Goal: Task Accomplishment & Management: Complete application form

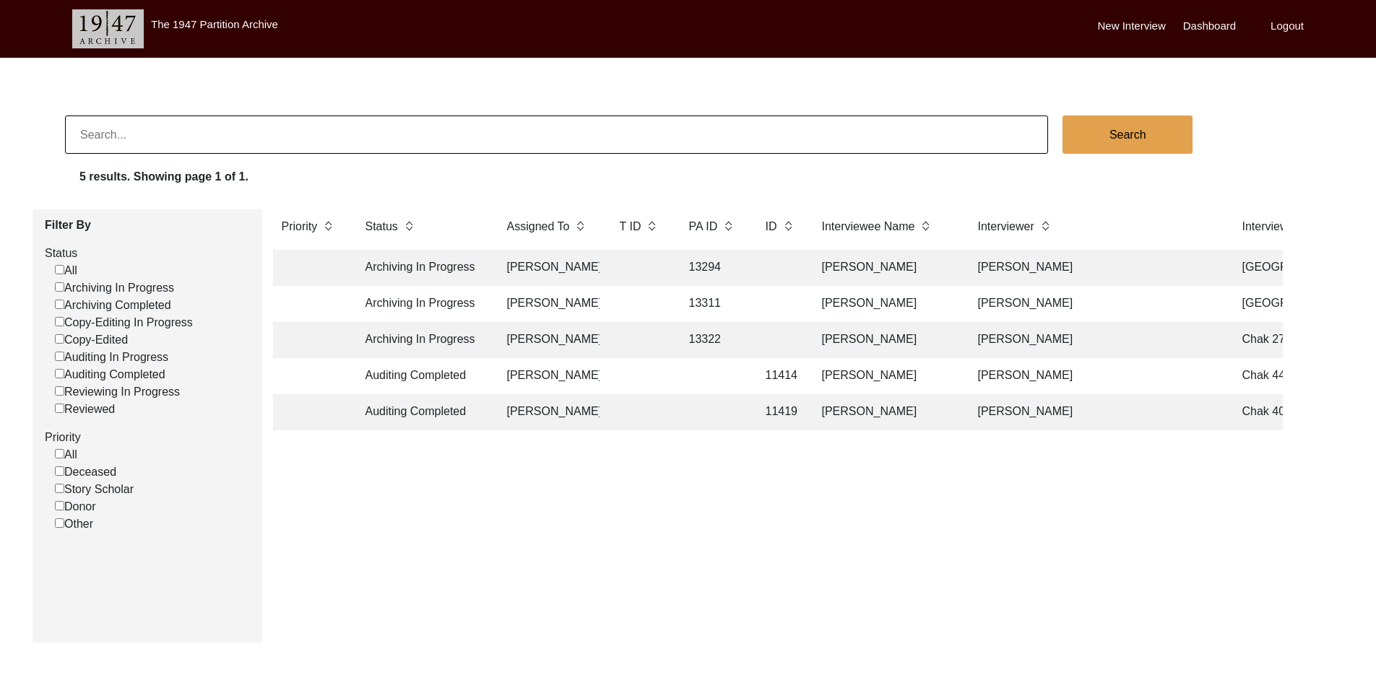
click at [712, 275] on td "13294" at bounding box center [712, 268] width 65 height 36
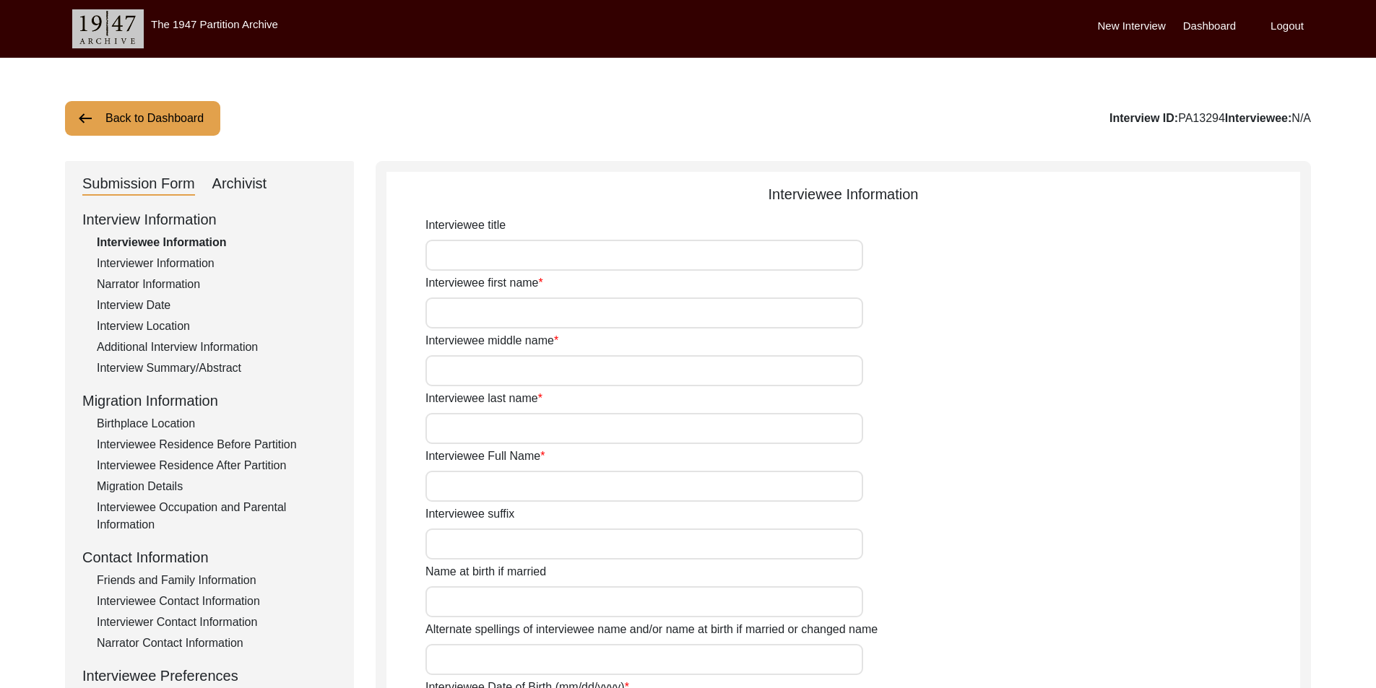
type input "Sardar"
type input "[PERSON_NAME]"
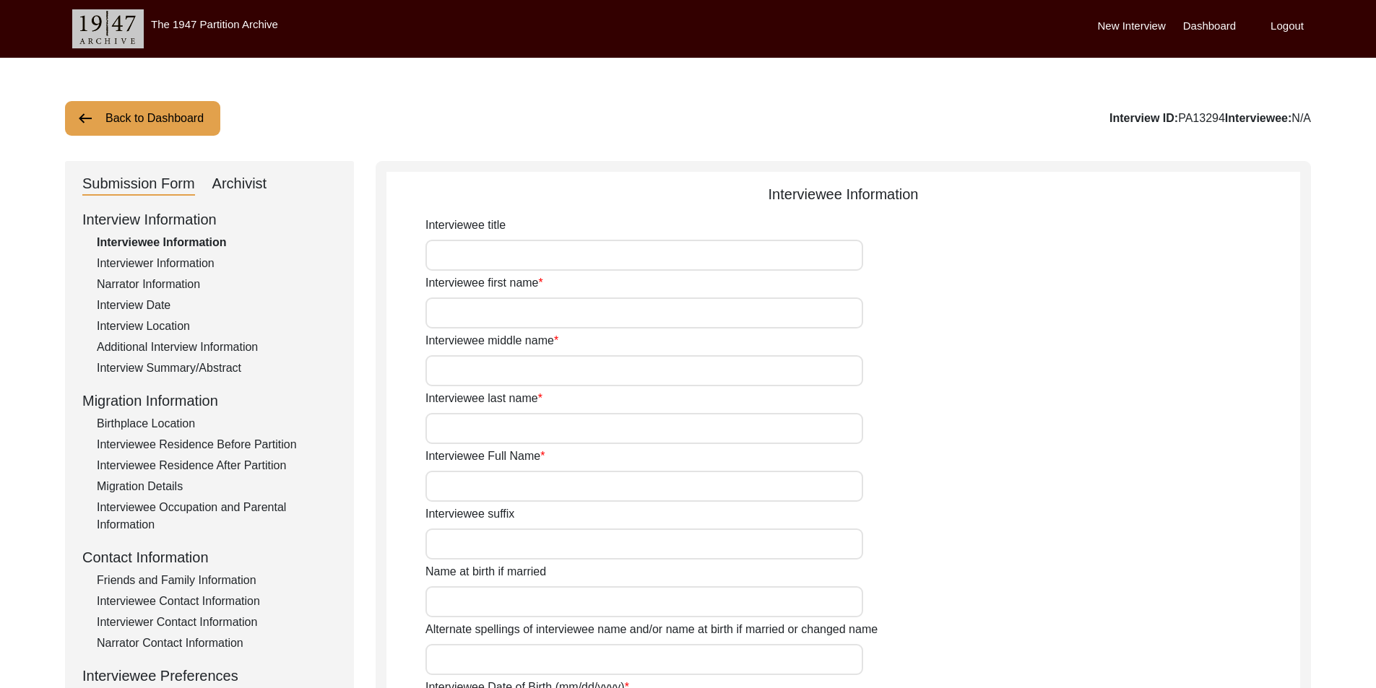
type input "None"
type input "not applicable"
type input "None"
type input "[DATE]"
type input "94"
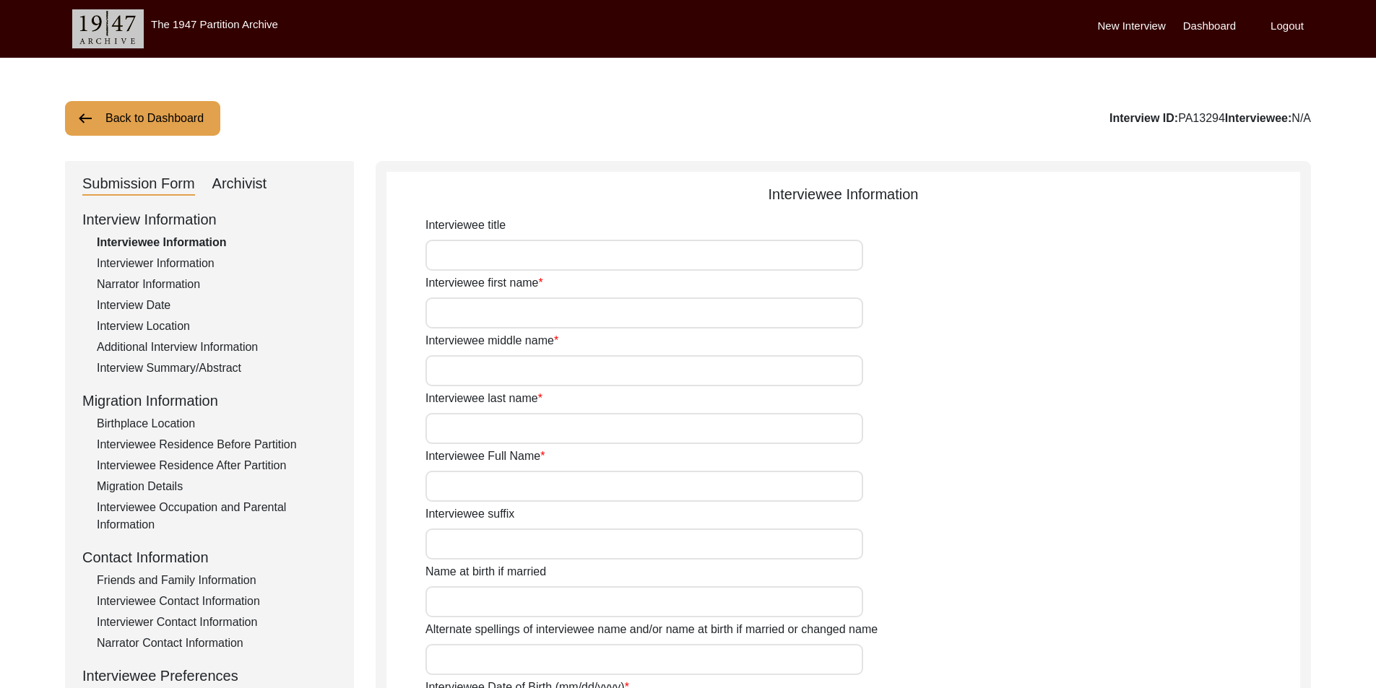
type input "[DEMOGRAPHIC_DATA]"
type input "Not applicable"
type textarea "Not applicable"
type input "Panjabi"
type input "Gurmukhi"
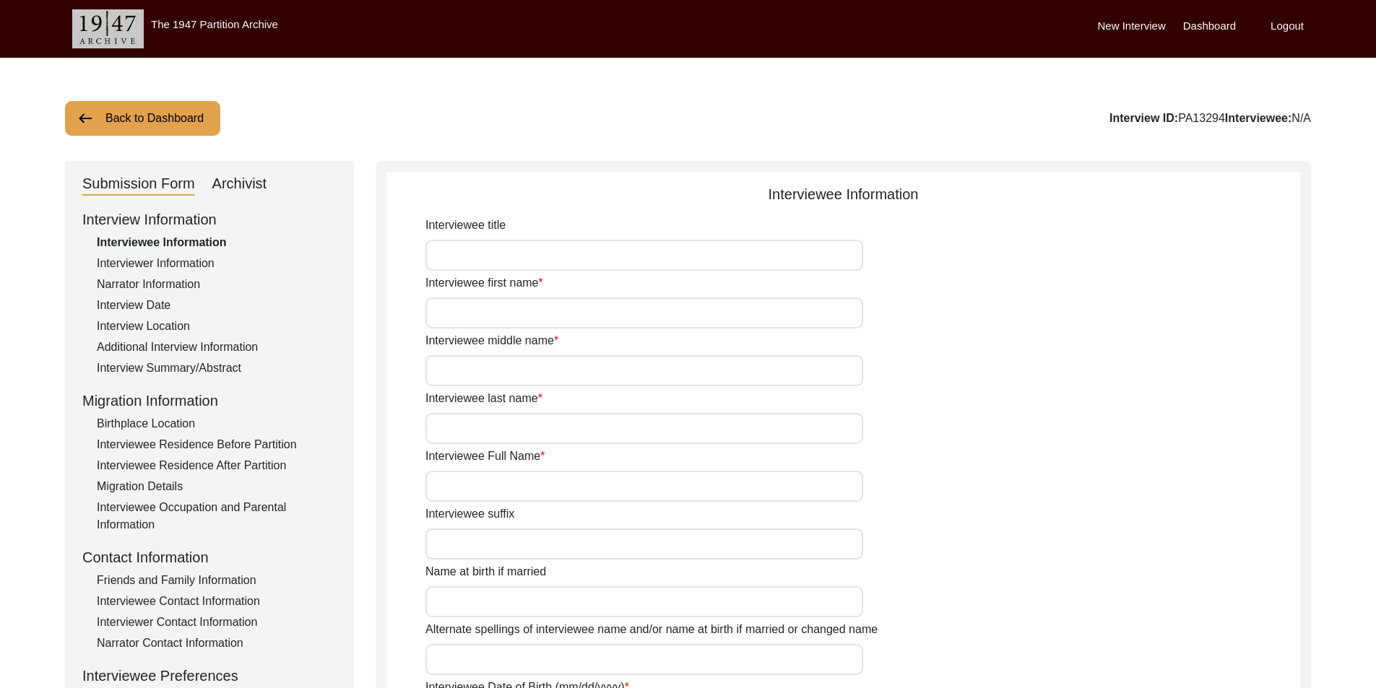
type input "[DEMOGRAPHIC_DATA]"
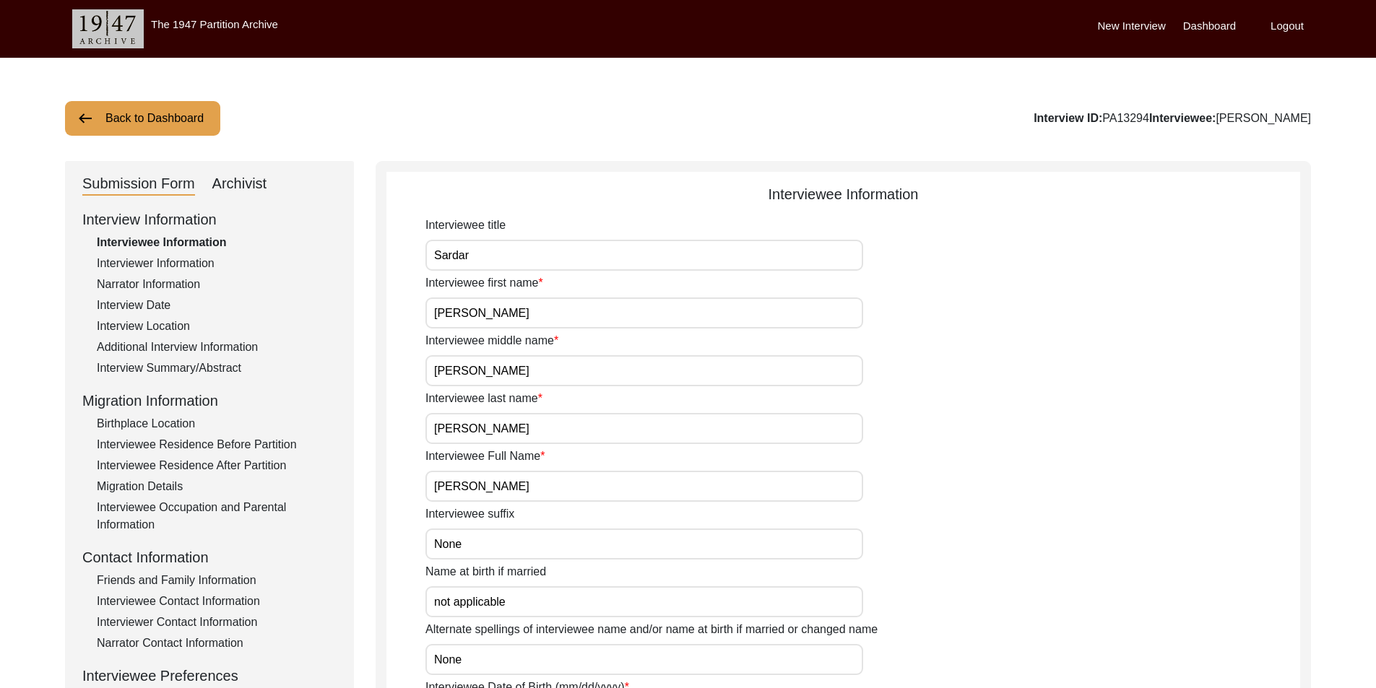
click at [150, 111] on button "Back to Dashboard" at bounding box center [142, 118] width 155 height 35
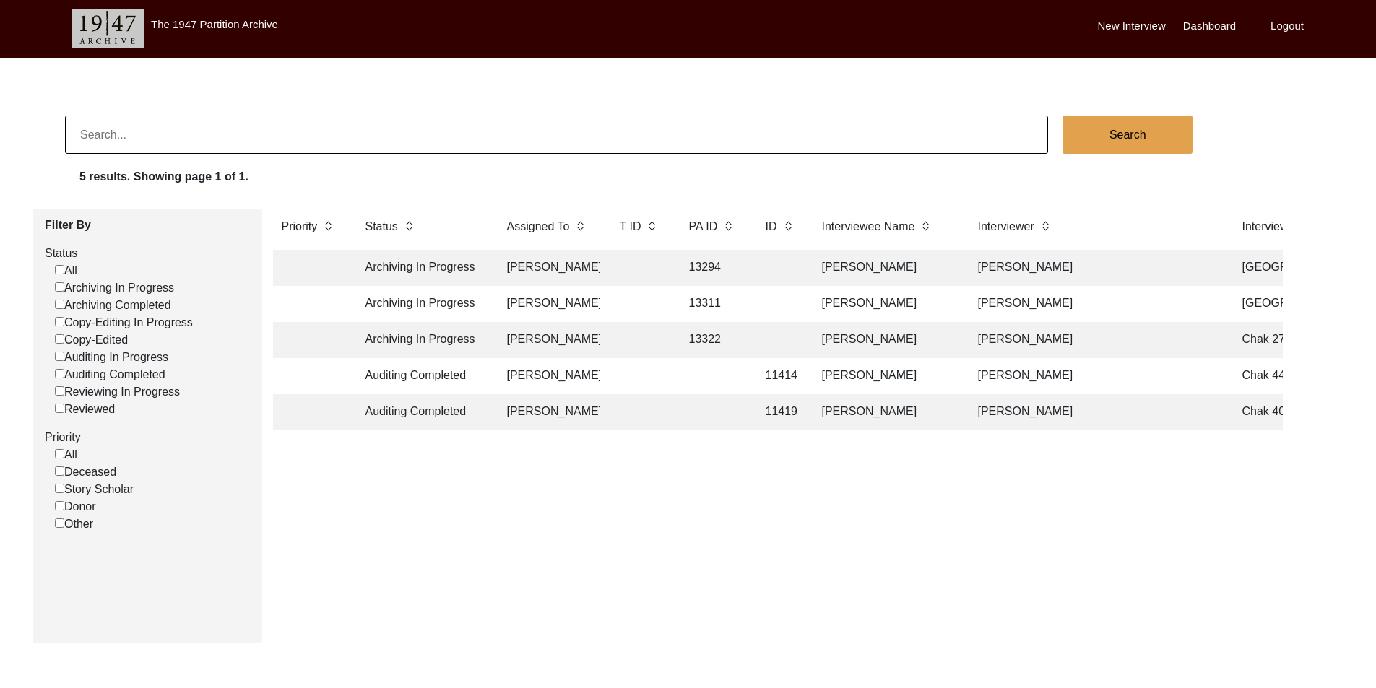
click at [656, 300] on td at bounding box center [640, 304] width 58 height 36
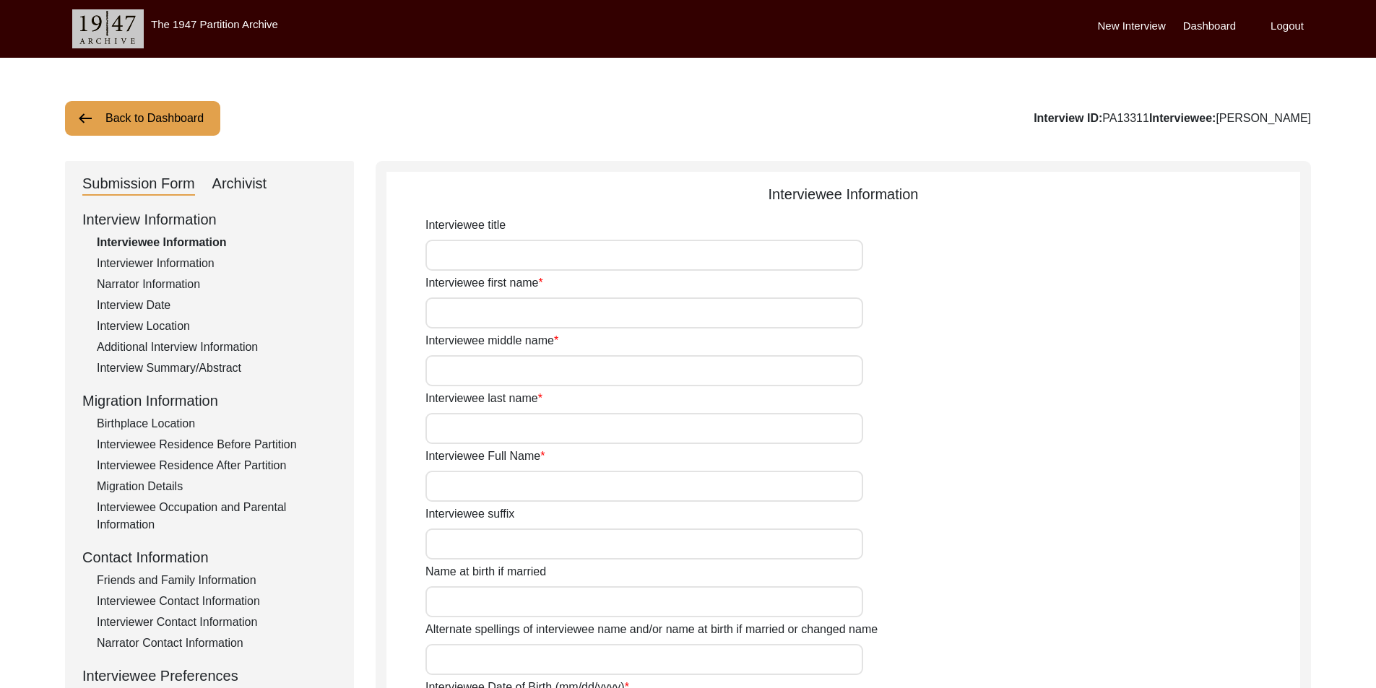
type input "Mrs."
type input "[PERSON_NAME]"
type input "Dinshaw"
type input "Kabraji"
type input "[PERSON_NAME]"
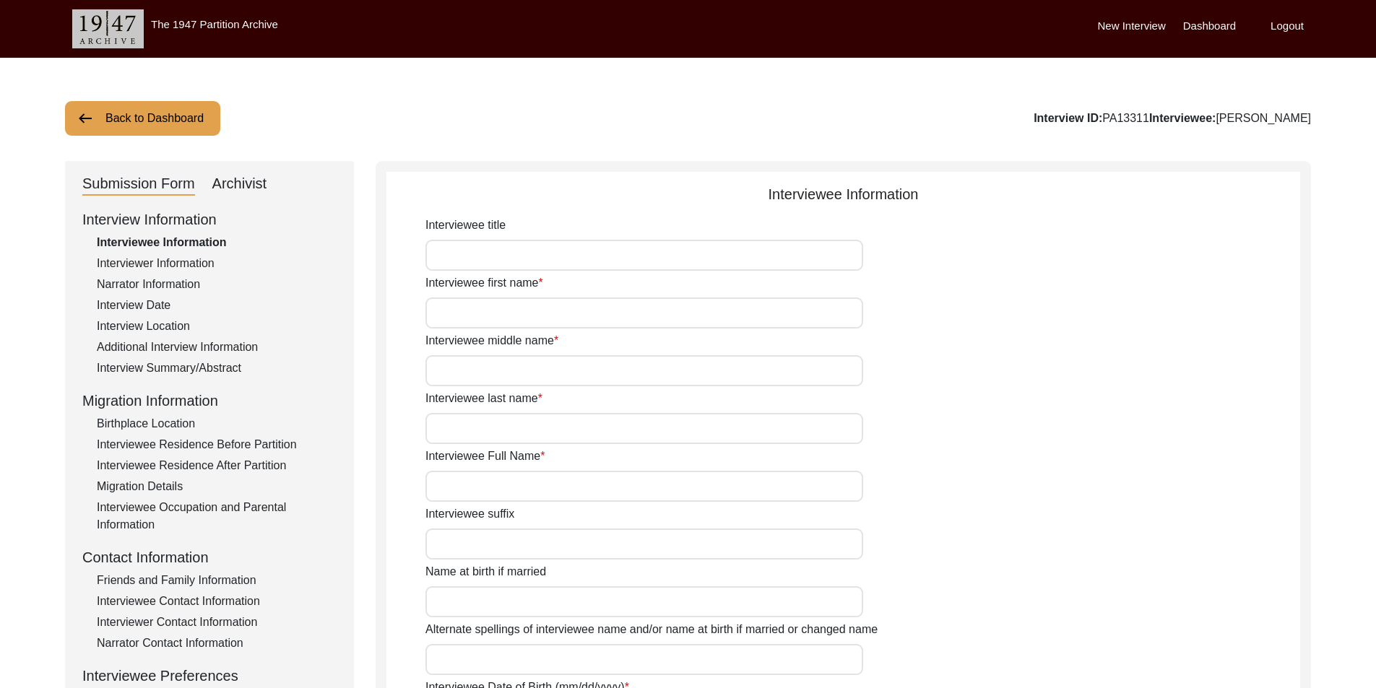
type input "Mrs."
type input "[PERSON_NAME]"
type input "[DATE]"
type input "92"
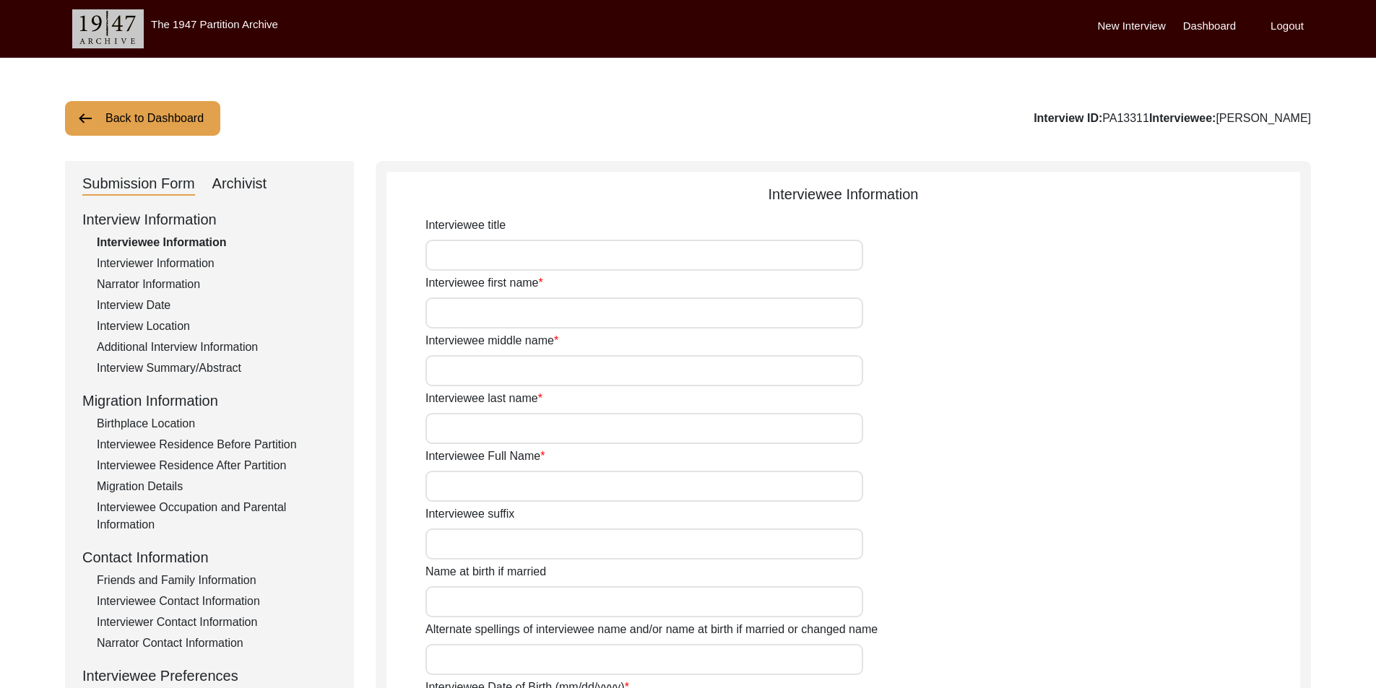
type input "[DEMOGRAPHIC_DATA]"
type input "Gujarati/English"
type input "[DEMOGRAPHIC_DATA]"
type input "Parsi"
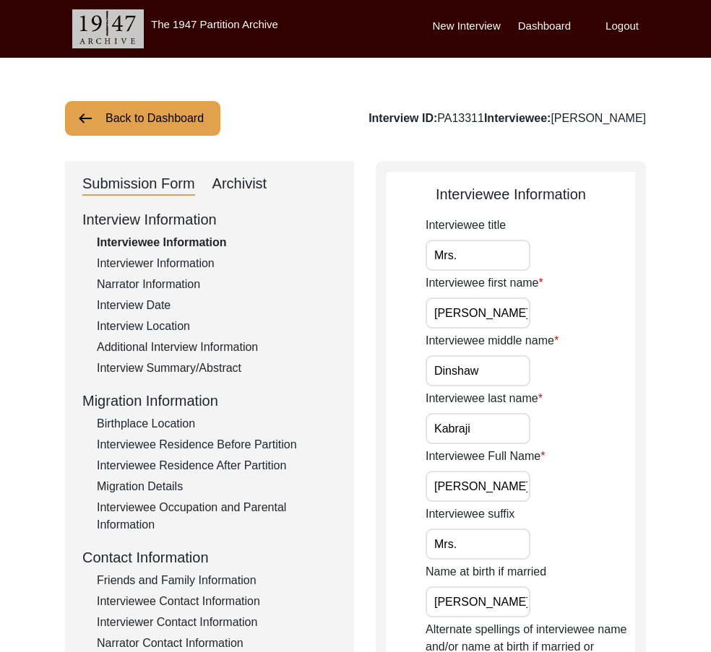
click at [177, 263] on div "Interviewer Information" at bounding box center [217, 263] width 240 height 17
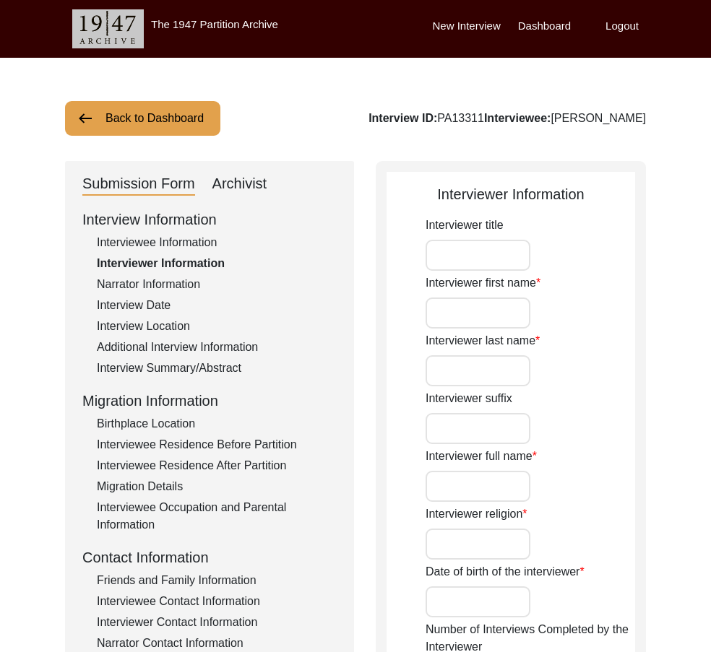
type input "Ms."
type input "Fakhra"
type input "[PERSON_NAME]"
type input "[DEMOGRAPHIC_DATA]"
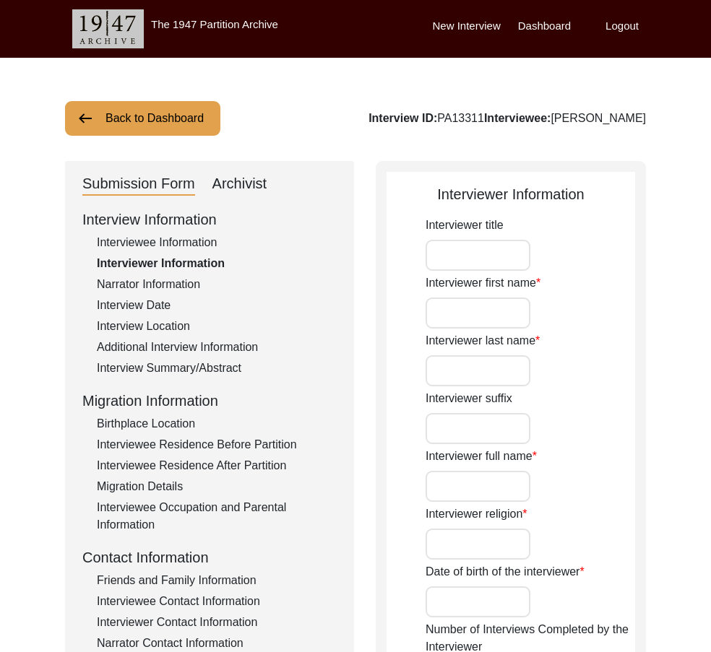
type input "[DATE]"
type input "[GEOGRAPHIC_DATA]"
type input "Full Time Teacher"
type input "Ms."
type input "Fakhra"
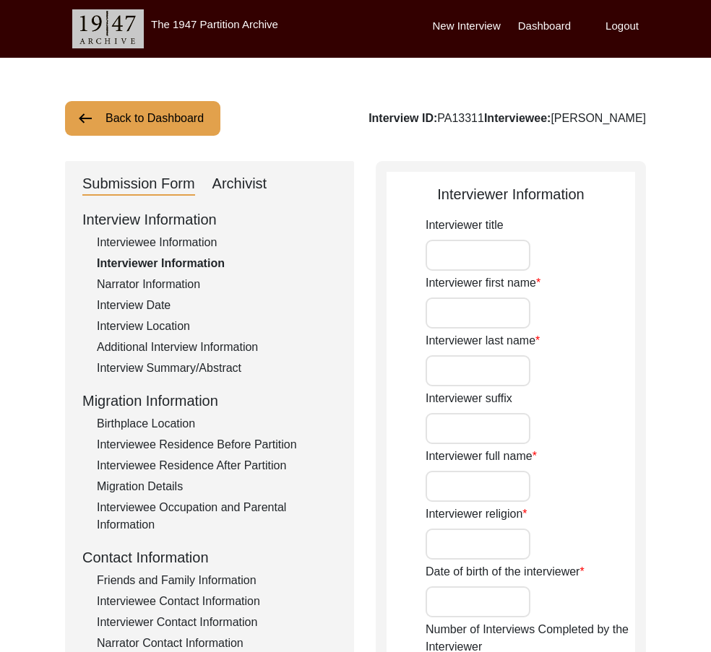
type input "[PERSON_NAME]"
type textarea "It's always a pleasure to meet and converse with minority of minorities in [GEO…"
type input "Urdu/English"
type input "Urdu"
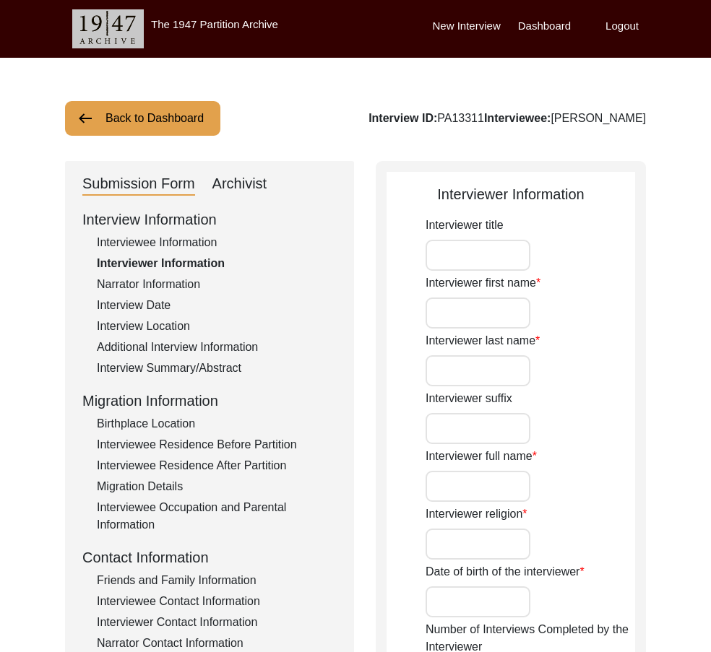
type textarea "[PERSON_NAME] is an old friend of a friend's mother - who are both members of t…"
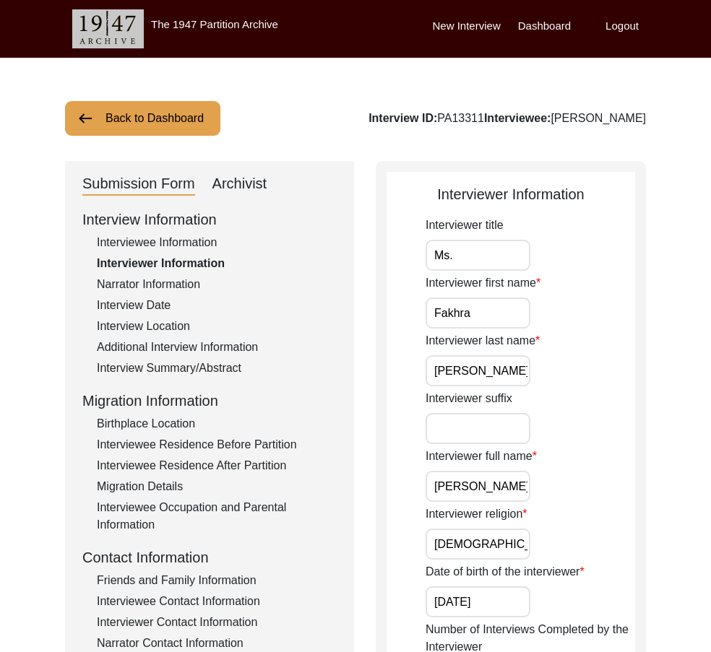
click at [455, 261] on input "Ms." at bounding box center [477, 255] width 105 height 31
click at [190, 240] on div "Interviewee Information" at bounding box center [217, 242] width 240 height 17
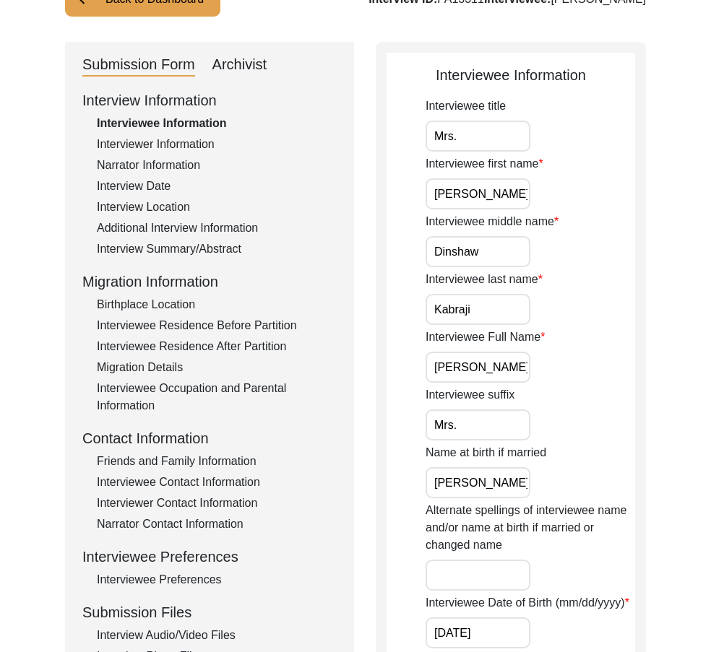
scroll to position [433, 0]
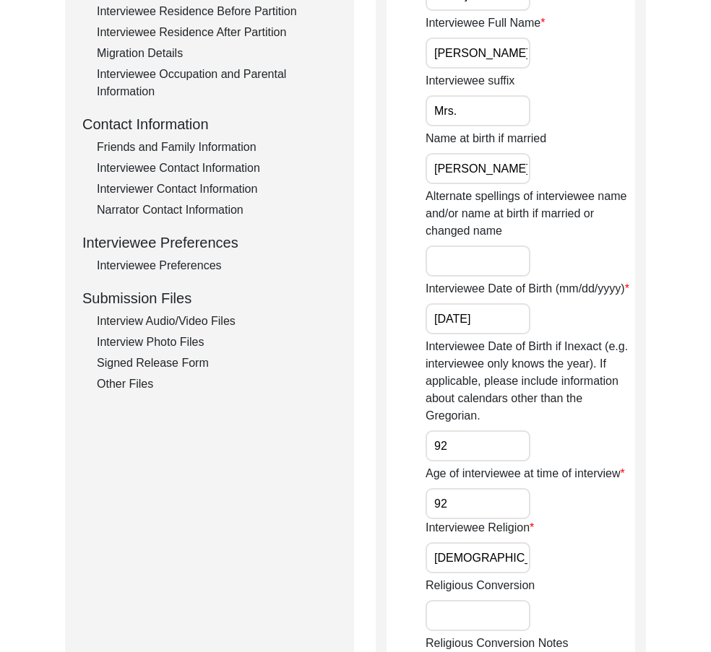
click at [222, 269] on div "Interviewee Preferences" at bounding box center [217, 265] width 240 height 17
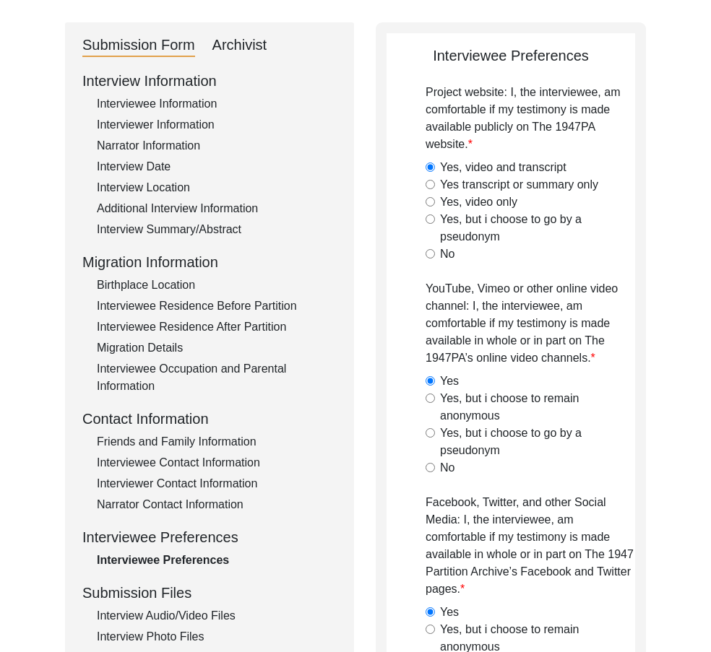
scroll to position [289, 0]
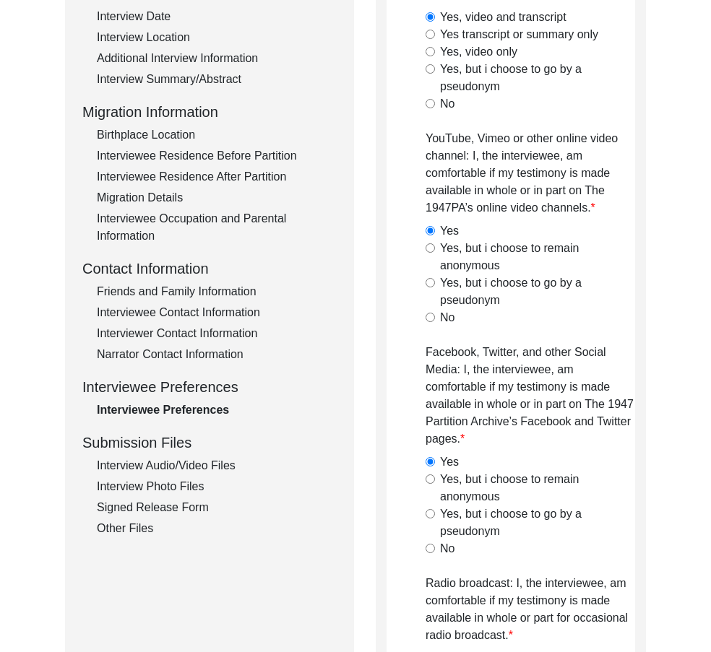
click at [142, 465] on div "Interview Audio/Video Files" at bounding box center [217, 465] width 240 height 17
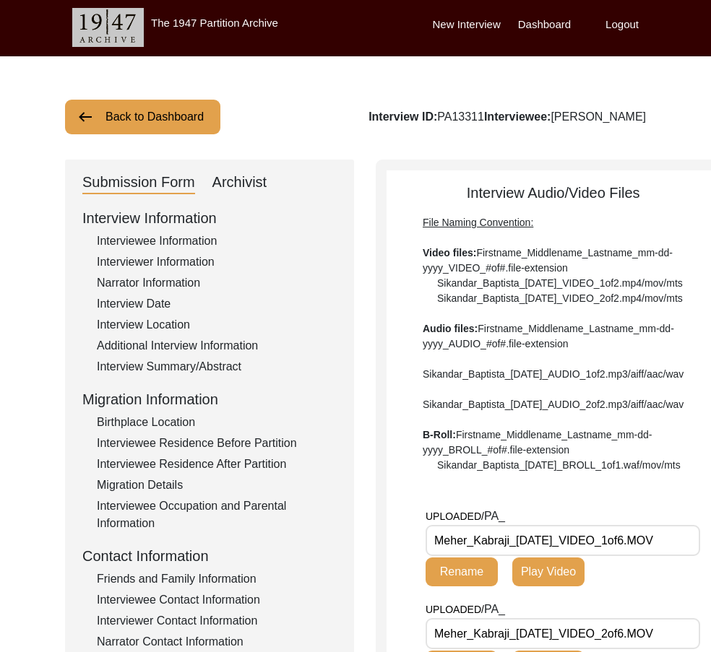
scroll to position [0, 0]
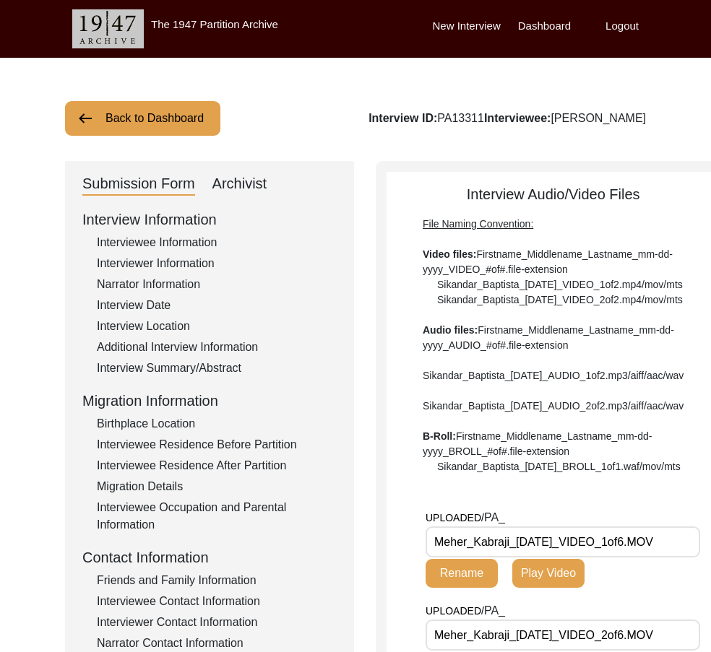
click at [207, 240] on div "Interviewee Information" at bounding box center [217, 242] width 240 height 17
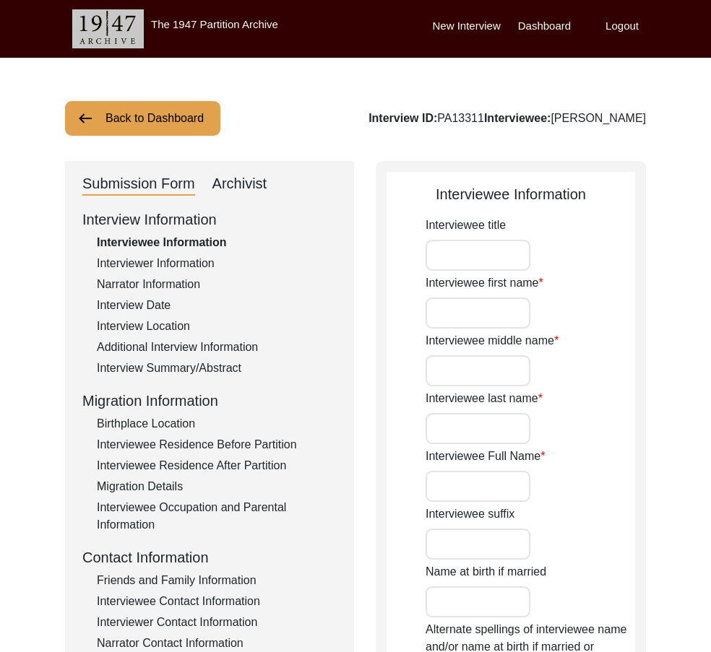
type input "Mrs."
type input "[PERSON_NAME]"
type input "Dinshaw"
type input "Kabraji"
type input "[PERSON_NAME]"
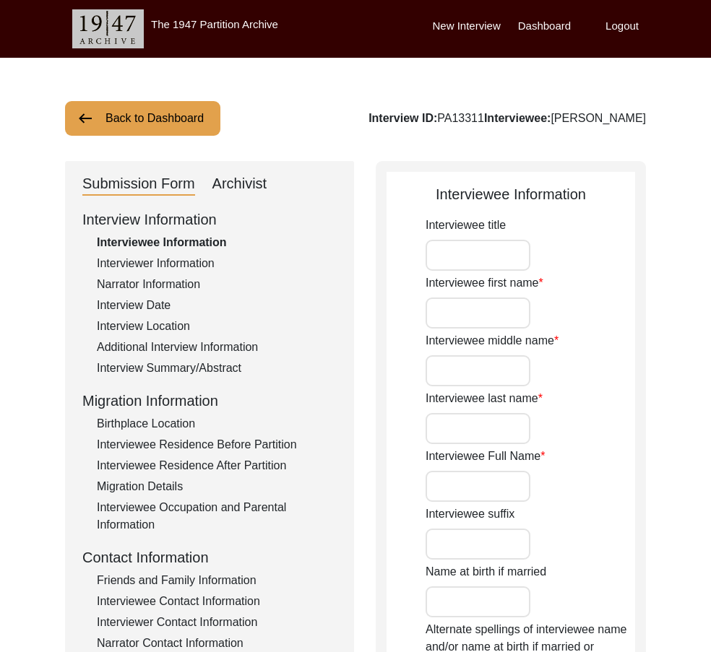
type input "Mrs."
type input "[PERSON_NAME]"
type input "[DATE]"
type input "92"
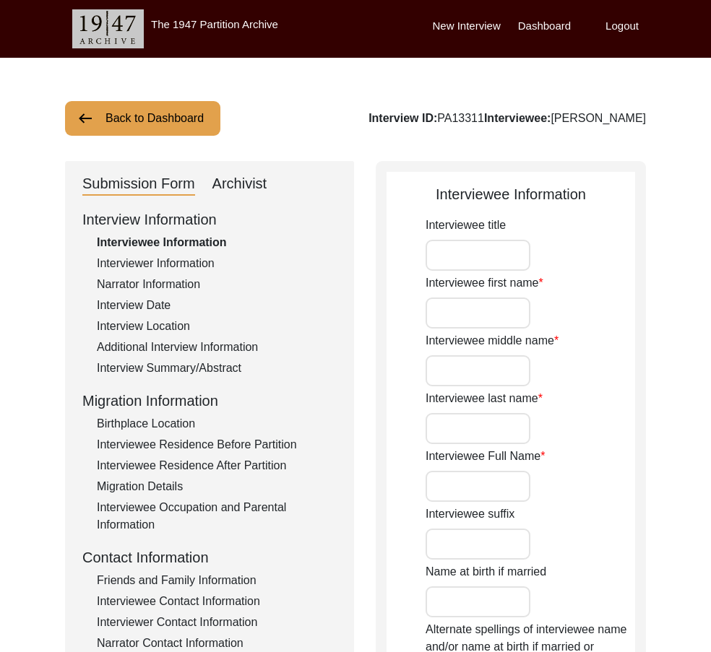
type input "[DEMOGRAPHIC_DATA]"
type input "Gujarati/English"
type input "[DEMOGRAPHIC_DATA]"
type input "Parsi"
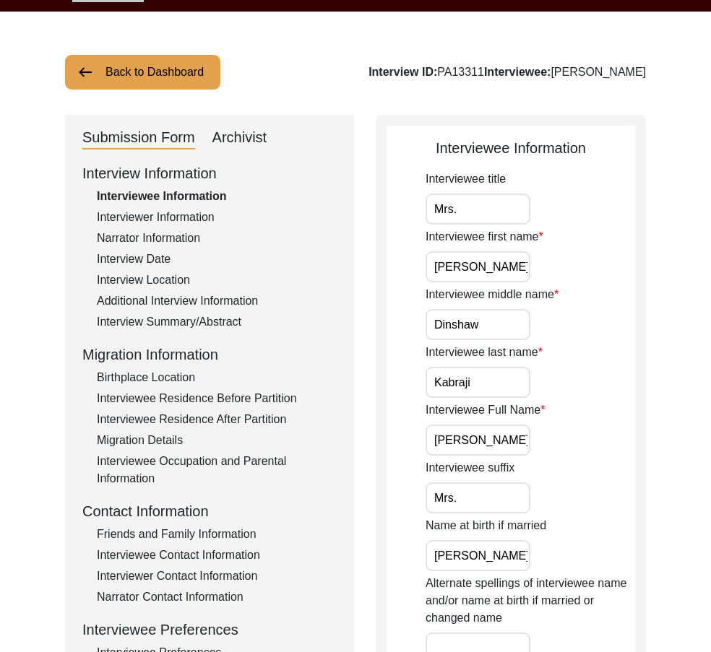
scroll to position [72, 0]
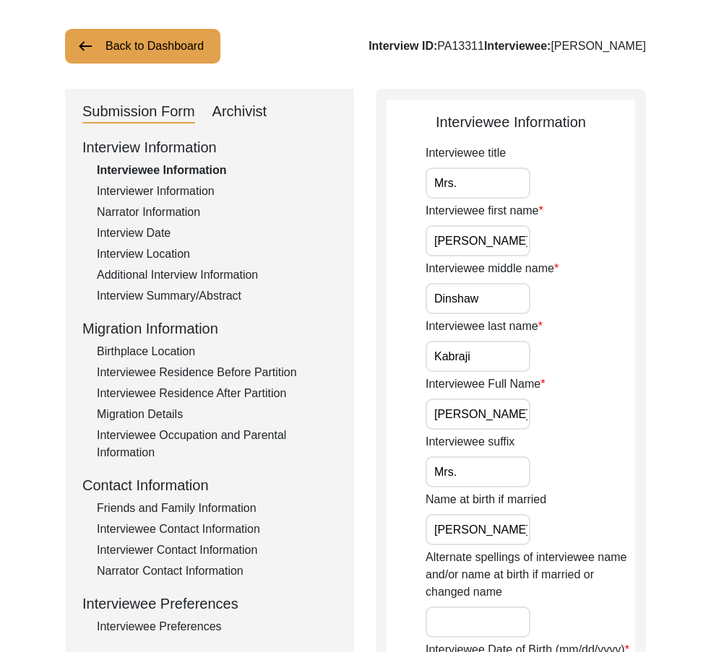
click at [522, 535] on input "[PERSON_NAME]" at bounding box center [477, 529] width 105 height 31
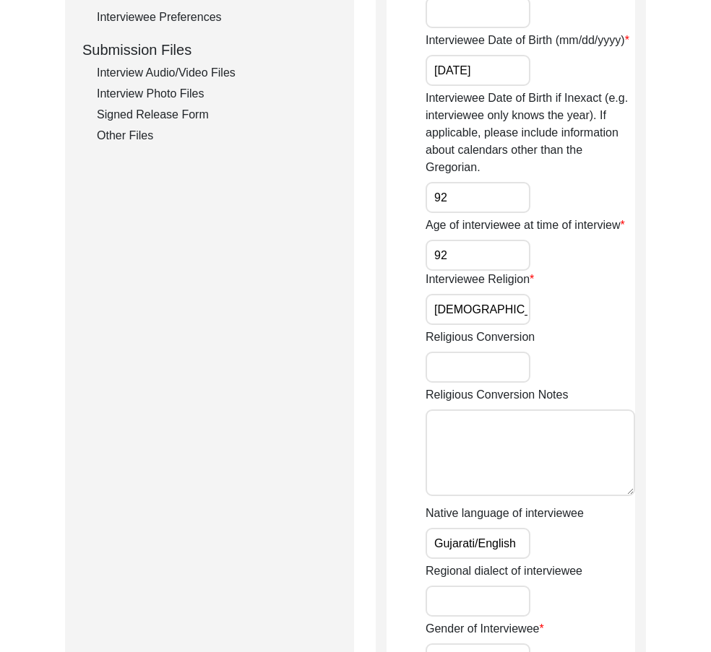
scroll to position [867, 0]
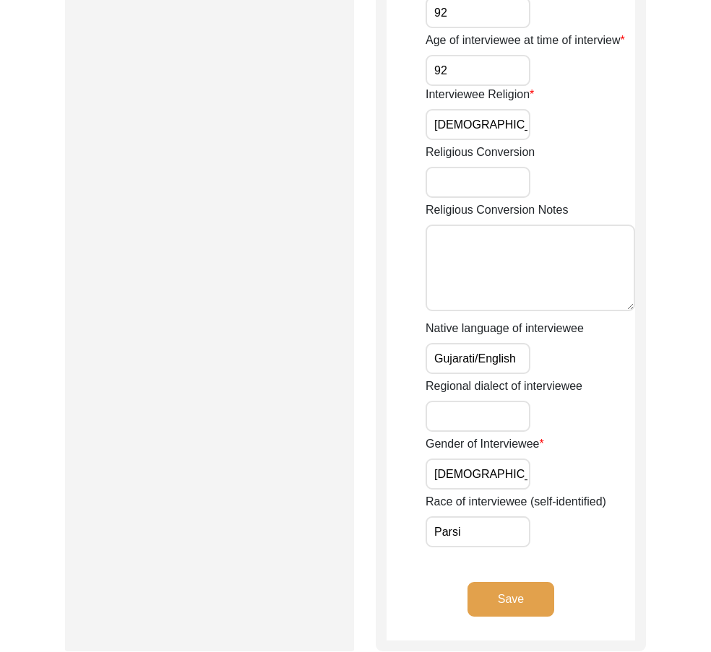
click at [524, 535] on input "Parsi" at bounding box center [477, 531] width 105 height 31
click at [495, 482] on input "[DEMOGRAPHIC_DATA]" at bounding box center [477, 474] width 105 height 31
click at [524, 350] on input "Gujarati/English" at bounding box center [477, 358] width 105 height 31
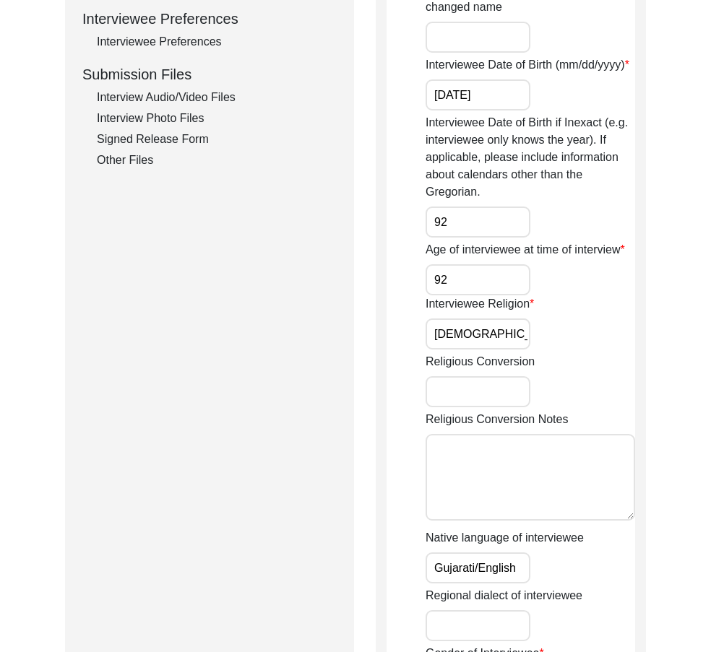
scroll to position [650, 0]
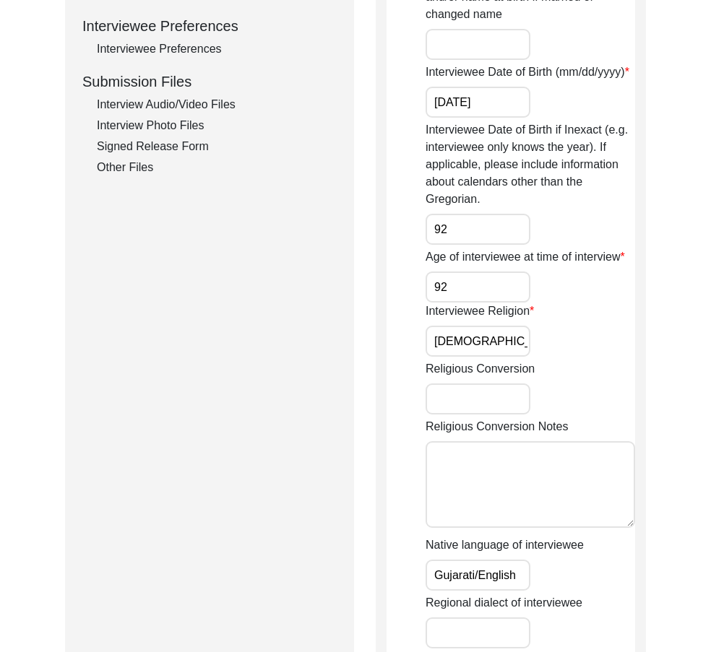
click at [498, 339] on input "[DEMOGRAPHIC_DATA]" at bounding box center [477, 341] width 105 height 31
click at [482, 291] on input "92" at bounding box center [477, 287] width 105 height 31
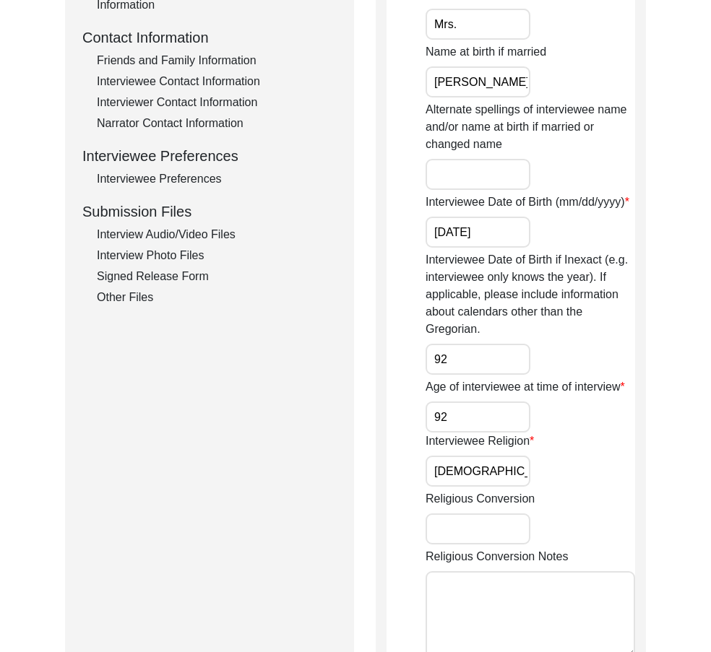
scroll to position [506, 0]
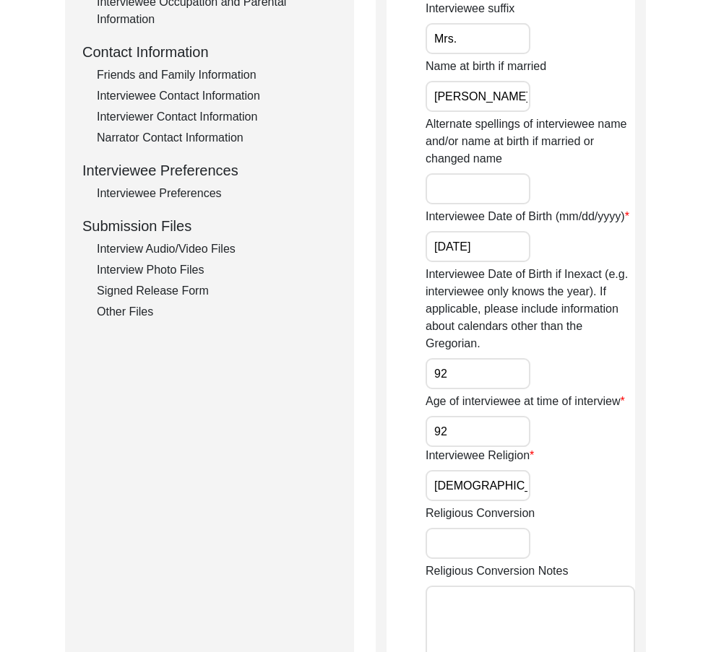
click at [470, 376] on input "92" at bounding box center [477, 373] width 105 height 31
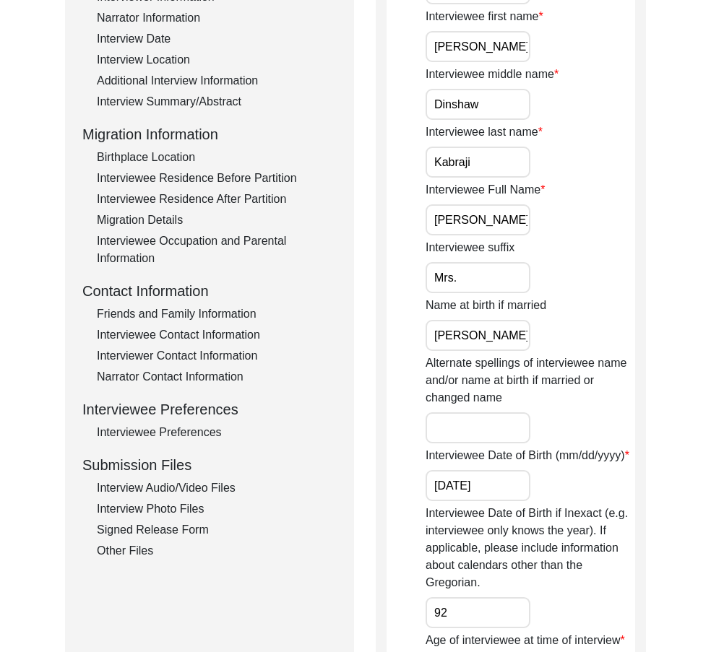
scroll to position [217, 0]
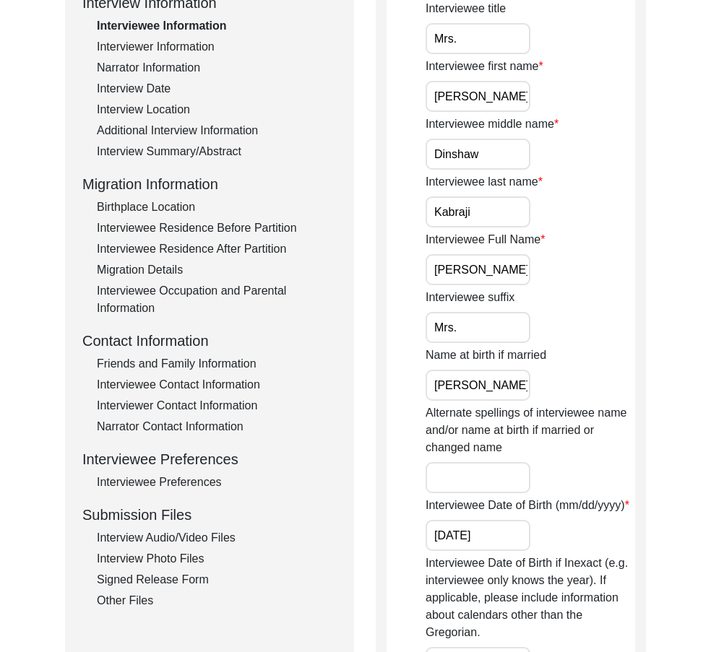
click at [520, 542] on input "[DATE]" at bounding box center [477, 535] width 105 height 31
drag, startPoint x: 524, startPoint y: 374, endPoint x: 370, endPoint y: 375, distance: 153.8
click at [370, 375] on div "Submission Form Archivist Interview Information Interviewee Information Intervi…" at bounding box center [355, 622] width 581 height 1357
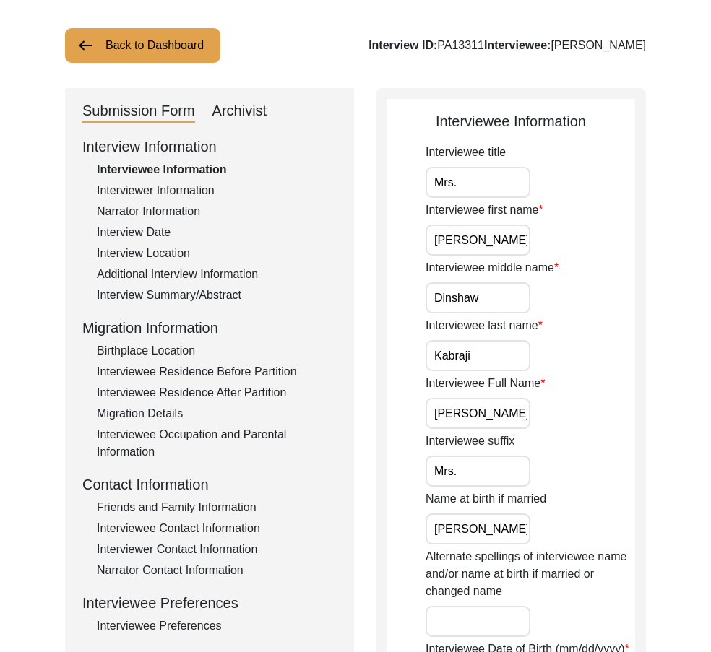
scroll to position [72, 0]
click at [472, 471] on input "Mrs." at bounding box center [477, 471] width 105 height 31
drag, startPoint x: 476, startPoint y: 300, endPoint x: 396, endPoint y: 295, distance: 80.3
click at [467, 416] on input "[PERSON_NAME]" at bounding box center [477, 414] width 105 height 31
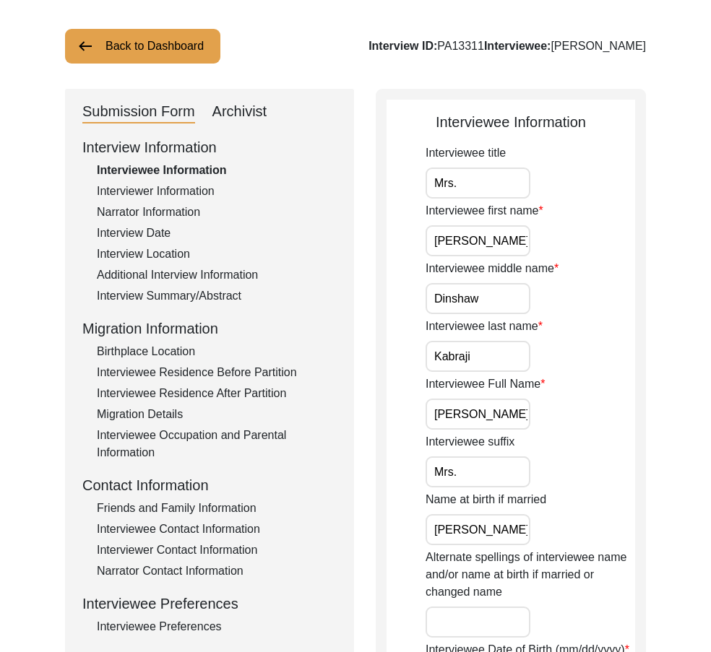
paste input "Dinshaw"
drag, startPoint x: 433, startPoint y: 412, endPoint x: 616, endPoint y: 413, distance: 183.4
click at [616, 413] on div "Interviewee Full Name [PERSON_NAME] [PERSON_NAME]" at bounding box center [529, 403] width 209 height 54
type input "[PERSON_NAME] [PERSON_NAME]"
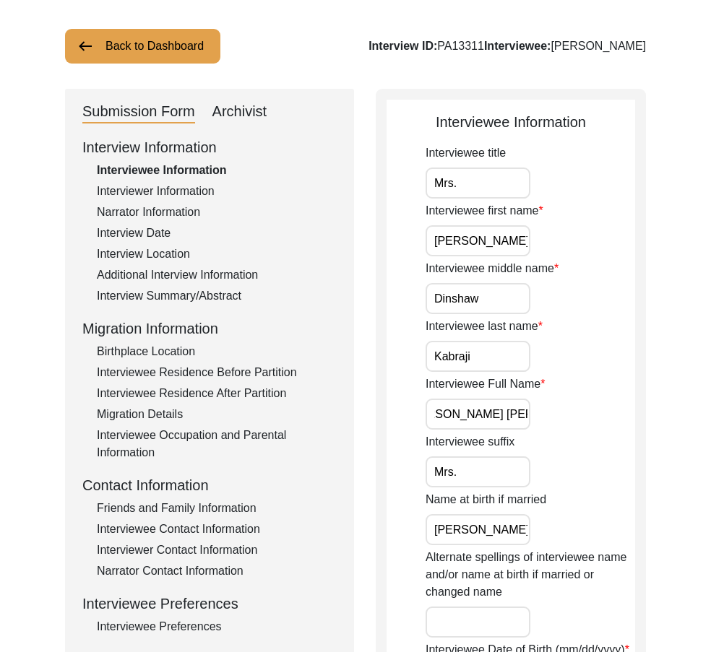
click at [616, 413] on div "Interviewee Full Name [PERSON_NAME] [PERSON_NAME]" at bounding box center [529, 403] width 209 height 54
drag, startPoint x: 465, startPoint y: 474, endPoint x: 391, endPoint y: 464, distance: 75.1
drag, startPoint x: 428, startPoint y: 521, endPoint x: 521, endPoint y: 481, distance: 101.6
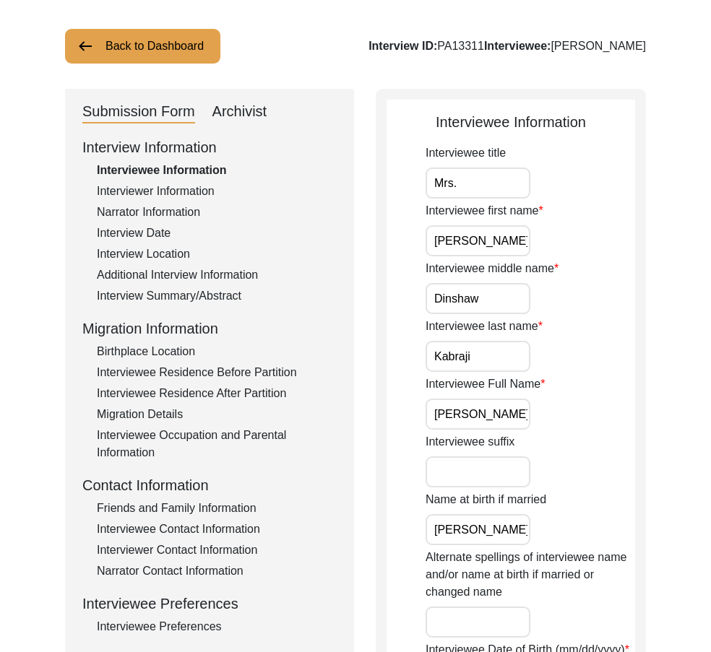
click at [575, 532] on div "Name at birth if married [PERSON_NAME]" at bounding box center [529, 518] width 209 height 54
click at [186, 295] on div "Interview Summary/Abstract" at bounding box center [217, 295] width 240 height 17
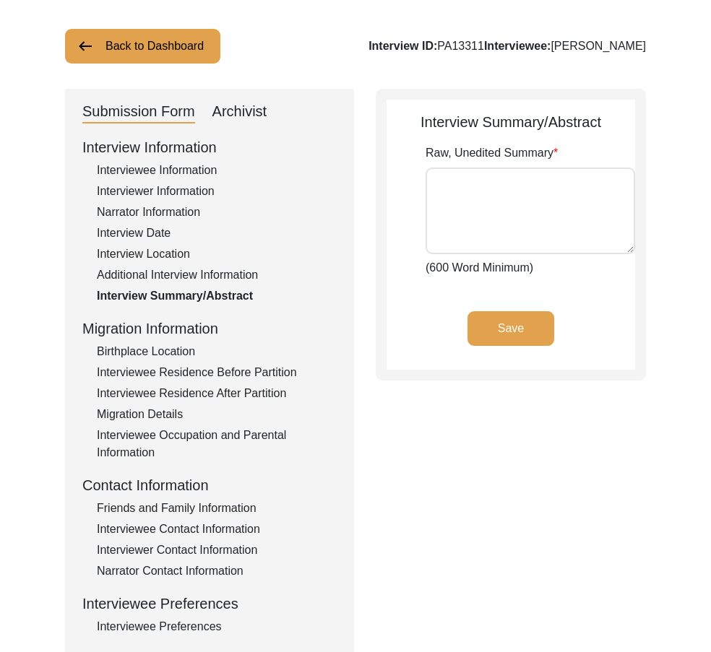
type textarea "Lorem Ipsumdo, sita co adipi, Elits Doeiusmo, tem inci ut Laboree 84do, 8015 ma…"
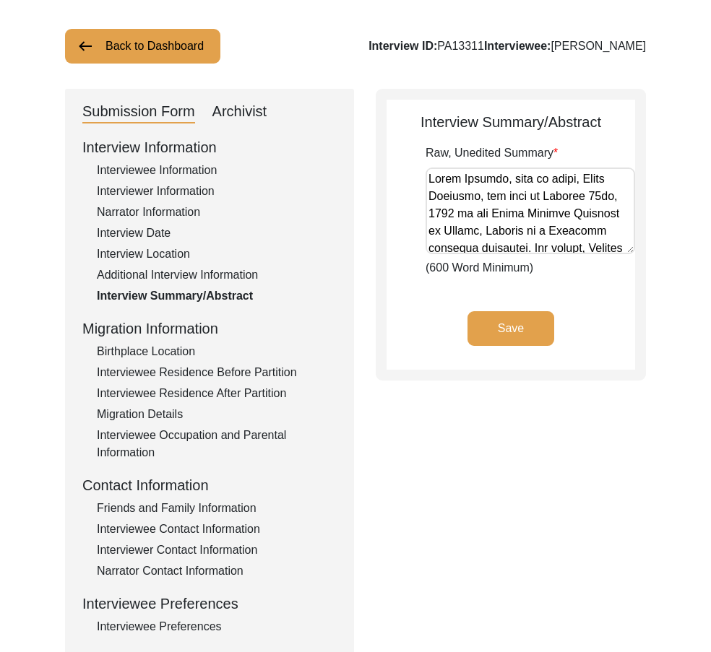
click at [163, 387] on div "Interviewee Residence After Partition" at bounding box center [217, 393] width 240 height 17
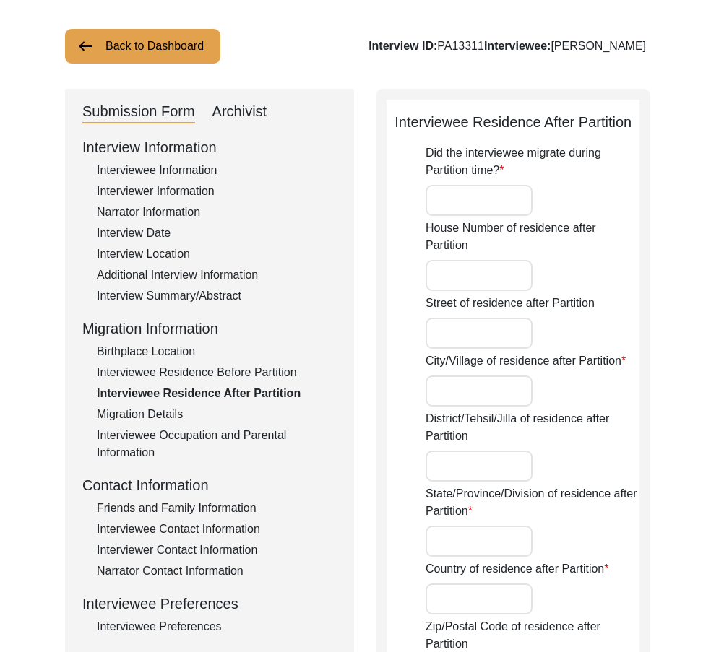
type input "No"
type input "F4"
type input "Block 7 - [GEOGRAPHIC_DATA], [GEOGRAPHIC_DATA]"
type input "[GEOGRAPHIC_DATA]"
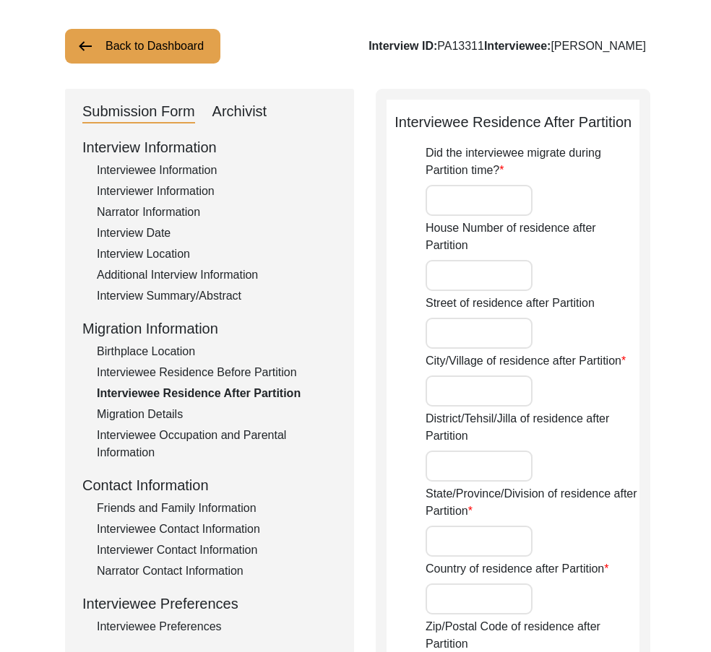
type input "Sindh"
type input "[GEOGRAPHIC_DATA]"
type input "75600"
type input "N/A"
type input "24.8312° N"
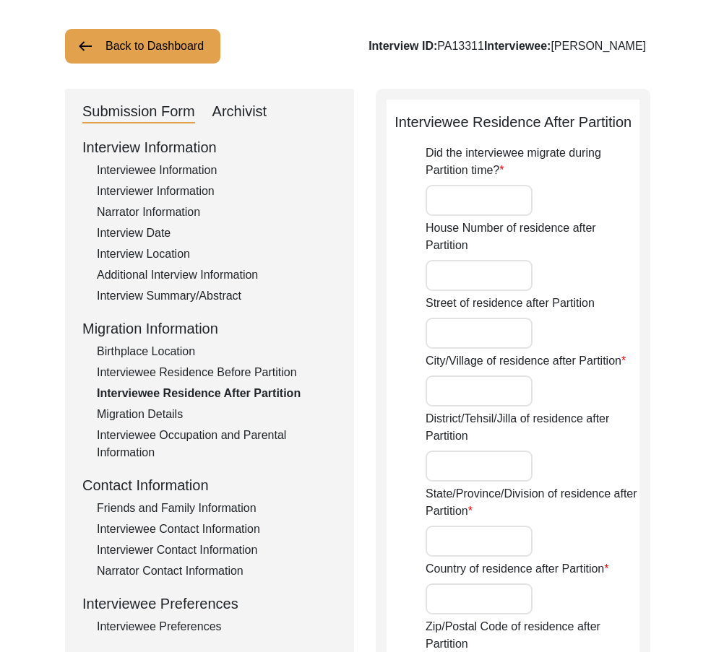
type input "67.0260° E"
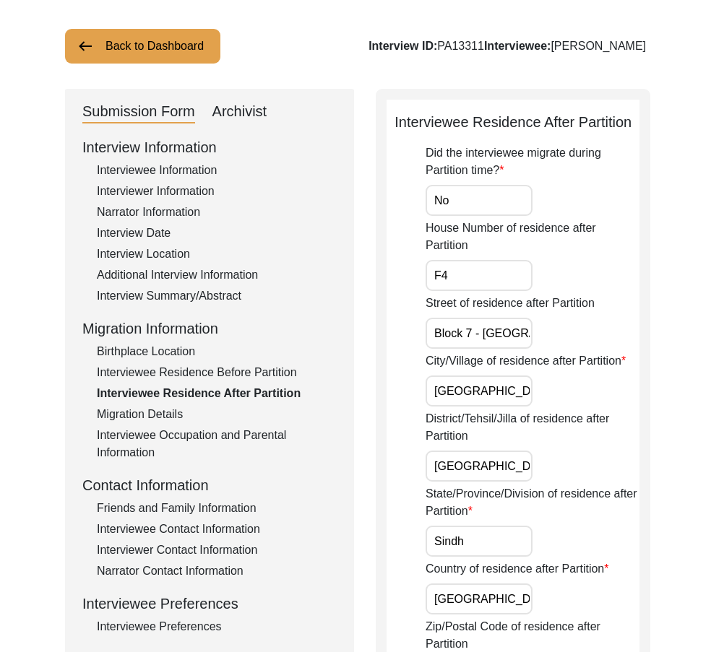
click at [163, 373] on div "Interviewee Residence Before Partition" at bounding box center [217, 372] width 240 height 17
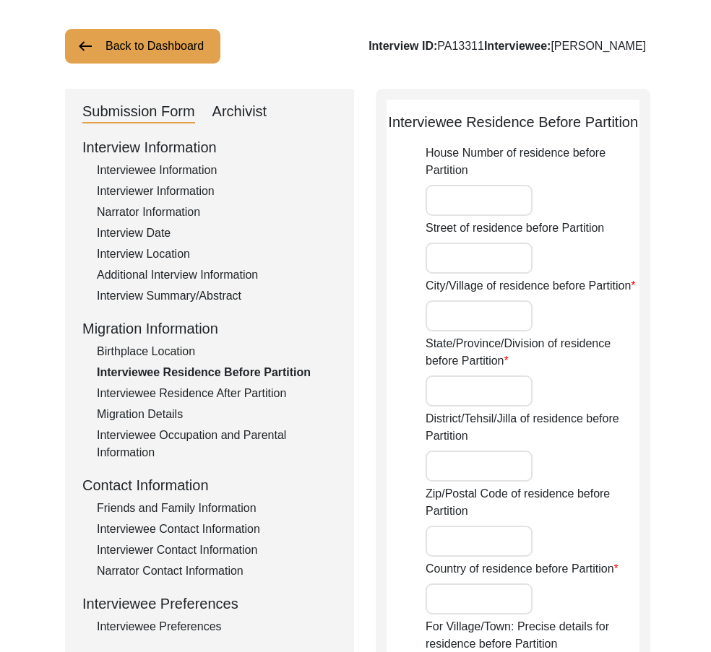
type input "10"
type input "[GEOGRAPHIC_DATA] - [GEOGRAPHIC_DATA]"
type input "[GEOGRAPHIC_DATA]"
type input "Sindh"
type input "[GEOGRAPHIC_DATA]"
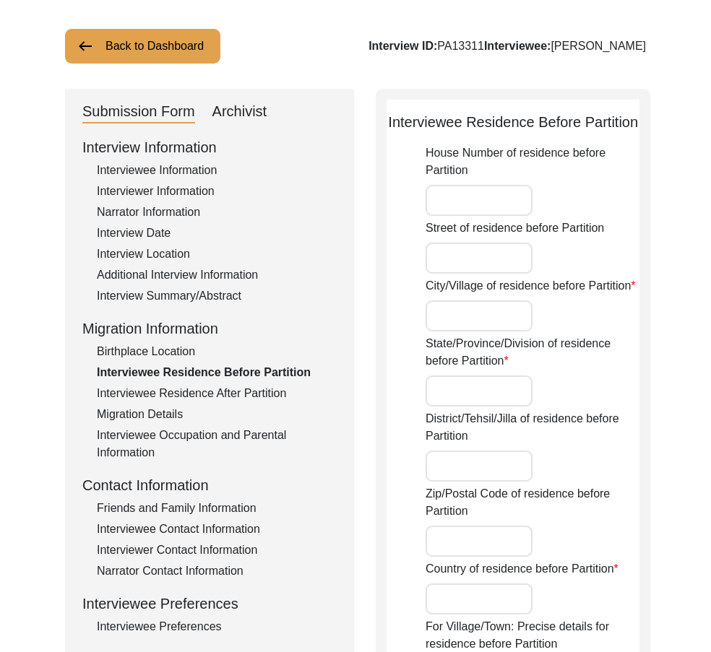
type input "75790"
type input "[GEOGRAPHIC_DATA]"
type input "N/A"
type input "24.870969444"
type input "67.031122222"
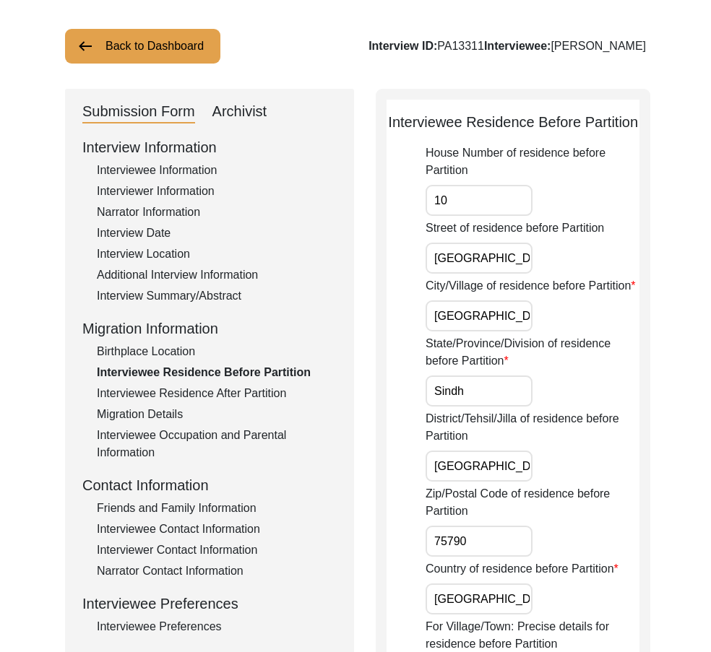
click at [154, 417] on div "Migration Details" at bounding box center [217, 414] width 240 height 17
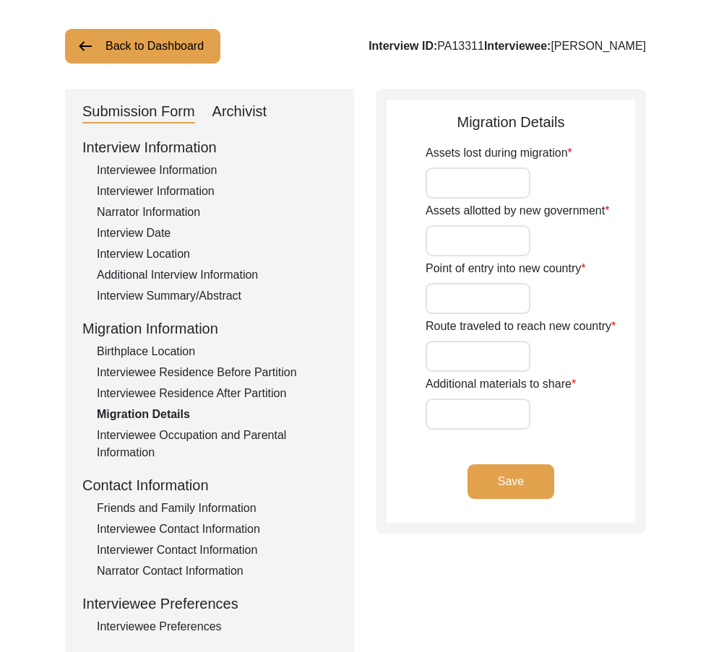
type input "N/A"
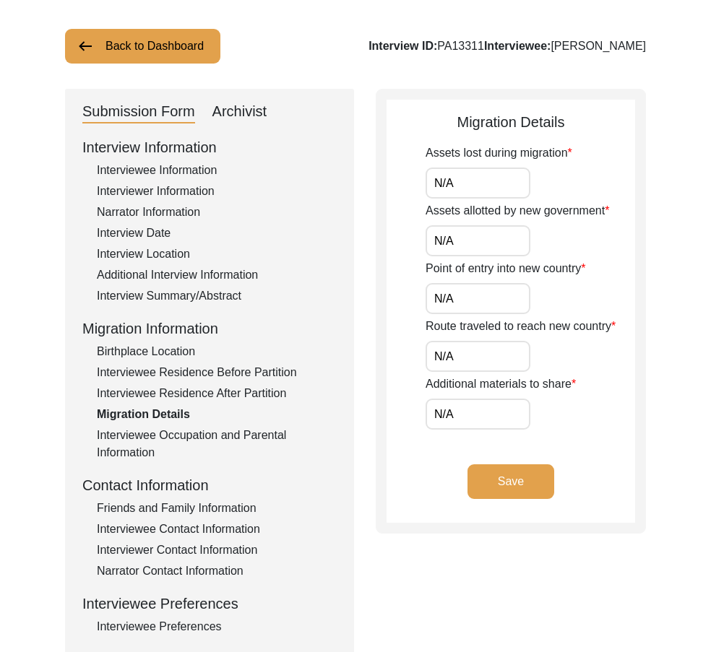
click at [149, 439] on div "Interviewee Occupation and Parental Information" at bounding box center [217, 444] width 240 height 35
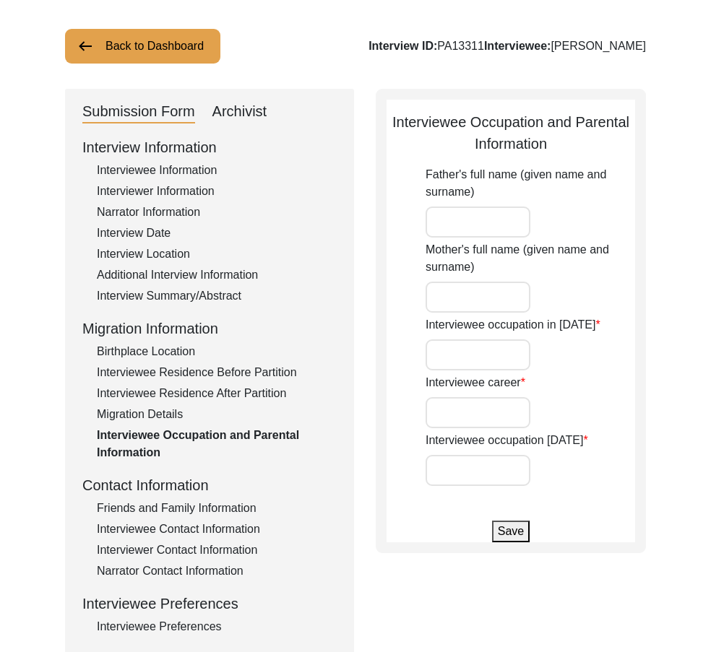
type input "[PERSON_NAME]"
type input "Frani Master"
type input "Student at [GEOGRAPHIC_DATA]"
type input "Horticulturalist"
type input "Retired"
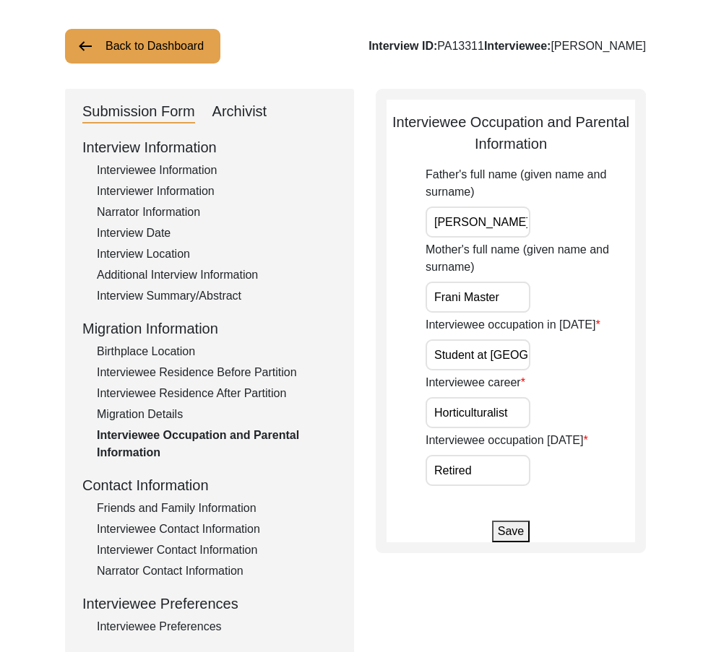
click at [202, 160] on div "Interview Information Interviewee Information Interviewer Information Narrator …" at bounding box center [209, 444] width 254 height 617
click at [203, 164] on div "Interviewee Information" at bounding box center [217, 170] width 240 height 17
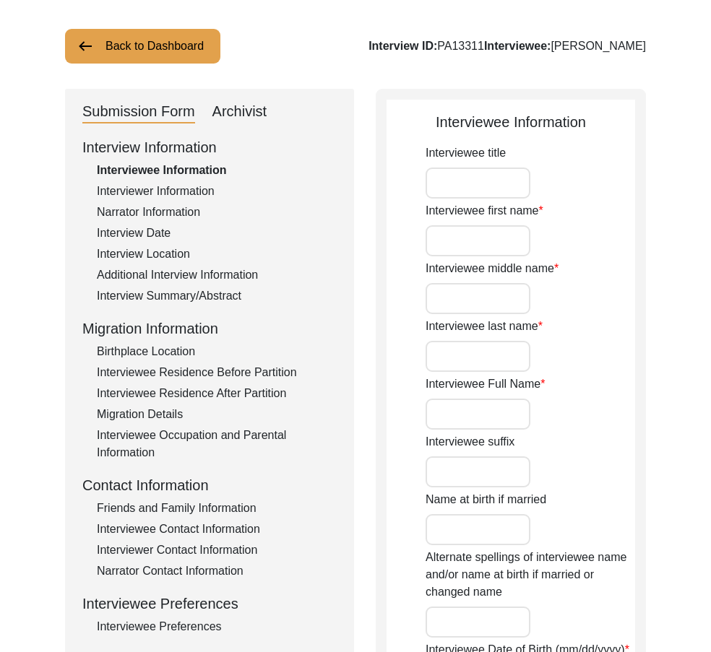
type input "Mrs."
type input "[PERSON_NAME]"
type input "Dinshaw"
type input "Kabraji"
type input "[PERSON_NAME]"
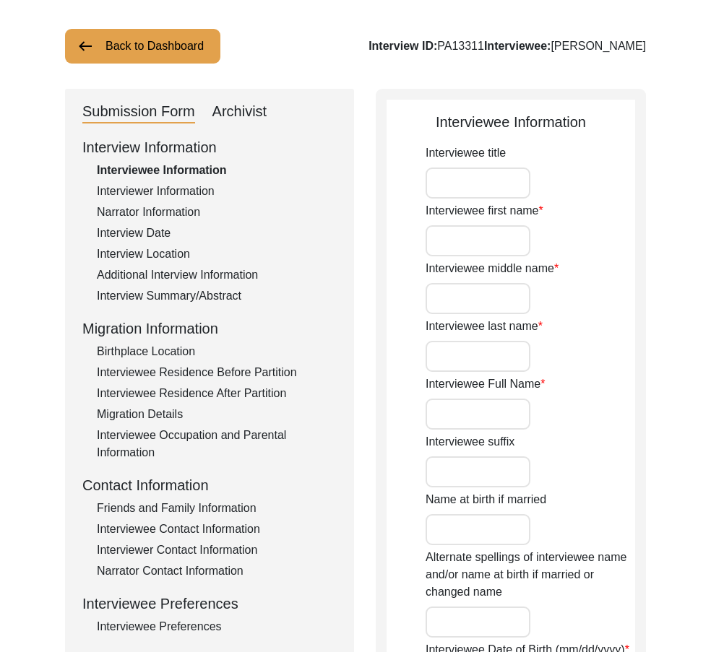
type input "Mrs."
type input "[PERSON_NAME]"
type input "[DATE]"
type input "92"
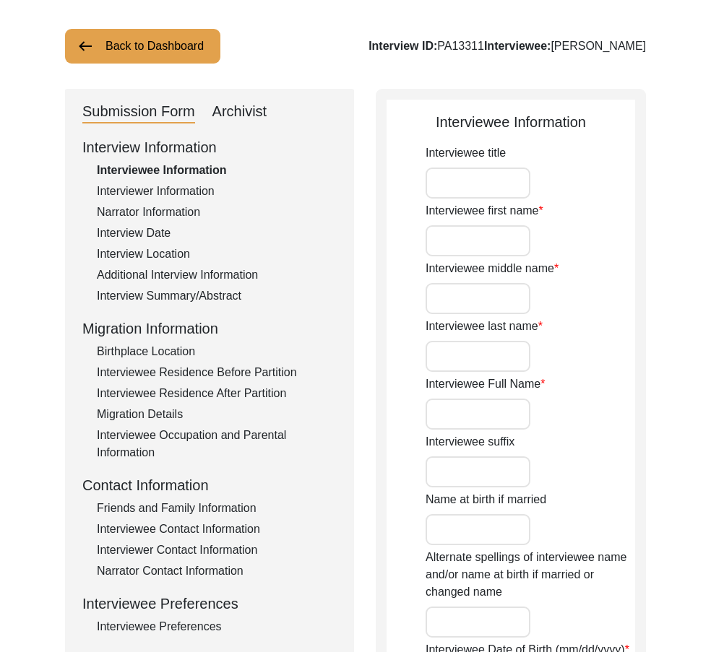
type input "[DEMOGRAPHIC_DATA]"
type input "Gujarati/English"
type input "[DEMOGRAPHIC_DATA]"
type input "Parsi"
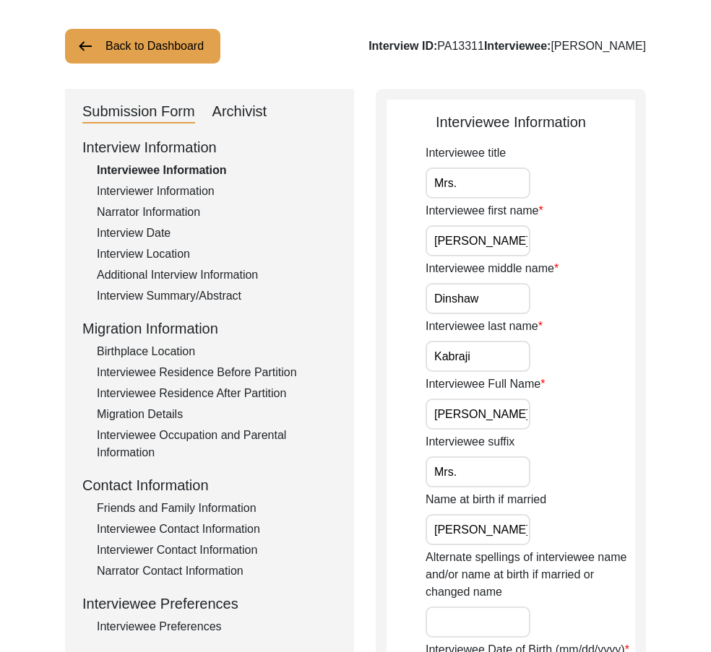
drag, startPoint x: 513, startPoint y: 303, endPoint x: 379, endPoint y: 304, distance: 133.6
type input "N/A"
click at [466, 295] on input "N/A" at bounding box center [477, 298] width 105 height 31
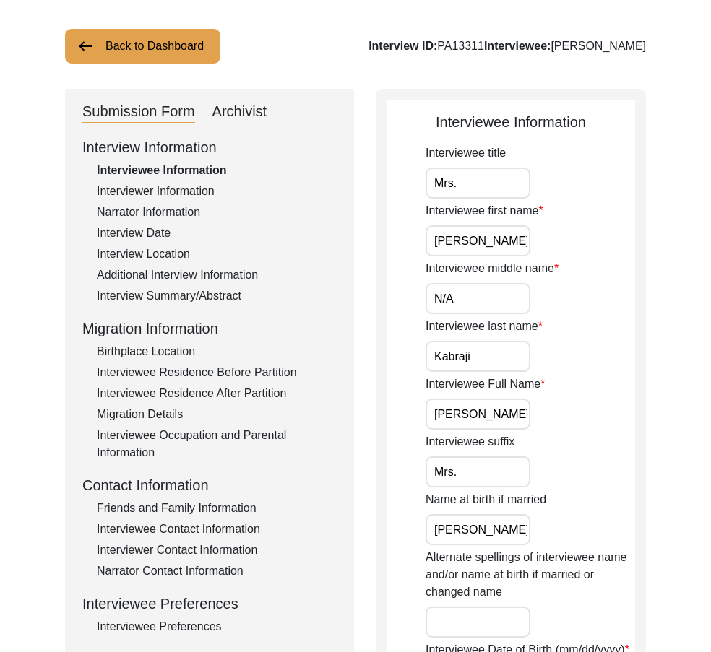
click at [481, 230] on input "[PERSON_NAME]" at bounding box center [477, 240] width 105 height 31
click at [475, 168] on input "Mrs." at bounding box center [477, 183] width 105 height 31
click at [506, 363] on input "Kabraji" at bounding box center [477, 356] width 105 height 31
click at [521, 409] on input "[PERSON_NAME]" at bounding box center [477, 414] width 105 height 31
click at [488, 469] on input "Mrs." at bounding box center [477, 471] width 105 height 31
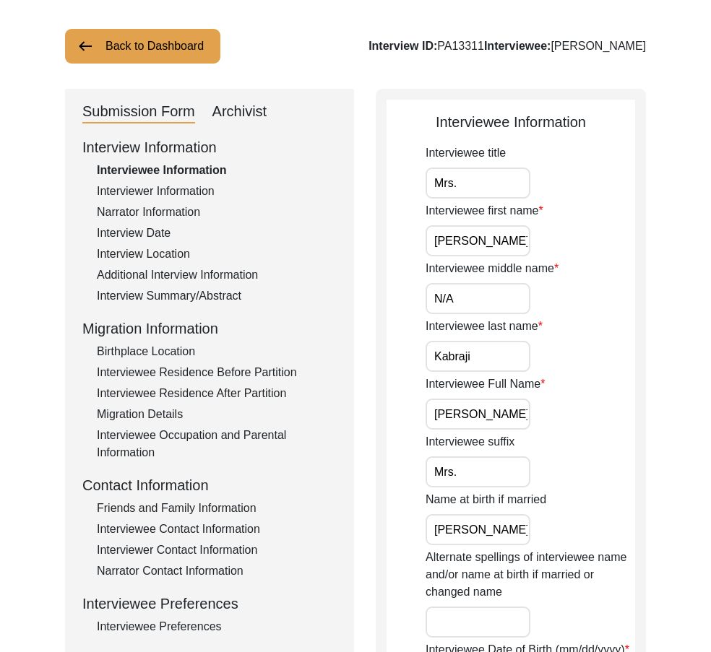
drag, startPoint x: 488, startPoint y: 482, endPoint x: 417, endPoint y: 472, distance: 72.1
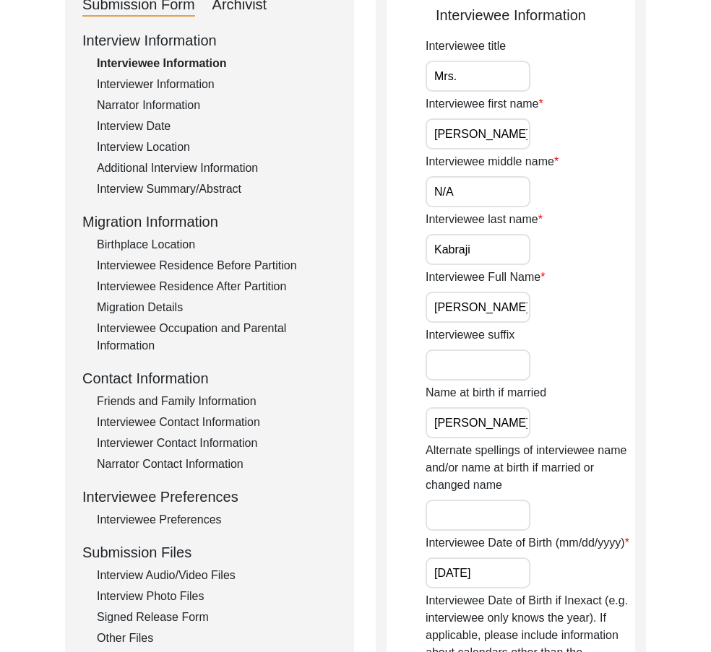
scroll to position [361, 0]
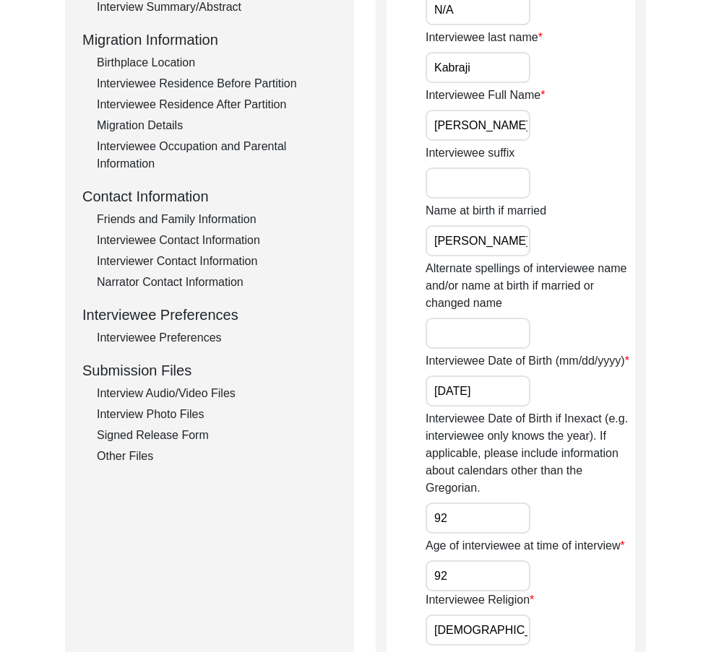
click at [521, 235] on input "[PERSON_NAME]" at bounding box center [477, 240] width 105 height 31
click at [503, 401] on input "[DATE]" at bounding box center [477, 391] width 105 height 31
click at [483, 506] on input "92" at bounding box center [477, 518] width 105 height 31
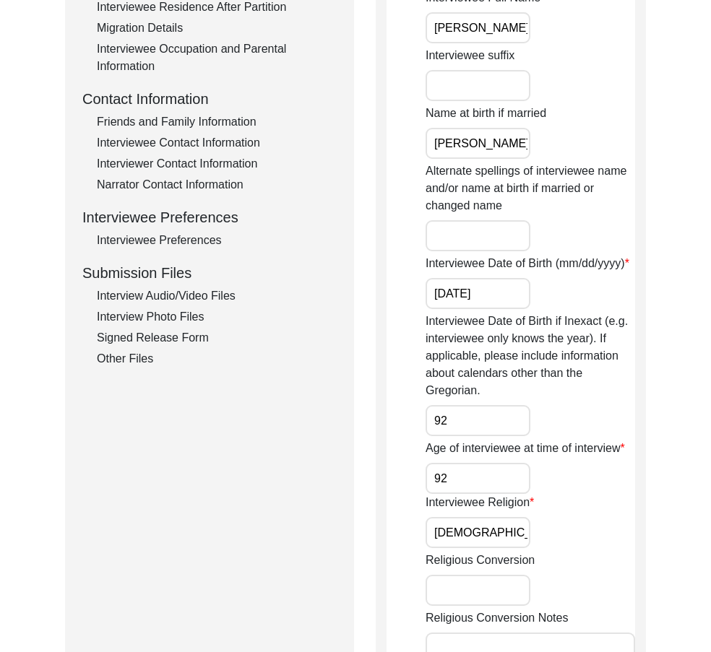
scroll to position [722, 0]
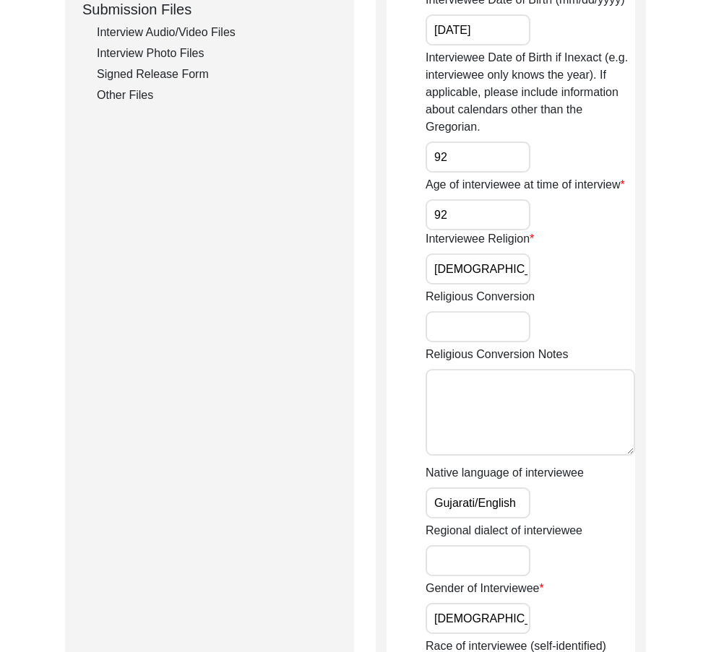
click at [461, 231] on label "Interviewee Religion" at bounding box center [479, 238] width 108 height 17
click at [461, 253] on input "[DEMOGRAPHIC_DATA]" at bounding box center [477, 268] width 105 height 31
click at [488, 225] on input "92" at bounding box center [477, 214] width 105 height 31
click at [501, 284] on input "[DEMOGRAPHIC_DATA]" at bounding box center [477, 268] width 105 height 31
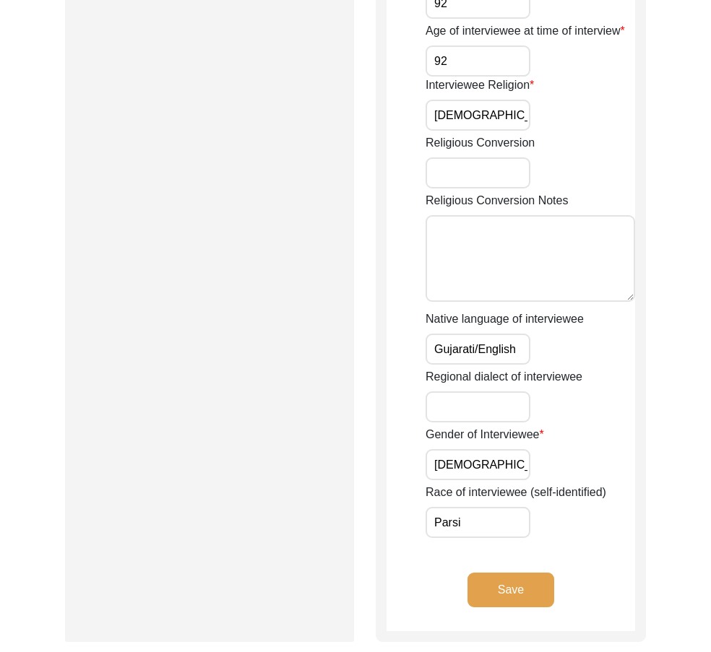
scroll to position [1011, 0]
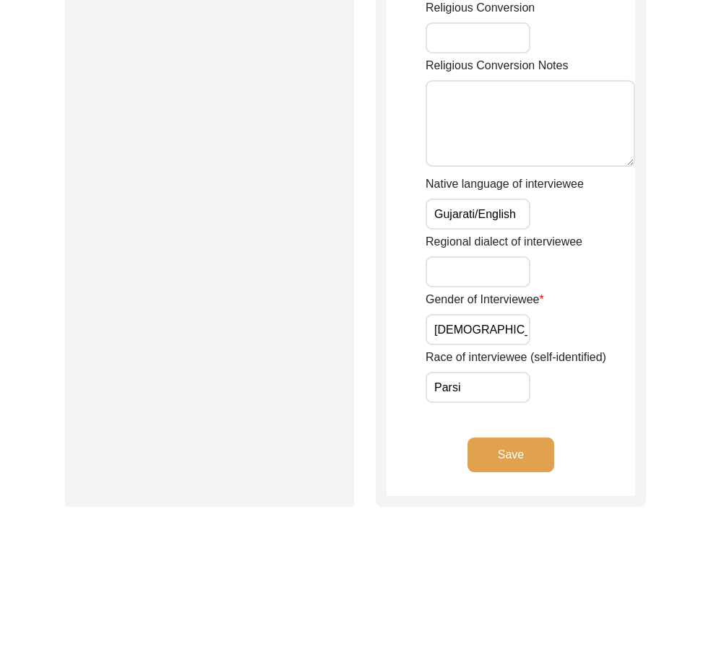
click at [513, 204] on input "Gujarati/English" at bounding box center [477, 214] width 105 height 31
click at [500, 324] on input "[DEMOGRAPHIC_DATA]" at bounding box center [477, 329] width 105 height 31
click at [486, 373] on input "Parsi" at bounding box center [477, 387] width 105 height 31
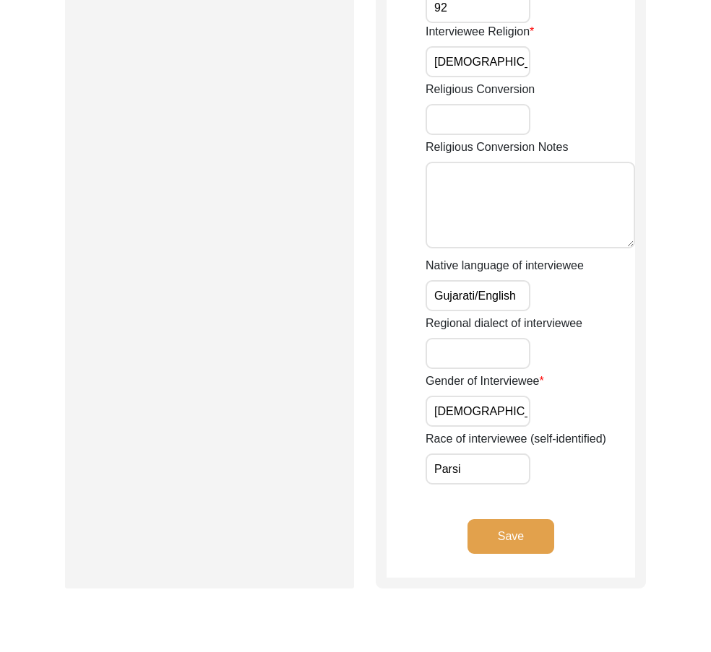
scroll to position [867, 0]
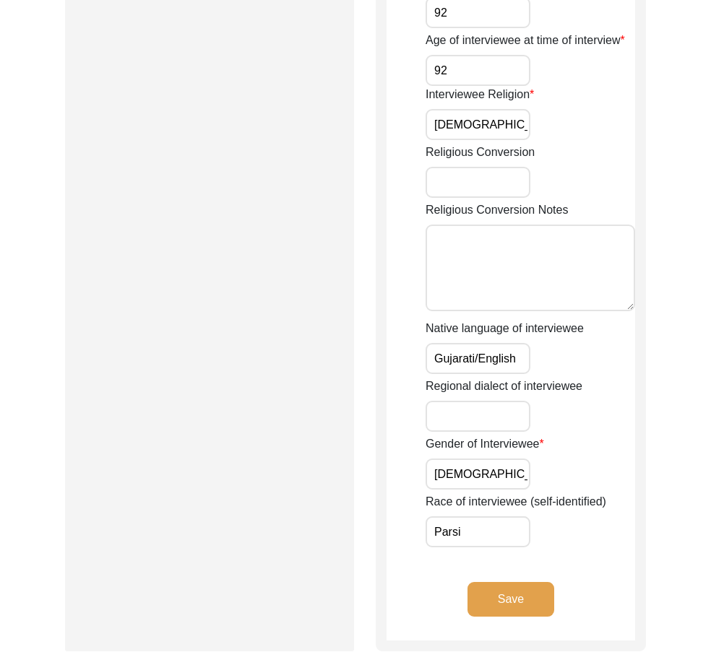
click at [500, 121] on input "[DEMOGRAPHIC_DATA]" at bounding box center [477, 124] width 105 height 31
click at [507, 117] on input "[DEMOGRAPHIC_DATA]" at bounding box center [477, 124] width 105 height 31
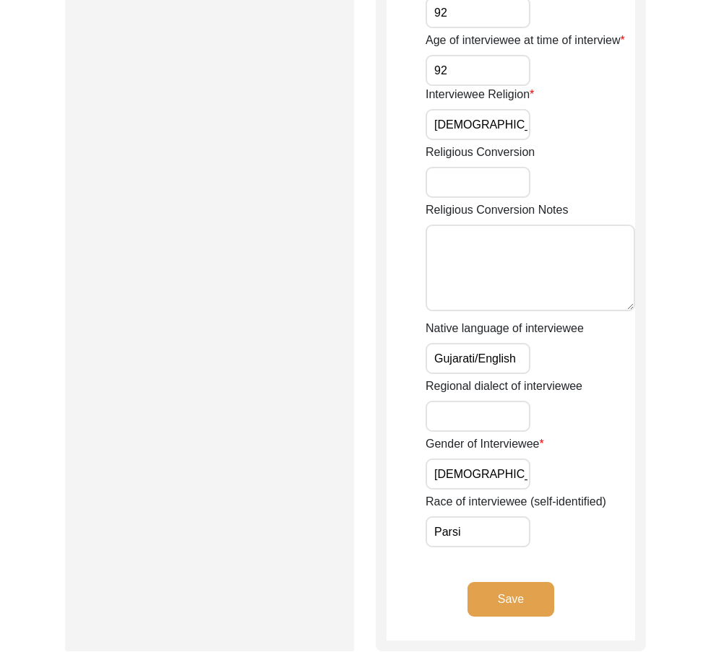
paste input "[DEMOGRAPHIC_DATA]"
type input "[DEMOGRAPHIC_DATA]"
click at [543, 129] on div "Interviewee Religion [DEMOGRAPHIC_DATA]" at bounding box center [529, 113] width 209 height 54
drag, startPoint x: 521, startPoint y: 126, endPoint x: 419, endPoint y: 173, distance: 113.1
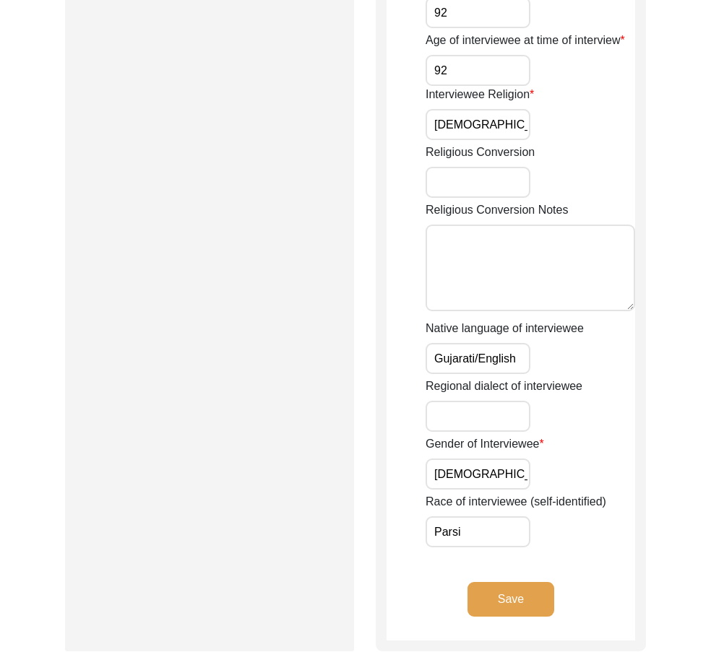
click at [516, 360] on input "Gujarati/English" at bounding box center [477, 358] width 105 height 31
drag, startPoint x: 462, startPoint y: 487, endPoint x: 476, endPoint y: 482, distance: 14.6
click at [461, 487] on input "[DEMOGRAPHIC_DATA]" at bounding box center [477, 474] width 105 height 31
click at [477, 481] on input "[DEMOGRAPHIC_DATA]" at bounding box center [477, 474] width 105 height 31
click at [477, 527] on input "Parsi" at bounding box center [477, 531] width 105 height 31
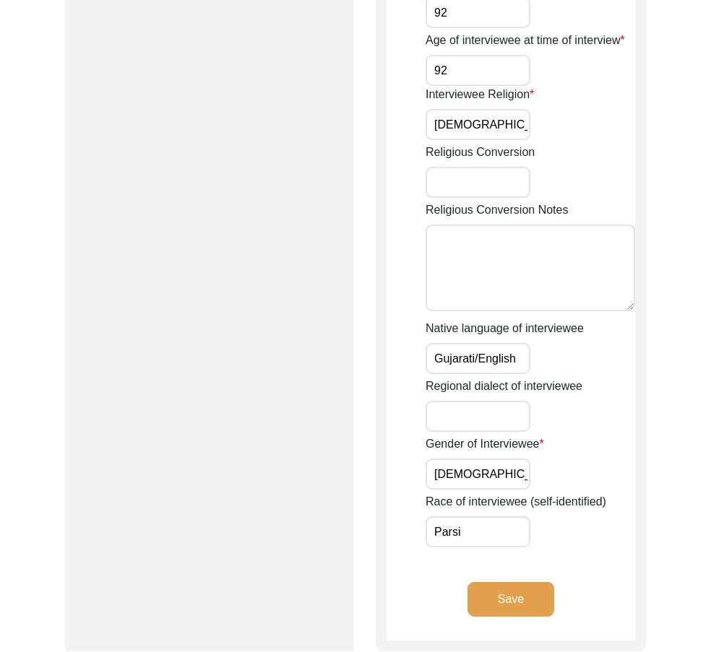
click at [494, 590] on button "Save" at bounding box center [510, 599] width 87 height 35
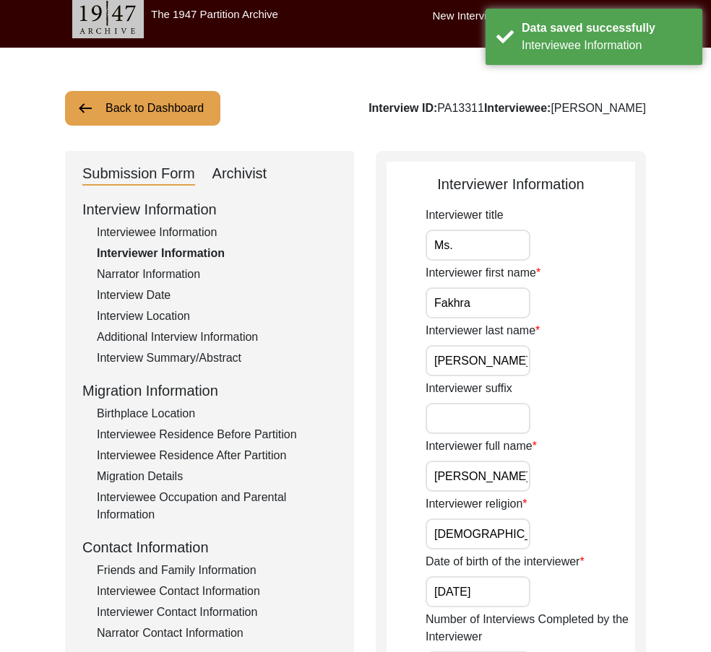
scroll to position [0, 0]
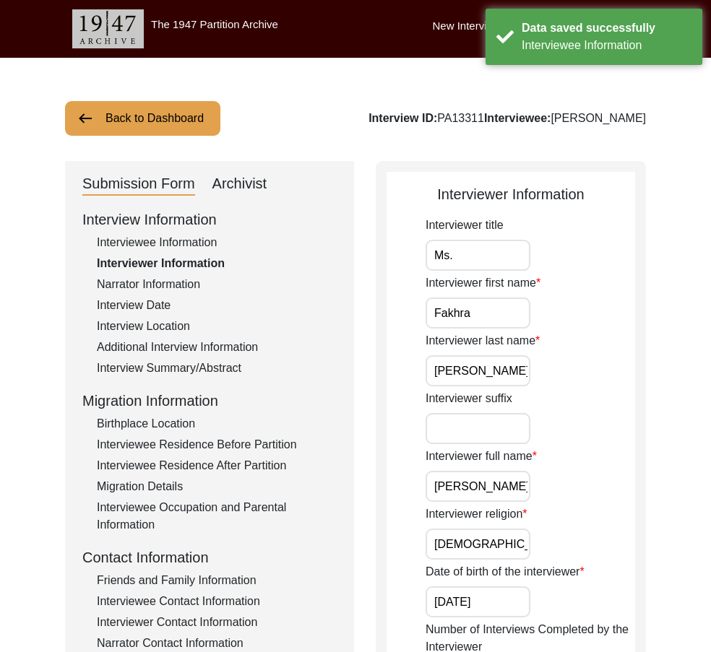
click at [493, 249] on input "Ms." at bounding box center [477, 255] width 105 height 31
click at [498, 308] on input "Fakhra" at bounding box center [477, 313] width 105 height 31
click at [499, 361] on input "[PERSON_NAME]" at bounding box center [477, 370] width 105 height 31
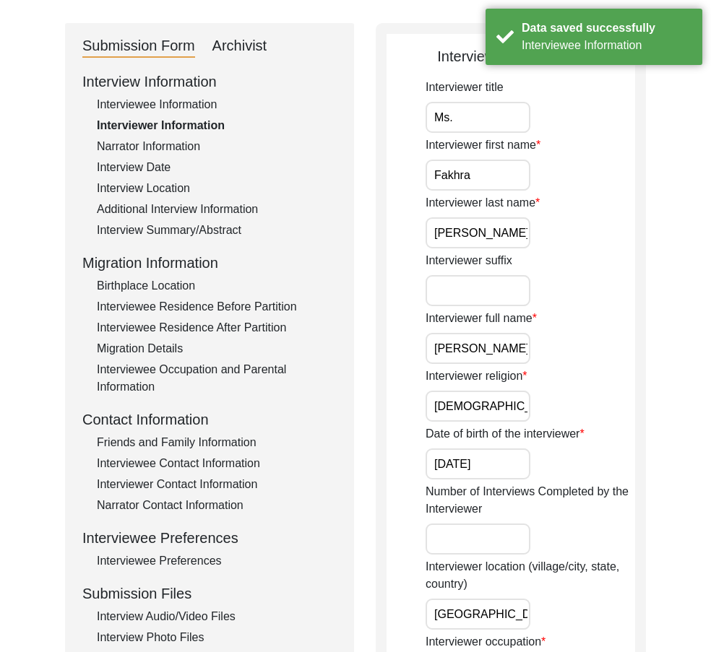
scroll to position [144, 0]
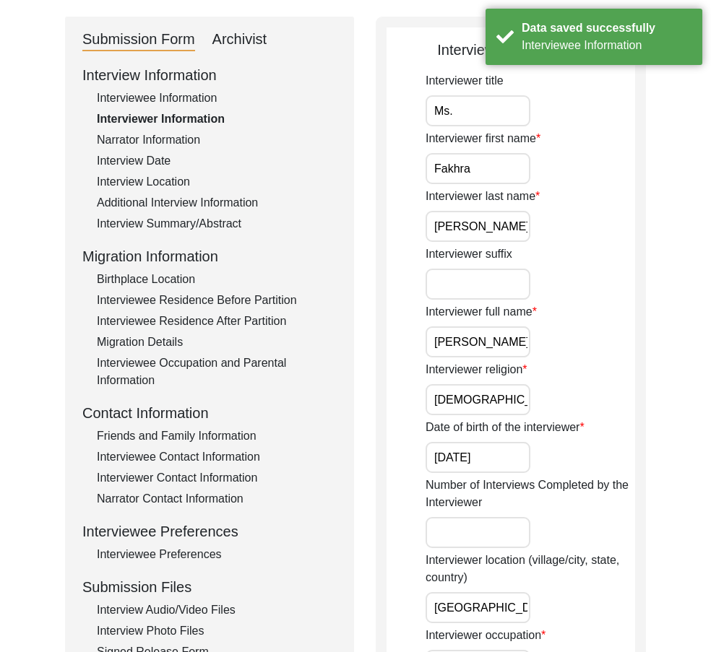
drag, startPoint x: 517, startPoint y: 341, endPoint x: 459, endPoint y: 346, distance: 58.0
click at [459, 344] on input "[PERSON_NAME]" at bounding box center [477, 341] width 105 height 31
click at [506, 391] on input "[DEMOGRAPHIC_DATA]" at bounding box center [477, 399] width 105 height 31
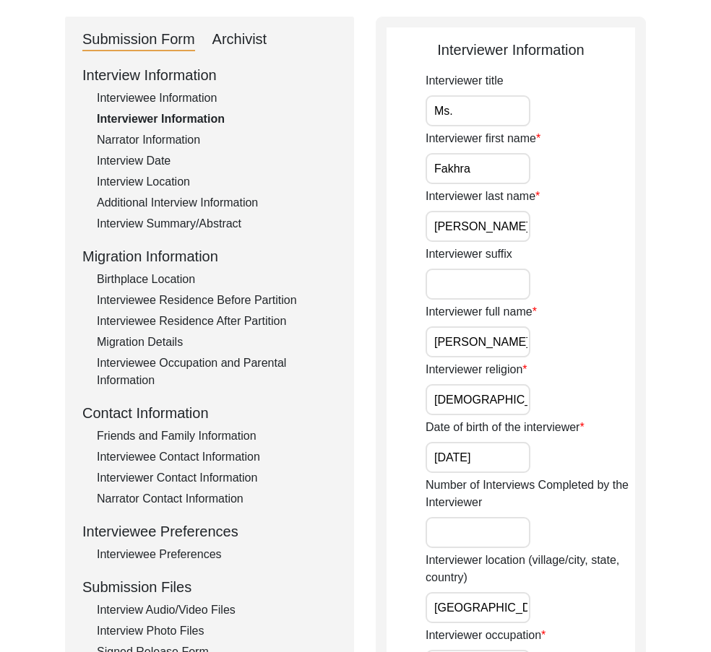
click at [471, 396] on input "[DEMOGRAPHIC_DATA]" at bounding box center [477, 399] width 105 height 31
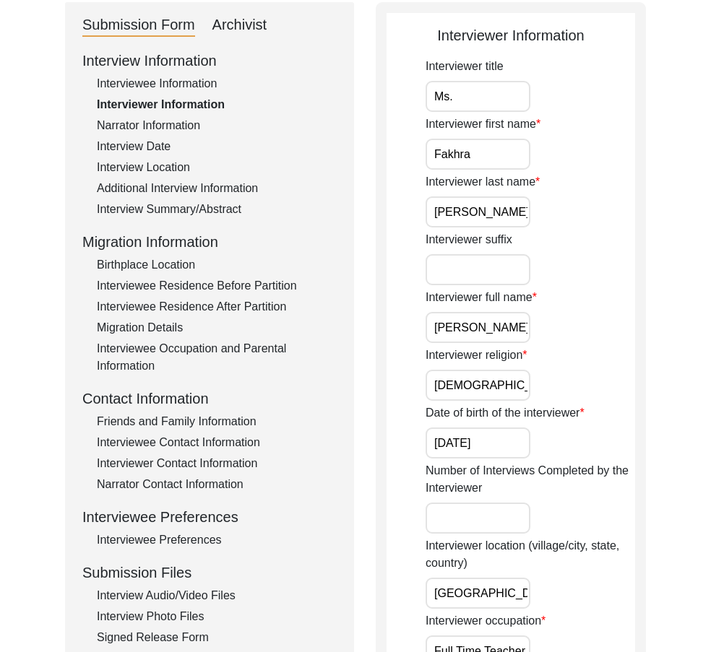
scroll to position [361, 0]
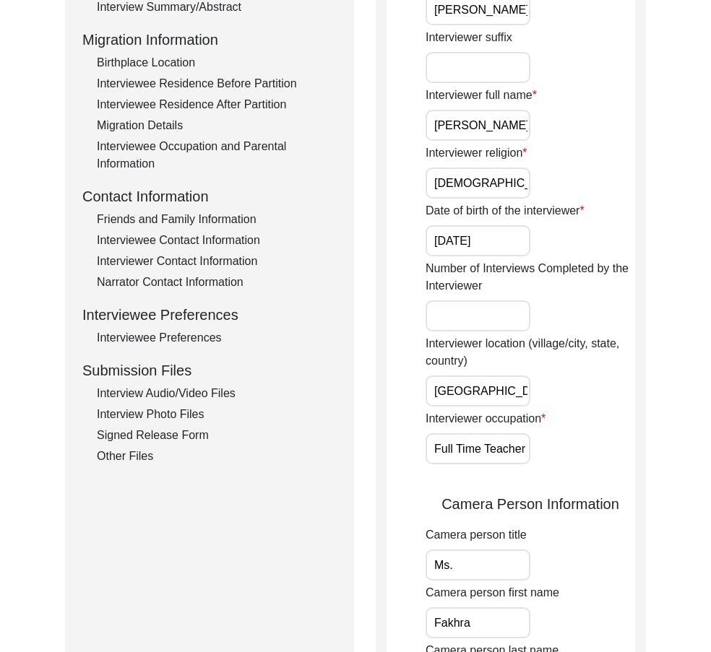
type input "[DEMOGRAPHIC_DATA]"
click at [488, 372] on div "Interviewer location (village/city, state, country) [GEOGRAPHIC_DATA]" at bounding box center [529, 370] width 209 height 71
click at [492, 391] on input "[GEOGRAPHIC_DATA]" at bounding box center [477, 391] width 105 height 31
click at [487, 383] on input "[GEOGRAPHIC_DATA]" at bounding box center [477, 391] width 105 height 31
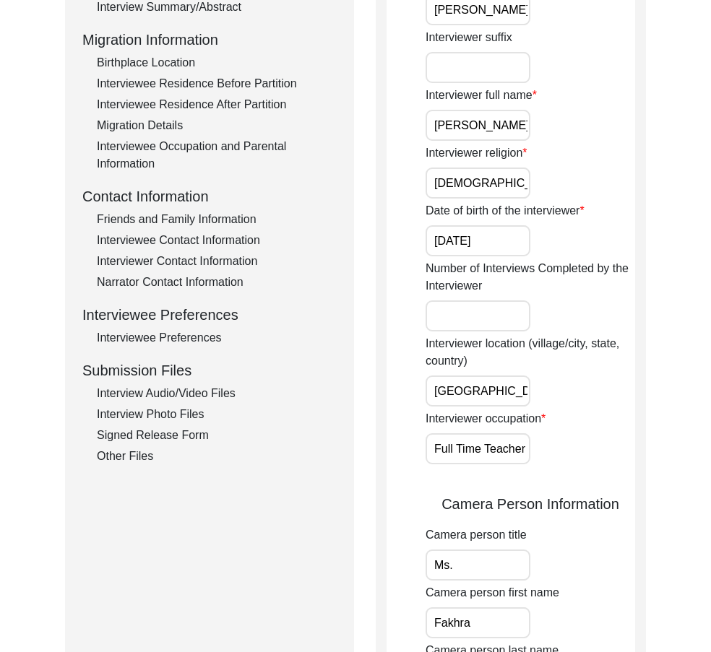
click at [487, 383] on input "[GEOGRAPHIC_DATA]" at bounding box center [477, 391] width 105 height 31
paste input ", [GEOGRAPHIC_DATA], [GEOGRAPHIC_DATA]"
type input "[GEOGRAPHIC_DATA], [GEOGRAPHIC_DATA], [GEOGRAPHIC_DATA]"
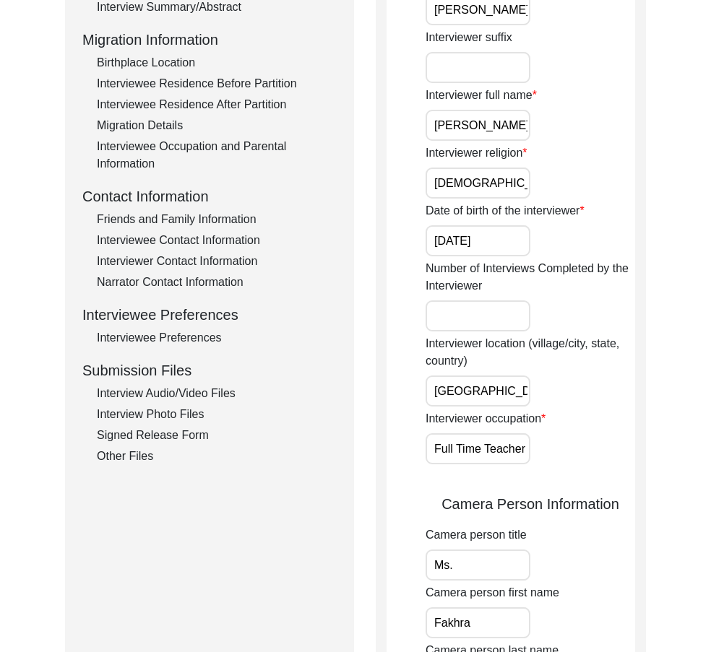
click at [570, 377] on div "Interviewer location (village/city, state, country) [GEOGRAPHIC_DATA], [GEOGRAP…" at bounding box center [529, 370] width 209 height 71
click at [565, 377] on div "Interviewer location (village/city, state, country) [GEOGRAPHIC_DATA], [GEOGRAP…" at bounding box center [529, 370] width 209 height 71
drag, startPoint x: 494, startPoint y: 440, endPoint x: 563, endPoint y: 446, distance: 68.9
click at [532, 446] on div "Interviewer occupation Full Time Teacher" at bounding box center [529, 437] width 209 height 54
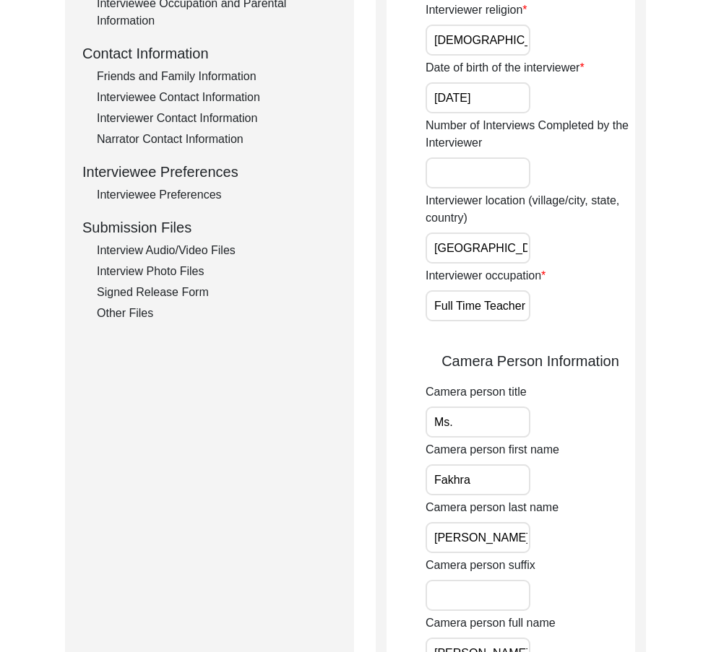
scroll to position [506, 0]
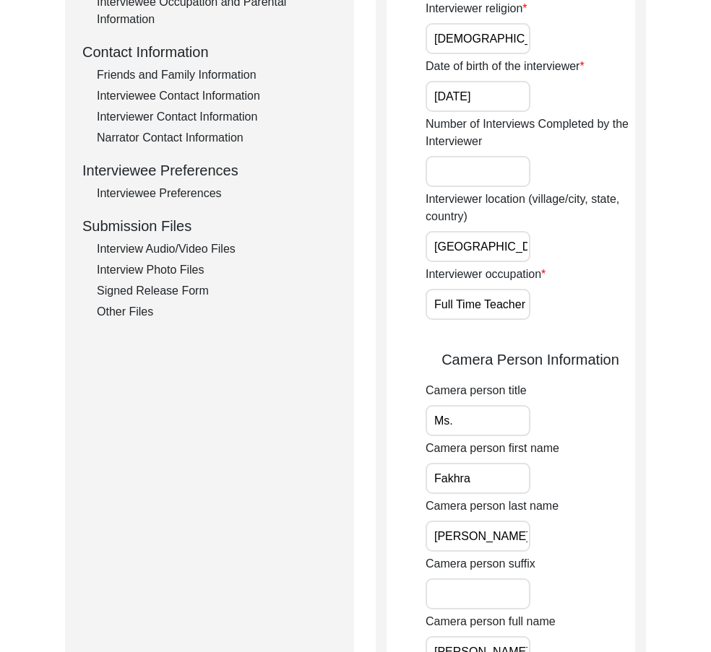
click at [498, 324] on div "Interviewer title Ms. Interviewer first name [PERSON_NAME] Interviewer last nam…" at bounding box center [529, 432] width 209 height 1442
click at [490, 308] on input "Full Time Teacher" at bounding box center [477, 304] width 105 height 31
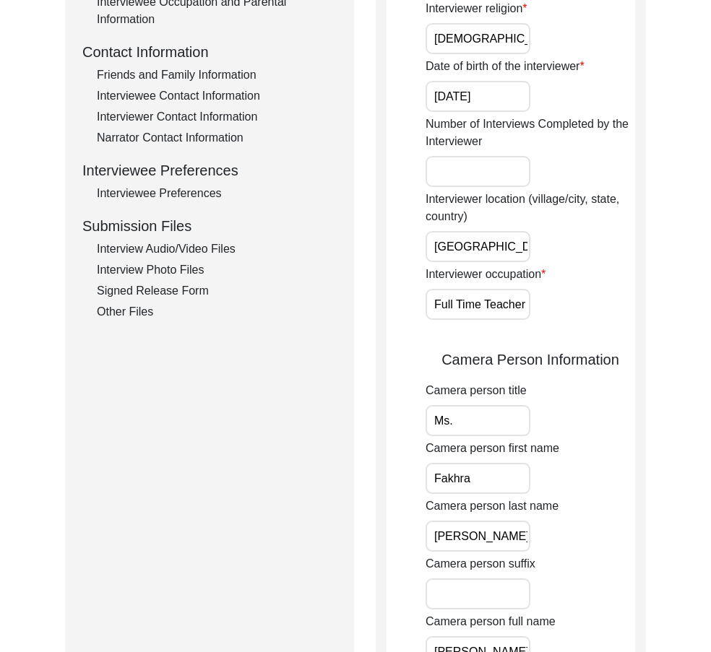
click at [573, 308] on div "Interviewer occupation Full Time Teacher" at bounding box center [529, 293] width 209 height 54
drag, startPoint x: 485, startPoint y: 303, endPoint x: 424, endPoint y: 305, distance: 61.4
click at [424, 305] on app-interviewer-information "Interviewer Information Interviewer title Ms. Interviewer first name [PERSON_NA…" at bounding box center [510, 462] width 248 height 1568
click at [467, 310] on input "Teacher" at bounding box center [477, 304] width 105 height 31
click at [487, 313] on input "Teacher" at bounding box center [477, 304] width 105 height 31
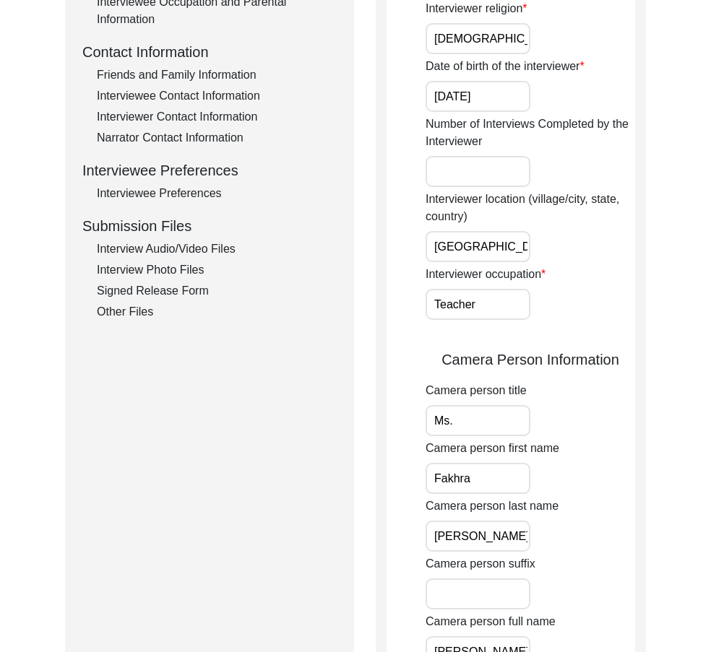
type input "Teacher"
click at [468, 428] on input "Ms." at bounding box center [477, 420] width 105 height 31
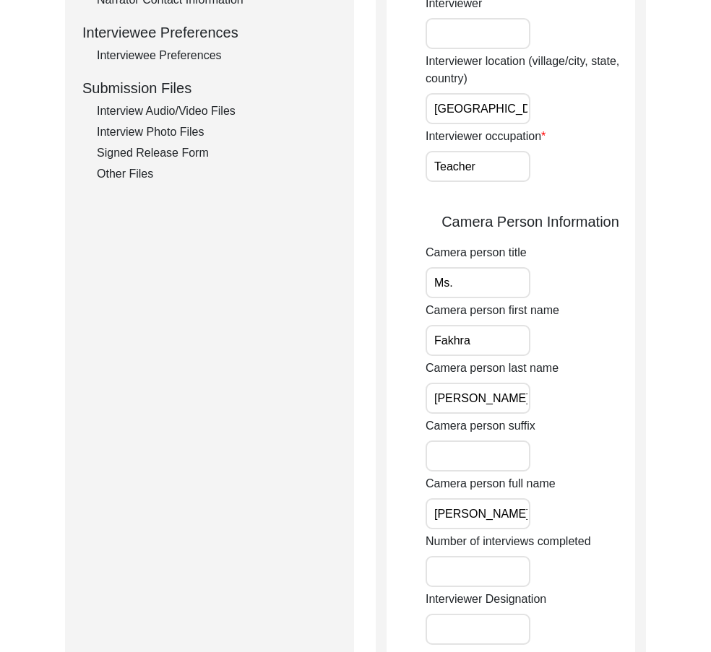
scroll to position [650, 0]
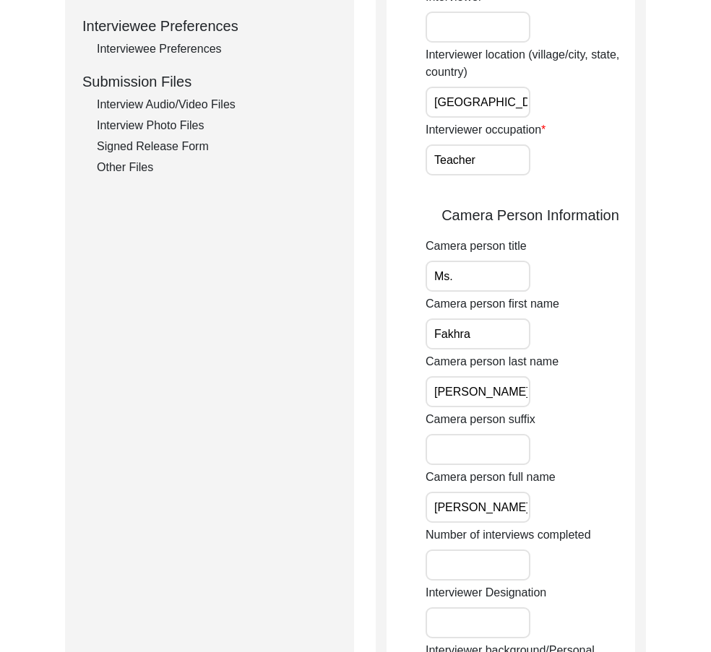
click at [484, 333] on input "Fakhra" at bounding box center [477, 333] width 105 height 31
click at [486, 383] on input "[PERSON_NAME]" at bounding box center [477, 391] width 105 height 31
click at [520, 500] on input "[PERSON_NAME]" at bounding box center [477, 507] width 105 height 31
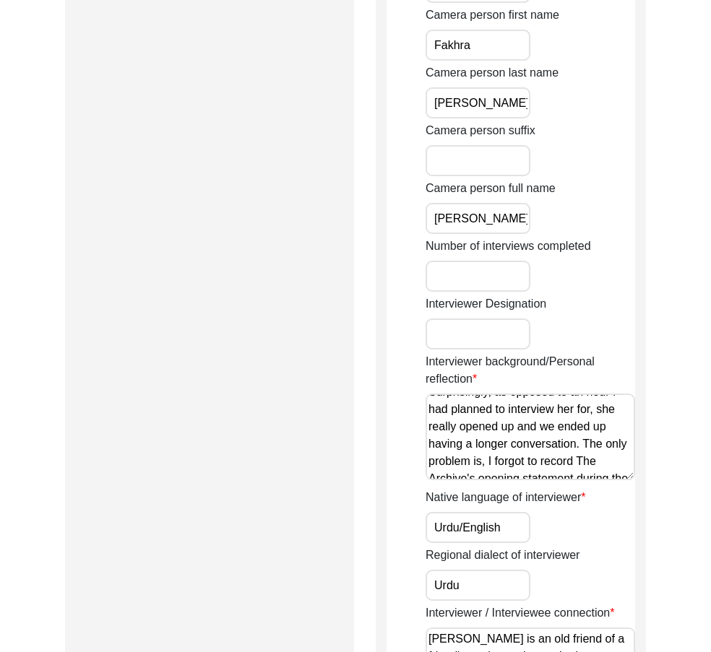
scroll to position [0, 0]
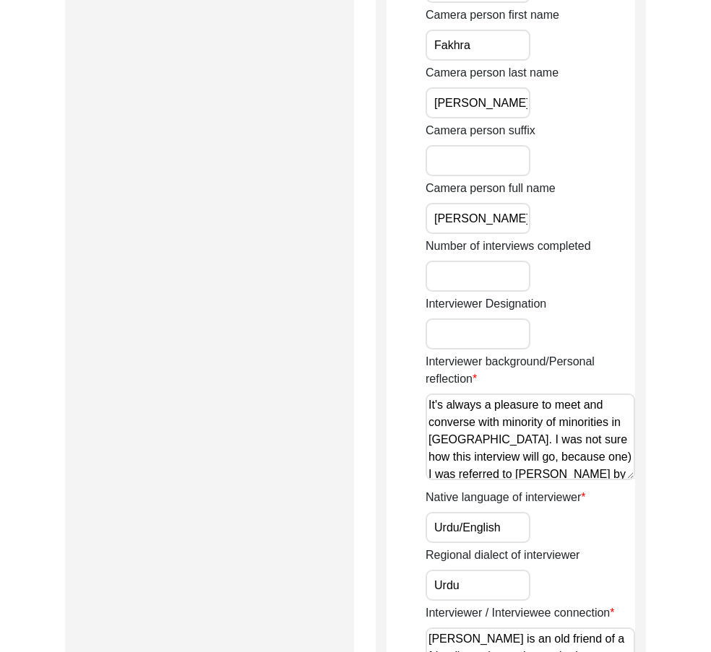
drag, startPoint x: 501, startPoint y: 467, endPoint x: 370, endPoint y: 390, distance: 151.9
click at [370, 390] on div "Submission Form Archivist Interview Information Interviewee Information Intervi…" at bounding box center [355, 22] width 581 height 1601
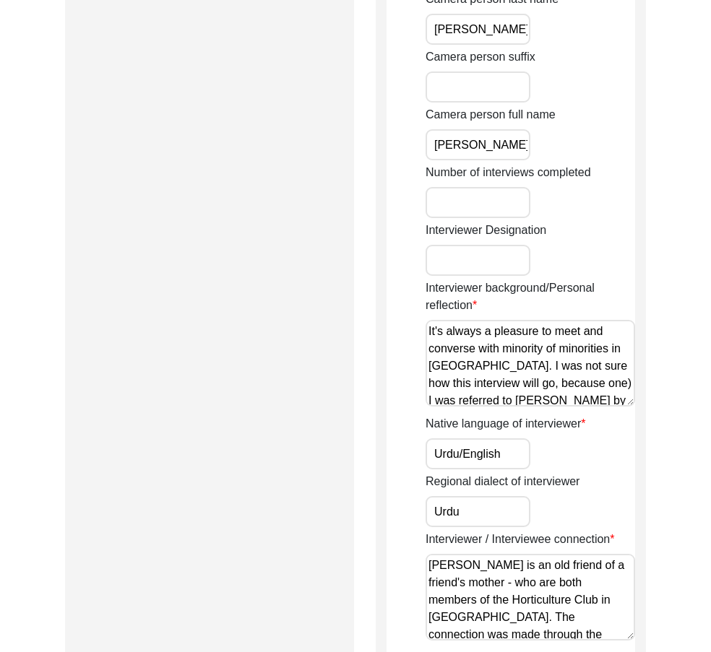
scroll to position [1083, 0]
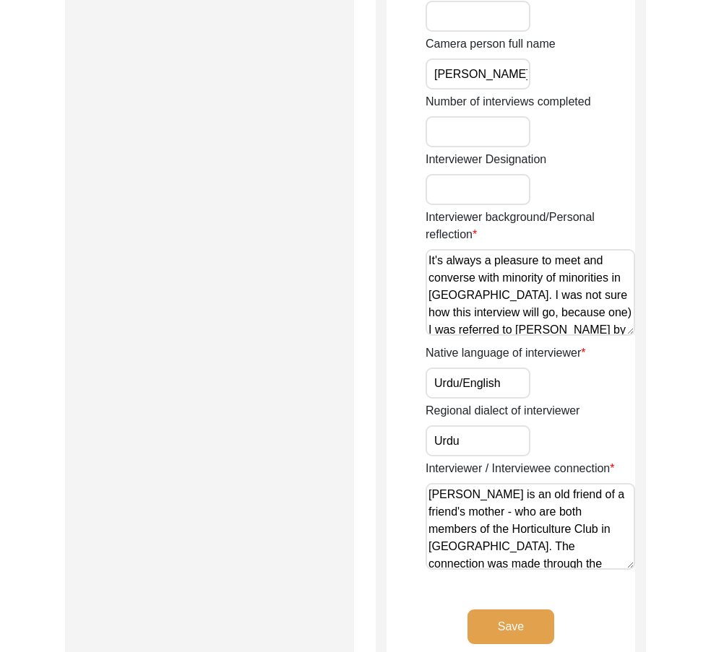
click at [525, 384] on input "Urdu/English" at bounding box center [477, 383] width 105 height 31
click at [495, 437] on input "Urdu" at bounding box center [477, 440] width 105 height 31
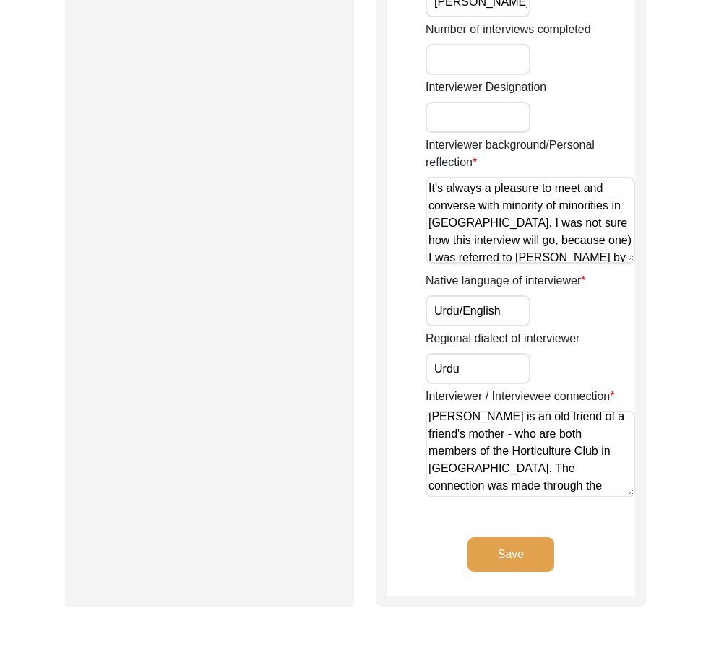
scroll to position [0, 0]
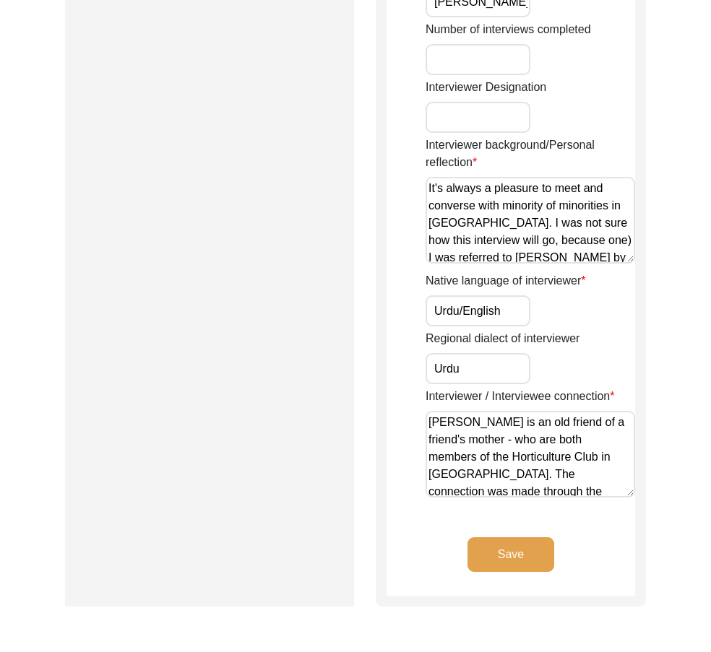
drag, startPoint x: 583, startPoint y: 487, endPoint x: 309, endPoint y: 393, distance: 289.6
click at [613, 489] on textarea "[PERSON_NAME] is an old friend of a friend's mother - who are both members of t…" at bounding box center [529, 454] width 209 height 87
type textarea "[PERSON_NAME] is an old friend of a friend's mother - who are both members of t…"
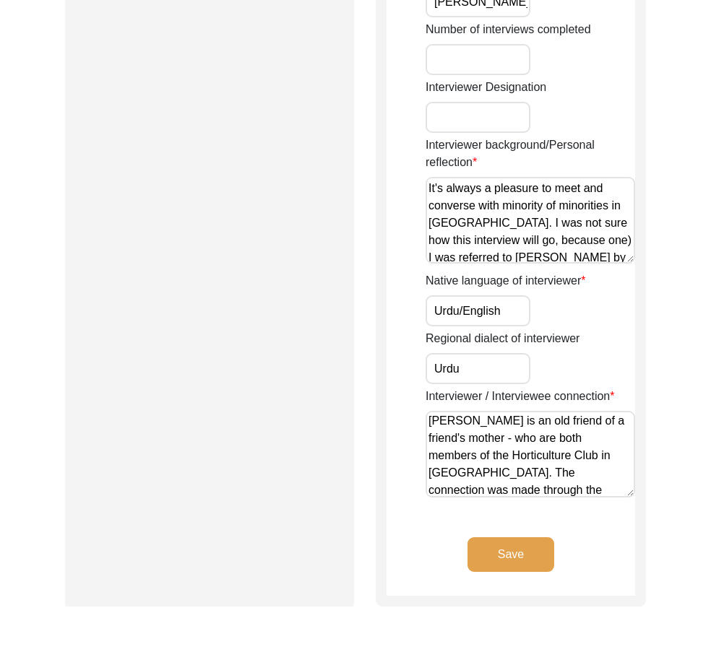
click at [515, 555] on button "Save" at bounding box center [510, 554] width 87 height 35
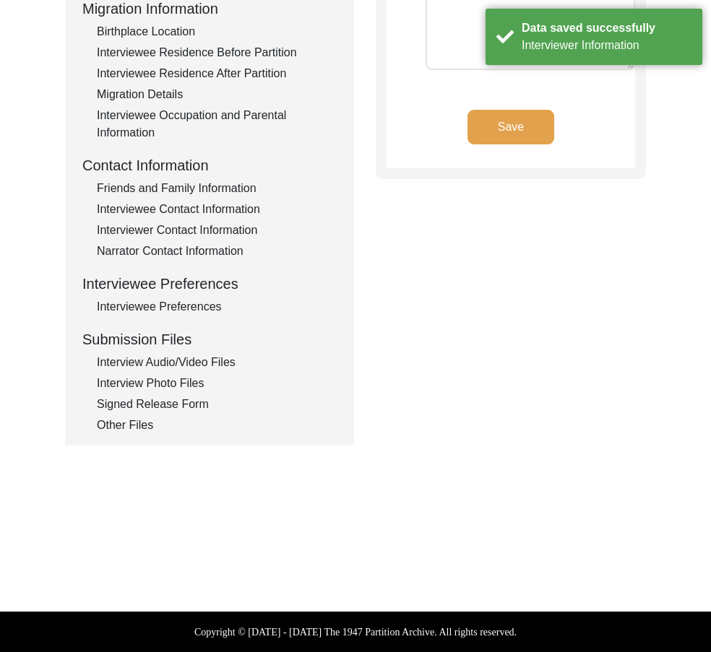
type textarea "N/A"
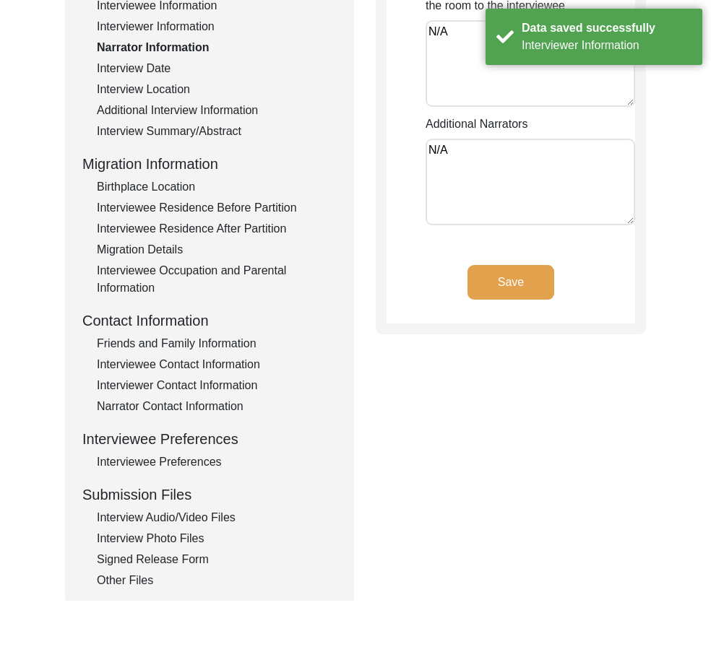
scroll to position [31, 0]
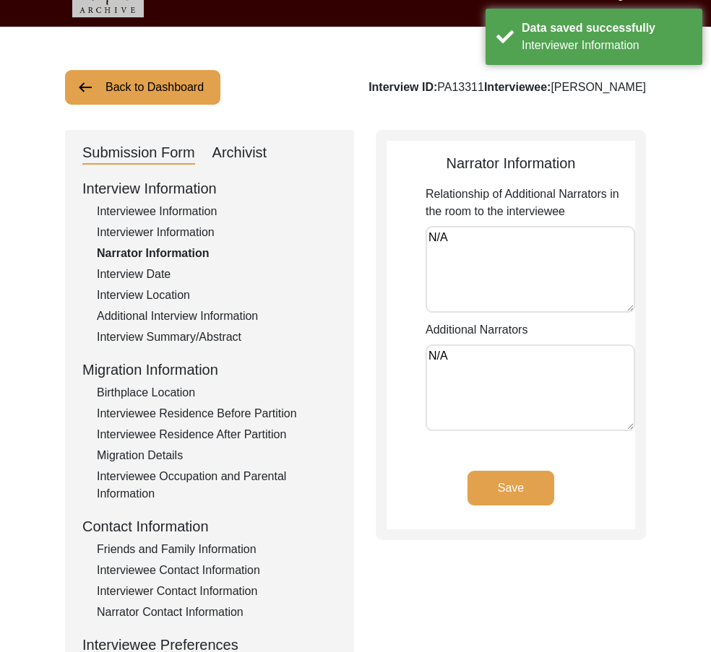
click at [518, 285] on textarea "N/A" at bounding box center [529, 269] width 209 height 87
click at [503, 375] on textarea "N/A" at bounding box center [529, 387] width 209 height 87
click at [498, 474] on button "Save" at bounding box center [510, 488] width 87 height 35
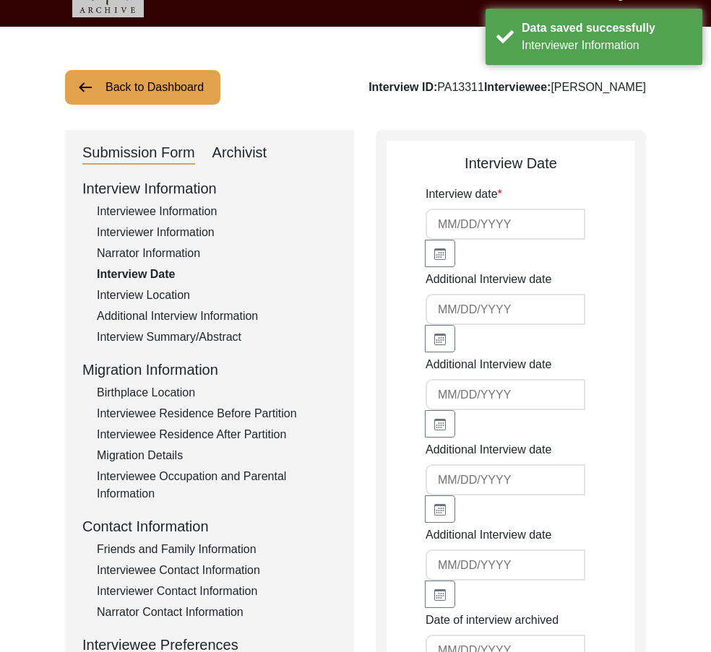
type input "[DATE]"
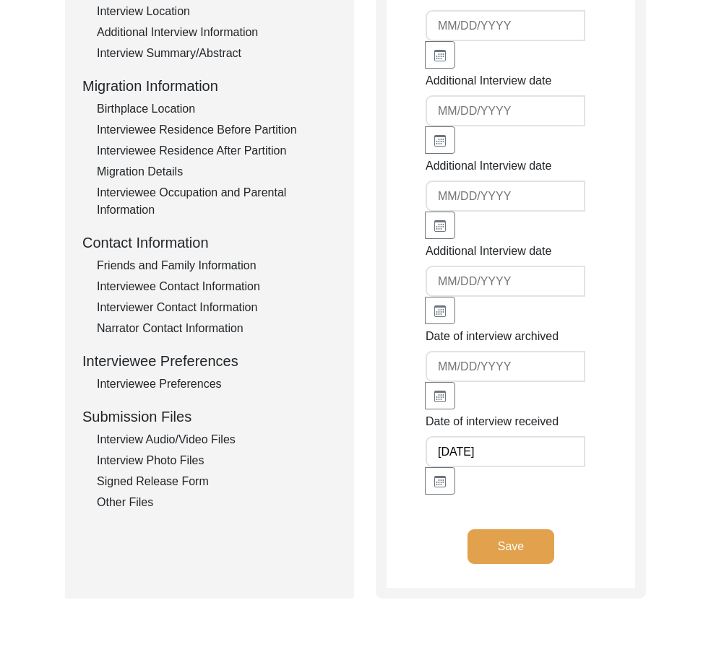
scroll to position [175, 0]
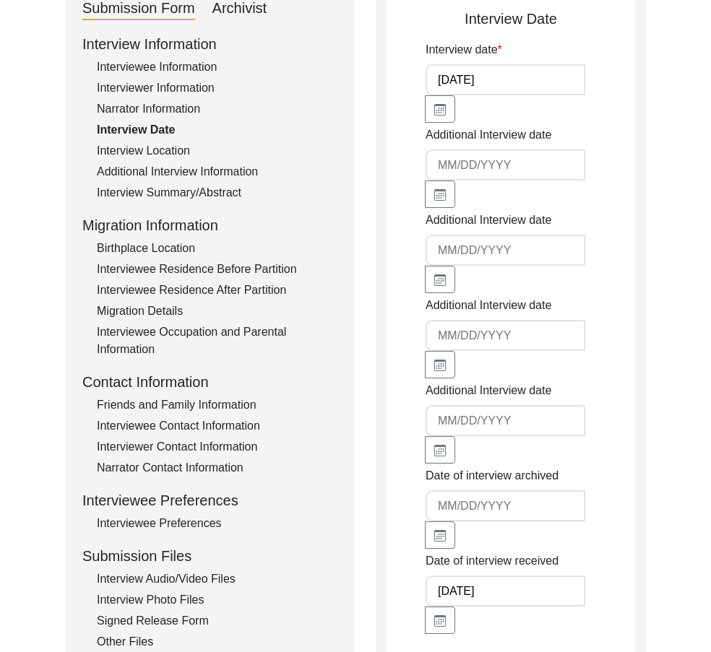
click at [158, 144] on div "Interview Location" at bounding box center [217, 150] width 240 height 17
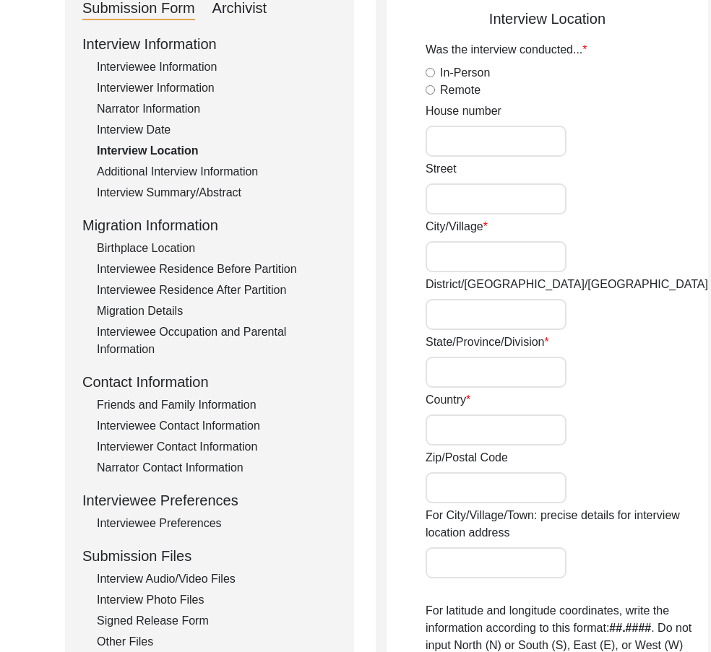
radio input "true"
type input "F4"
type input "Block 7 - [GEOGRAPHIC_DATA], [GEOGRAPHIC_DATA]"
type input "[GEOGRAPHIC_DATA]"
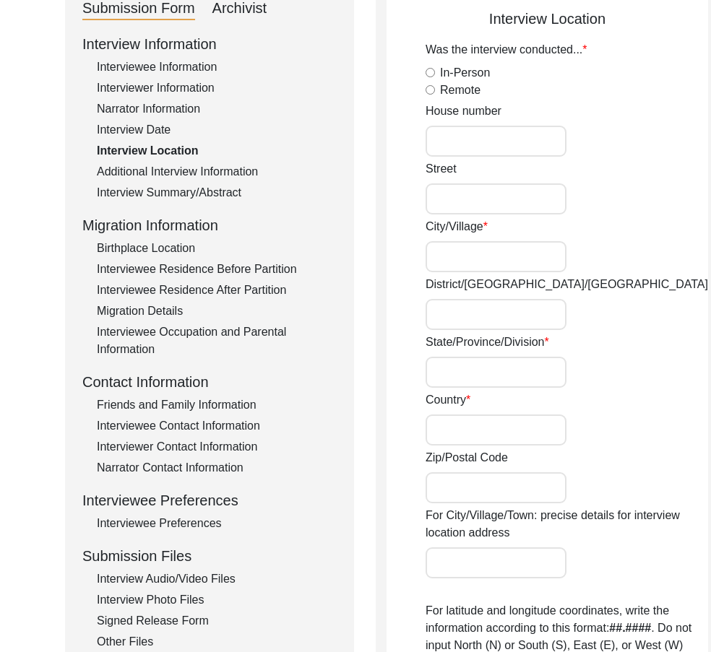
type input "Sindh"
type input "[GEOGRAPHIC_DATA]"
type input "75600"
type input "[GEOGRAPHIC_DATA], [GEOGRAPHIC_DATA]"
type input "[GEOGRAPHIC_DATA], [GEOGRAPHIC_DATA], [GEOGRAPHIC_DATA]"
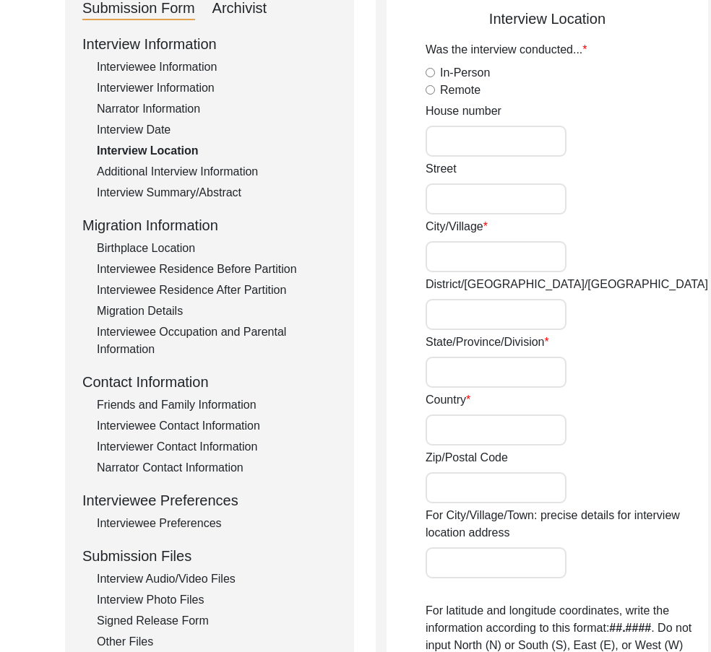
type input "24.8312° N"
type input "67.0260° E"
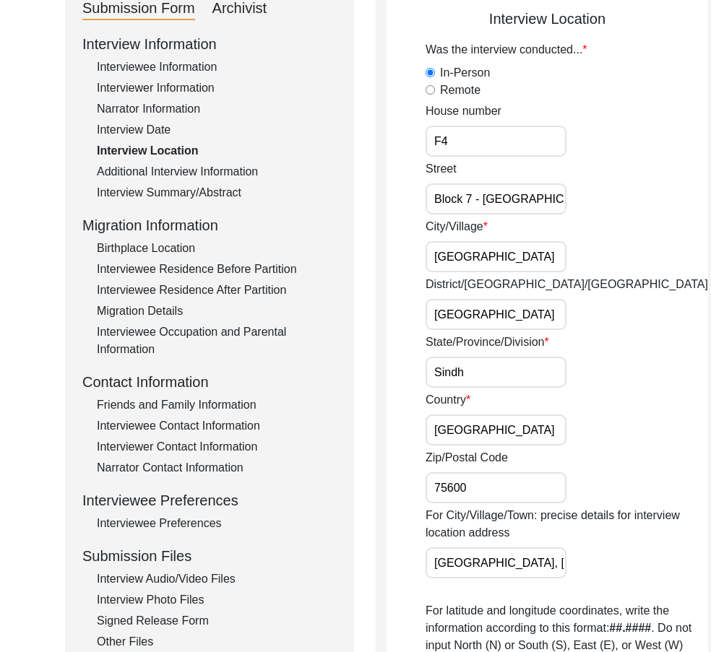
click at [528, 138] on input "F4" at bounding box center [495, 141] width 141 height 31
drag, startPoint x: 503, startPoint y: 188, endPoint x: 565, endPoint y: 226, distance: 72.6
click at [585, 210] on div "Street Block 7 - [GEOGRAPHIC_DATA], [GEOGRAPHIC_DATA]" at bounding box center [566, 187] width 282 height 54
click at [511, 256] on input "[GEOGRAPHIC_DATA]" at bounding box center [495, 256] width 141 height 31
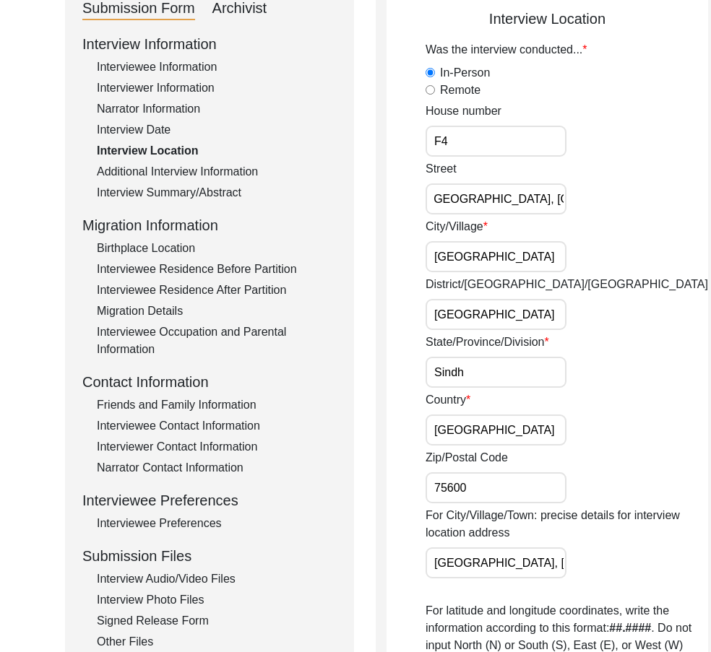
scroll to position [0, 0]
click at [508, 314] on input "[GEOGRAPHIC_DATA]" at bounding box center [495, 314] width 141 height 31
click at [498, 366] on input "Sindh" at bounding box center [495, 372] width 141 height 31
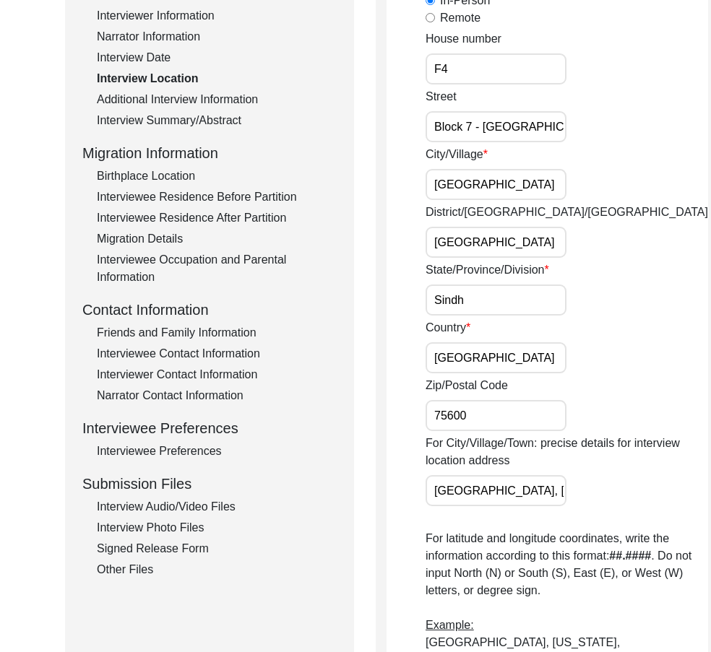
click at [496, 365] on input "[GEOGRAPHIC_DATA]" at bounding box center [495, 357] width 141 height 31
click at [494, 413] on input "75600" at bounding box center [495, 415] width 141 height 31
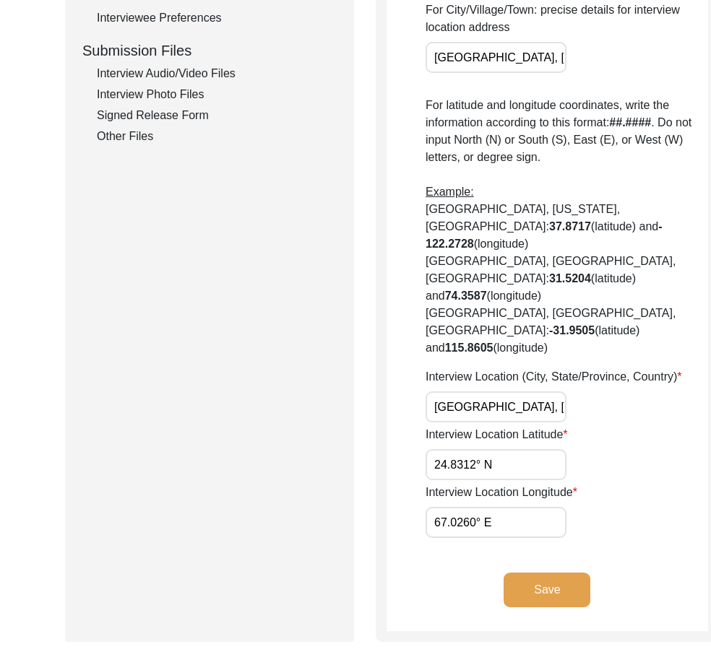
scroll to position [0, 32]
drag, startPoint x: 467, startPoint y: 413, endPoint x: 572, endPoint y: 413, distance: 105.4
click at [572, 413] on div "Interview Location (City, State/Province, Country) [GEOGRAPHIC_DATA], [GEOGRAPH…" at bounding box center [566, 395] width 282 height 54
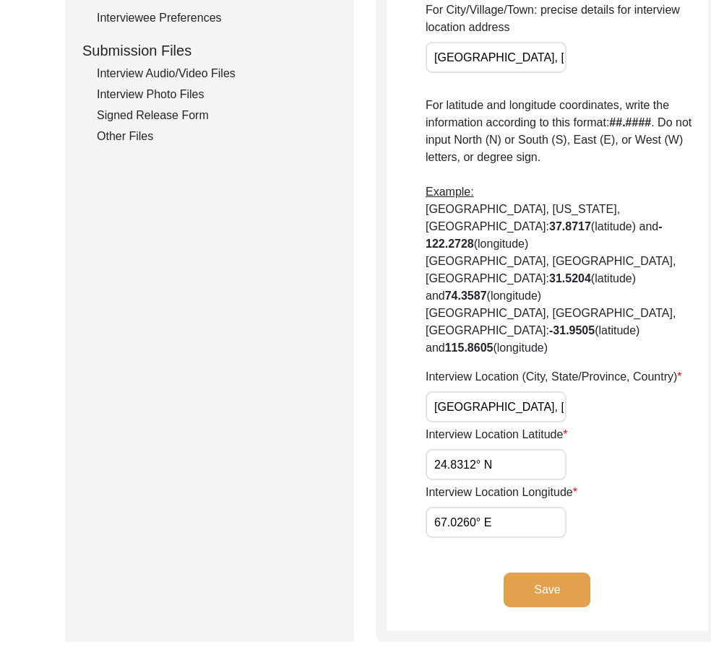
click at [496, 464] on input "24.8312° N" at bounding box center [495, 464] width 141 height 31
click at [514, 527] on input "67.0260° E" at bounding box center [495, 522] width 141 height 31
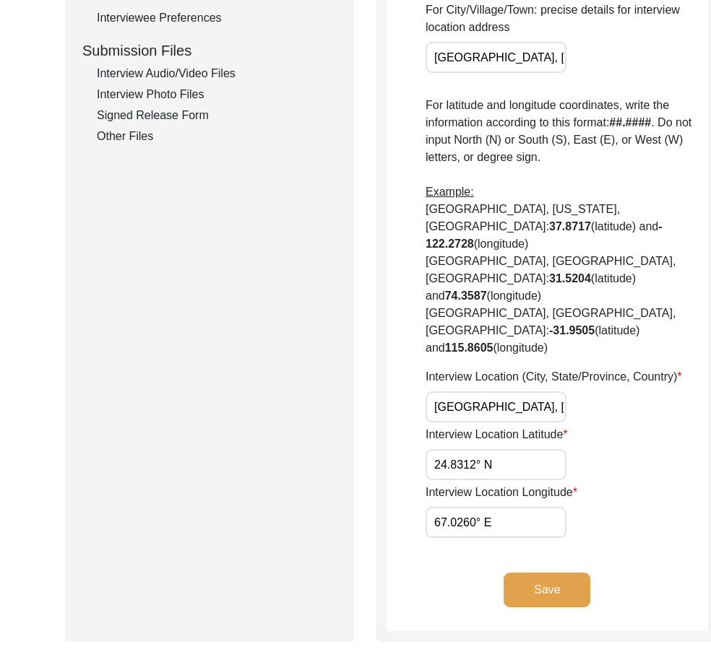
click at [514, 527] on input "67.0260° E" at bounding box center [495, 522] width 141 height 31
click at [477, 464] on input "24.8312° N" at bounding box center [495, 464] width 141 height 31
paste input "607"
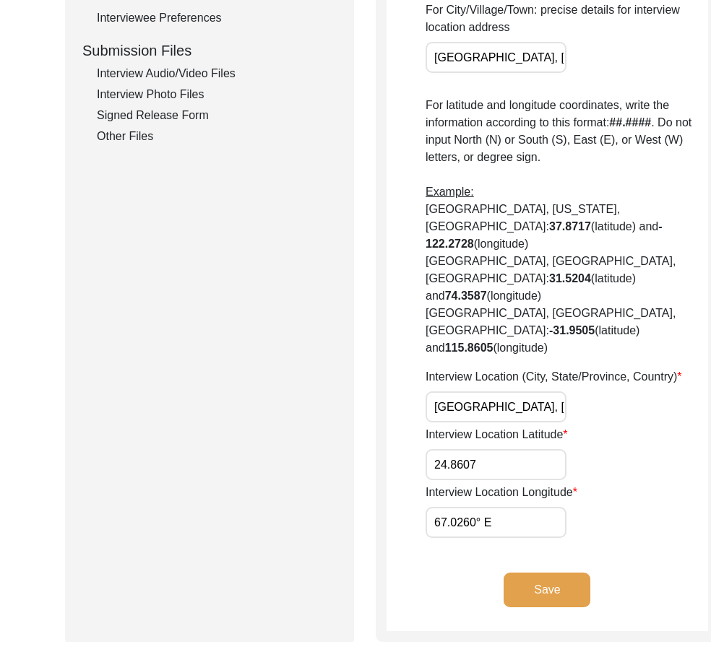
type input "24.8607"
click at [508, 526] on input "67.0260° E" at bounding box center [495, 522] width 141 height 31
paste input "011"
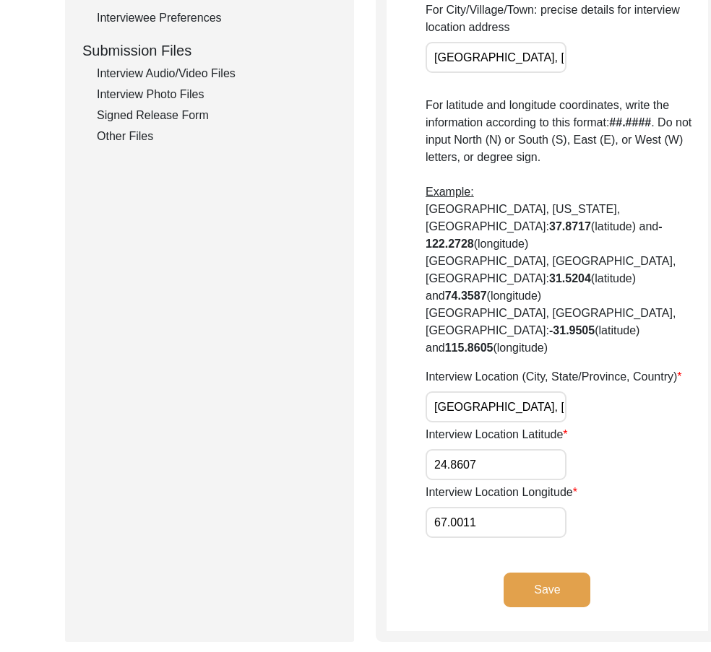
type input "67.0011"
drag, startPoint x: 610, startPoint y: 528, endPoint x: 570, endPoint y: 497, distance: 51.0
click at [609, 526] on div "Interview Location Longitude 67.0011" at bounding box center [566, 511] width 282 height 54
click at [511, 472] on input "24.8607" at bounding box center [495, 464] width 141 height 31
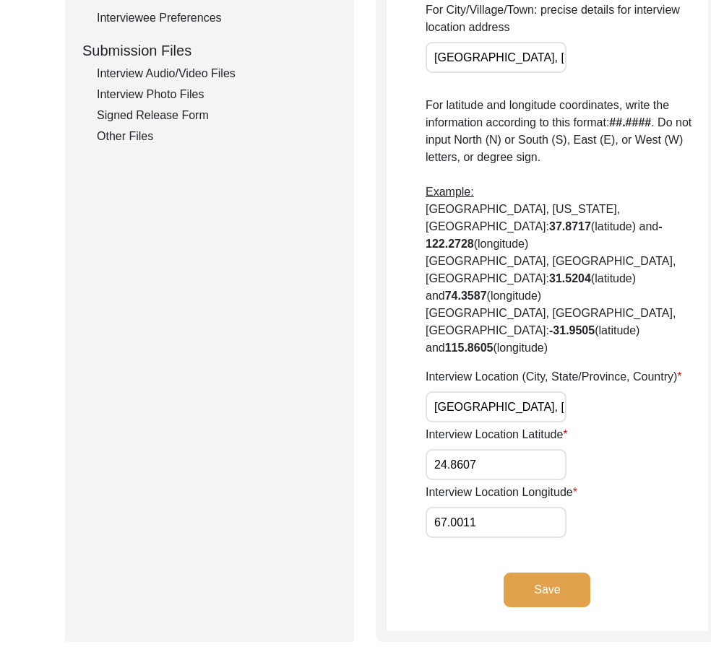
click at [511, 472] on input "24.8607" at bounding box center [495, 464] width 141 height 31
click at [512, 524] on input "67.0011" at bounding box center [495, 522] width 141 height 31
click at [532, 583] on button "Save" at bounding box center [546, 590] width 87 height 35
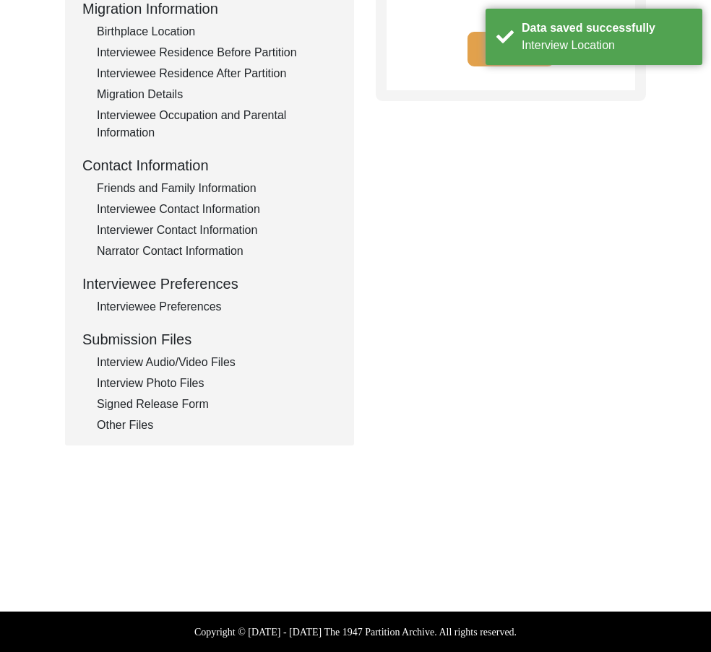
type input "English"
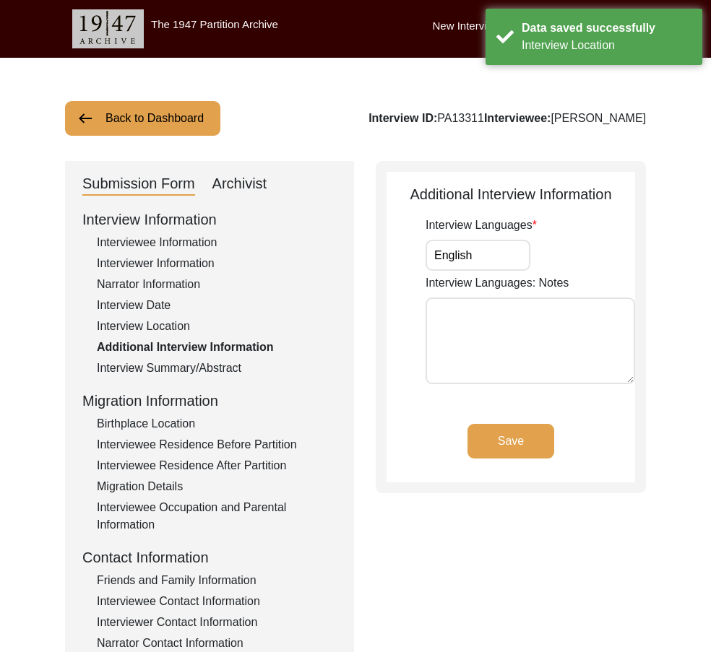
click at [477, 251] on input "English" at bounding box center [477, 255] width 105 height 31
click at [153, 233] on div "Interview Information Interviewee Information Interviewer Information Narrator …" at bounding box center [209, 517] width 254 height 617
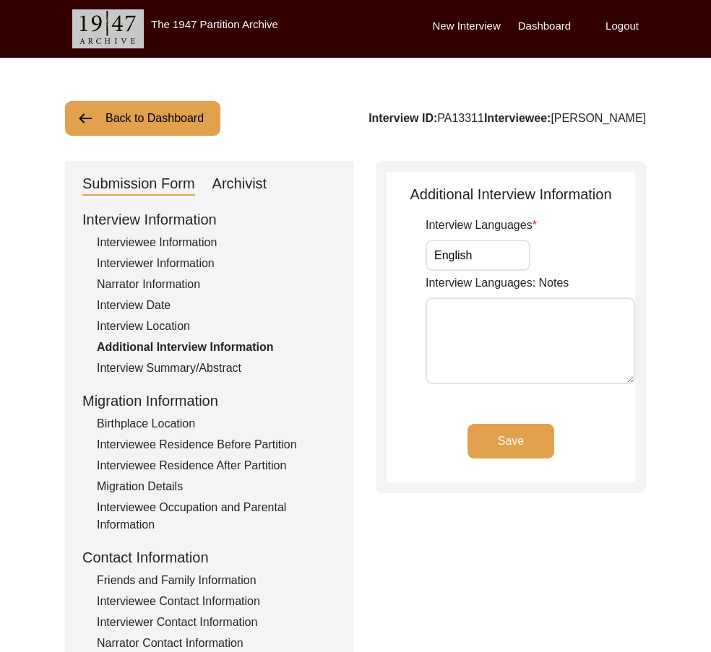
click at [153, 235] on div "Interviewee Information" at bounding box center [217, 242] width 240 height 17
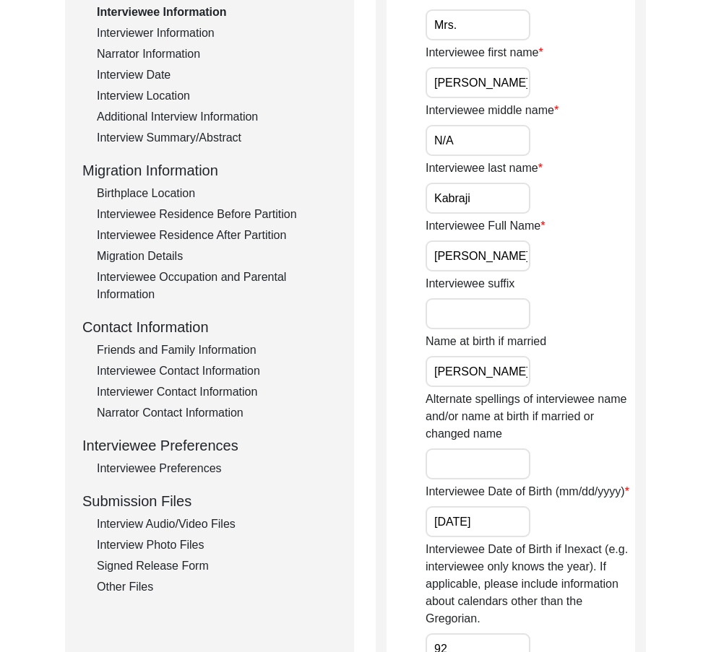
scroll to position [144, 0]
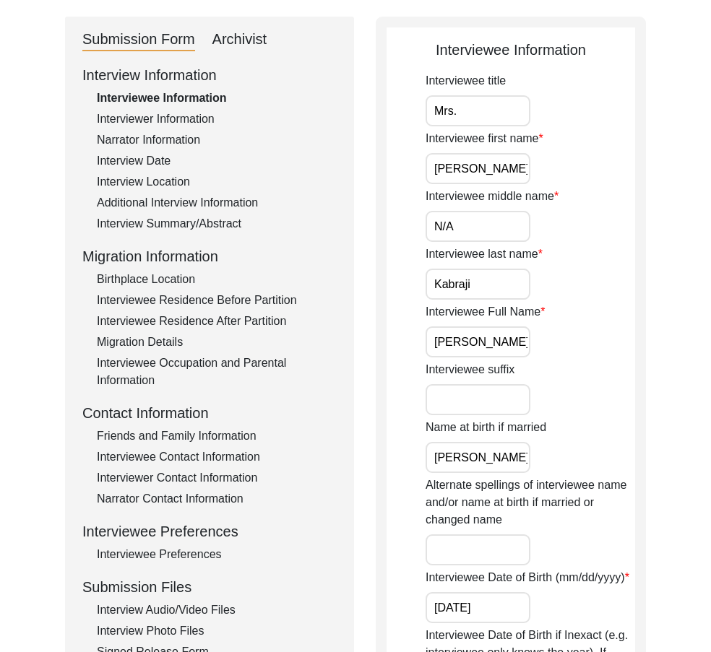
click at [157, 151] on div "Interview Information Interviewee Information Interviewer Information Narrator …" at bounding box center [209, 372] width 254 height 617
click at [161, 174] on div "Interview Location" at bounding box center [217, 181] width 240 height 17
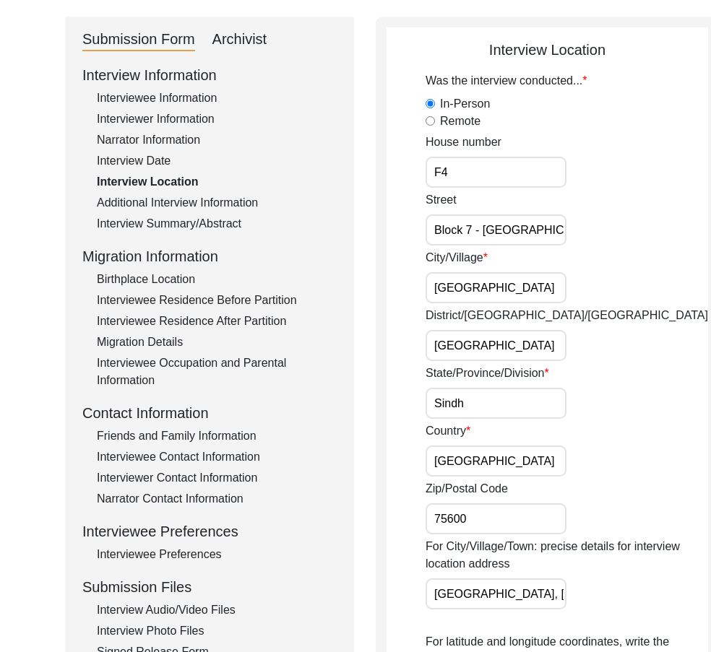
click at [145, 122] on div "Interviewer Information" at bounding box center [217, 118] width 240 height 17
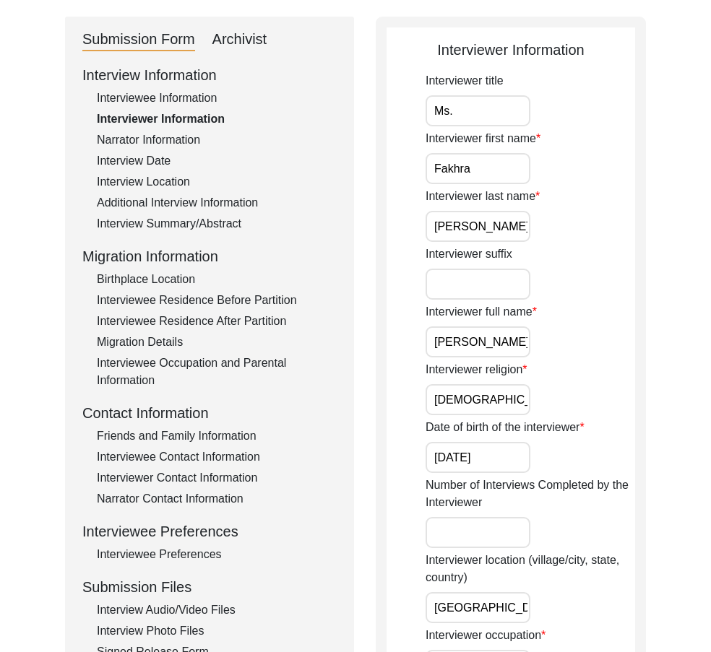
click at [168, 229] on div "Interview Summary/Abstract" at bounding box center [217, 223] width 240 height 17
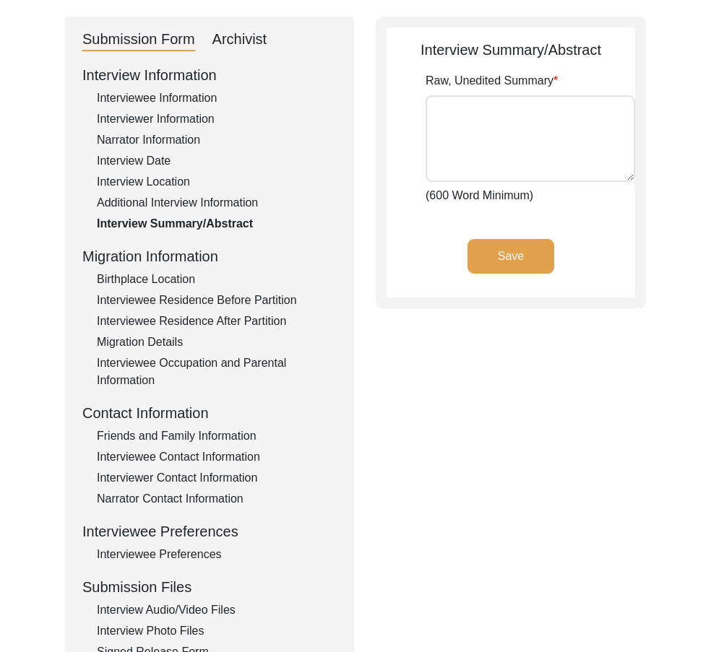
click at [173, 206] on div "Additional Interview Information" at bounding box center [217, 202] width 240 height 17
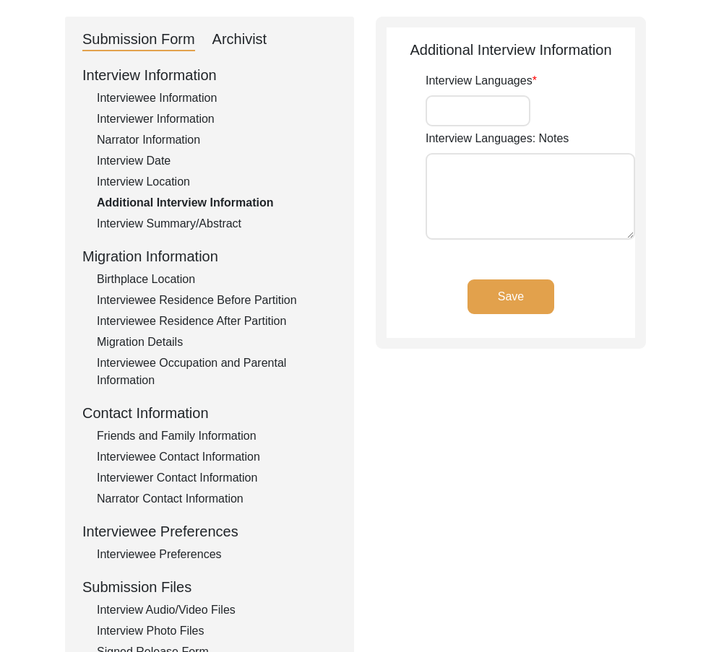
type input "English"
click at [180, 293] on div "Interviewee Residence Before Partition" at bounding box center [217, 300] width 240 height 17
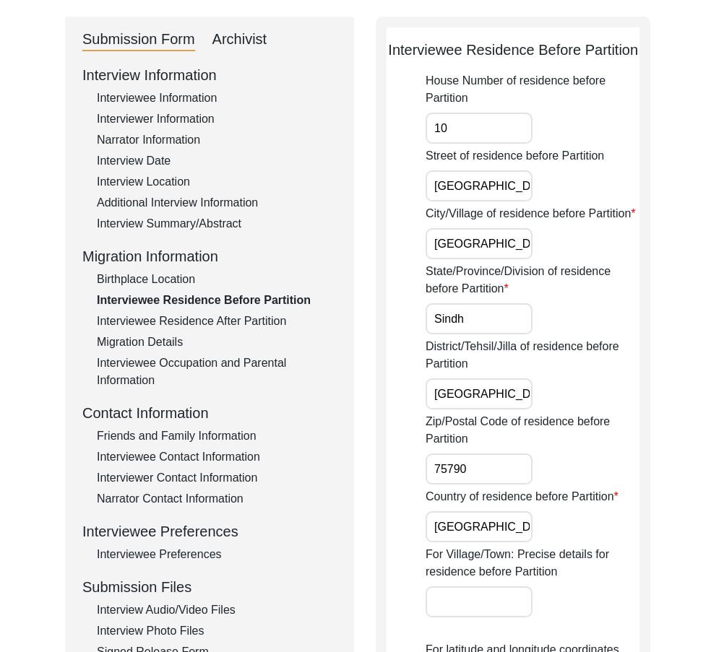
click at [174, 279] on div "Birthplace Location" at bounding box center [217, 279] width 240 height 17
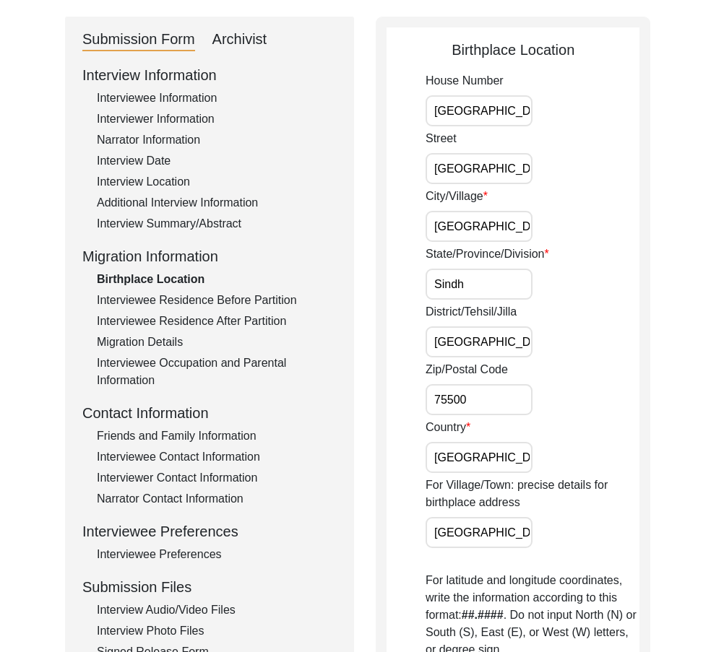
scroll to position [0, 22]
drag, startPoint x: 479, startPoint y: 115, endPoint x: 574, endPoint y: 123, distance: 95.7
click at [574, 123] on div "House [GEOGRAPHIC_DATA]" at bounding box center [532, 99] width 214 height 54
drag, startPoint x: 487, startPoint y: 160, endPoint x: 591, endPoint y: 165, distance: 104.1
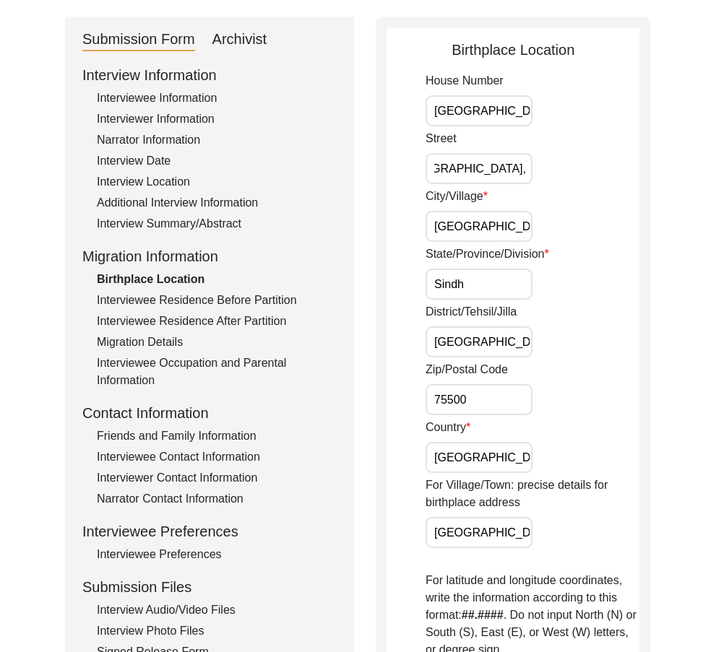
click at [591, 165] on div "[GEOGRAPHIC_DATA]" at bounding box center [532, 157] width 214 height 54
click at [510, 214] on input "[GEOGRAPHIC_DATA]" at bounding box center [478, 226] width 107 height 31
click at [496, 275] on input "Sindh" at bounding box center [478, 284] width 107 height 31
click at [500, 336] on input "[GEOGRAPHIC_DATA]" at bounding box center [478, 341] width 107 height 31
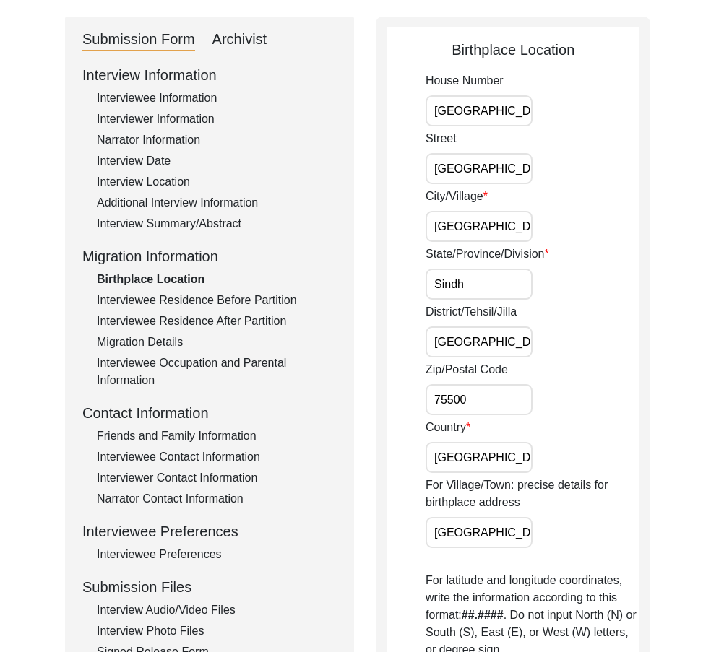
click at [495, 404] on input "75500" at bounding box center [478, 399] width 107 height 31
click at [493, 460] on input "[GEOGRAPHIC_DATA]" at bounding box center [478, 457] width 107 height 31
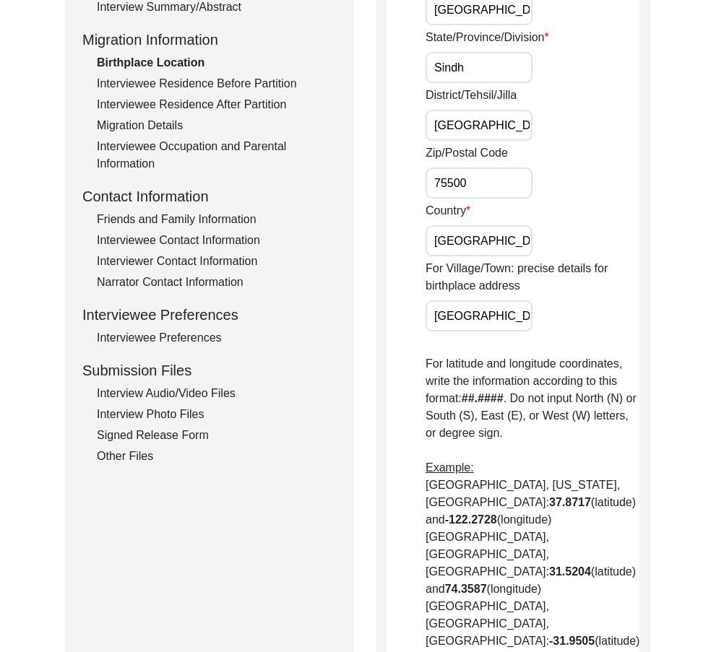
scroll to position [0, 68]
drag, startPoint x: 480, startPoint y: 321, endPoint x: 571, endPoint y: 331, distance: 91.6
click at [571, 331] on div "For Village/Town: precise details for birthplace address [GEOGRAPHIC_DATA]" at bounding box center [532, 295] width 214 height 71
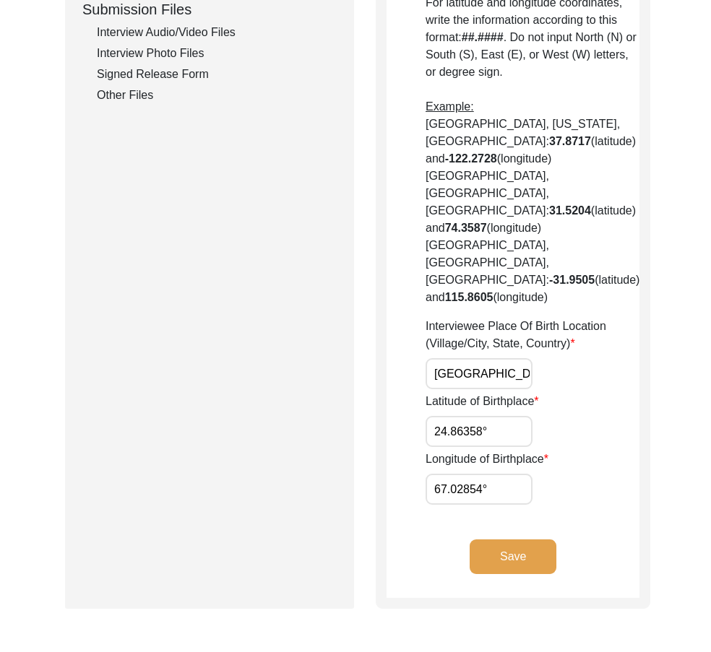
scroll to position [0, 32]
drag, startPoint x: 479, startPoint y: 305, endPoint x: 593, endPoint y: 305, distance: 114.1
click at [593, 318] on div "Interviewee Place Of Birth Location (Village/City, State, Country) [GEOGRAPHIC_…" at bounding box center [532, 353] width 214 height 71
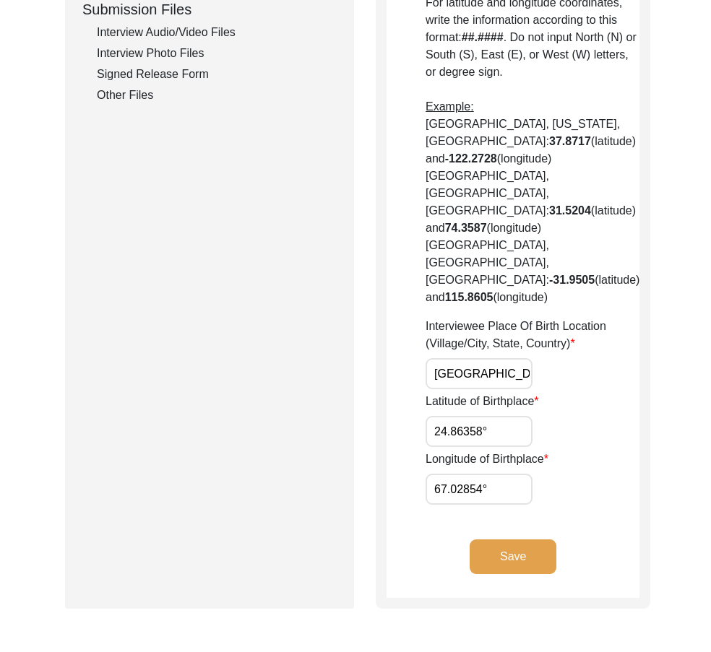
click at [334, 420] on div "Submission Form Archivist Interview Information Interviewee Information Intervi…" at bounding box center [209, 24] width 289 height 1170
drag, startPoint x: 489, startPoint y: 365, endPoint x: 381, endPoint y: 355, distance: 108.0
click at [381, 355] on div "Birthplace Location House Number [GEOGRAPHIC_DATA], [GEOGRAPHIC_DATA]/[GEOGRAPH…" at bounding box center [513, 24] width 274 height 1170
click at [495, 416] on input "24.86358°" at bounding box center [478, 431] width 107 height 31
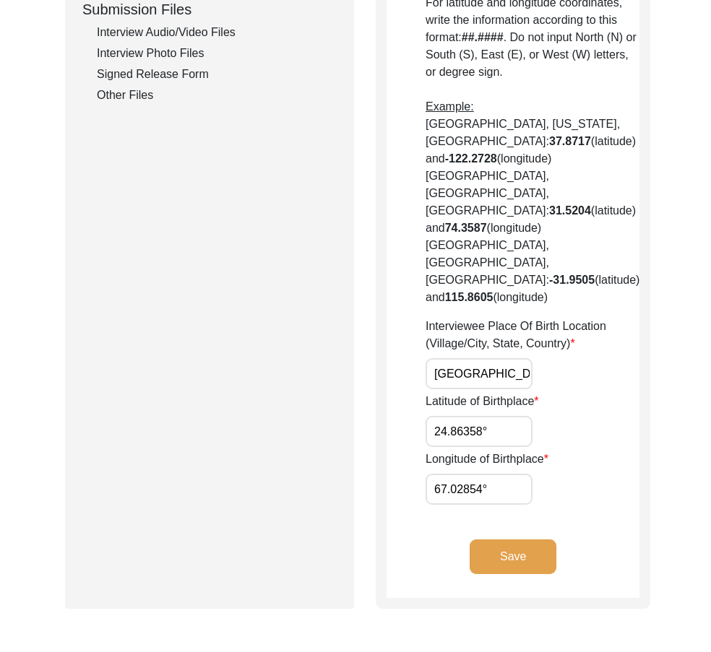
click at [495, 416] on input "24.86358°" at bounding box center [478, 431] width 107 height 31
paste input "07"
type input "24.8607"
drag, startPoint x: 495, startPoint y: 413, endPoint x: 401, endPoint y: 414, distance: 93.9
click at [398, 414] on app-birthplace-location "Birthplace Location House Number [GEOGRAPHIC_DATA], [GEOGRAPHIC_DATA]/[GEOGRAPH…" at bounding box center [512, 29] width 253 height 1137
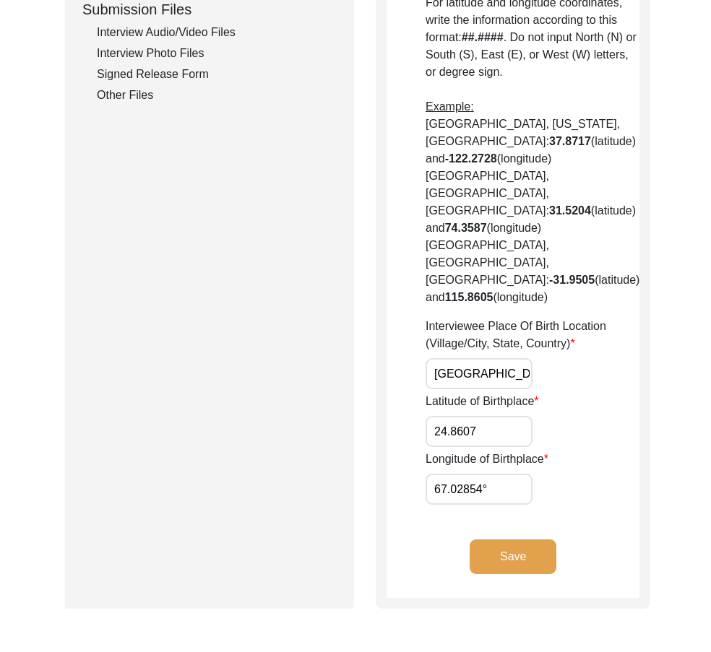
click at [463, 435] on app-birthplace-location "Birthplace Location House Number [GEOGRAPHIC_DATA], [GEOGRAPHIC_DATA]/[GEOGRAPH…" at bounding box center [512, 29] width 253 height 1137
click at [461, 474] on input "67.02854°" at bounding box center [478, 489] width 107 height 31
click at [530, 451] on div "Longitude of Birthplace 67.02854°" at bounding box center [532, 478] width 214 height 54
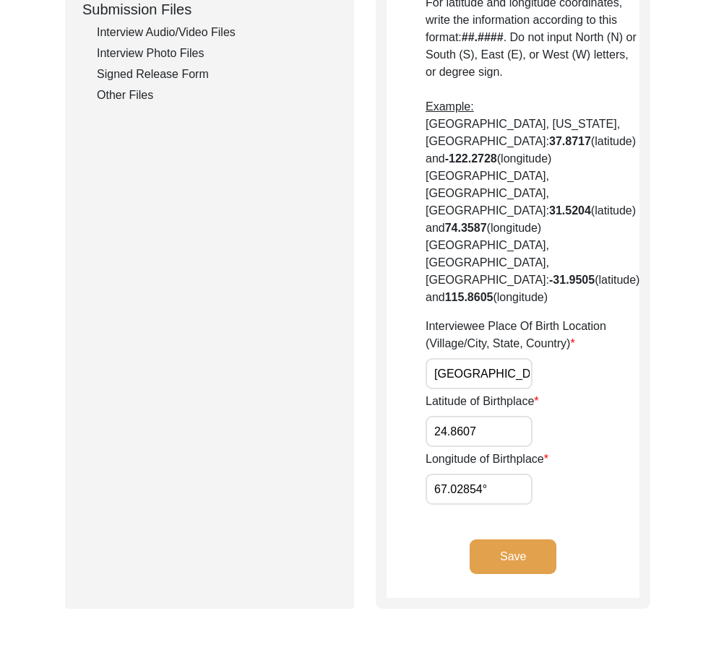
click at [506, 474] on input "67.02854°" at bounding box center [478, 489] width 107 height 31
paste input "011"
type input "67.0011"
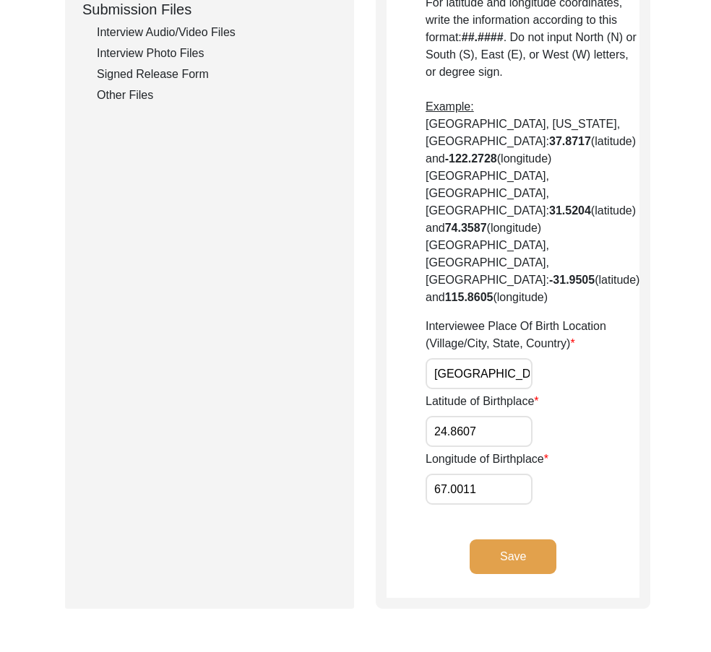
click at [517, 539] on button "Save" at bounding box center [512, 556] width 87 height 35
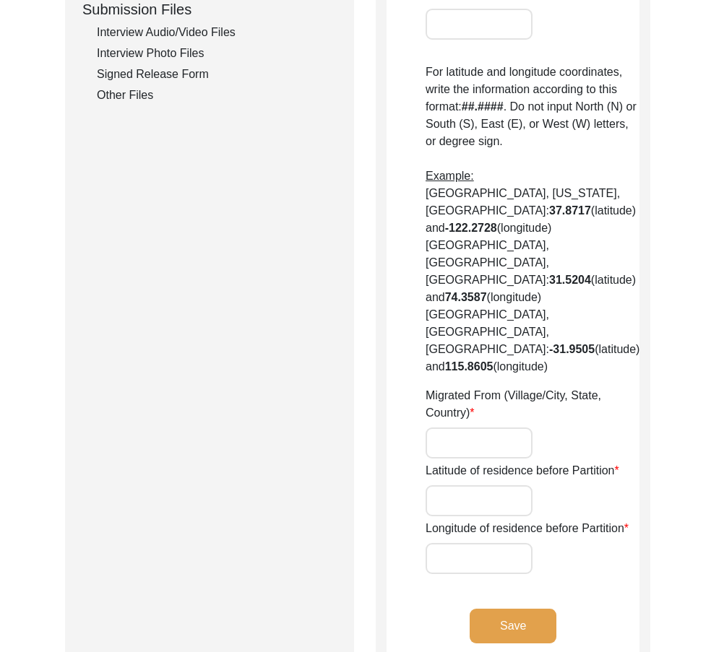
type input "10"
type input "[GEOGRAPHIC_DATA] - [GEOGRAPHIC_DATA]"
type input "[GEOGRAPHIC_DATA]"
type input "Sindh"
type input "[GEOGRAPHIC_DATA]"
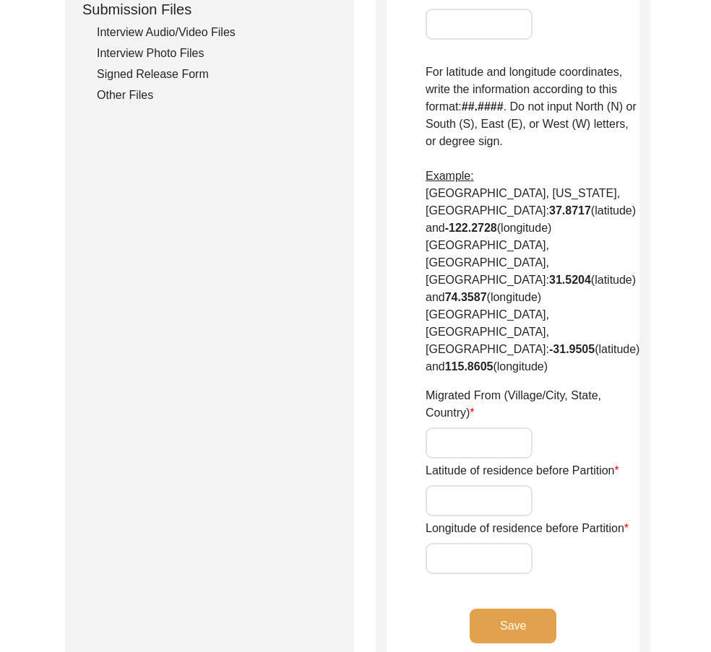
type input "75790"
type input "[GEOGRAPHIC_DATA]"
type input "N/A"
type input "24.870969444"
type input "67.031122222"
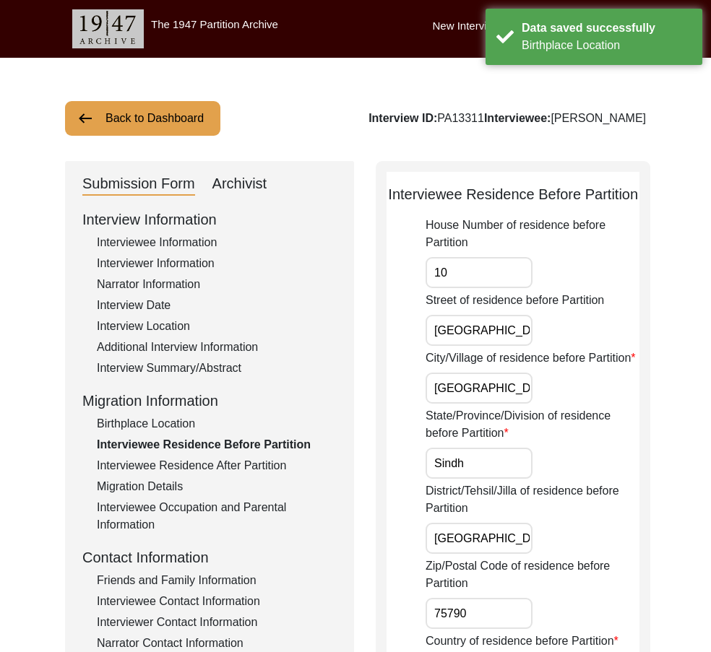
click at [476, 288] on input "10" at bounding box center [478, 272] width 107 height 31
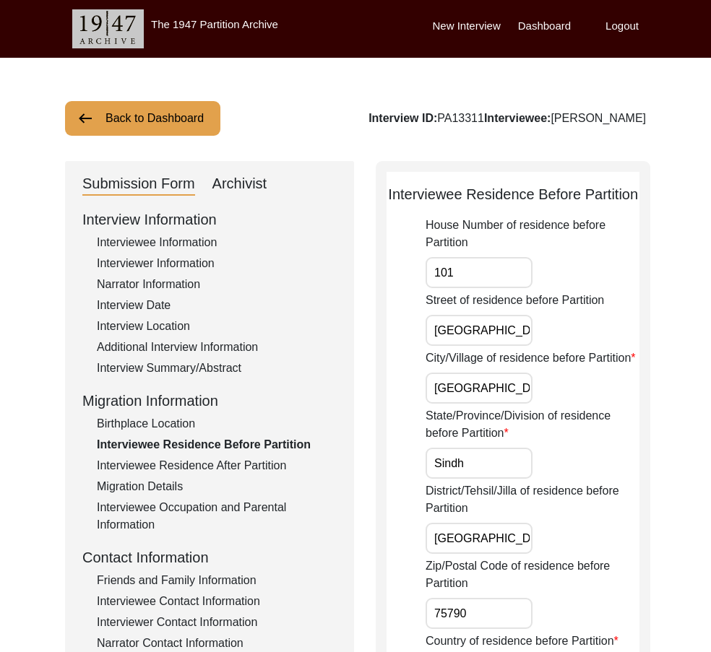
click at [483, 284] on input "101" at bounding box center [478, 272] width 107 height 31
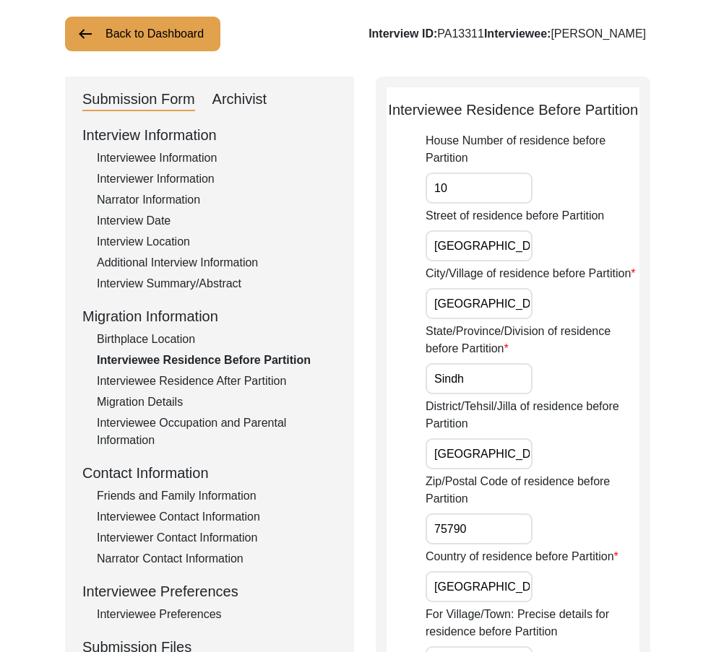
scroll to position [217, 0]
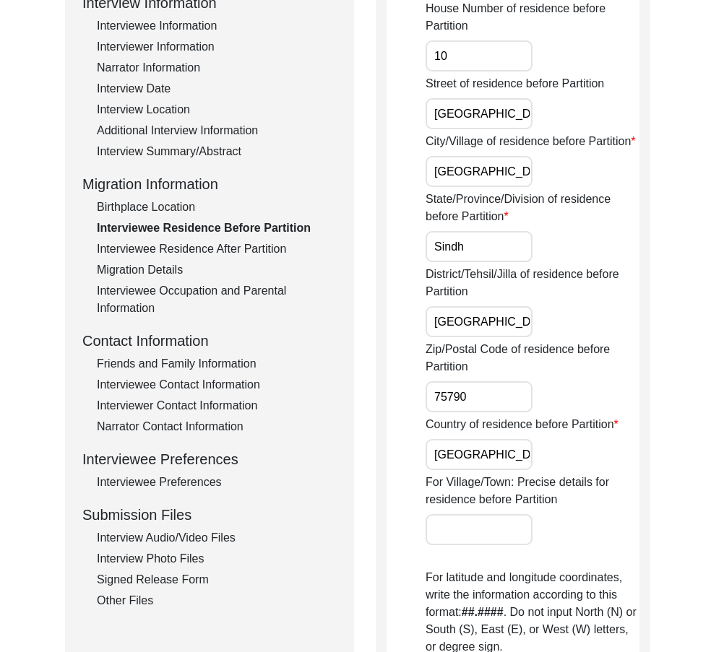
type input "10"
drag, startPoint x: 499, startPoint y: 129, endPoint x: 637, endPoint y: 136, distance: 138.1
click at [637, 136] on div "Interviewee Residence Before Partition House Number of residence before Partiti…" at bounding box center [513, 563] width 274 height 1239
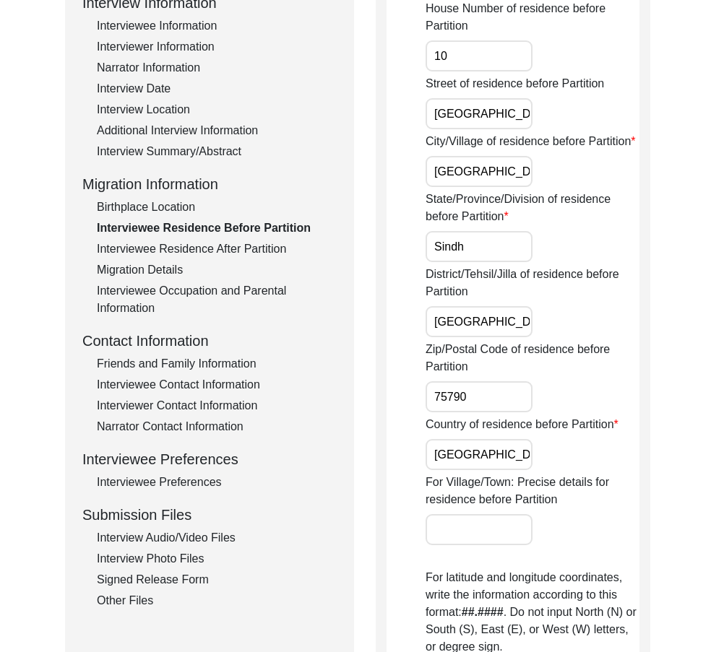
click at [472, 187] on input "[GEOGRAPHIC_DATA]" at bounding box center [478, 171] width 107 height 31
click at [493, 262] on input "Sindh" at bounding box center [478, 246] width 107 height 31
click at [499, 337] on div "District/Tehsil/Jilla of residence before Partition [GEOGRAPHIC_DATA]" at bounding box center [532, 301] width 214 height 71
click at [499, 337] on input "[GEOGRAPHIC_DATA]" at bounding box center [478, 321] width 107 height 31
click at [506, 412] on input "75790" at bounding box center [478, 396] width 107 height 31
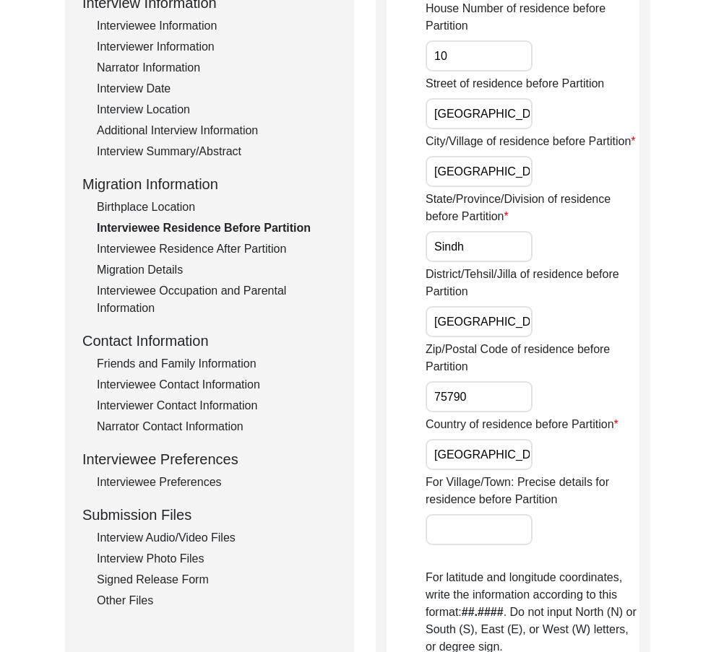
click at [503, 470] on input "[GEOGRAPHIC_DATA]" at bounding box center [478, 454] width 107 height 31
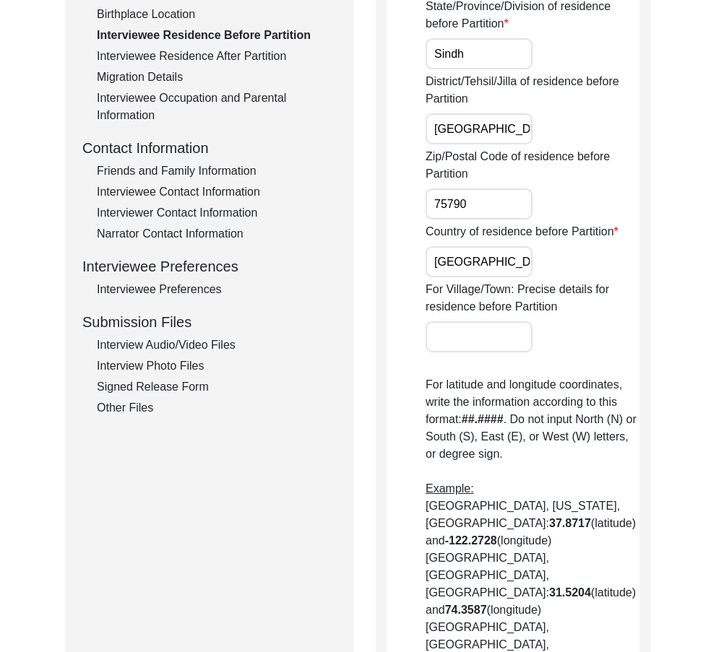
scroll to position [722, 0]
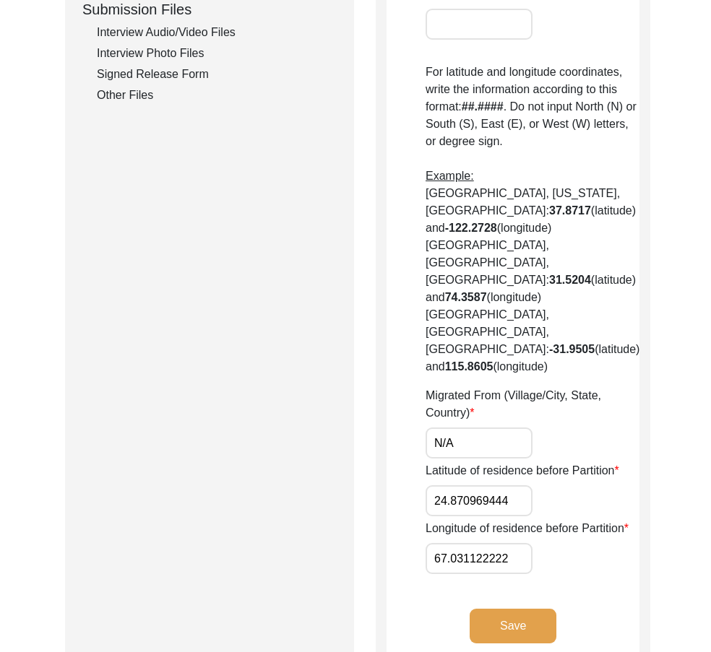
click at [493, 428] on input "N/A" at bounding box center [478, 443] width 107 height 31
click at [570, 409] on div "Migrated From (Village/City, State, Country) N/A" at bounding box center [532, 422] width 214 height 71
click at [498, 431] on div "House Number of residence before Partition 10 Street of residence before [GEOGR…" at bounding box center [532, 34] width 214 height 1080
click at [492, 428] on input "N/A" at bounding box center [478, 443] width 107 height 31
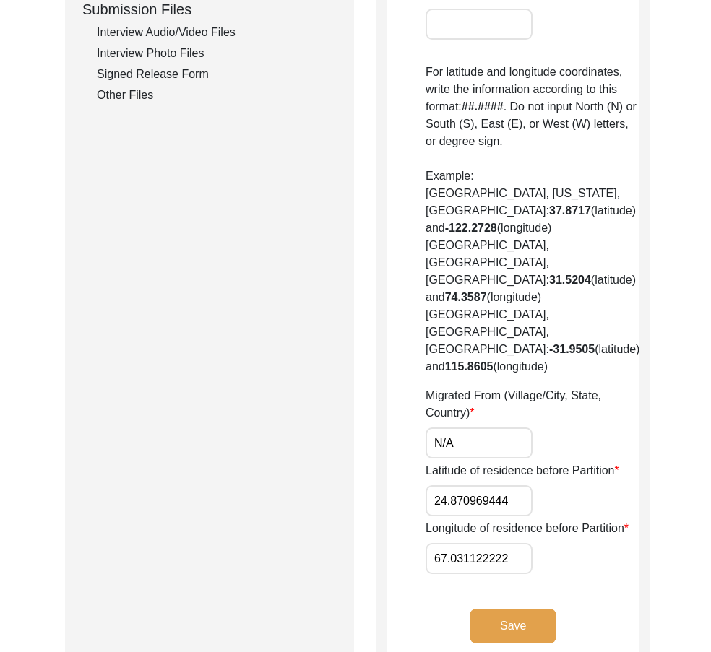
click at [492, 428] on input "N/A" at bounding box center [478, 443] width 107 height 31
paste input "[GEOGRAPHIC_DATA], [GEOGRAPHIC_DATA], [GEOGRAPHIC_DATA]"
type input "[GEOGRAPHIC_DATA], [GEOGRAPHIC_DATA], [GEOGRAPHIC_DATA]"
click at [563, 406] on div "Migrated From (Village/City, State, Country) [GEOGRAPHIC_DATA], [GEOGRAPHIC_DAT…" at bounding box center [532, 422] width 214 height 71
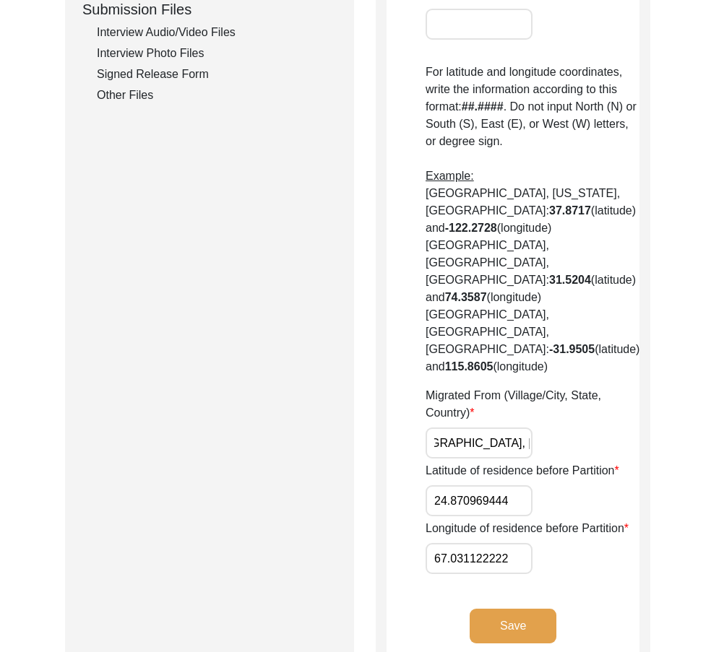
scroll to position [0, 0]
drag, startPoint x: 521, startPoint y: 469, endPoint x: 355, endPoint y: 464, distance: 166.2
click at [355, 464] on div "Submission Form Archivist Interview Information Interviewee Information Intervi…" at bounding box center [355, 58] width 581 height 1239
click at [534, 473] on div "Latitude of residence before Partition 24.870969444" at bounding box center [532, 489] width 214 height 54
click at [519, 485] on input "24.870969444" at bounding box center [478, 500] width 107 height 31
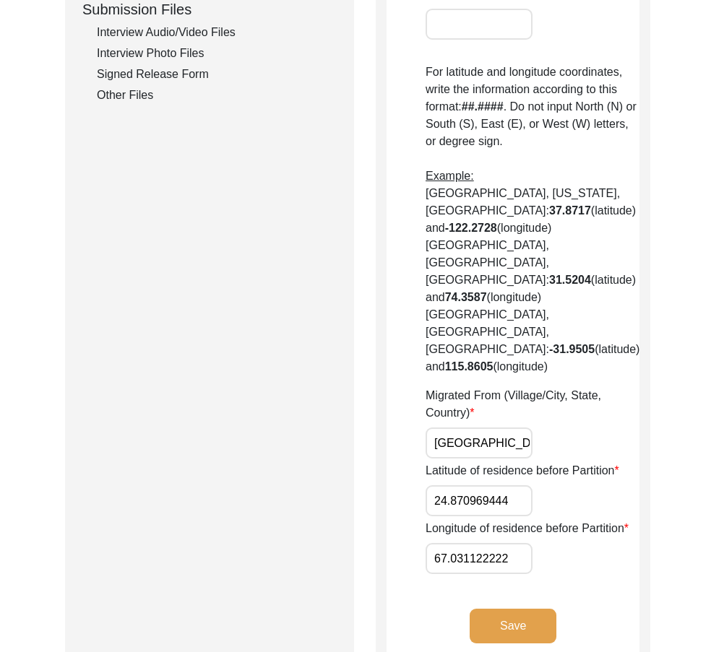
click at [519, 485] on input "24.870969444" at bounding box center [478, 500] width 107 height 31
paste input "607"
type input "24.8607"
drag, startPoint x: 519, startPoint y: 526, endPoint x: 415, endPoint y: 527, distance: 104.0
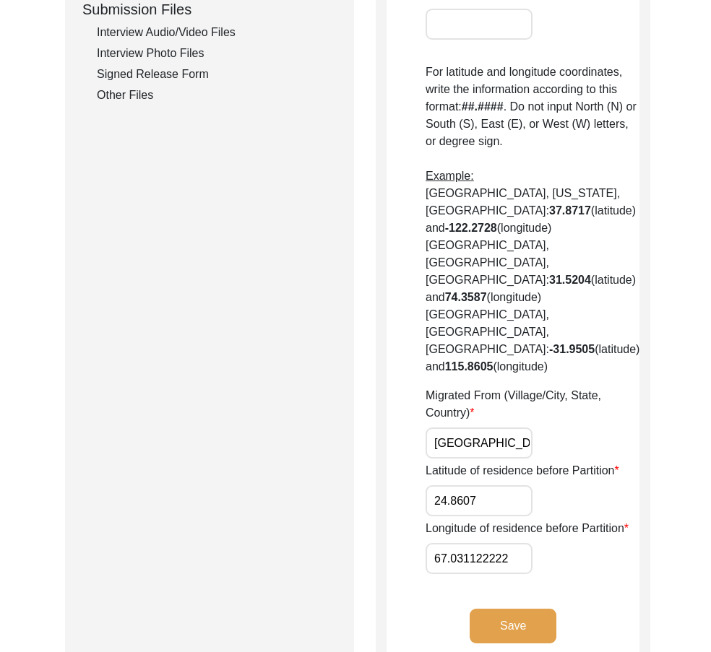
click at [415, 527] on app-residence-before-partition "Interviewee Residence Before Partition House Number of residence before Partiti…" at bounding box center [512, 64] width 253 height 1206
click at [516, 543] on input "67.031122222" at bounding box center [478, 558] width 107 height 31
paste input "011"
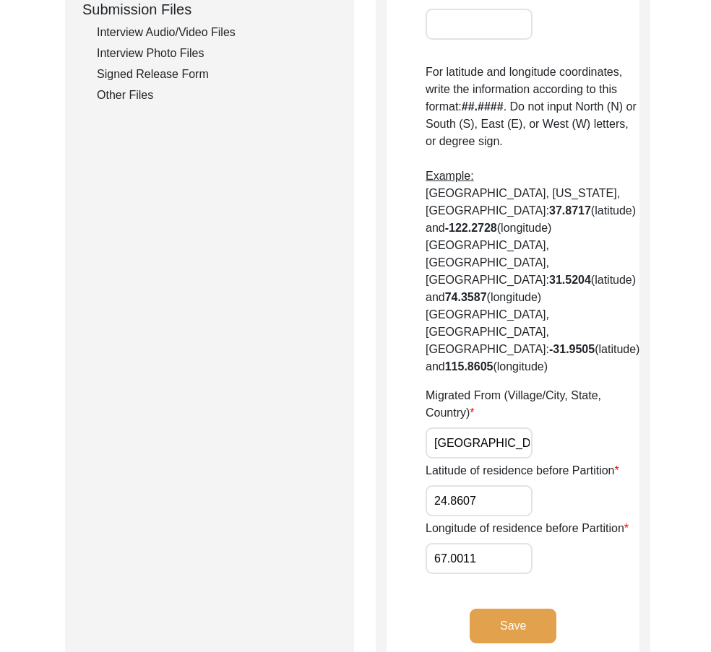
type input "67.0011"
click at [553, 609] on button "Save" at bounding box center [512, 626] width 87 height 35
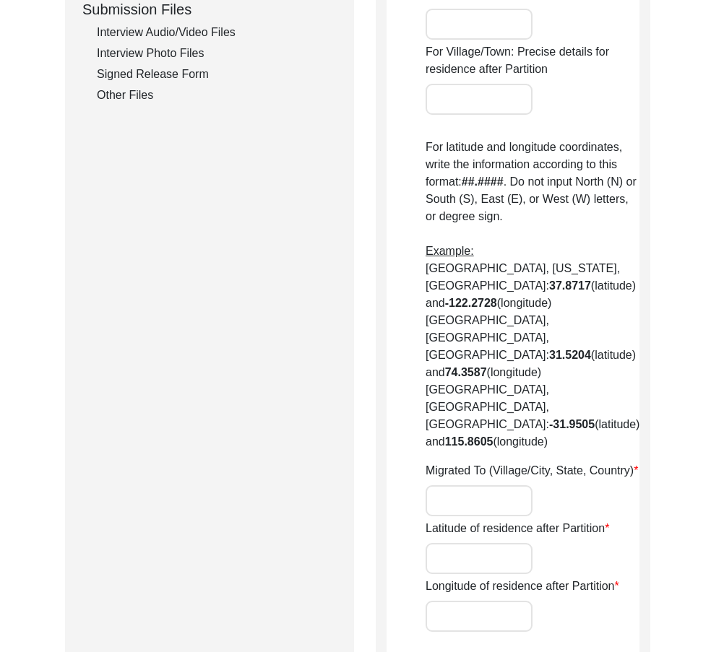
type input "No"
type input "F4"
type input "Block 7 - [GEOGRAPHIC_DATA], [GEOGRAPHIC_DATA]"
type input "[GEOGRAPHIC_DATA]"
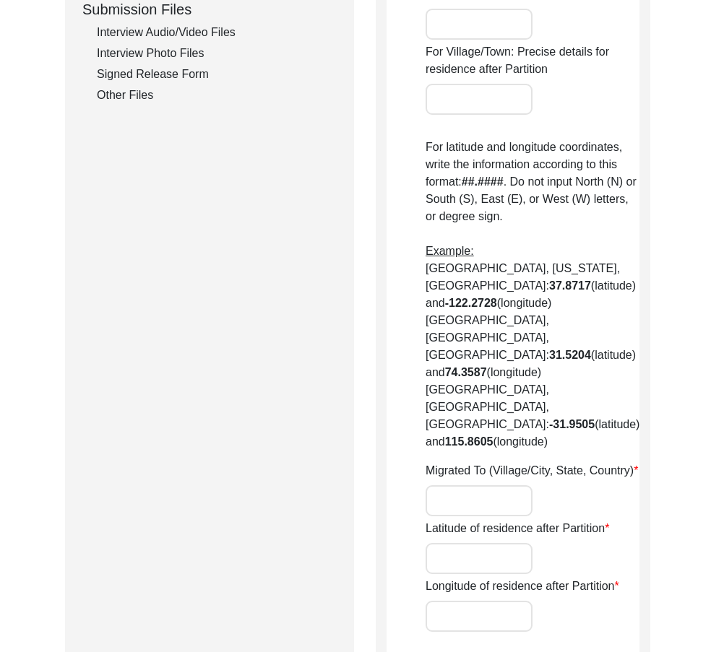
type input "Sindh"
type input "[GEOGRAPHIC_DATA]"
type input "75600"
type input "N/A"
type input "24.8312° N"
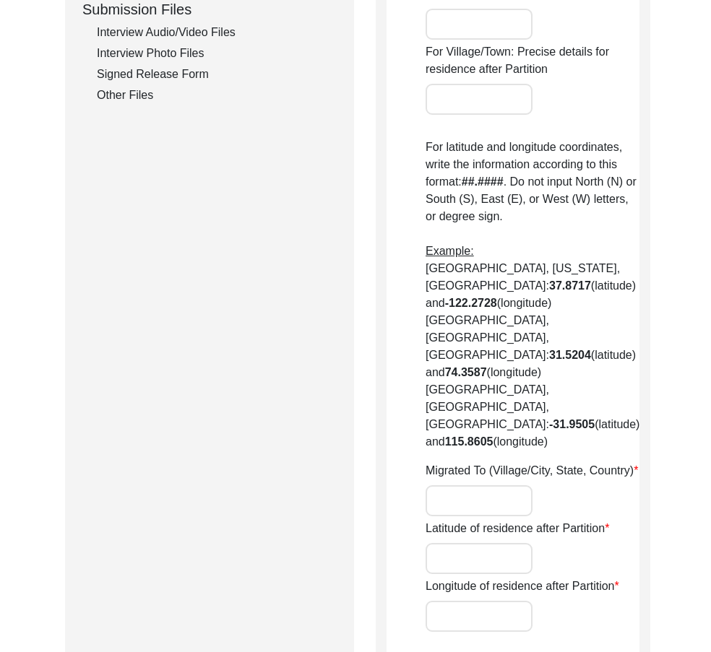
type input "67.0260° E"
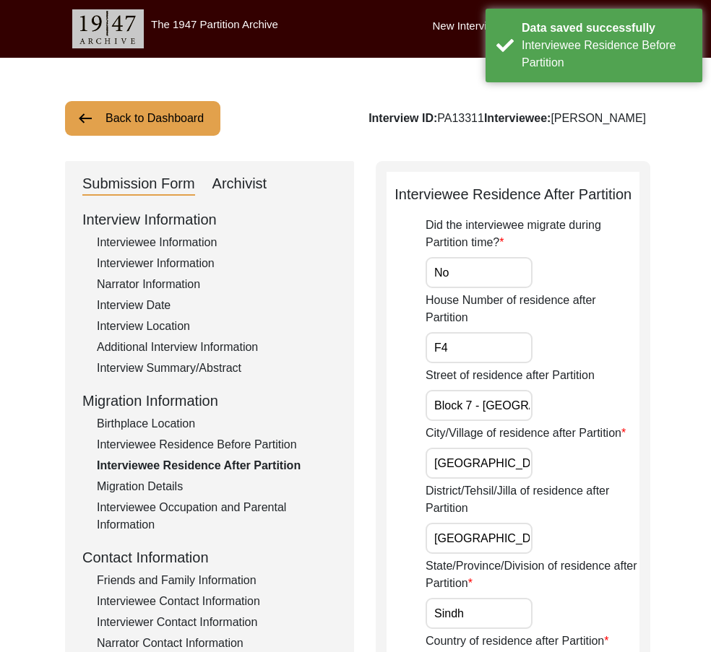
click at [485, 264] on input "No" at bounding box center [478, 272] width 107 height 31
click at [452, 368] on label "Street of residence after Partition" at bounding box center [509, 375] width 169 height 17
click at [452, 390] on input "Block 7 - [GEOGRAPHIC_DATA], [GEOGRAPHIC_DATA]" at bounding box center [478, 405] width 107 height 31
click at [459, 361] on input "F4" at bounding box center [478, 347] width 107 height 31
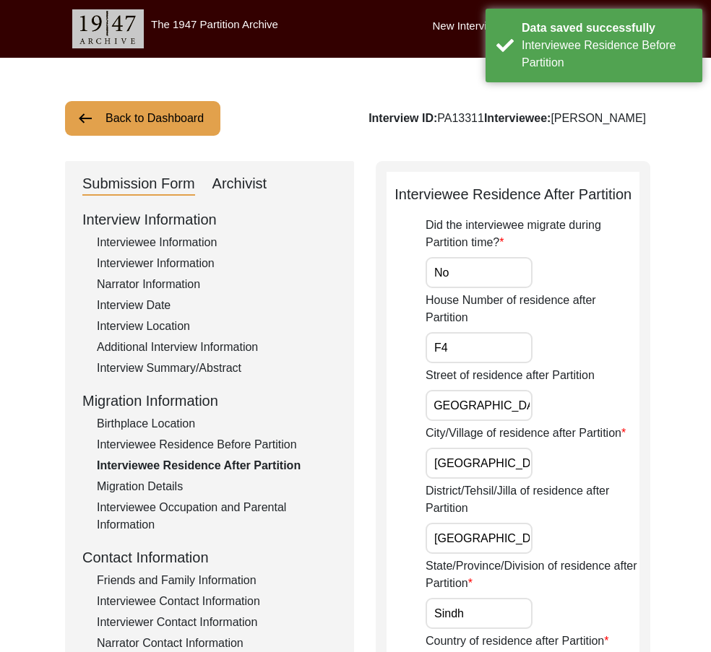
drag, startPoint x: 452, startPoint y: 396, endPoint x: 539, endPoint y: 455, distance: 105.2
click at [506, 461] on input "[GEOGRAPHIC_DATA]" at bounding box center [478, 463] width 107 height 31
click at [490, 545] on input "[GEOGRAPHIC_DATA]" at bounding box center [478, 538] width 107 height 31
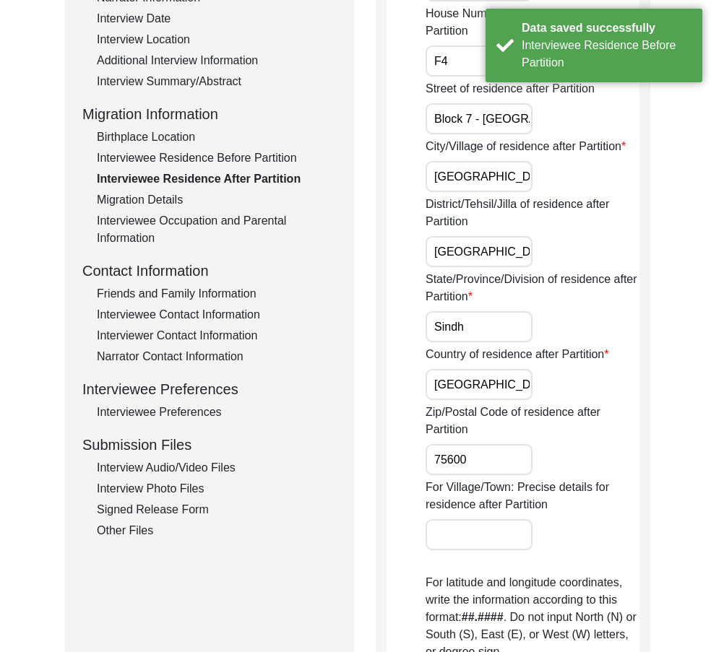
scroll to position [289, 0]
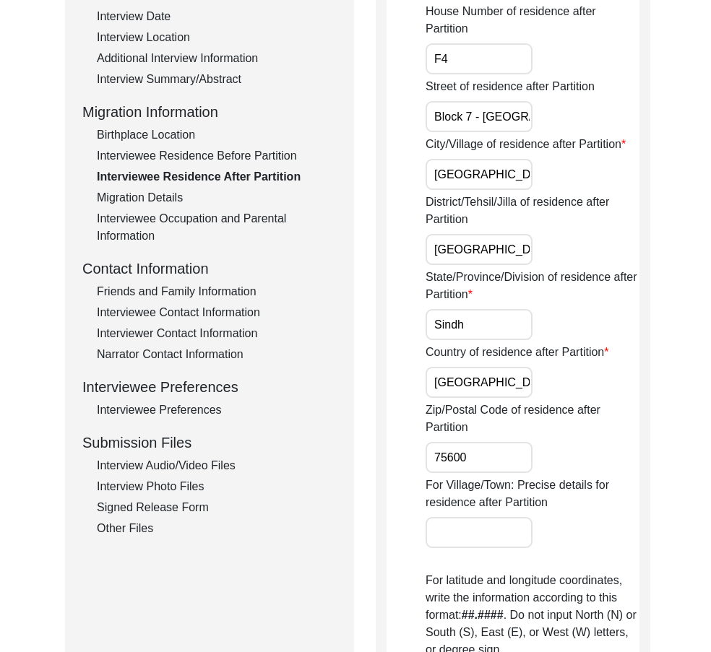
click at [485, 337] on input "Sindh" at bounding box center [478, 324] width 107 height 31
click at [490, 380] on input "[GEOGRAPHIC_DATA]" at bounding box center [478, 382] width 107 height 31
click at [485, 464] on input "75600" at bounding box center [478, 457] width 107 height 31
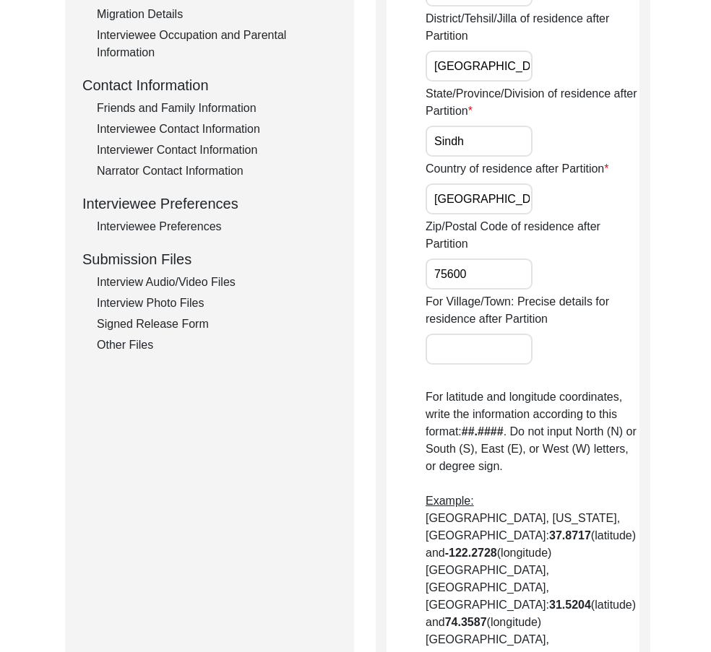
scroll to position [722, 0]
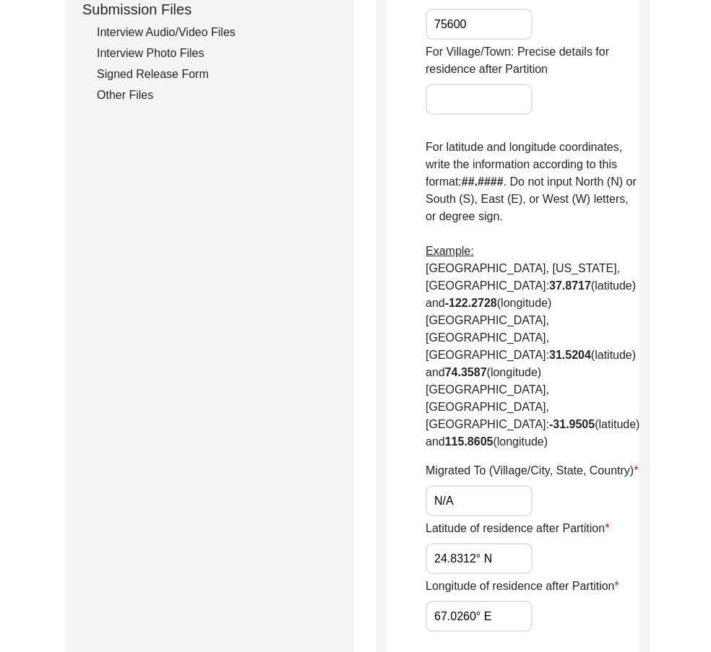
click at [303, 363] on div "Submission Form Archivist Interview Information Interviewee Information Intervi…" at bounding box center [209, 87] width 289 height 1297
click at [462, 485] on input "N/A" at bounding box center [478, 500] width 107 height 31
click at [467, 485] on input "N/A" at bounding box center [478, 500] width 107 height 31
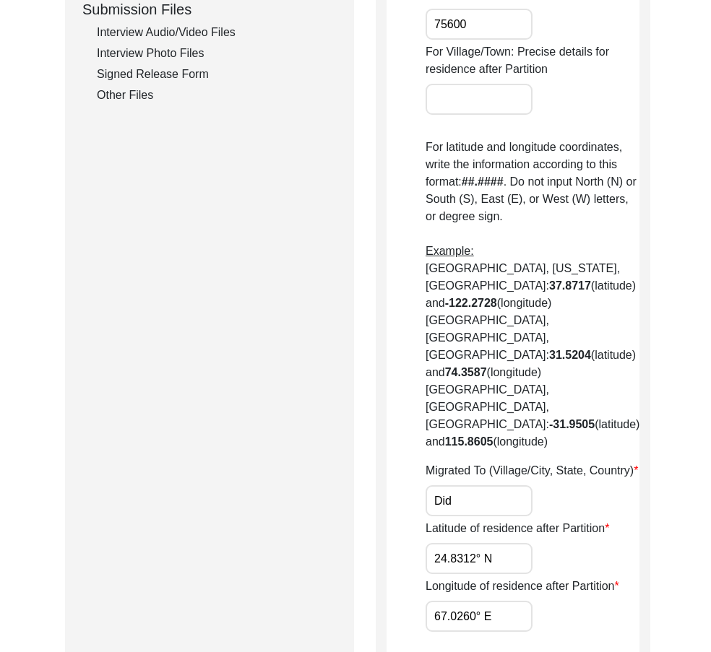
type input "Did Not Migrate"
click at [370, 469] on div "Submission Form Archivist Interview Information Interviewee Information Intervi…" at bounding box center [355, 87] width 581 height 1297
click at [512, 543] on input "24.8312° N" at bounding box center [478, 558] width 107 height 31
click at [490, 543] on input "24.8312° N" at bounding box center [478, 558] width 107 height 31
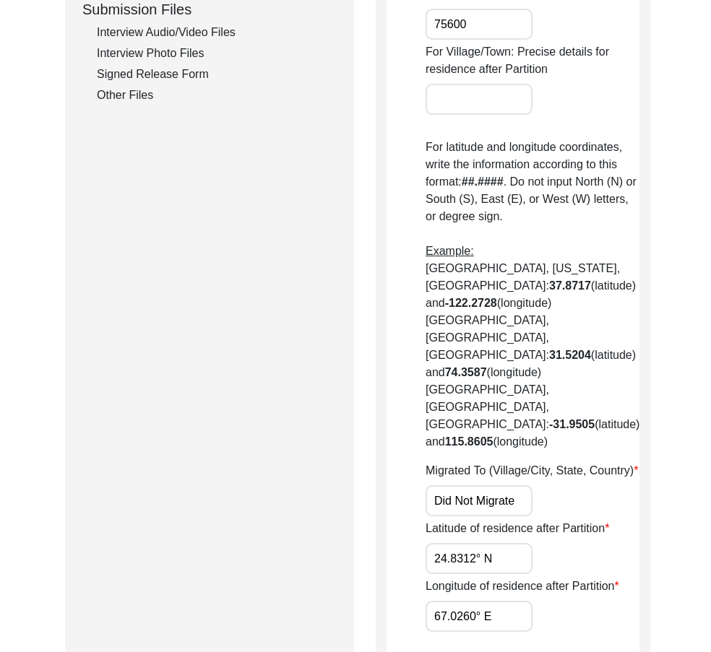
click at [490, 543] on input "24.8312° N" at bounding box center [478, 558] width 107 height 31
type input "N/A"
click at [483, 543] on input "N/A" at bounding box center [478, 558] width 107 height 31
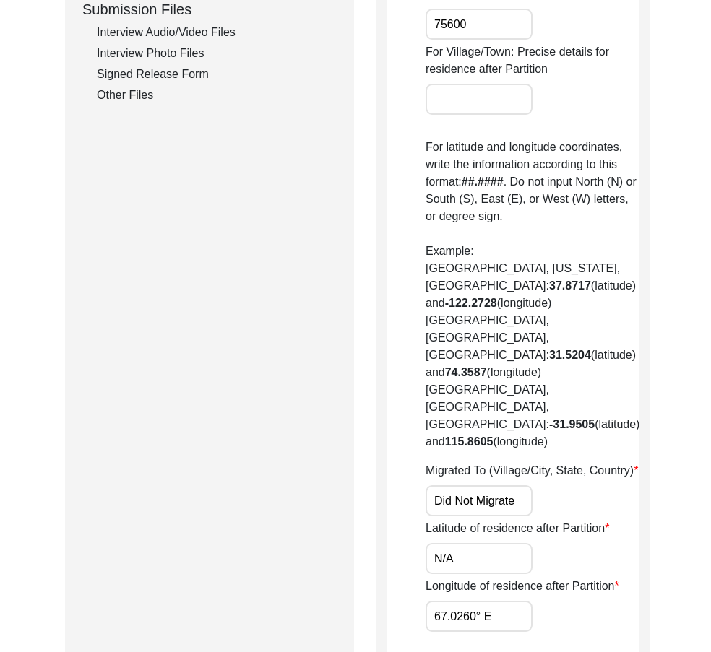
click at [496, 601] on input "67.0260° E" at bounding box center [478, 616] width 107 height 31
paste input "N/A"
type input "N/A"
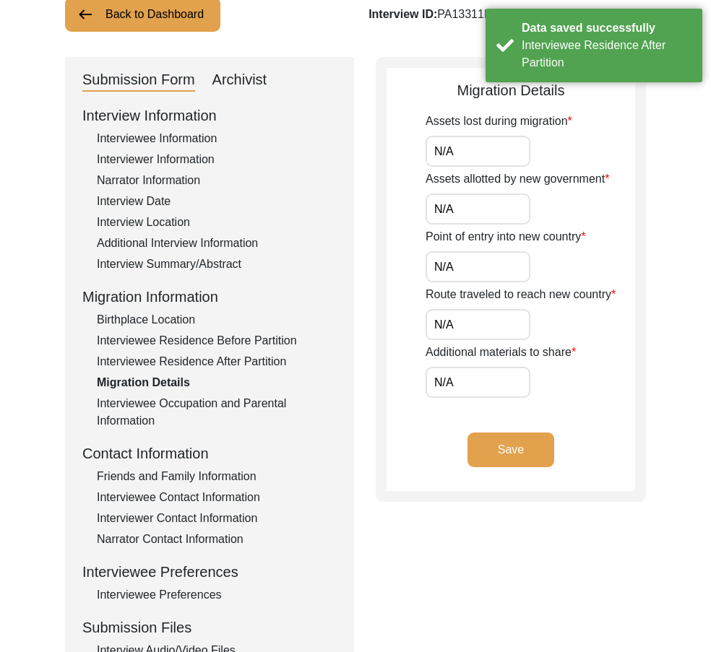
scroll to position [103, 0]
click at [498, 157] on input "N/A" at bounding box center [477, 151] width 105 height 31
click at [487, 201] on input "N/A" at bounding box center [477, 209] width 105 height 31
click at [490, 253] on input "N/A" at bounding box center [477, 267] width 105 height 31
drag, startPoint x: 484, startPoint y: 318, endPoint x: 479, endPoint y: 334, distance: 16.7
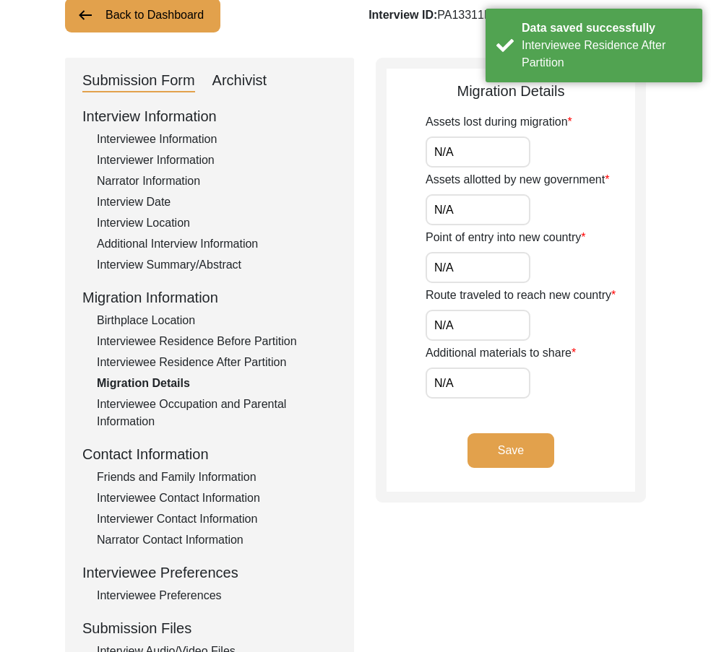
click at [483, 318] on input "N/A" at bounding box center [477, 325] width 105 height 31
click at [472, 385] on input "N/A" at bounding box center [477, 383] width 105 height 31
click at [503, 456] on button "Save" at bounding box center [510, 450] width 87 height 35
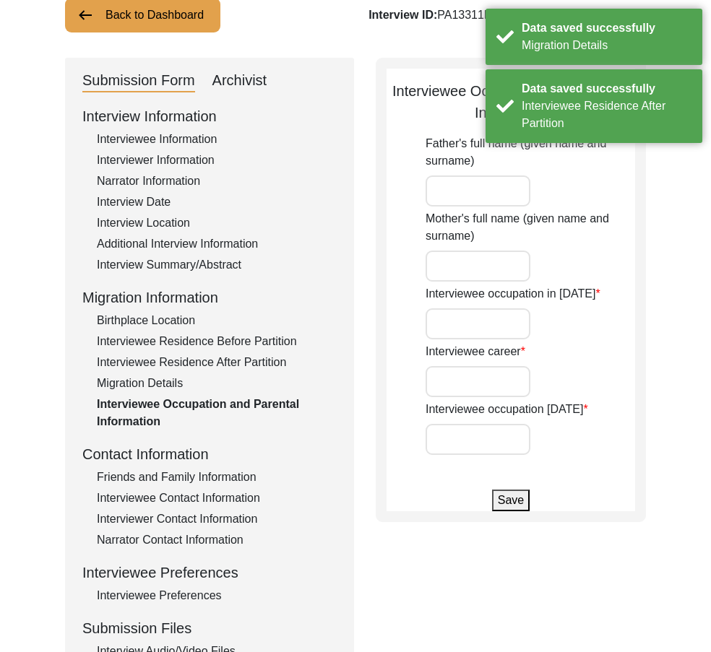
type input "[PERSON_NAME]"
type input "Frani Master"
type input "Student at [GEOGRAPHIC_DATA]"
type input "Horticulturalist"
type input "Retired"
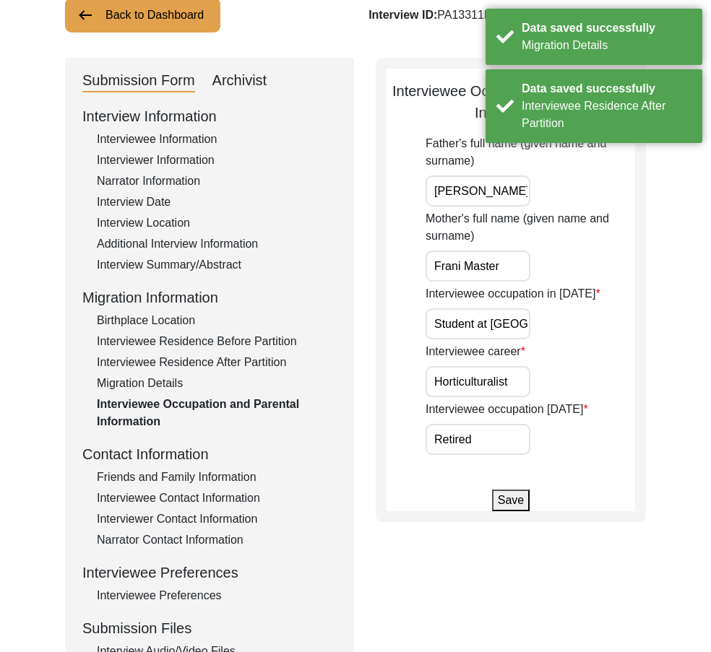
scroll to position [0, 3]
drag, startPoint x: 484, startPoint y: 186, endPoint x: 587, endPoint y: 201, distance: 104.5
click at [587, 201] on div "Father's full name (given name and surname) [PERSON_NAME]" at bounding box center [529, 170] width 209 height 71
click at [503, 268] on input "Frani Master" at bounding box center [477, 266] width 105 height 31
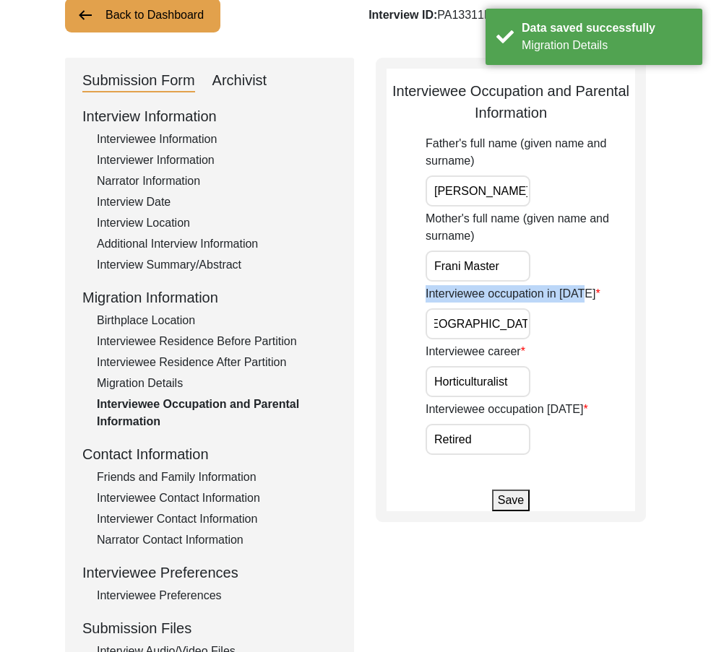
drag, startPoint x: 494, startPoint y: 307, endPoint x: 526, endPoint y: 323, distance: 36.2
click at [526, 323] on div "Interviewee occupation in [DATE] Student at [GEOGRAPHIC_DATA]" at bounding box center [529, 312] width 209 height 54
click at [482, 327] on input "Student at [GEOGRAPHIC_DATA]" at bounding box center [477, 323] width 105 height 31
drag, startPoint x: 513, startPoint y: 327, endPoint x: 564, endPoint y: 348, distance: 54.7
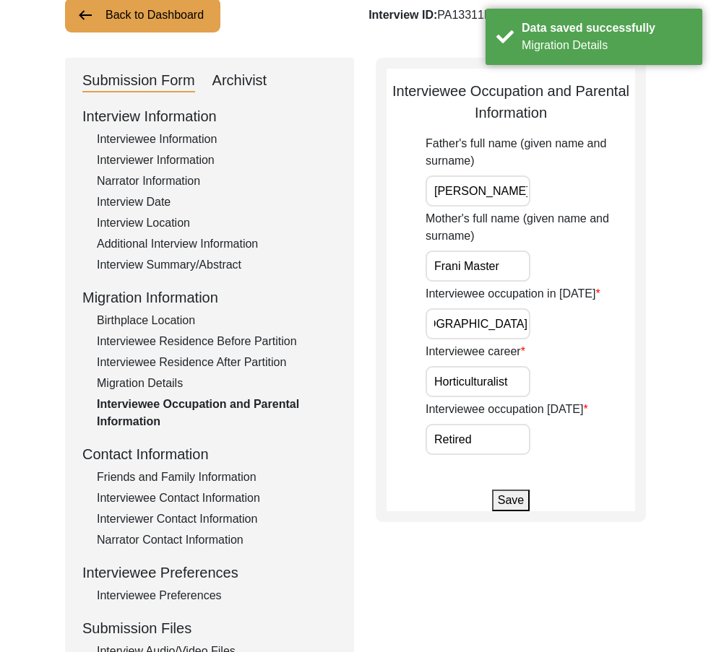
click at [582, 344] on div "Father's full name (given name and surname) [PERSON_NAME] Mother's full name (g…" at bounding box center [529, 295] width 209 height 320
click at [508, 381] on input "Horticulturalist" at bounding box center [477, 381] width 105 height 31
click at [502, 432] on input "Retired" at bounding box center [477, 439] width 105 height 31
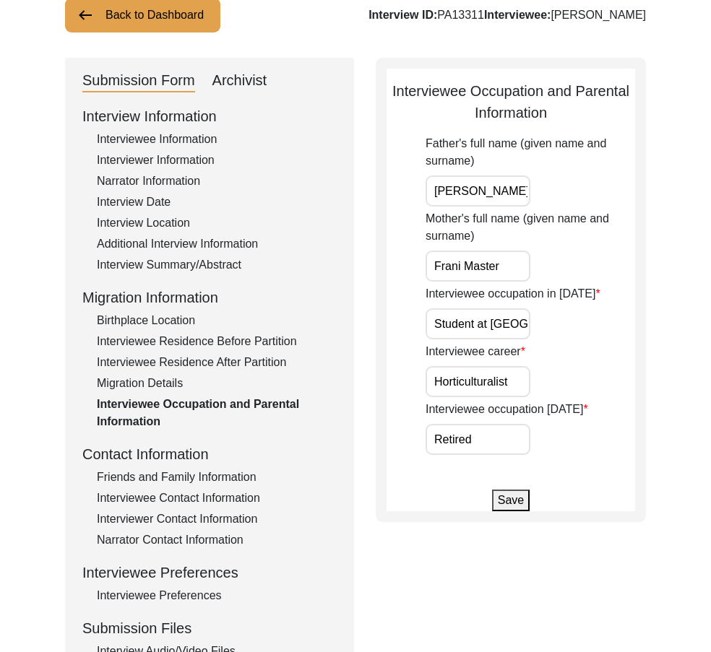
click at [163, 472] on div "Friends and Family Information" at bounding box center [217, 477] width 240 height 17
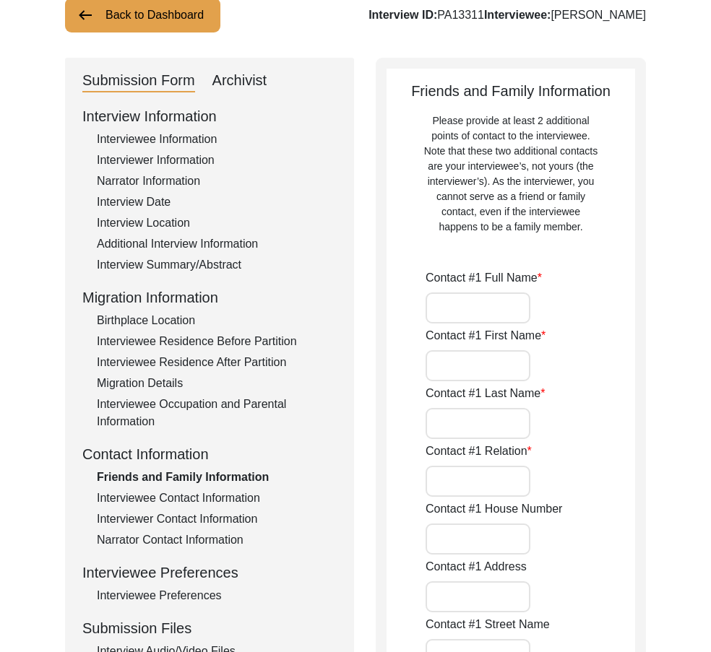
type input "[PERSON_NAME]"
type input "Rabia"
type input "Zafar"
type input "Aunt"
type input "[GEOGRAPHIC_DATA]"
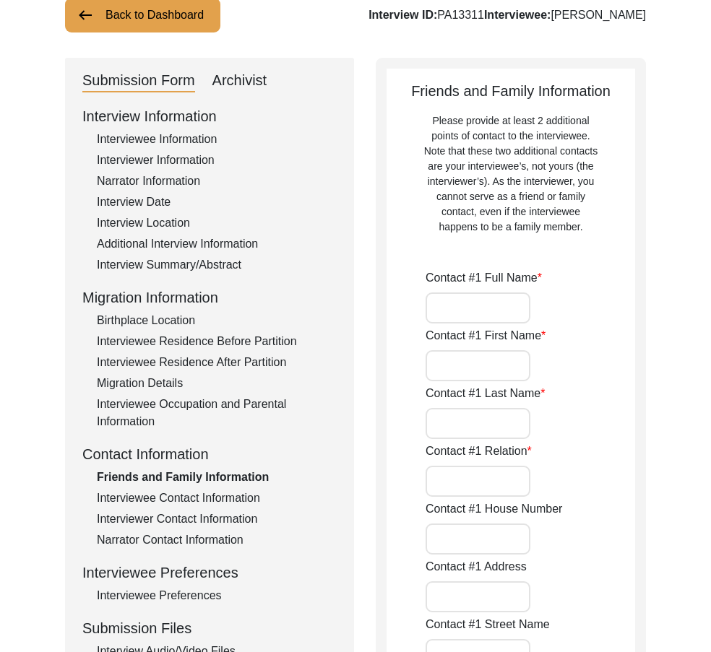
type input "[GEOGRAPHIC_DATA]"
type input "Sindh"
type input "[GEOGRAPHIC_DATA]"
type input "0305-2687914"
type input "[EMAIL_ADDRESS][DOMAIN_NAME]"
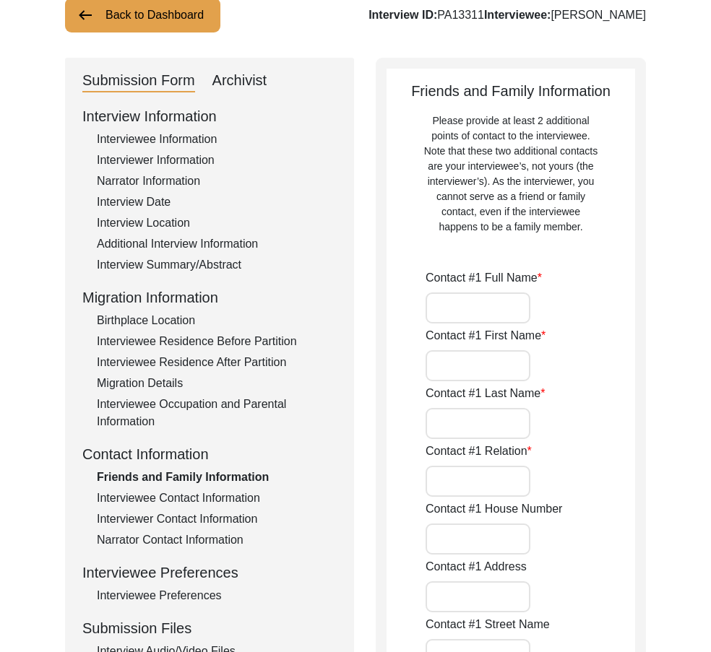
type input "[PERSON_NAME]"
type input "Raana"
type input "[PERSON_NAME]"
type input "Friend"
type input "[GEOGRAPHIC_DATA]"
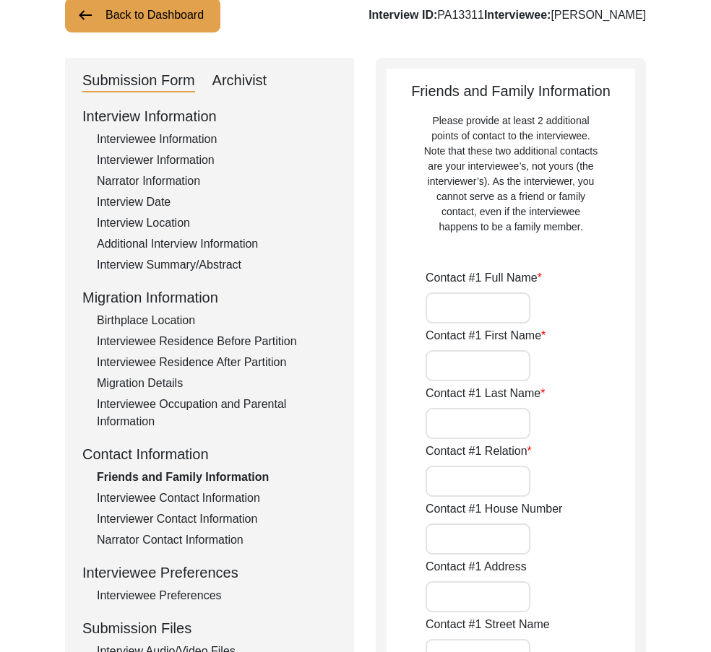
type input "[GEOGRAPHIC_DATA]"
type input "Sindh"
type input "[GEOGRAPHIC_DATA]"
type input "0305-2687914"
type input "[EMAIL_ADDRESS][DOMAIN_NAME]"
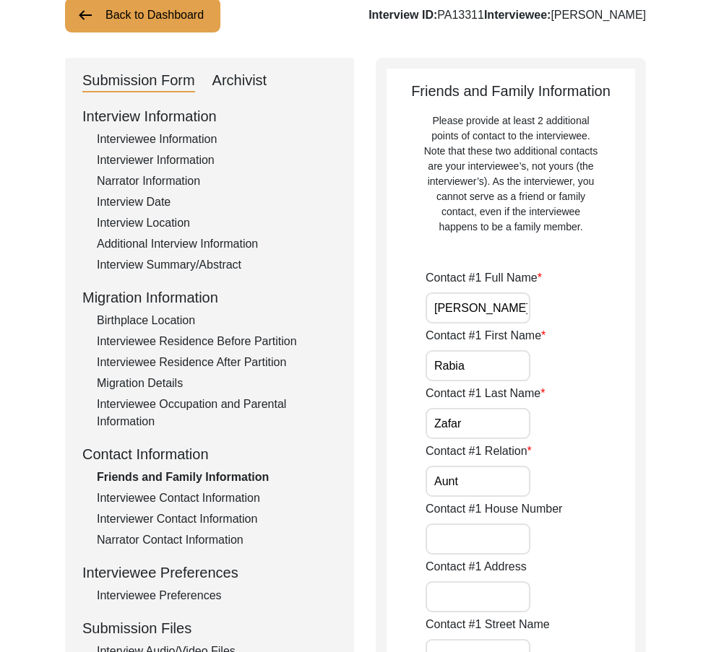
click at [493, 304] on input "[PERSON_NAME]" at bounding box center [477, 307] width 105 height 31
click at [493, 352] on input "Rabia" at bounding box center [477, 365] width 105 height 31
click at [480, 419] on input "Zafar" at bounding box center [477, 423] width 105 height 31
click at [477, 467] on input "Aunt" at bounding box center [477, 481] width 105 height 31
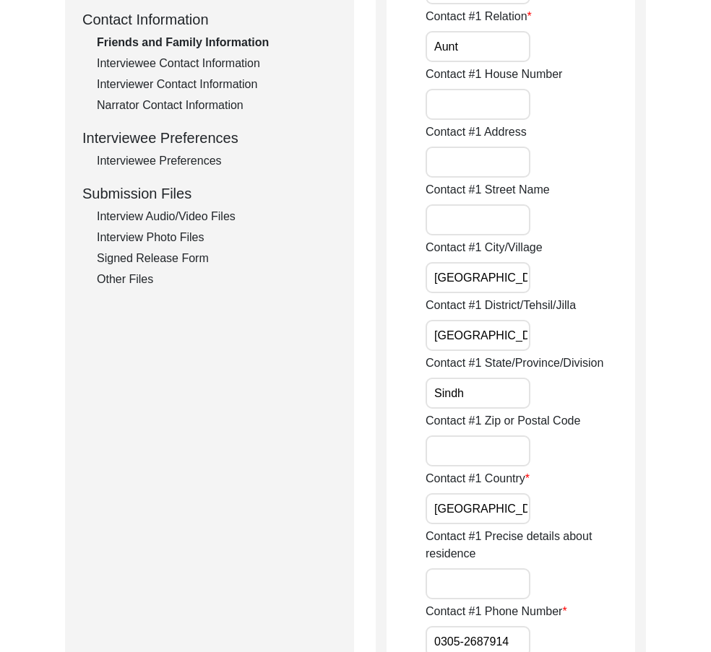
scroll to position [609, 0]
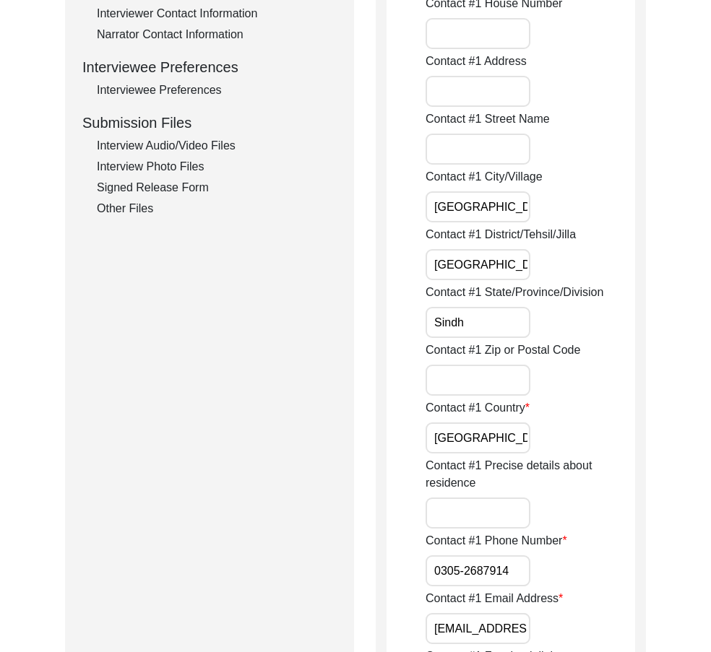
drag, startPoint x: 521, startPoint y: 206, endPoint x: 420, endPoint y: 207, distance: 101.1
drag, startPoint x: 442, startPoint y: 261, endPoint x: 414, endPoint y: 264, distance: 28.4
drag, startPoint x: 486, startPoint y: 320, endPoint x: 343, endPoint y: 318, distance: 143.0
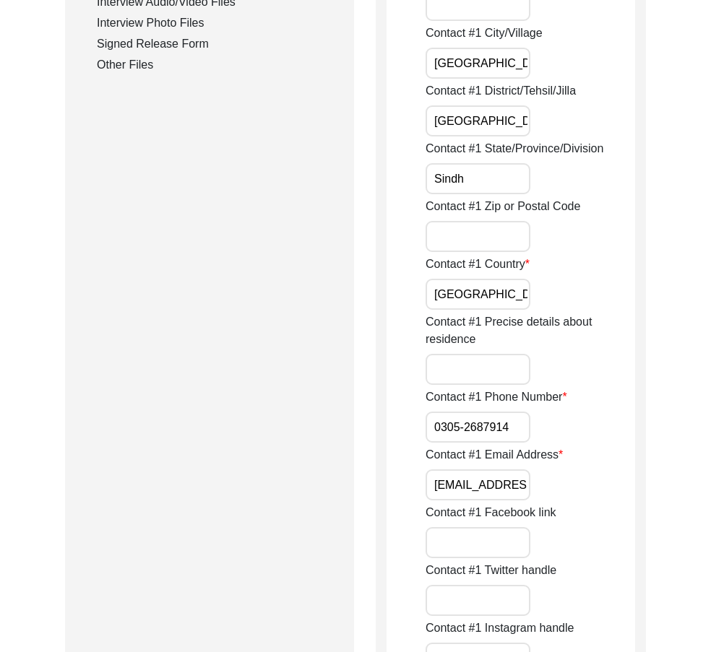
scroll to position [753, 0]
click at [483, 286] on input "[GEOGRAPHIC_DATA]" at bounding box center [477, 293] width 105 height 31
click at [428, 421] on input "0305-2687914" at bounding box center [477, 426] width 105 height 31
paste input "+92"
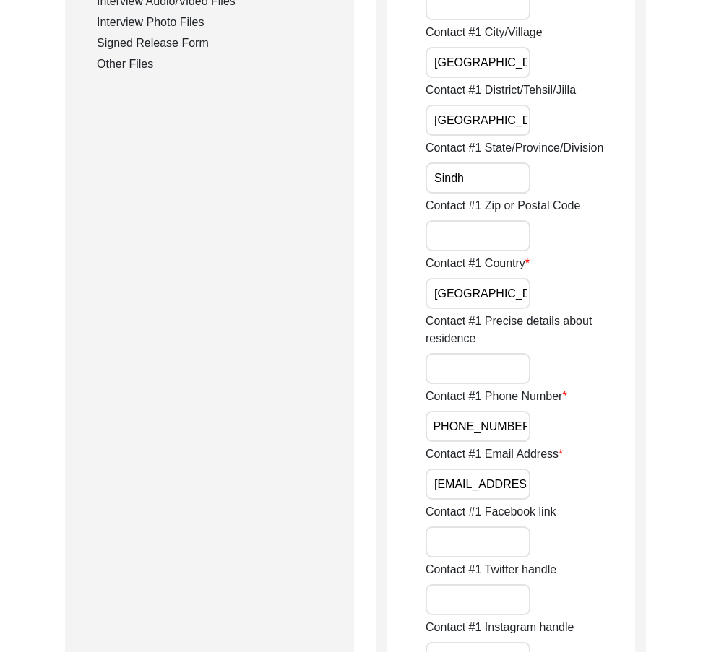
drag, startPoint x: 437, startPoint y: 425, endPoint x: 572, endPoint y: 454, distance: 138.3
click at [590, 438] on div "Contact #1 Phone Number [PHONE_NUMBER]" at bounding box center [529, 415] width 209 height 54
type input "[PHONE_NUMBER]"
drag, startPoint x: 469, startPoint y: 479, endPoint x: 651, endPoint y: 483, distance: 181.3
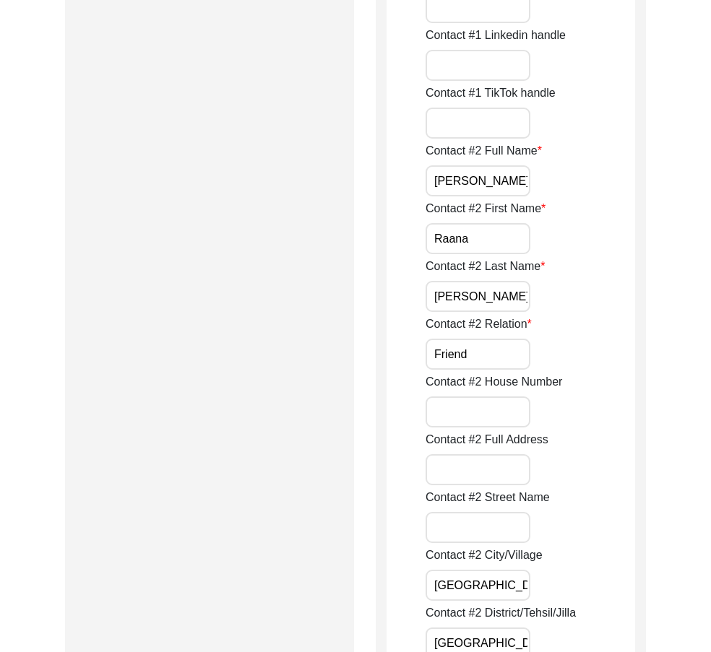
scroll to position [0, 17]
drag, startPoint x: 438, startPoint y: 182, endPoint x: 497, endPoint y: 238, distance: 80.7
click at [494, 238] on input "Raana" at bounding box center [477, 238] width 105 height 31
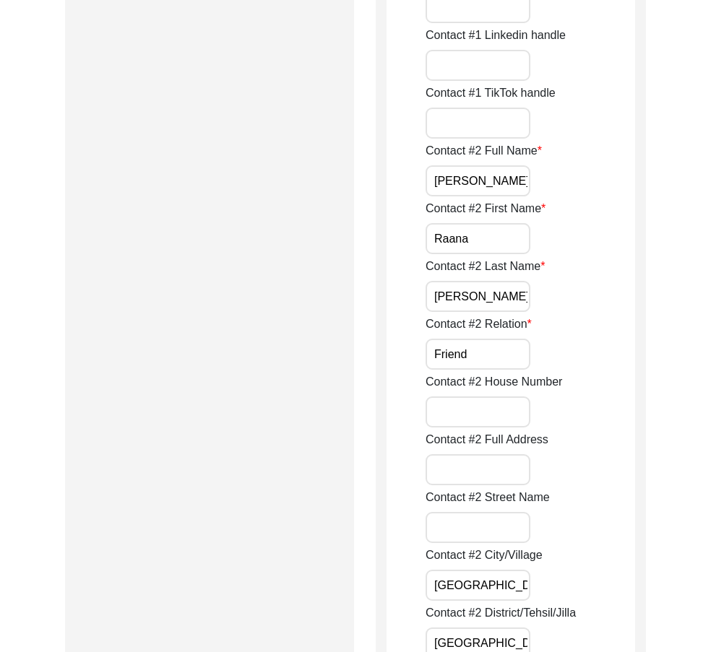
click at [522, 293] on input "[PERSON_NAME]" at bounding box center [477, 296] width 105 height 31
click at [479, 378] on label "Contact #2 House Number" at bounding box center [493, 381] width 136 height 17
click at [479, 396] on input "Contact #2 House Number" at bounding box center [477, 411] width 105 height 31
click at [477, 358] on input "Friend" at bounding box center [477, 354] width 105 height 31
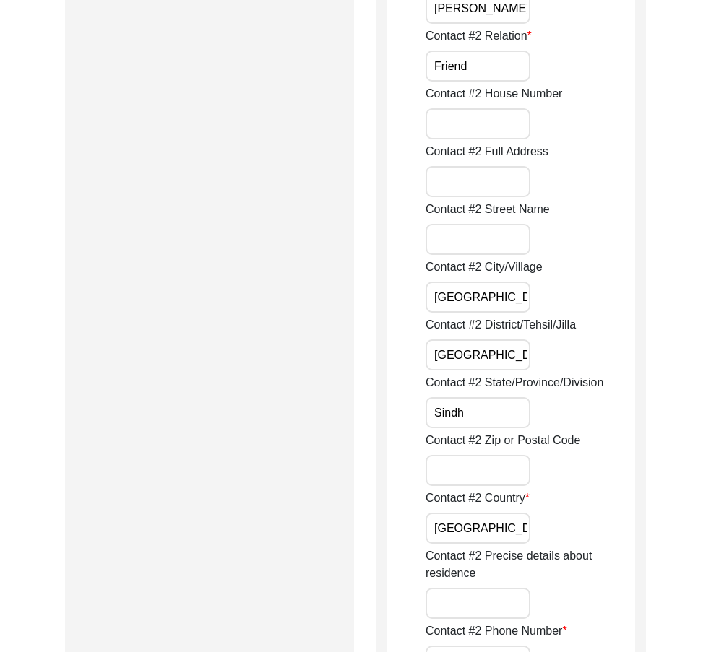
scroll to position [1692, 0]
click at [494, 304] on input "[GEOGRAPHIC_DATA]" at bounding box center [477, 296] width 105 height 31
drag, startPoint x: 494, startPoint y: 344, endPoint x: 497, endPoint y: 374, distance: 29.8
click at [494, 345] on input "[GEOGRAPHIC_DATA]" at bounding box center [477, 354] width 105 height 31
click at [498, 400] on input "Sindh" at bounding box center [477, 411] width 105 height 31
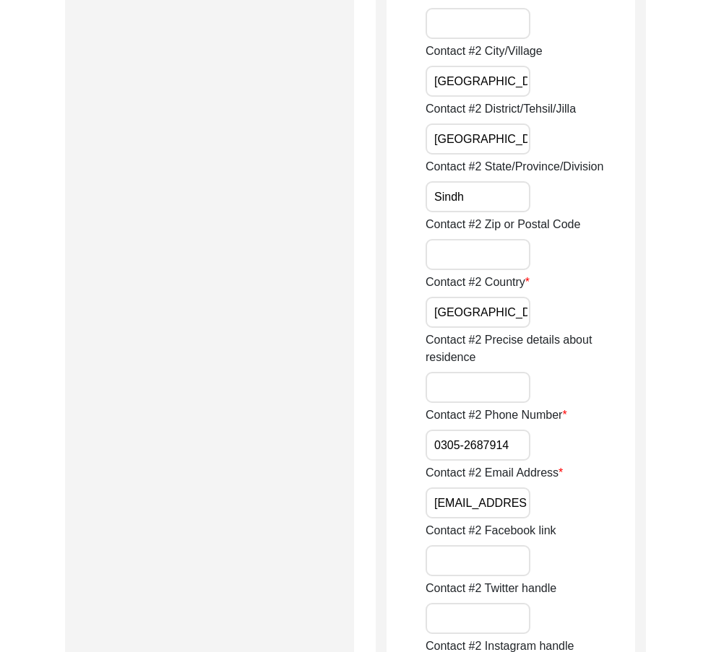
scroll to position [1909, 0]
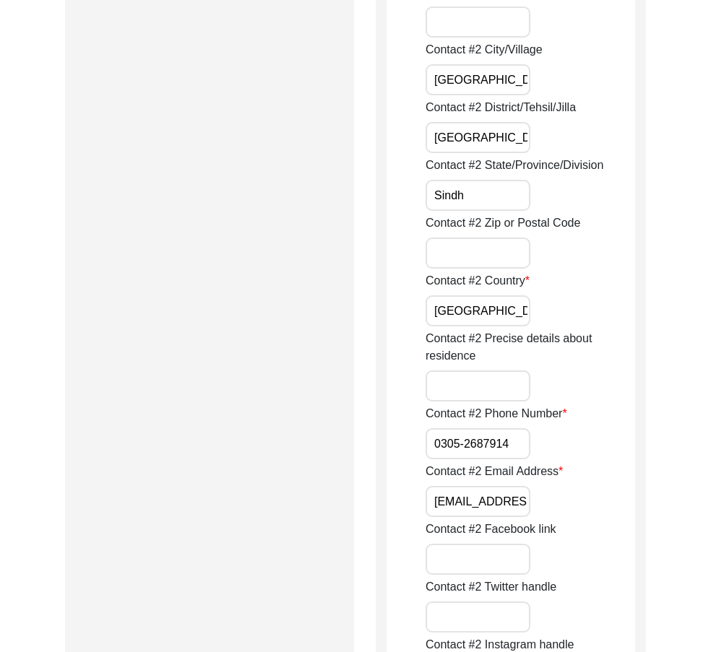
click at [500, 317] on input "[GEOGRAPHIC_DATA]" at bounding box center [477, 310] width 105 height 31
click at [433, 441] on input "0305-2687914" at bounding box center [477, 443] width 105 height 31
paste input "+92"
drag, startPoint x: 433, startPoint y: 441, endPoint x: 545, endPoint y: 490, distance: 122.2
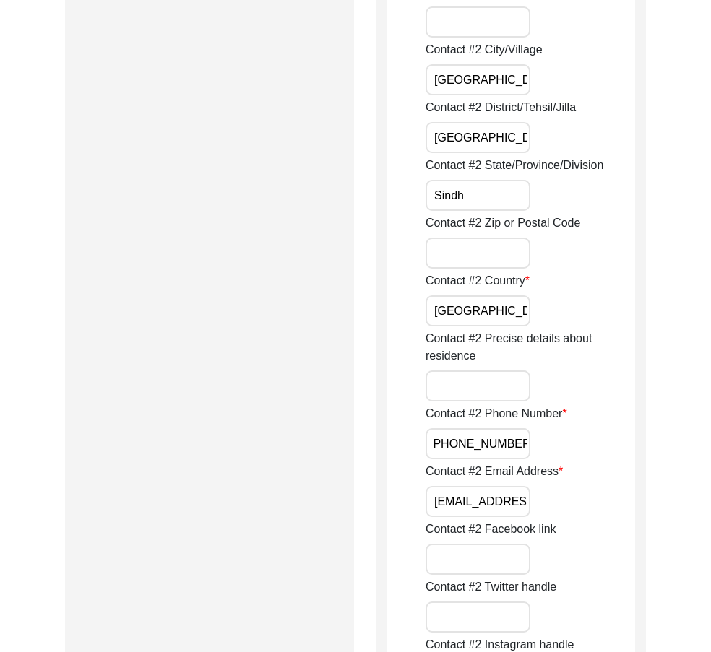
type input "[PHONE_NUMBER]"
drag, startPoint x: 477, startPoint y: 510, endPoint x: 654, endPoint y: 511, distance: 177.7
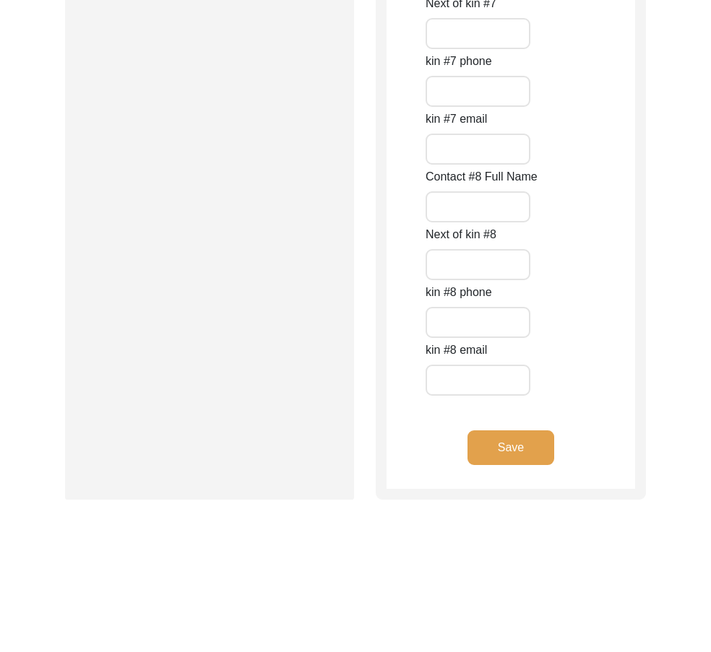
scroll to position [6585, 0]
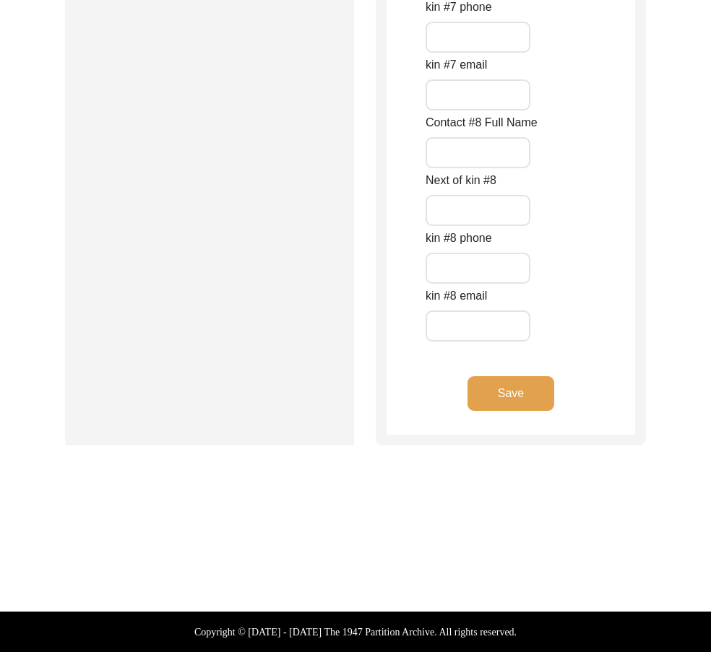
click at [505, 408] on button "Save" at bounding box center [510, 393] width 87 height 35
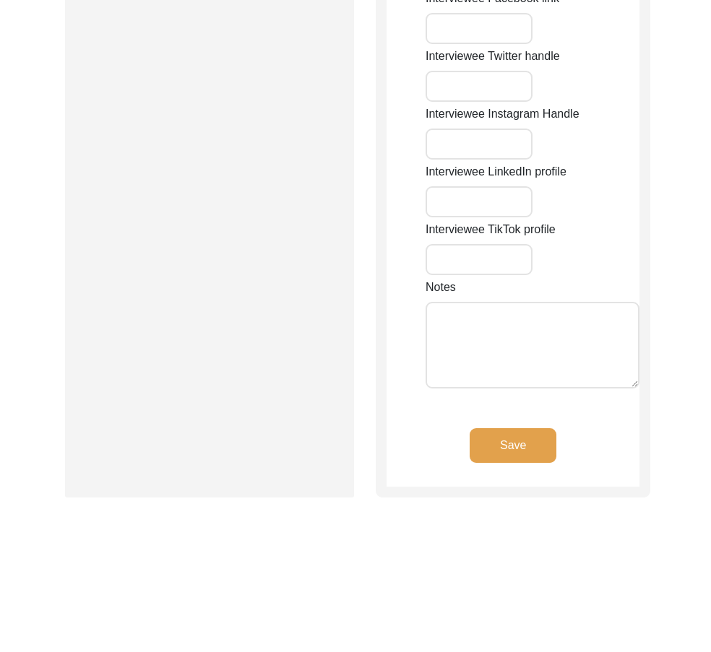
type input "F4"
type input "Block 7 - [GEOGRAPHIC_DATA], [GEOGRAPHIC_DATA]"
type input "[GEOGRAPHIC_DATA]"
type input "Sindh"
type input "[GEOGRAPHIC_DATA]"
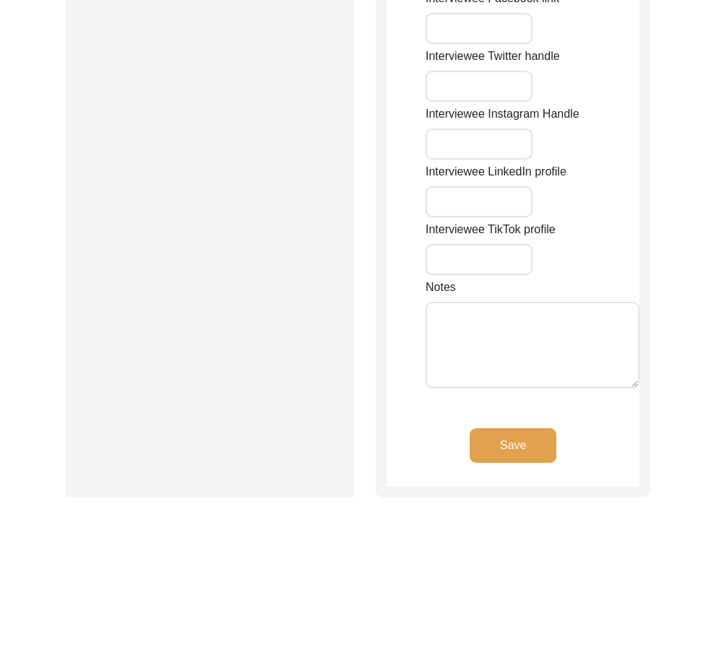
type input "75600"
type input "[GEOGRAPHIC_DATA]"
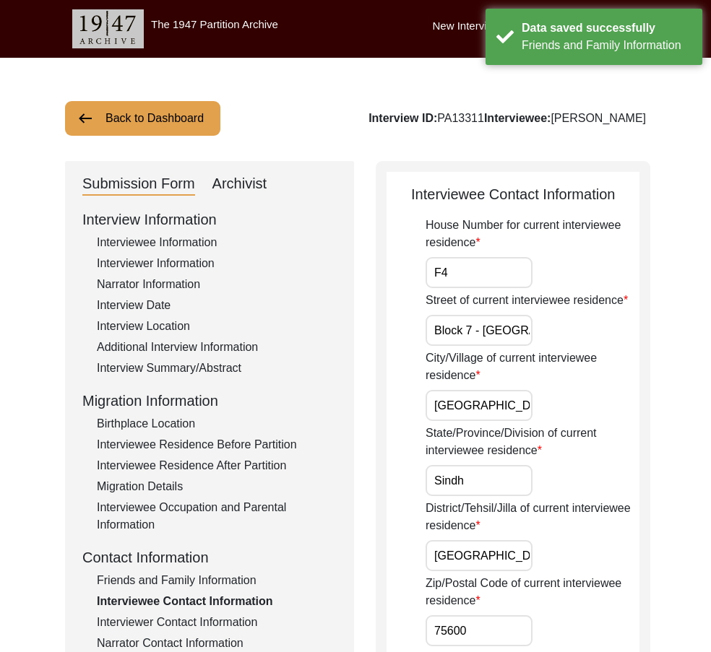
click at [475, 274] on input "F4" at bounding box center [478, 272] width 107 height 31
drag, startPoint x: 554, startPoint y: 342, endPoint x: 593, endPoint y: 356, distance: 41.3
click at [502, 406] on input "[GEOGRAPHIC_DATA]" at bounding box center [478, 405] width 107 height 31
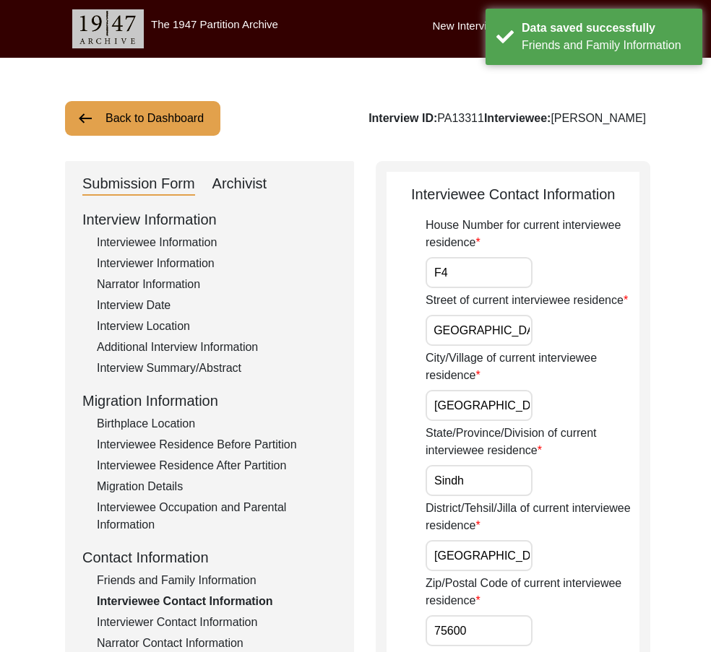
scroll to position [0, 0]
click at [502, 473] on input "Sindh" at bounding box center [478, 480] width 107 height 31
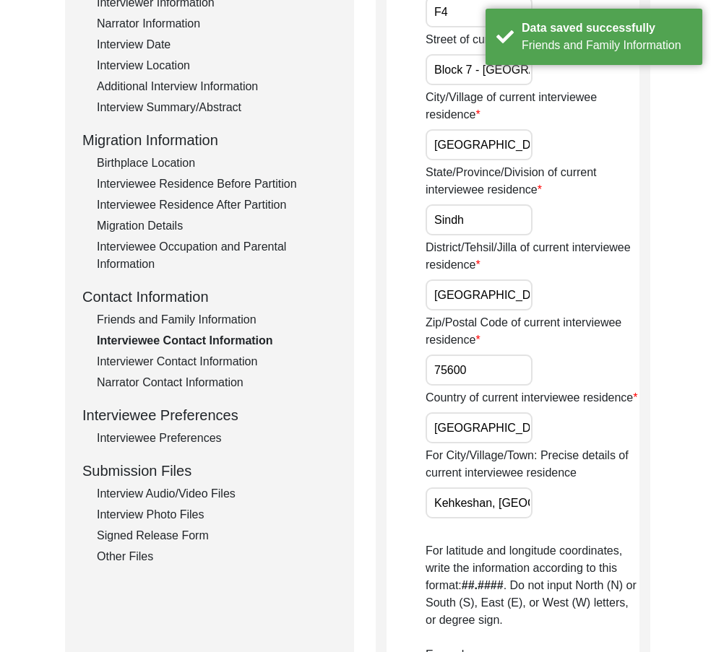
scroll to position [289, 0]
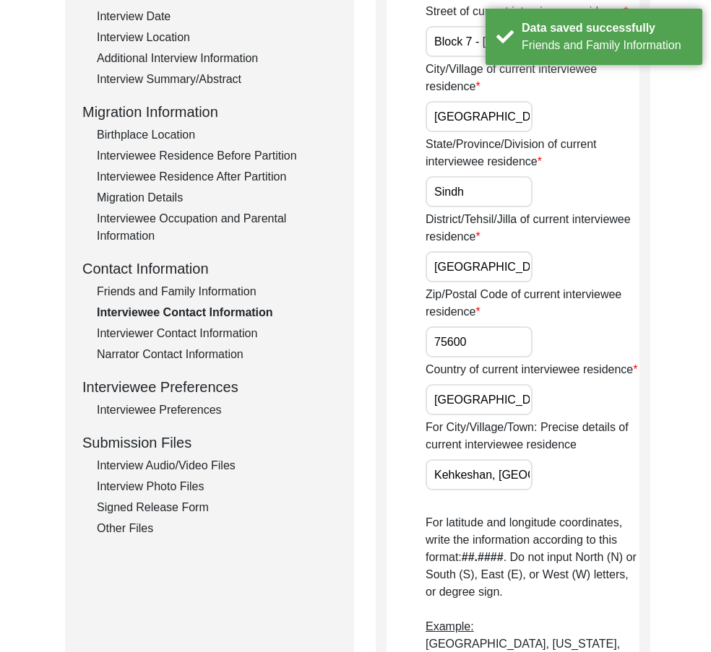
click at [489, 274] on input "[GEOGRAPHIC_DATA]" at bounding box center [478, 266] width 107 height 31
click at [487, 331] on input "75600" at bounding box center [478, 341] width 107 height 31
click at [502, 415] on input "[GEOGRAPHIC_DATA]" at bounding box center [478, 399] width 107 height 31
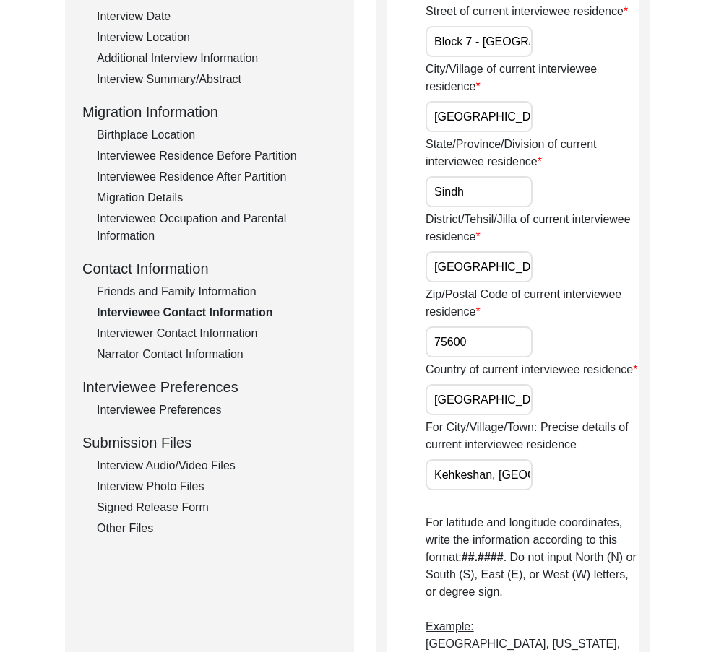
scroll to position [0, 49]
drag, startPoint x: 488, startPoint y: 480, endPoint x: 585, endPoint y: 487, distance: 97.1
click at [585, 487] on div "For City/Village/Town: Precise details of current interviewee residence [GEOGRA…" at bounding box center [532, 454] width 214 height 71
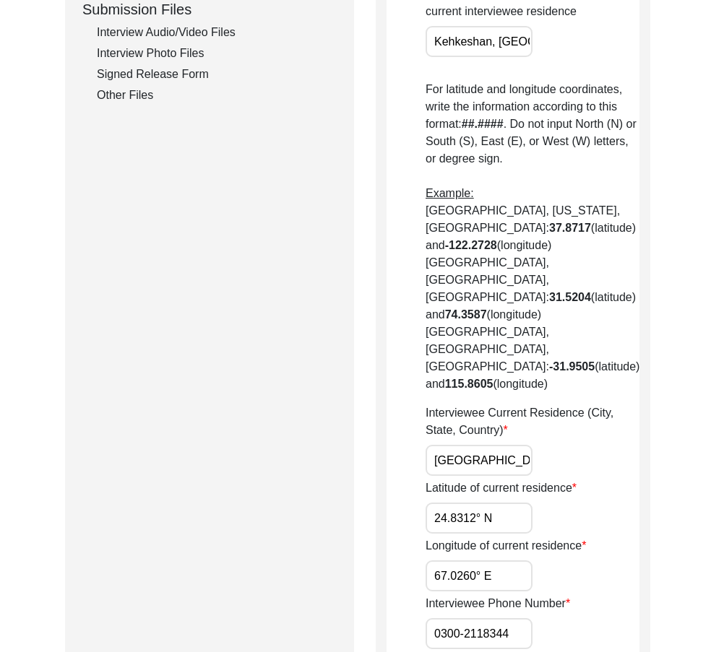
scroll to position [0, 32]
drag, startPoint x: 467, startPoint y: 401, endPoint x: 599, endPoint y: 402, distance: 132.2
click at [599, 404] on div "Interviewee Current Residence (City, State, Country) [GEOGRAPHIC_DATA], [GEOGRA…" at bounding box center [532, 439] width 214 height 71
click at [597, 404] on div "Interviewee Current Residence (City, State, Country) [GEOGRAPHIC_DATA], [GEOGRA…" at bounding box center [532, 439] width 214 height 71
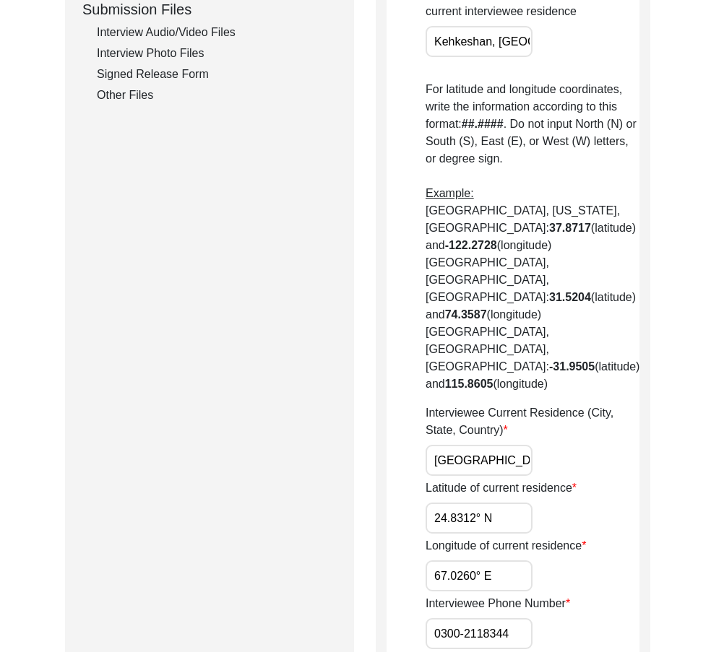
click at [583, 422] on div "Interviewee Current Residence (City, State, Country) [GEOGRAPHIC_DATA], [GEOGRA…" at bounding box center [532, 439] width 214 height 71
click at [429, 618] on input "0300-2118344" at bounding box center [478, 633] width 107 height 31
paste input "+92"
drag, startPoint x: 431, startPoint y: 578, endPoint x: 623, endPoint y: 585, distance: 192.2
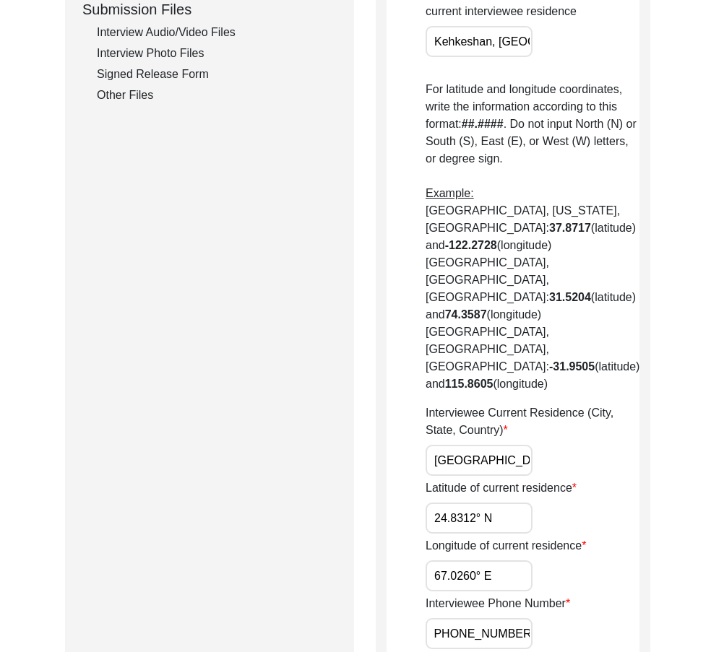
click at [623, 595] on div "Interviewee Phone Number [PHONE_NUMBER]" at bounding box center [532, 622] width 214 height 54
click at [495, 503] on input "24.8312° N" at bounding box center [478, 518] width 107 height 31
click at [496, 503] on input "24.8312° N" at bounding box center [478, 518] width 107 height 31
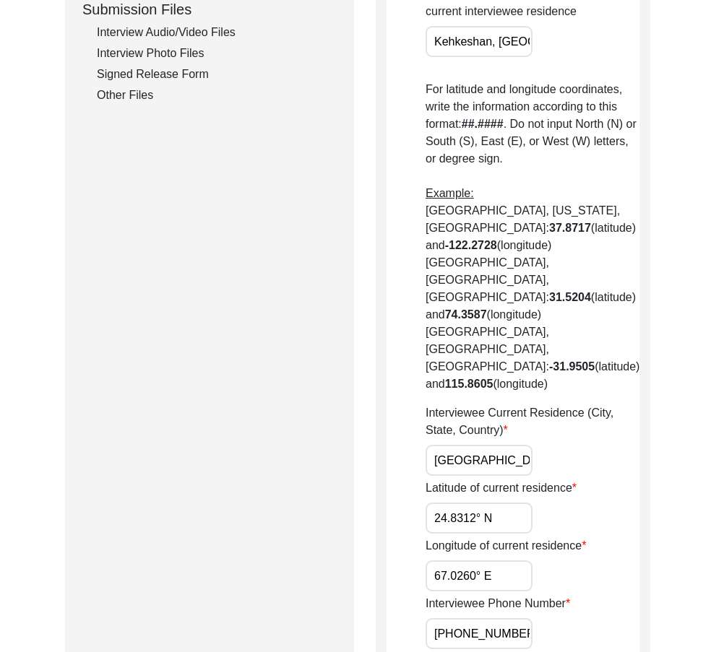
paste input "607"
click at [521, 560] on input "67.0260° E" at bounding box center [478, 575] width 107 height 31
paste input "011"
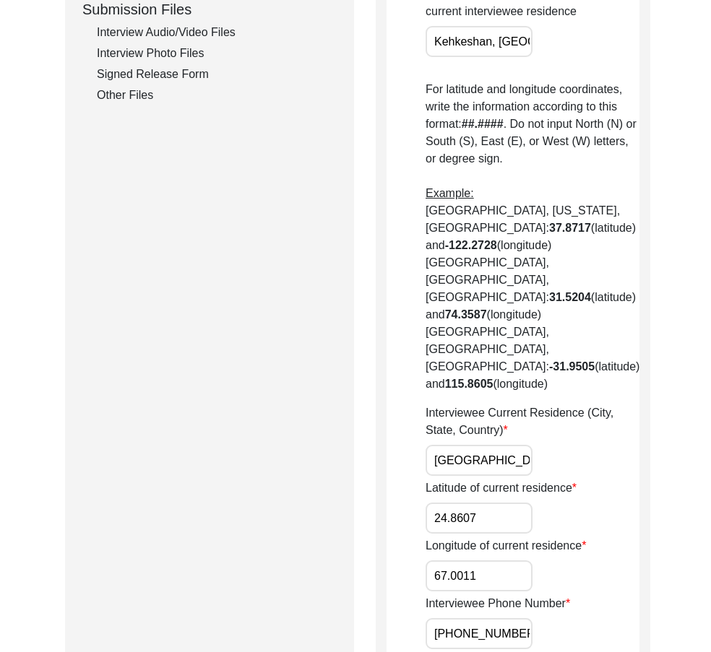
click at [576, 537] on div "Longitude of current residence 67.0011" at bounding box center [532, 564] width 214 height 54
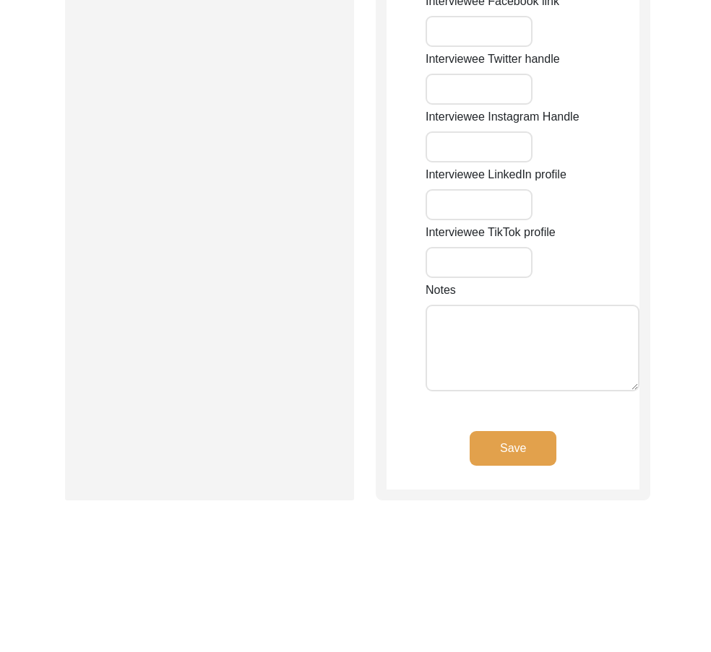
scroll to position [1443, 0]
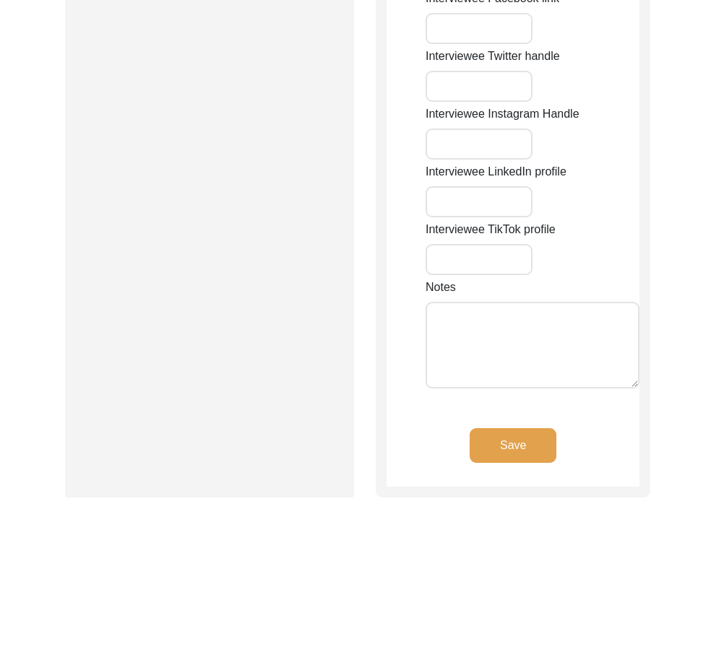
click at [516, 428] on button "Save" at bounding box center [512, 445] width 87 height 35
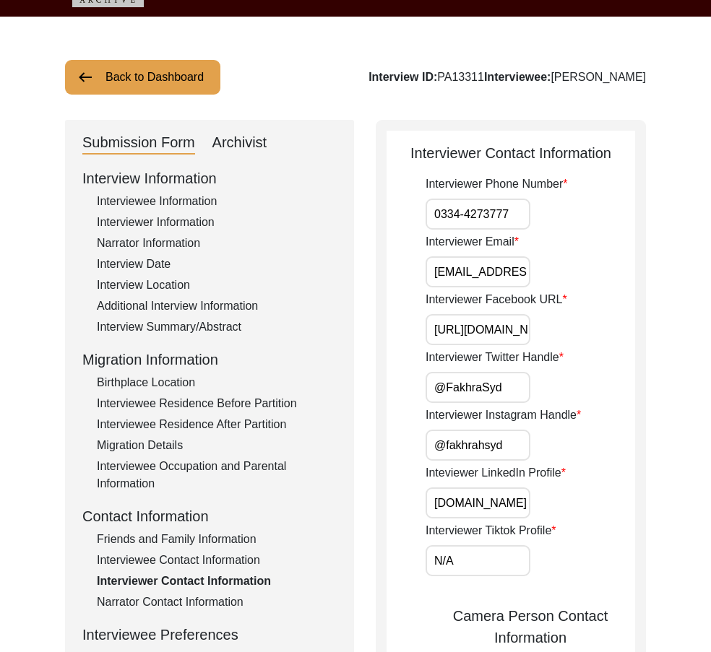
scroll to position [38, 0]
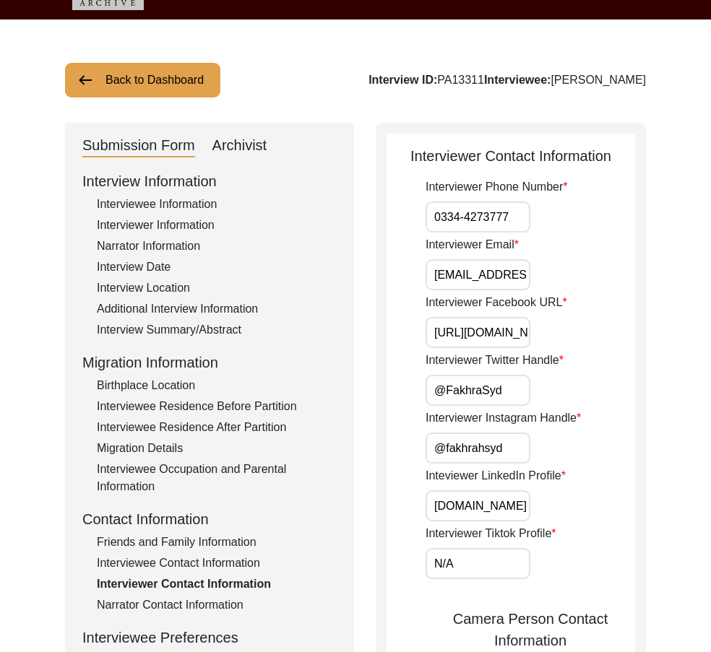
click at [435, 219] on input "0334-4273777" at bounding box center [477, 216] width 105 height 31
click at [163, 282] on div "Interview Location" at bounding box center [217, 287] width 240 height 17
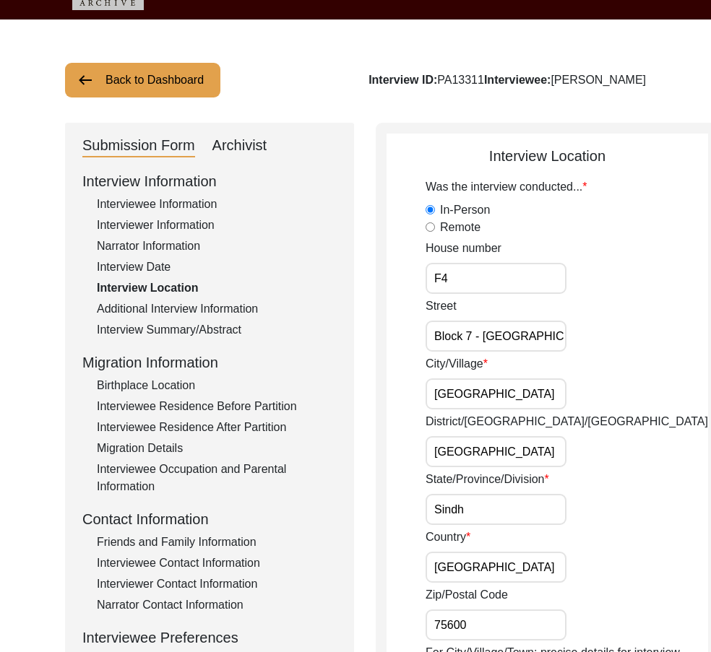
click at [153, 270] on div "Interview Date" at bounding box center [217, 267] width 240 height 17
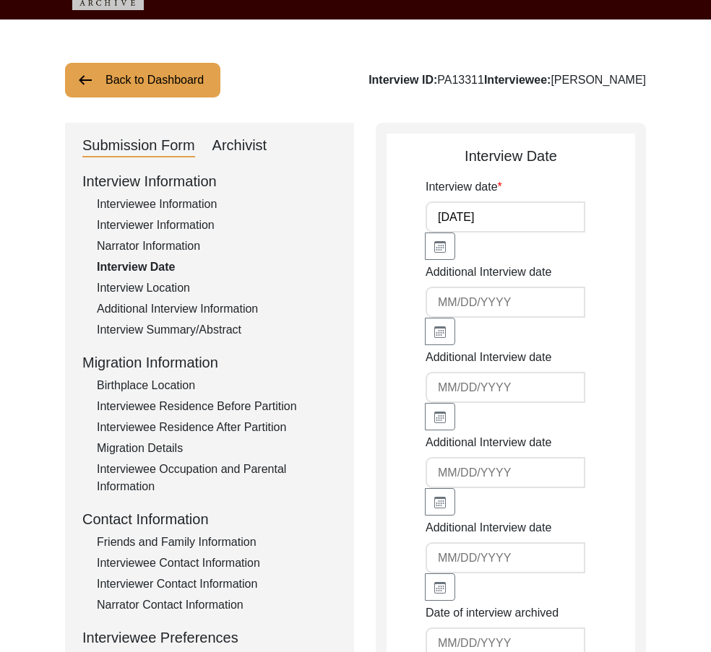
click at [153, 245] on div "Narrator Information" at bounding box center [217, 246] width 240 height 17
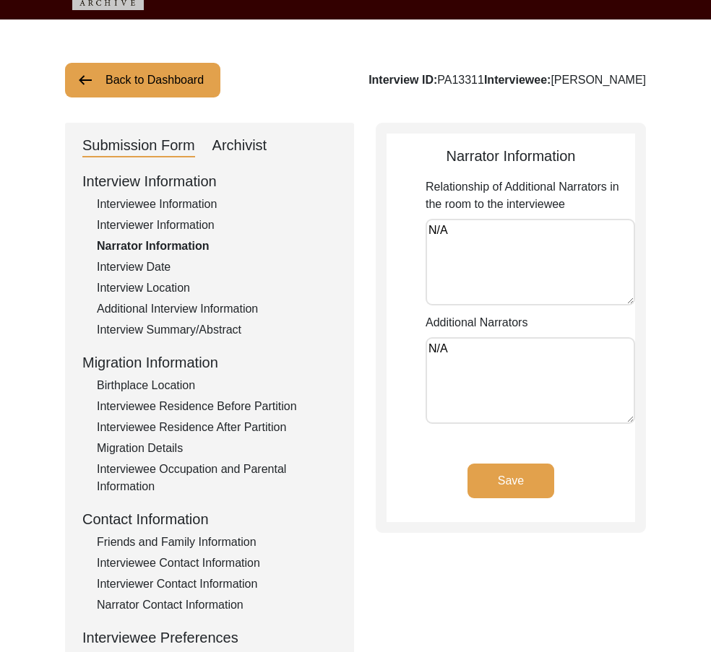
click at [156, 228] on div "Interviewer Information" at bounding box center [217, 225] width 240 height 17
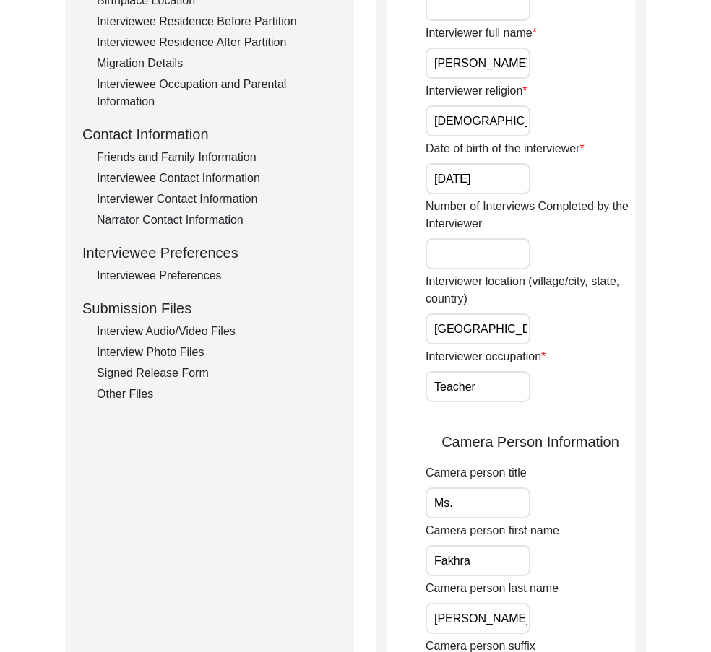
scroll to position [255, 0]
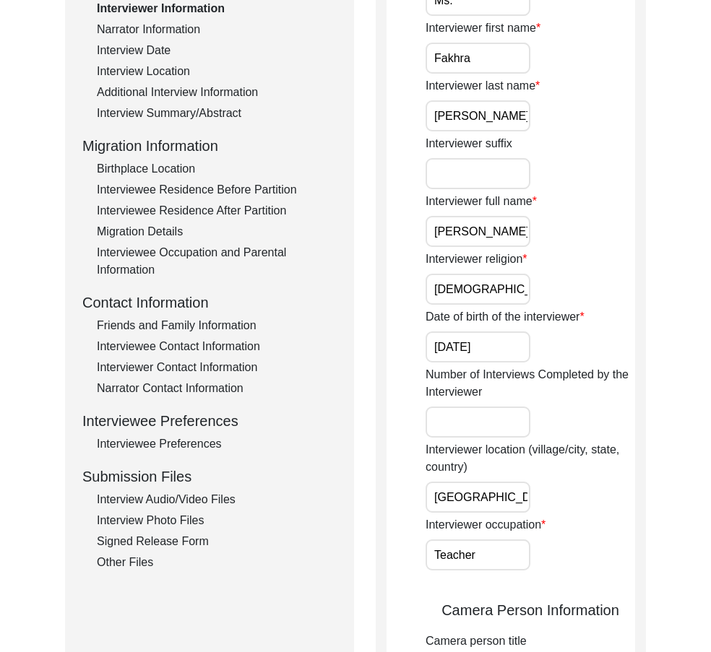
click at [191, 372] on div "Interviewer Contact Information" at bounding box center [217, 367] width 240 height 17
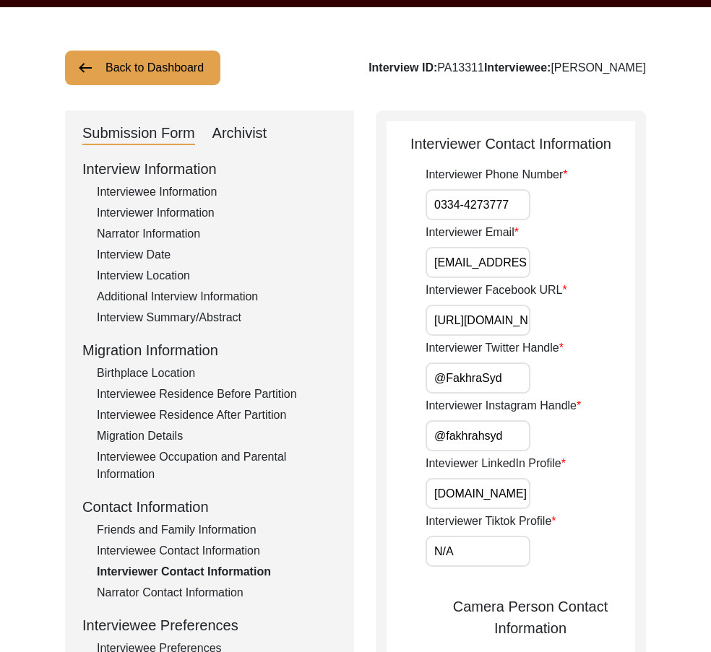
scroll to position [38, 0]
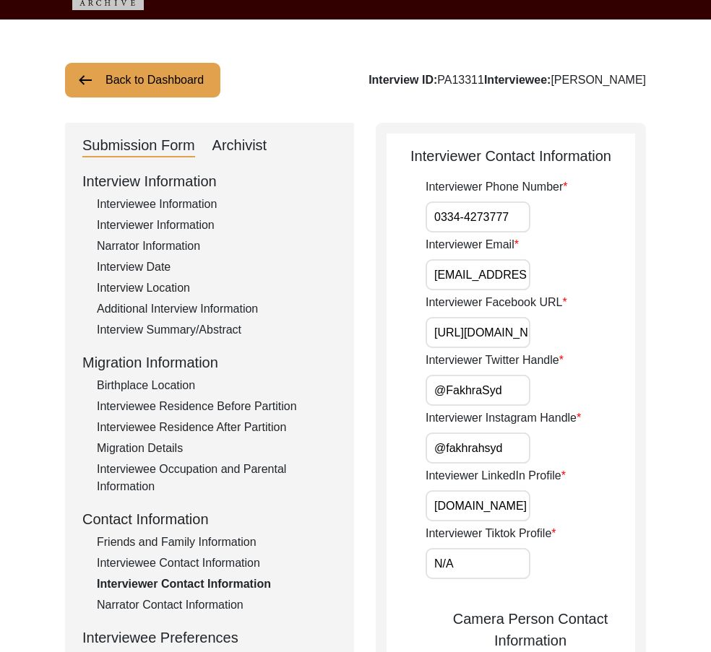
click at [435, 222] on input "0334-4273777" at bounding box center [477, 216] width 105 height 31
paste input "+92"
drag, startPoint x: 435, startPoint y: 220, endPoint x: 541, endPoint y: 230, distance: 105.9
click at [541, 230] on div "Interviewer Phone Number [PHONE_NUMBER]" at bounding box center [529, 205] width 209 height 54
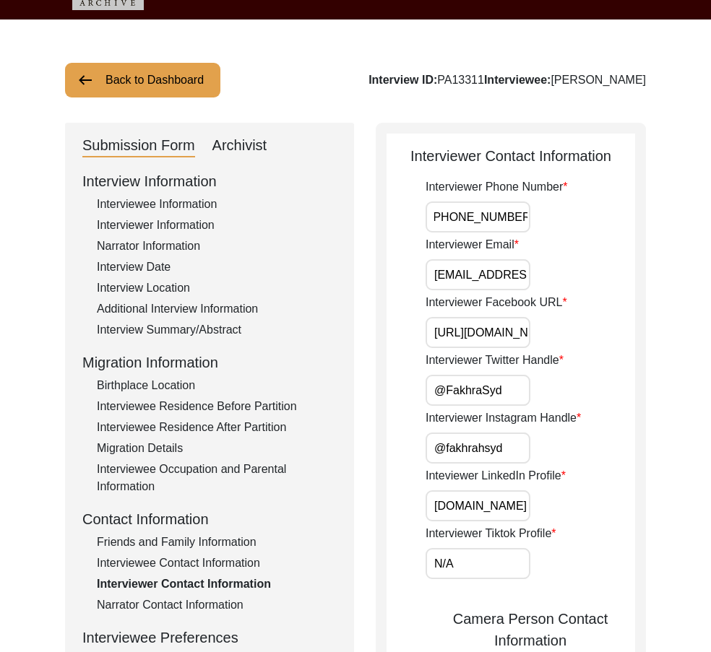
click at [466, 267] on input "[EMAIL_ADDRESS][DOMAIN_NAME]" at bounding box center [477, 274] width 105 height 31
drag, startPoint x: 488, startPoint y: 279, endPoint x: 532, endPoint y: 326, distance: 64.4
click at [619, 289] on div "Interviewer Email [EMAIL_ADDRESS][DOMAIN_NAME]" at bounding box center [529, 263] width 209 height 54
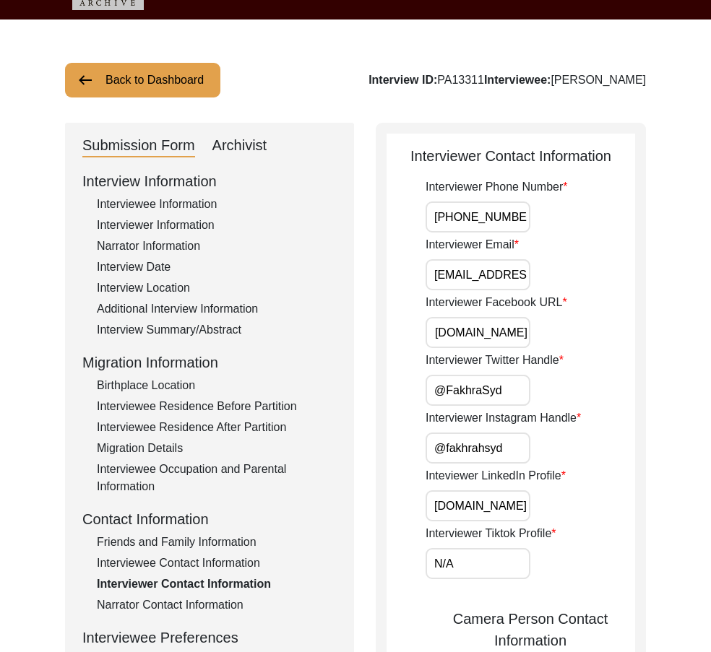
drag, startPoint x: 482, startPoint y: 332, endPoint x: 578, endPoint y: 367, distance: 102.1
click at [638, 351] on div "Interviewer Contact Information Interviewer Phone Number [PHONE_NUMBER] Intervi…" at bounding box center [511, 645] width 270 height 1045
drag, startPoint x: 482, startPoint y: 386, endPoint x: 517, endPoint y: 427, distance: 53.8
click at [538, 399] on div "Interviewer Twitter Handle @FakhraSyd" at bounding box center [529, 379] width 209 height 54
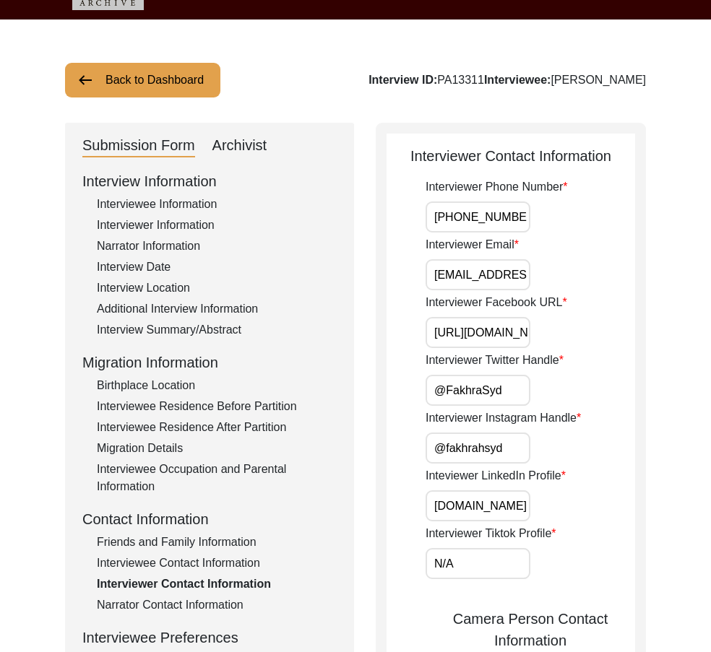
click at [522, 461] on input "@fakhrahsyd" at bounding box center [477, 448] width 105 height 31
drag, startPoint x: 498, startPoint y: 507, endPoint x: 639, endPoint y: 532, distance: 143.7
click at [639, 532] on div "Interviewer Contact Information Interviewer Phone Number [PHONE_NUMBER] Intervi…" at bounding box center [511, 645] width 270 height 1045
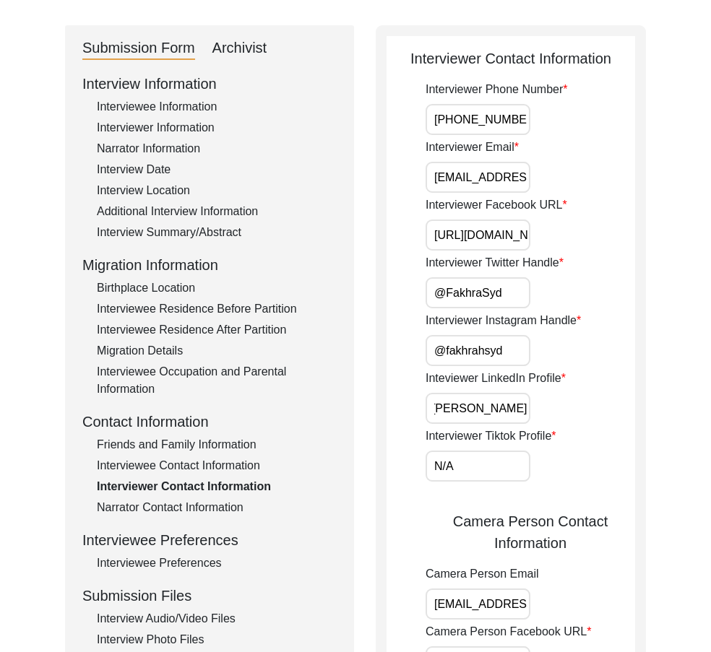
scroll to position [327, 0]
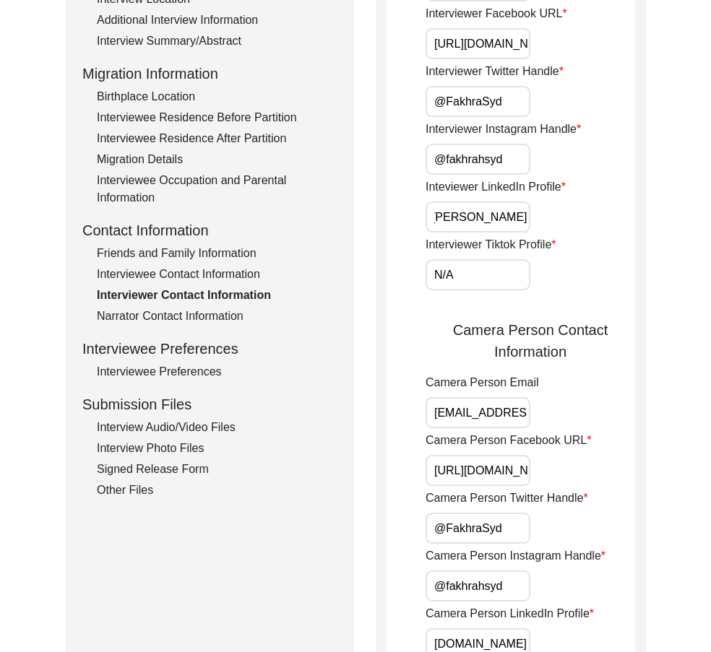
click at [455, 266] on input "N/A" at bounding box center [477, 274] width 105 height 31
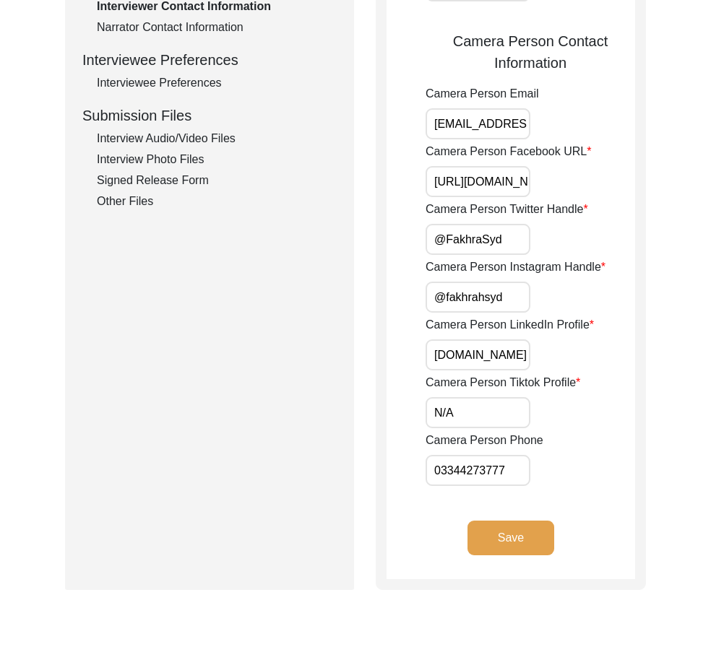
scroll to position [0, 74]
drag, startPoint x: 451, startPoint y: 121, endPoint x: 644, endPoint y: 134, distance: 194.0
click at [644, 134] on div "Interviewer Contact Information Interviewer Phone Number [PHONE_NUMBER] Intervi…" at bounding box center [511, 67] width 270 height 1045
drag, startPoint x: 472, startPoint y: 172, endPoint x: 682, endPoint y: 194, distance: 210.6
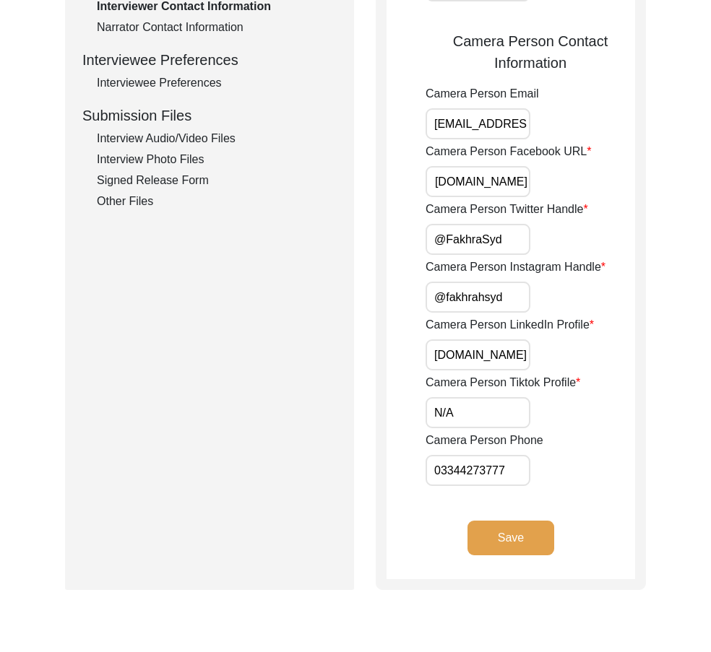
click at [688, 191] on div "Back to Dashboard Interview ID: PA13311 Interviewee: [PERSON_NAME] Submission F…" at bounding box center [355, 70] width 711 height 1257
drag, startPoint x: 471, startPoint y: 237, endPoint x: 554, endPoint y: 293, distance: 100.4
click at [569, 269] on div "Interviewer Phone Number [PHONE_NUMBER] Interviewer Email [EMAIL_ADDRESS][DOMAI…" at bounding box center [529, 43] width 209 height 885
click at [516, 300] on input "@fakhrahsyd" at bounding box center [477, 297] width 105 height 31
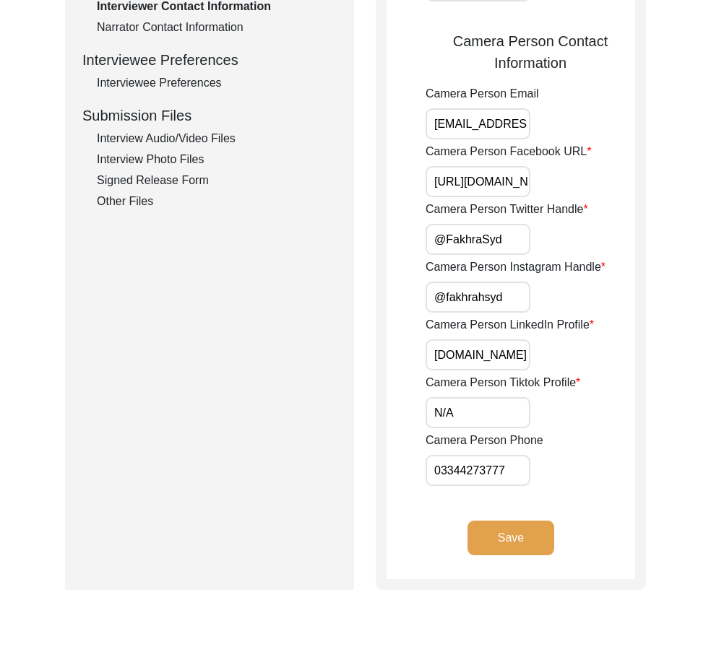
scroll to position [0, 142]
drag, startPoint x: 480, startPoint y: 361, endPoint x: 535, endPoint y: 409, distance: 73.2
click at [644, 381] on div "Interviewer Contact Information Interviewer Phone Number [PHONE_NUMBER] Intervi…" at bounding box center [511, 67] width 270 height 1045
drag, startPoint x: 477, startPoint y: 409, endPoint x: 472, endPoint y: 425, distance: 17.4
click at [477, 409] on input "N/A" at bounding box center [477, 412] width 105 height 31
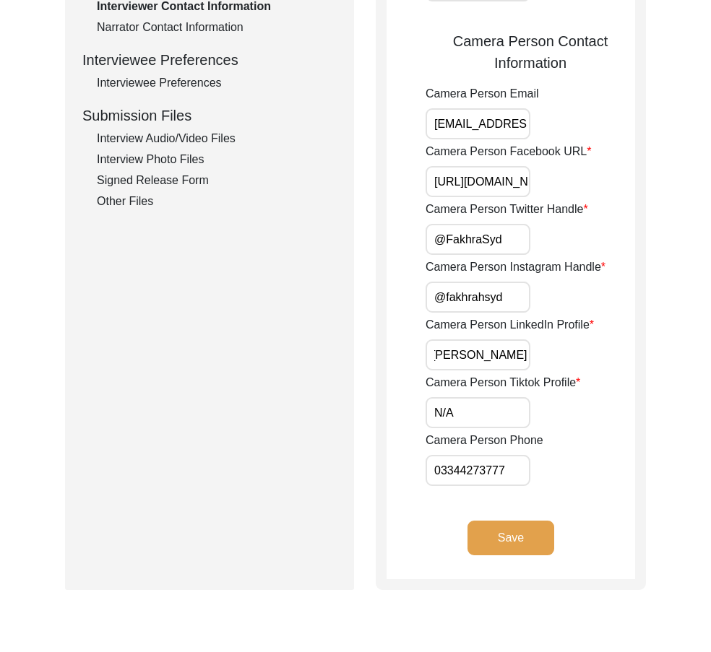
scroll to position [0, 0]
click at [434, 472] on input "03344273777" at bounding box center [477, 470] width 105 height 31
paste input "+92"
drag, startPoint x: 434, startPoint y: 473, endPoint x: 680, endPoint y: 495, distance: 246.5
click at [680, 495] on div "Back to Dashboard Interview ID: PA13311 Interviewee: [PERSON_NAME] Submission F…" at bounding box center [355, 70] width 711 height 1257
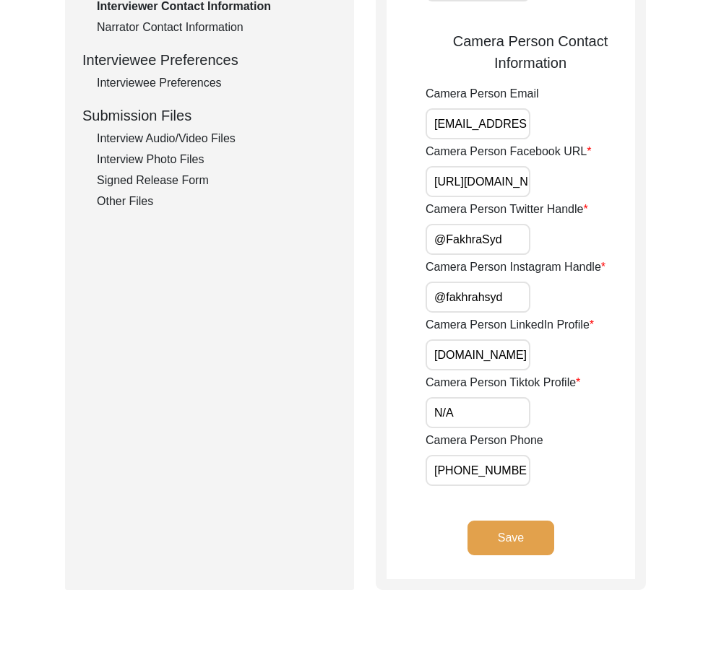
click at [469, 533] on button "Save" at bounding box center [510, 538] width 87 height 35
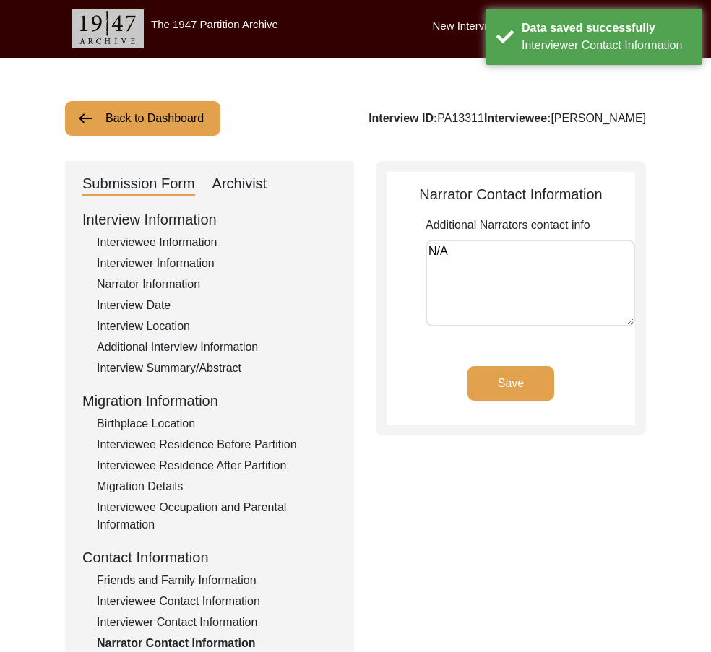
click at [480, 250] on textarea "N/A" at bounding box center [529, 283] width 209 height 87
click at [500, 394] on button "Save" at bounding box center [510, 383] width 87 height 35
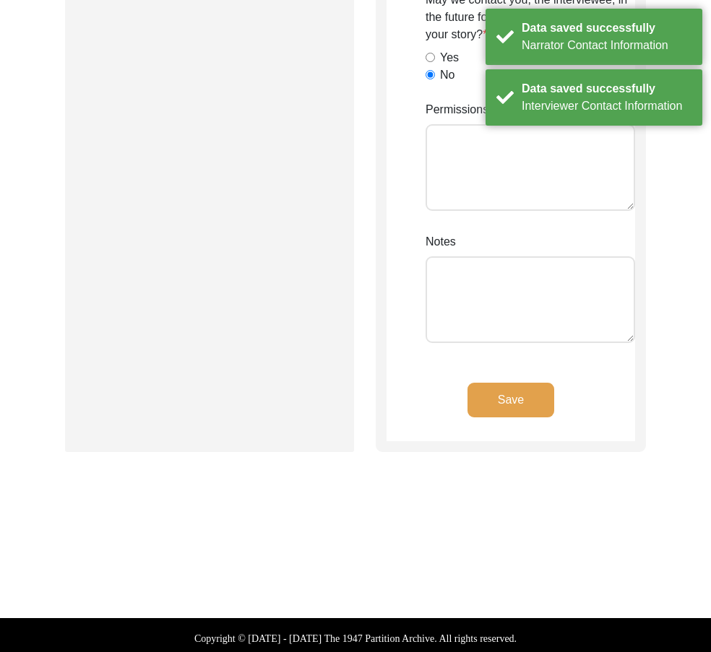
click at [495, 404] on button "Save" at bounding box center [510, 400] width 87 height 35
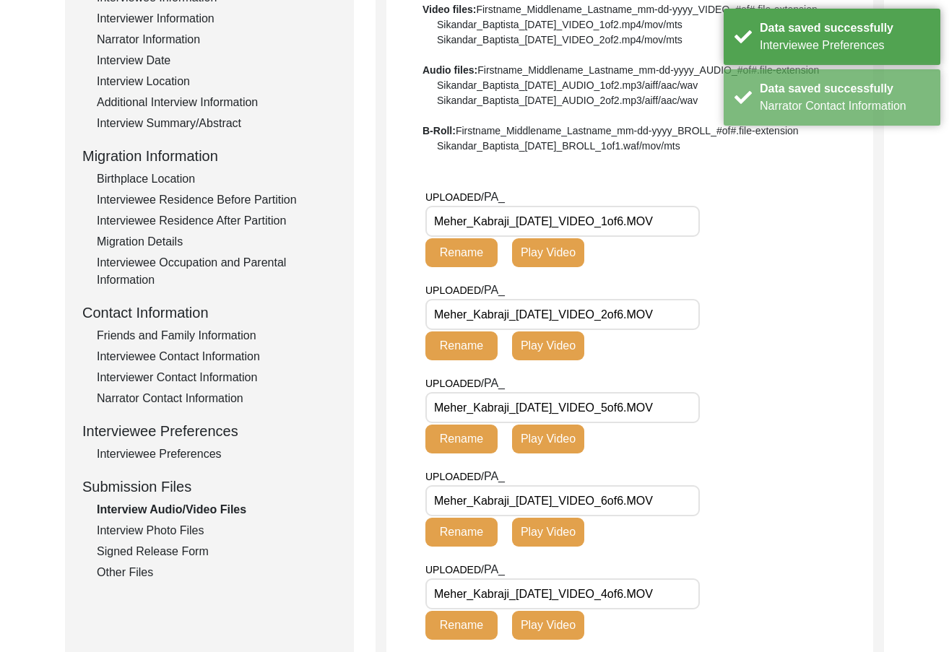
scroll to position [248, 0]
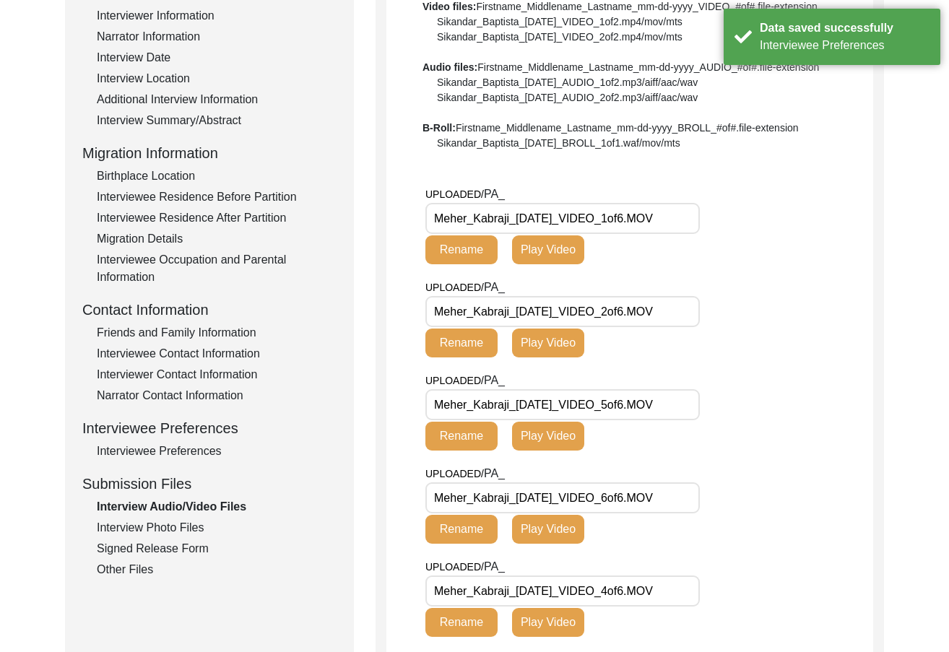
drag, startPoint x: 534, startPoint y: 209, endPoint x: 749, endPoint y: 235, distance: 216.8
click at [758, 223] on div "UPLOADED/ PA_ Meher_Kabraji_[DATE]_VIDEO_1of6.MOV Rename Play Video" at bounding box center [649, 232] width 448 height 93
drag, startPoint x: 654, startPoint y: 314, endPoint x: 706, endPoint y: 391, distance: 92.5
click at [783, 346] on div "UPLOADED/ PA_ Meher_Kabraji_[DATE]_VIDEO_2of6.MOV Rename Play Video" at bounding box center [649, 325] width 448 height 93
drag, startPoint x: 602, startPoint y: 407, endPoint x: 792, endPoint y: 436, distance: 192.8
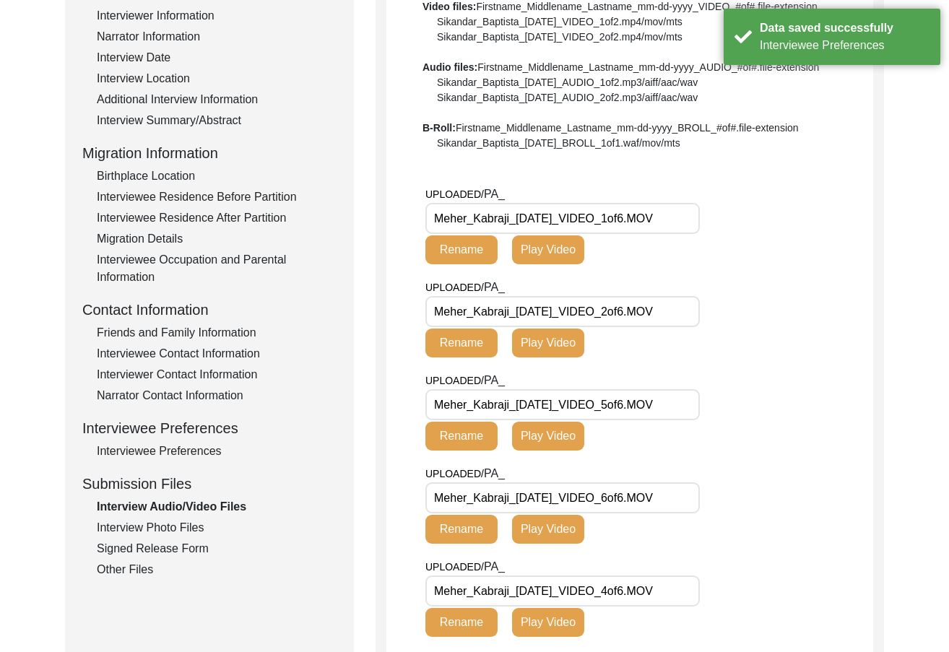
click at [806, 420] on div "UPLOADED/ PA_ Meher_Kabraji_[DATE]_VIDEO_5of6.MOV Rename Play Video" at bounding box center [649, 418] width 448 height 93
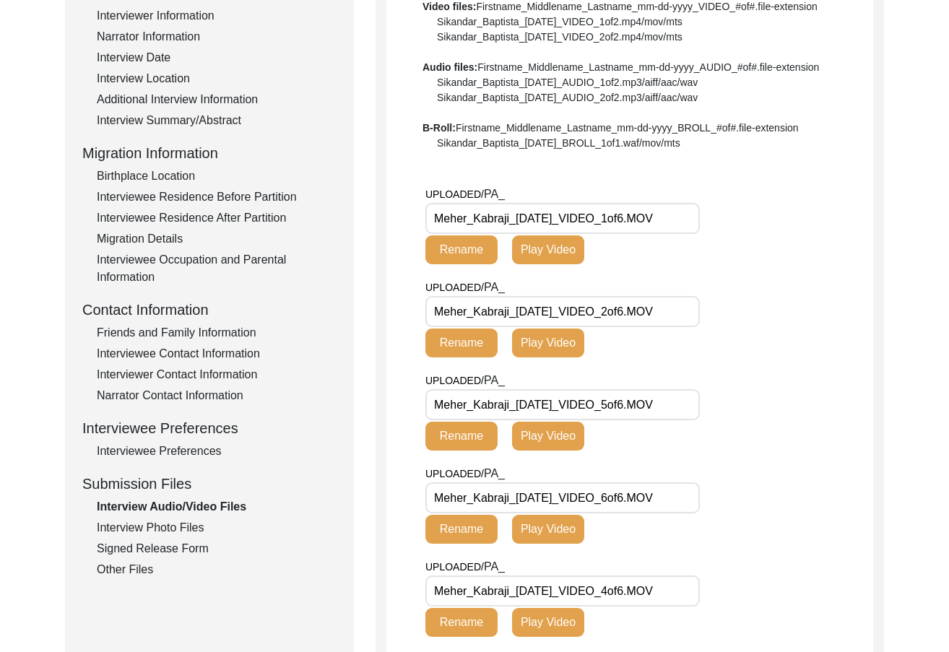
drag, startPoint x: 626, startPoint y: 505, endPoint x: 771, endPoint y: 525, distance: 146.6
click at [761, 521] on div "UPLOADED/ PA_ Meher_Kabraji_[DATE]_VIDEO_6of6.MOV Rename Play Video" at bounding box center [649, 511] width 448 height 93
drag, startPoint x: 649, startPoint y: 592, endPoint x: 766, endPoint y: 582, distance: 118.2
click at [763, 586] on div "UPLOADED/ PA_ Meher_Kabraji_[DATE]_VIDEO_4of6.MOV Rename Play Video" at bounding box center [649, 604] width 448 height 93
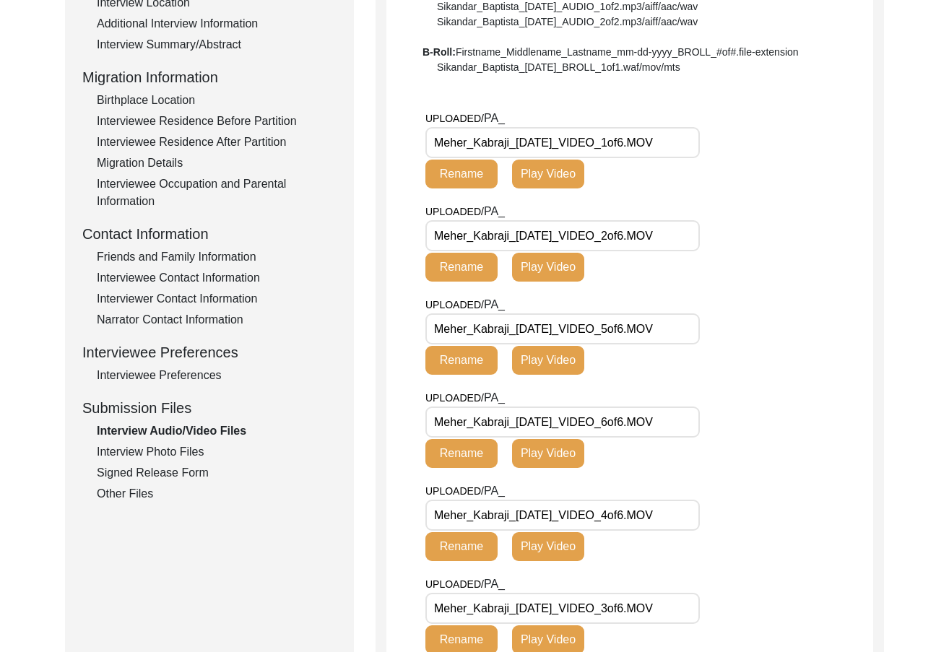
scroll to position [537, 0]
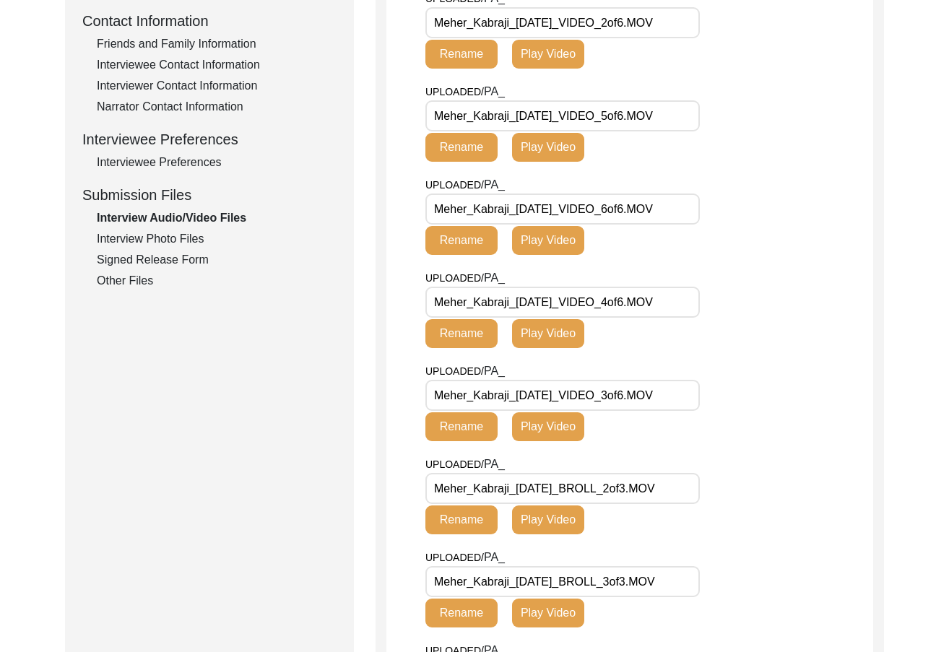
drag, startPoint x: 630, startPoint y: 398, endPoint x: 757, endPoint y: 409, distance: 127.6
click at [757, 408] on div "UPLOADED/ PA_ Meher_Kabraji_[DATE]_VIDEO_3of6.MOV Rename Play Video" at bounding box center [649, 409] width 448 height 93
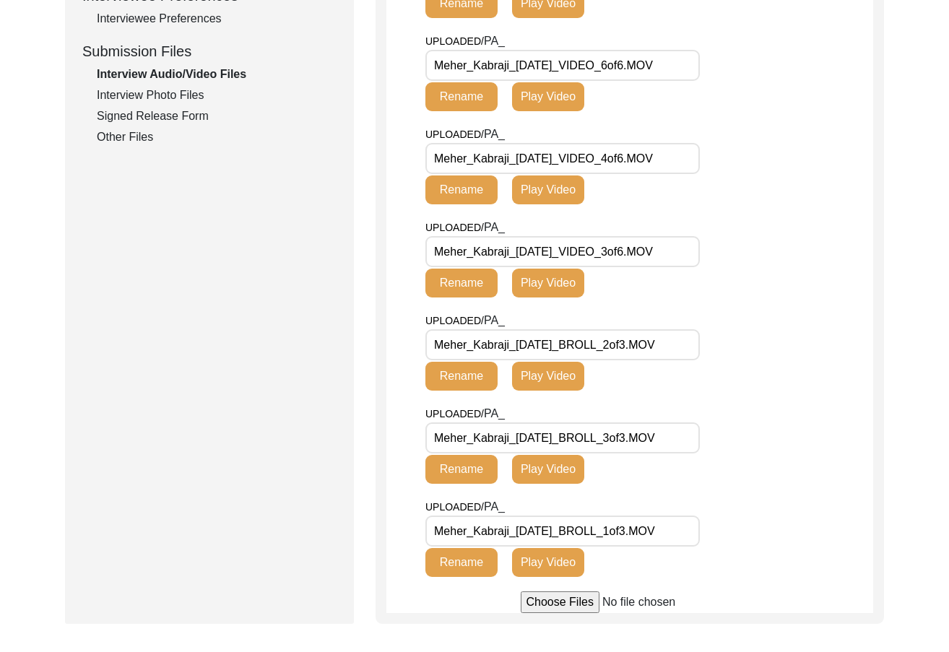
scroll to position [681, 0]
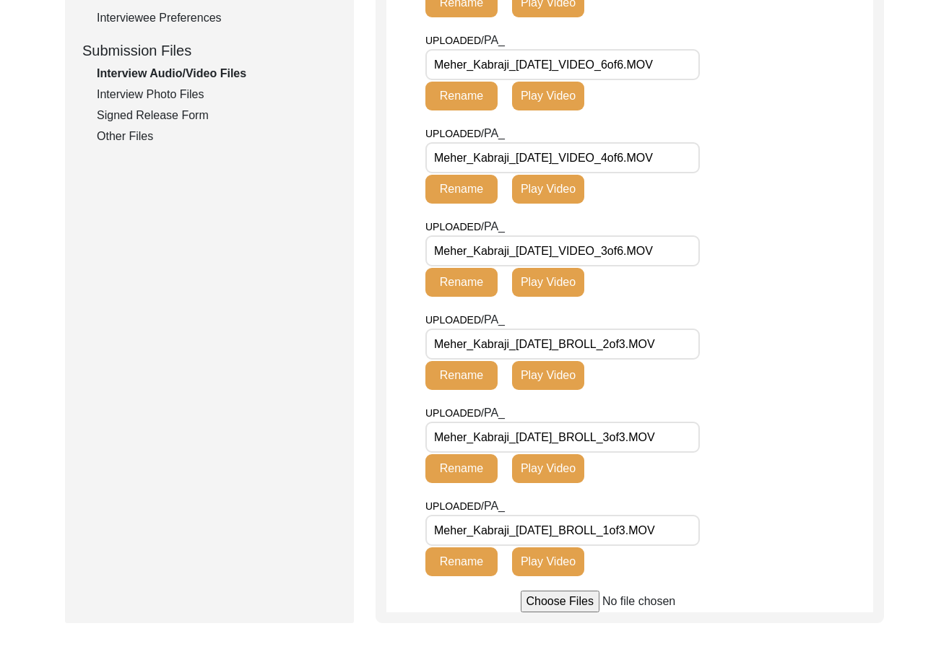
drag, startPoint x: 690, startPoint y: 357, endPoint x: 699, endPoint y: 416, distance: 60.0
click at [712, 370] on div "UPLOADED/ PA_ Meher_Kabraji_[DATE]_BROLL_2of3.MOV Rename Play Video" at bounding box center [581, 350] width 313 height 79
drag, startPoint x: 679, startPoint y: 452, endPoint x: 707, endPoint y: 458, distance: 28.8
click at [707, 458] on div "UPLOADED/ PA_ Meher_Kabraji_[DATE]_BROLL_3of3.MOV Rename Play Video" at bounding box center [581, 443] width 313 height 79
drag, startPoint x: 659, startPoint y: 524, endPoint x: 724, endPoint y: 529, distance: 64.5
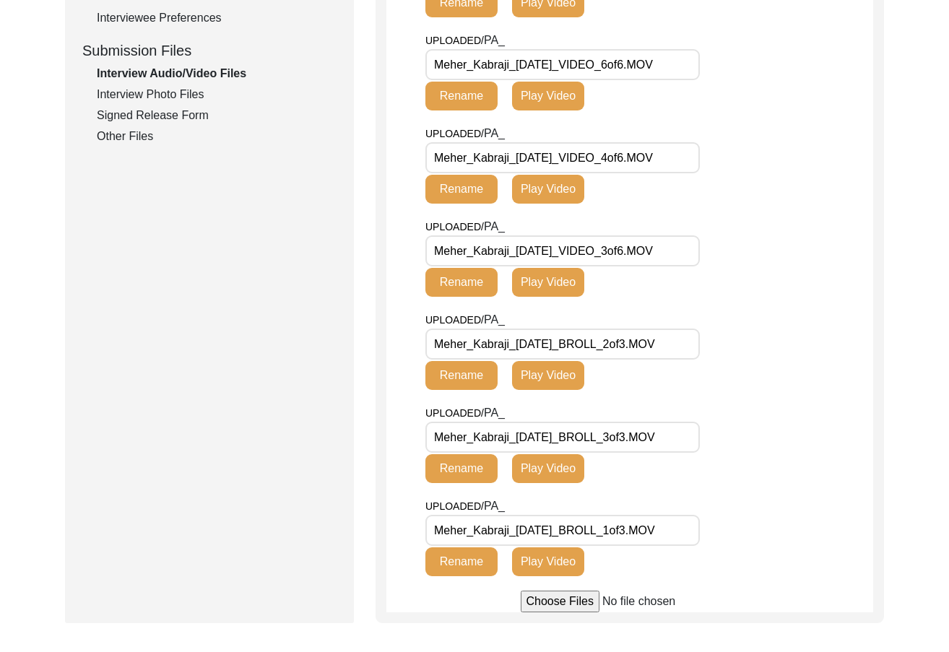
click at [685, 524] on input "Meher_Kabraji_[DATE]_BROLL_1of3.MOV" at bounding box center [562, 530] width 274 height 31
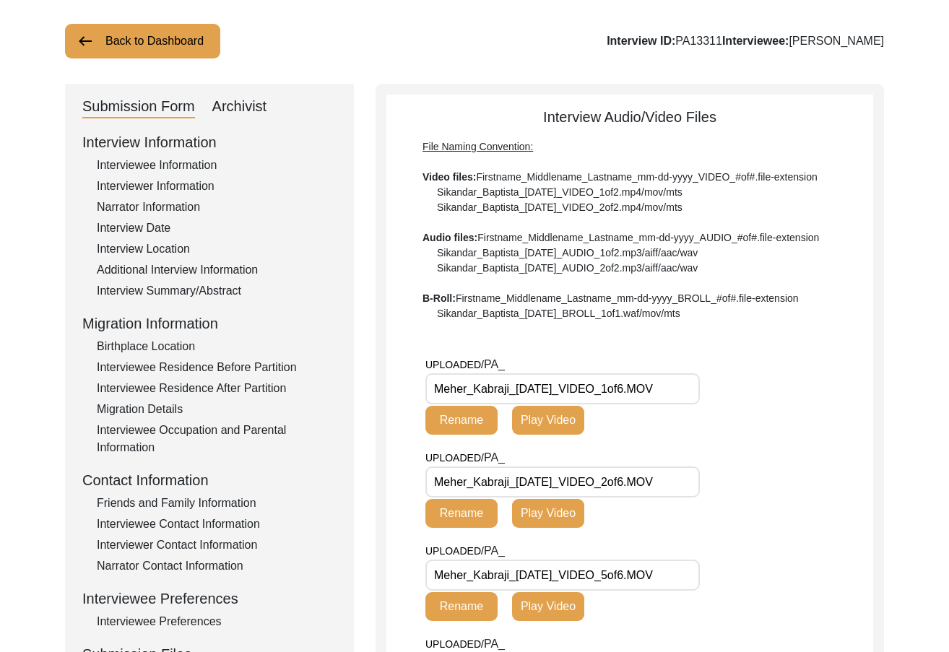
scroll to position [289, 0]
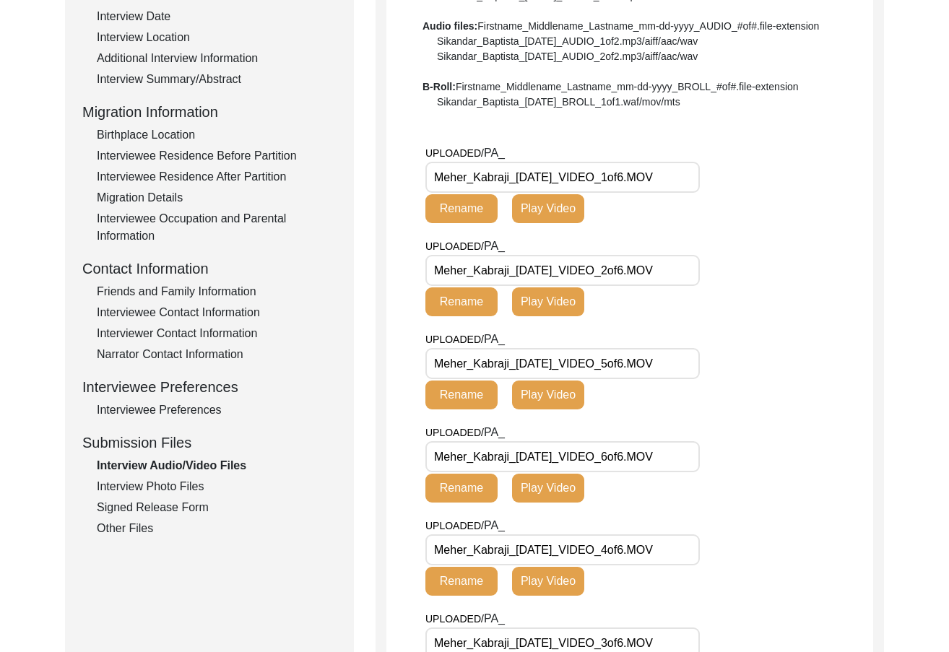
click at [169, 484] on div "Interview Photo Files" at bounding box center [217, 486] width 240 height 17
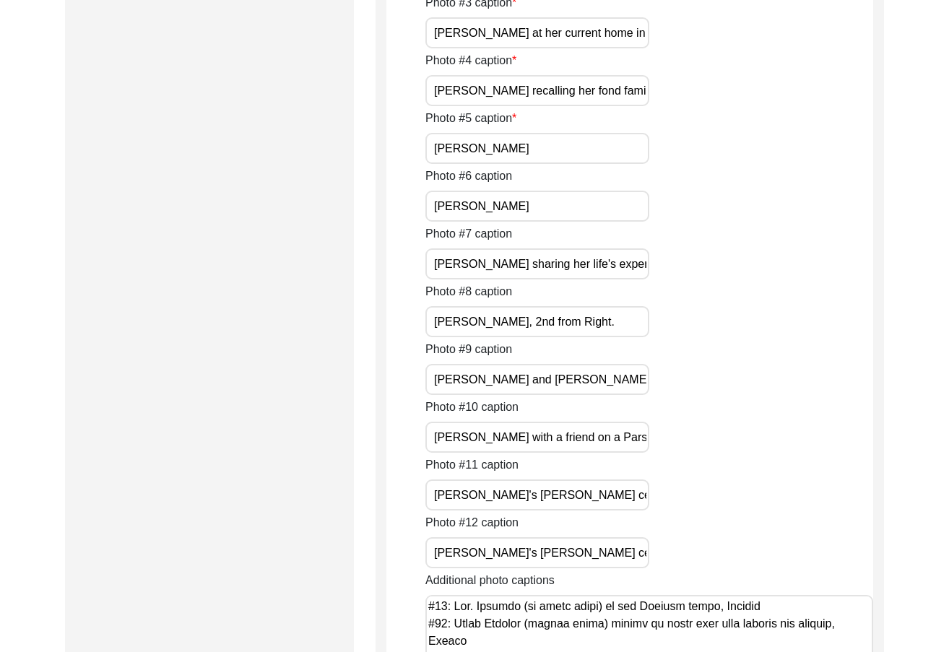
scroll to position [3972, 0]
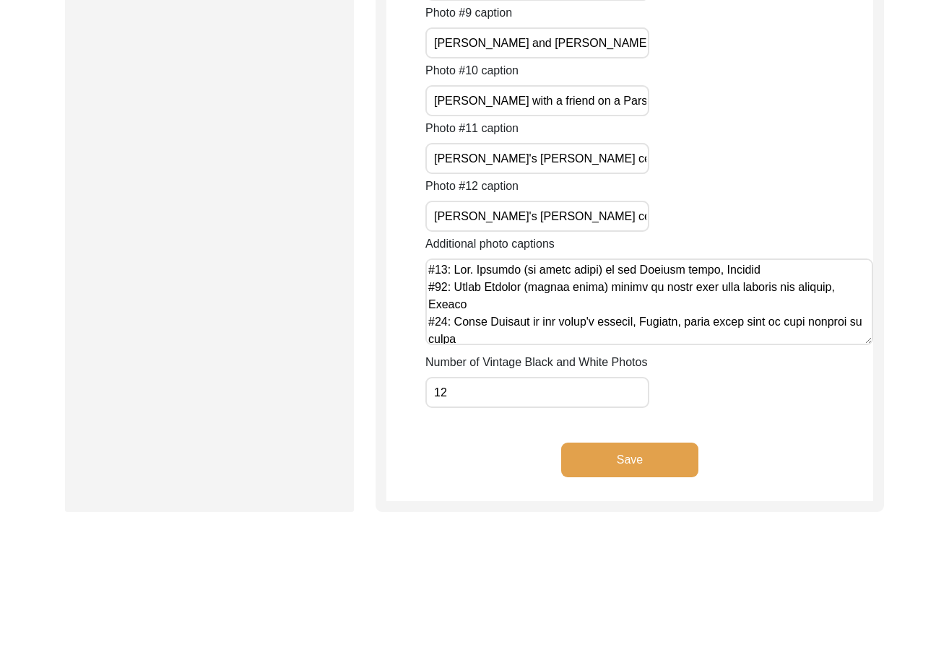
click at [601, 391] on input "12" at bounding box center [537, 392] width 224 height 31
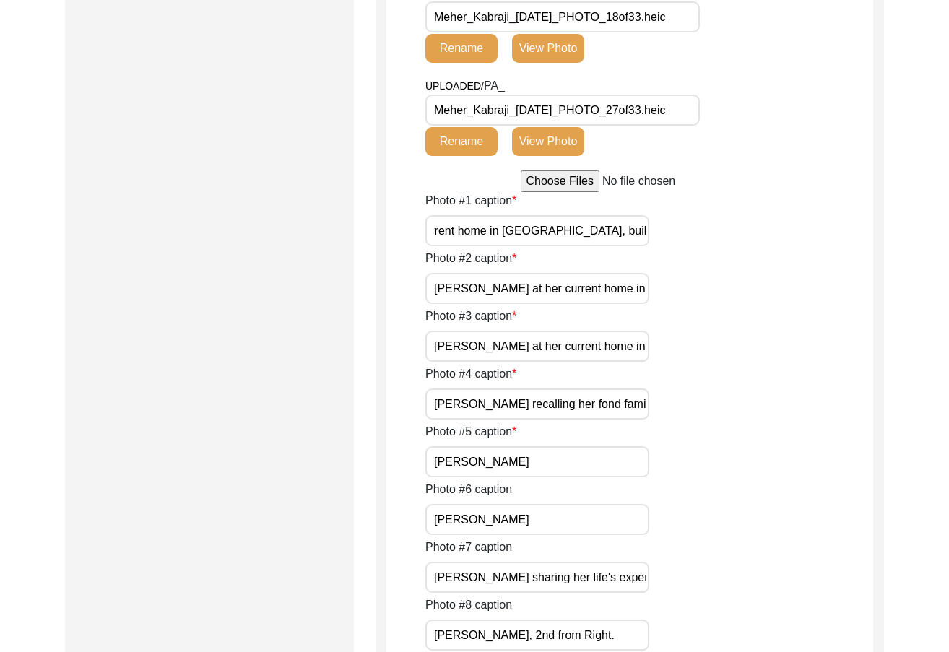
scroll to position [0, 267]
drag, startPoint x: 555, startPoint y: 226, endPoint x: 699, endPoint y: 232, distance: 144.6
click at [699, 232] on div "Photo #1 caption [PERSON_NAME] at her current home in [GEOGRAPHIC_DATA], built …" at bounding box center [649, 219] width 448 height 54
click at [608, 285] on input "[PERSON_NAME] at her current home in [GEOGRAPHIC_DATA], built by her father, [P…" at bounding box center [537, 288] width 224 height 31
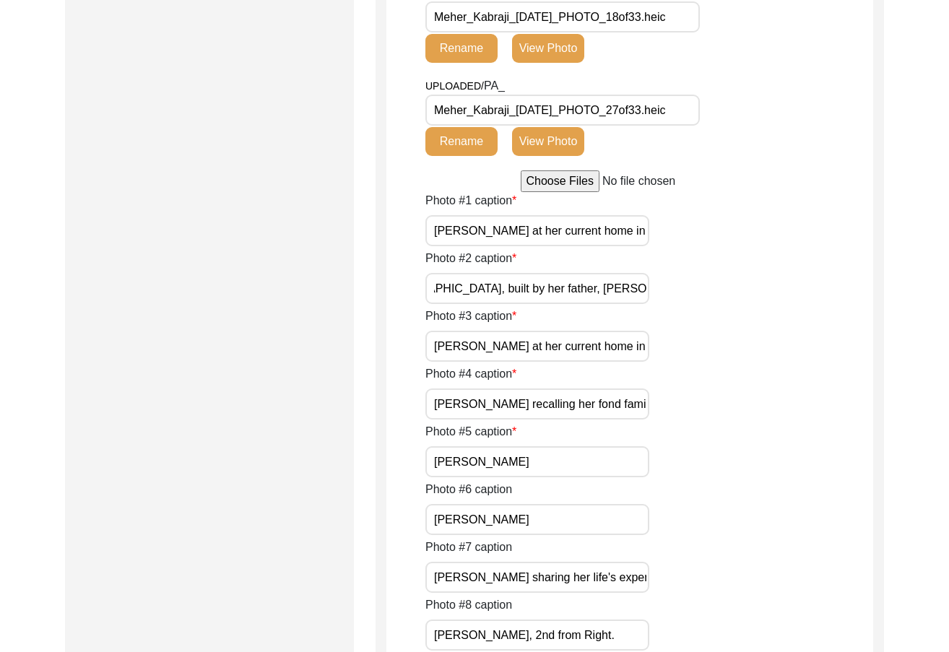
drag, startPoint x: 590, startPoint y: 293, endPoint x: 661, endPoint y: 294, distance: 70.8
click at [661, 294] on div "Photo #2 caption [PERSON_NAME] at her current home in [GEOGRAPHIC_DATA], built …" at bounding box center [649, 277] width 448 height 54
drag, startPoint x: 606, startPoint y: 331, endPoint x: 681, endPoint y: 341, distance: 75.8
click at [681, 341] on div "Photo #3 caption [PERSON_NAME] at her current home in [GEOGRAPHIC_DATA], built …" at bounding box center [649, 335] width 448 height 54
click at [601, 399] on input "[PERSON_NAME] recalling her fond family memories" at bounding box center [537, 404] width 224 height 31
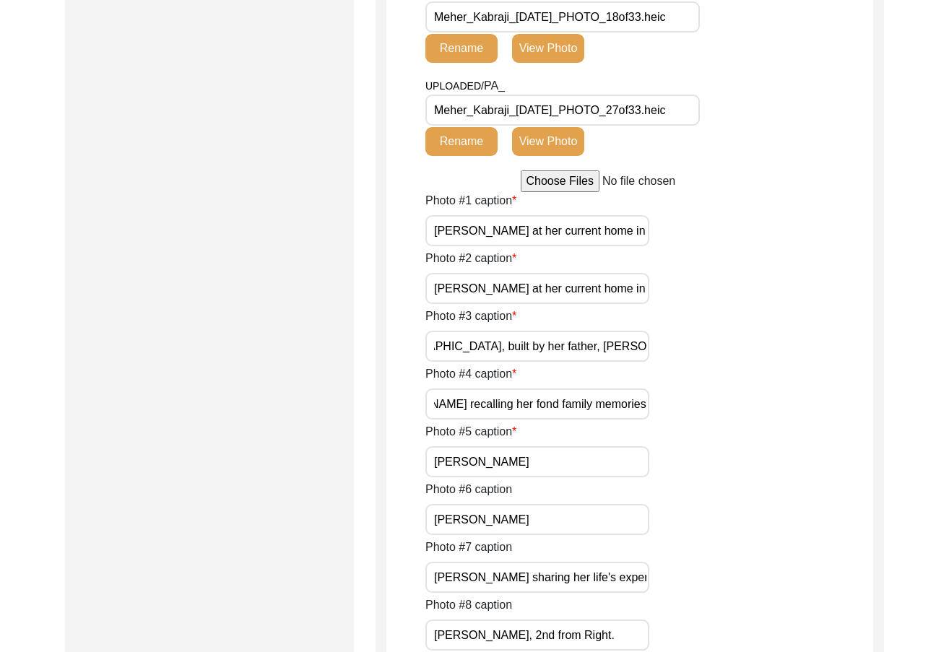
drag, startPoint x: 593, startPoint y: 412, endPoint x: 714, endPoint y: 404, distance: 120.9
click at [714, 404] on div "Photo #4 caption [PERSON_NAME] recalling her fond family memories" at bounding box center [649, 392] width 448 height 54
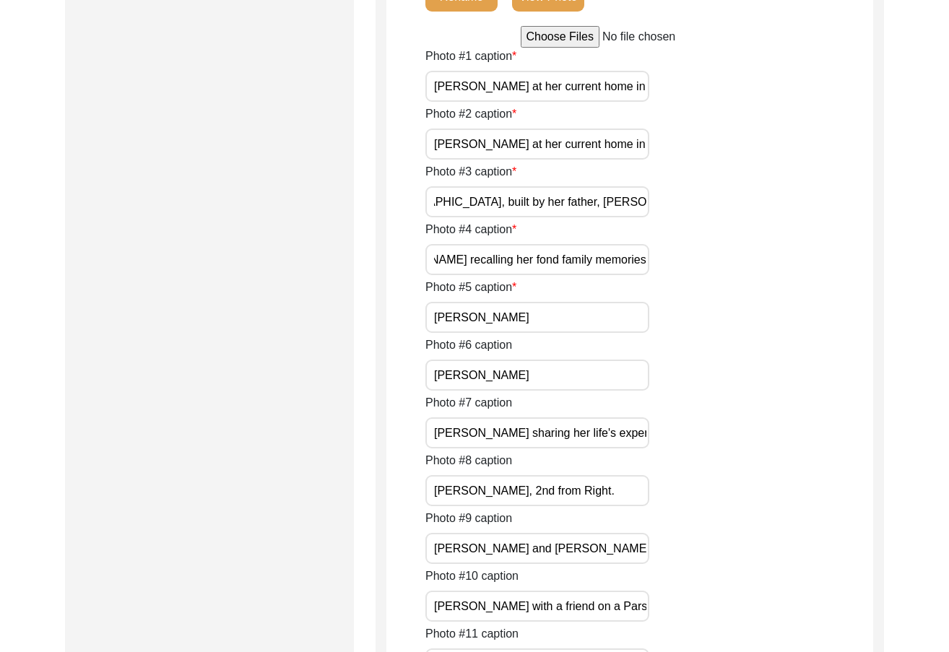
drag, startPoint x: 587, startPoint y: 266, endPoint x: 611, endPoint y: 318, distance: 56.5
click at [700, 274] on div "Photo #4 caption [PERSON_NAME] recalling her fond family memories" at bounding box center [649, 248] width 448 height 54
click at [611, 318] on input "[PERSON_NAME]" at bounding box center [537, 317] width 224 height 31
click at [589, 370] on input "[PERSON_NAME]" at bounding box center [537, 375] width 224 height 31
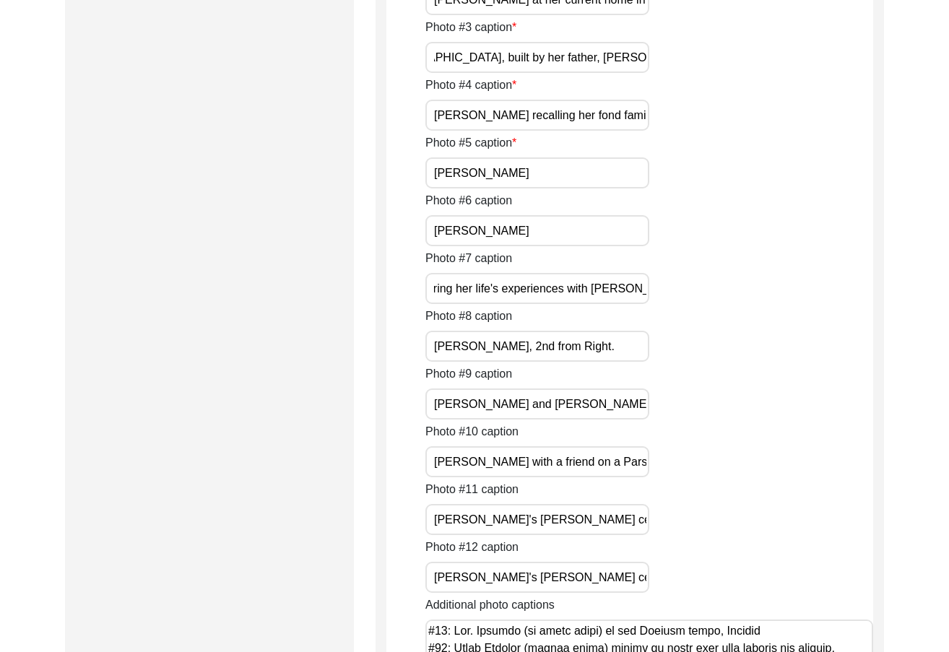
drag, startPoint x: 579, startPoint y: 287, endPoint x: 711, endPoint y: 296, distance: 132.4
click at [711, 296] on div "Photo #7 caption [PERSON_NAME] sharing her life's experiences with [PERSON_NAME]" at bounding box center [649, 277] width 448 height 54
drag, startPoint x: 530, startPoint y: 345, endPoint x: 514, endPoint y: 346, distance: 15.9
click at [514, 346] on input "[PERSON_NAME], 2nd from Right." at bounding box center [537, 346] width 224 height 31
click at [586, 349] on input "[PERSON_NAME], second from right." at bounding box center [537, 346] width 224 height 31
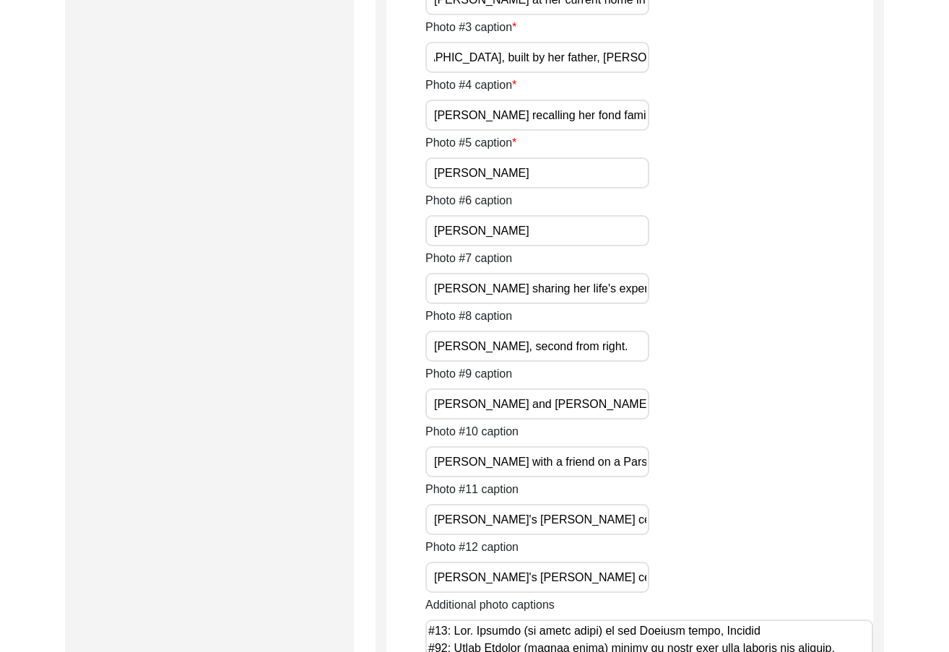
click at [624, 349] on input "[PERSON_NAME], second from right." at bounding box center [537, 346] width 224 height 31
click at [624, 349] on input "[PERSON_NAME], 2nd from Right." at bounding box center [537, 346] width 224 height 31
click at [578, 347] on input "[PERSON_NAME], 2nd from Right." at bounding box center [537, 346] width 224 height 31
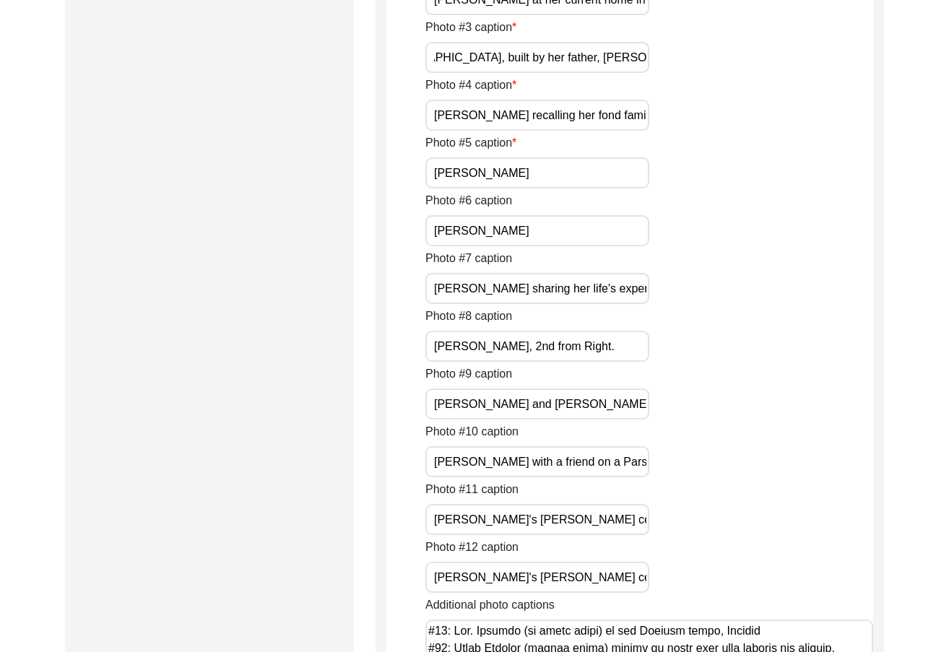
drag, startPoint x: 612, startPoint y: 349, endPoint x: 513, endPoint y: 345, distance: 99.0
click at [513, 345] on input "[PERSON_NAME], 2nd from Right." at bounding box center [537, 346] width 224 height 31
paste input "second from right"
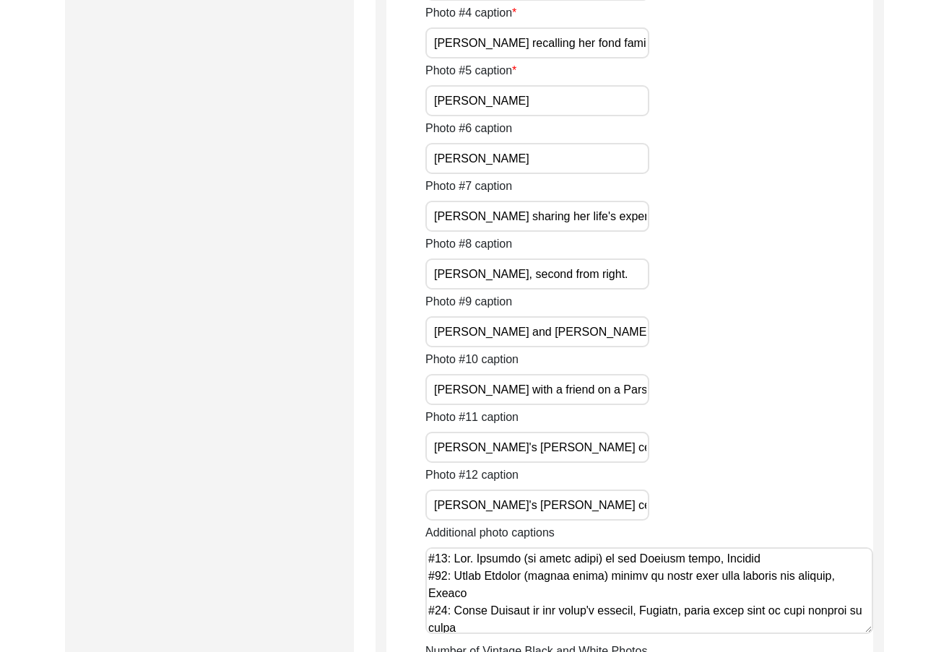
scroll to position [0, 57]
drag, startPoint x: 553, startPoint y: 328, endPoint x: 756, endPoint y: 355, distance: 204.8
click at [758, 350] on div "Photo #1 caption [PERSON_NAME] at her current home in [GEOGRAPHIC_DATA], built …" at bounding box center [649, 264] width 448 height 866
drag, startPoint x: 597, startPoint y: 389, endPoint x: 680, endPoint y: 395, distance: 83.3
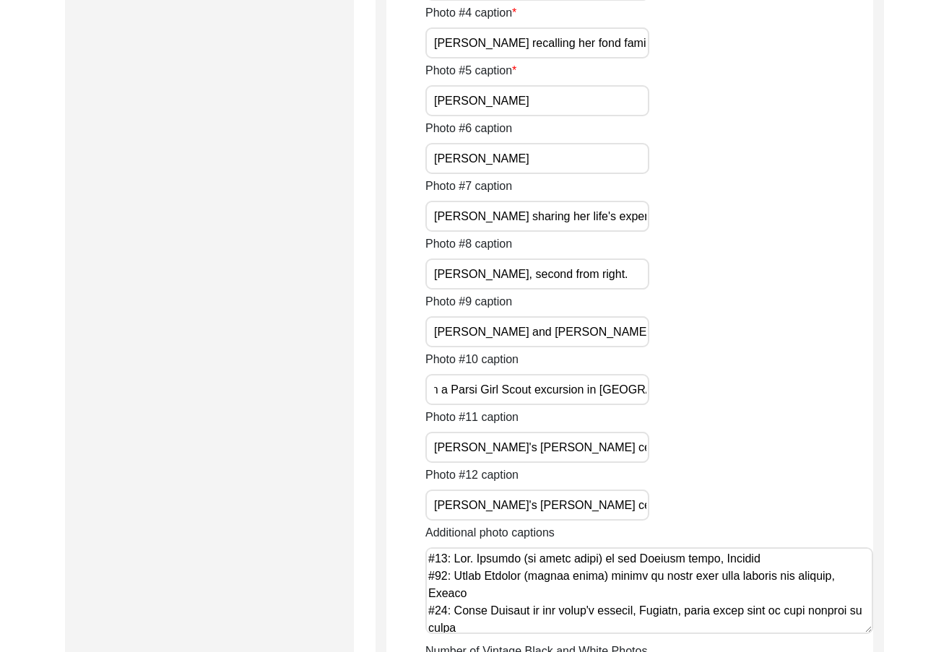
click at [680, 395] on div "Photo #10 caption [PERSON_NAME] with a friend on a Parsi Girl Scout excursion i…" at bounding box center [649, 378] width 448 height 54
click at [617, 344] on input "[PERSON_NAME] and [PERSON_NAME] (Left)" at bounding box center [537, 331] width 224 height 31
drag, startPoint x: 633, startPoint y: 336, endPoint x: 657, endPoint y: 336, distance: 23.8
click at [657, 336] on div "Photo #9 caption [PERSON_NAME] and [PERSON_NAME] [PERSON_NAME] (Left)" at bounding box center [649, 320] width 448 height 54
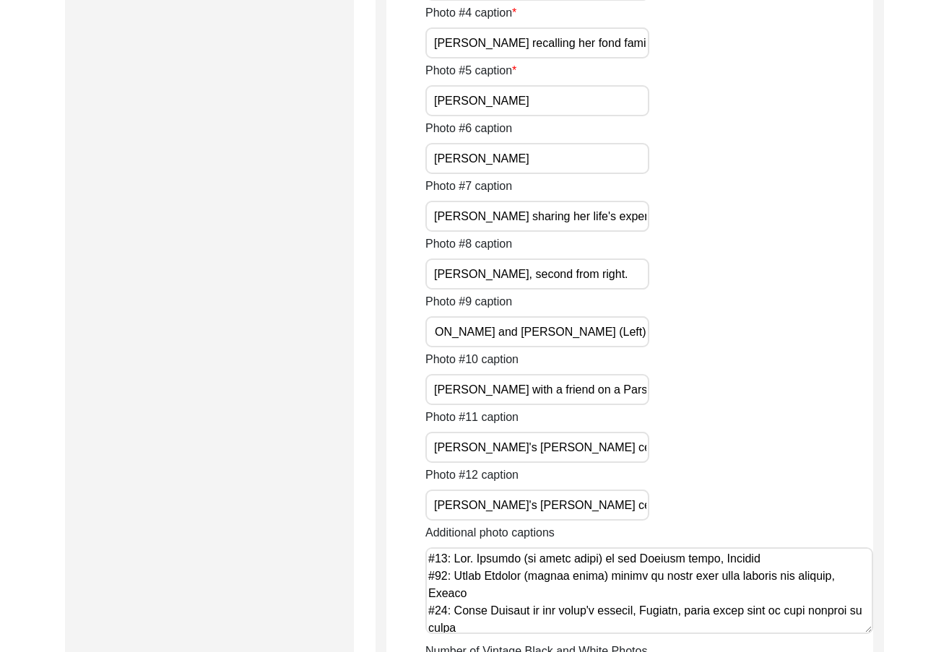
click at [628, 331] on input "[PERSON_NAME] and [PERSON_NAME] (Left)" at bounding box center [537, 331] width 224 height 31
click at [483, 399] on input "[PERSON_NAME] with a friend on a Parsi Girl Scout excursion in [GEOGRAPHIC_DATA…" at bounding box center [537, 389] width 224 height 31
drag, startPoint x: 497, startPoint y: 380, endPoint x: 716, endPoint y: 390, distance: 219.1
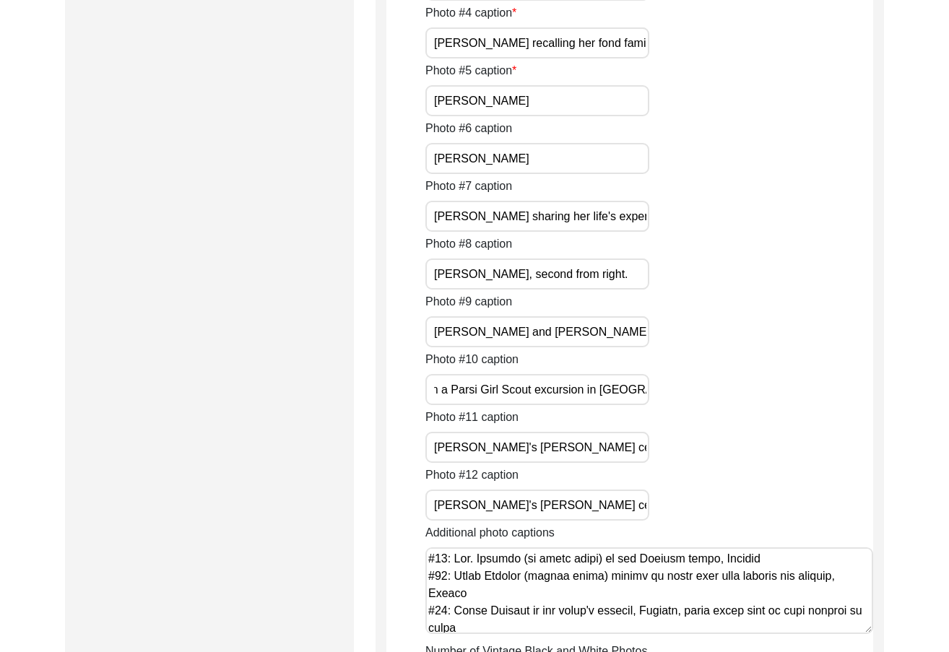
click at [716, 390] on div "Photo #10 caption [PERSON_NAME] with a friend on a Parsi Girl Scout excursion i…" at bounding box center [649, 378] width 448 height 54
drag, startPoint x: 552, startPoint y: 459, endPoint x: 781, endPoint y: 459, distance: 228.9
click at [781, 459] on div "Photo #11 caption [PERSON_NAME]'s [PERSON_NAME] ceremony in [GEOGRAPHIC_DATA]" at bounding box center [649, 436] width 448 height 54
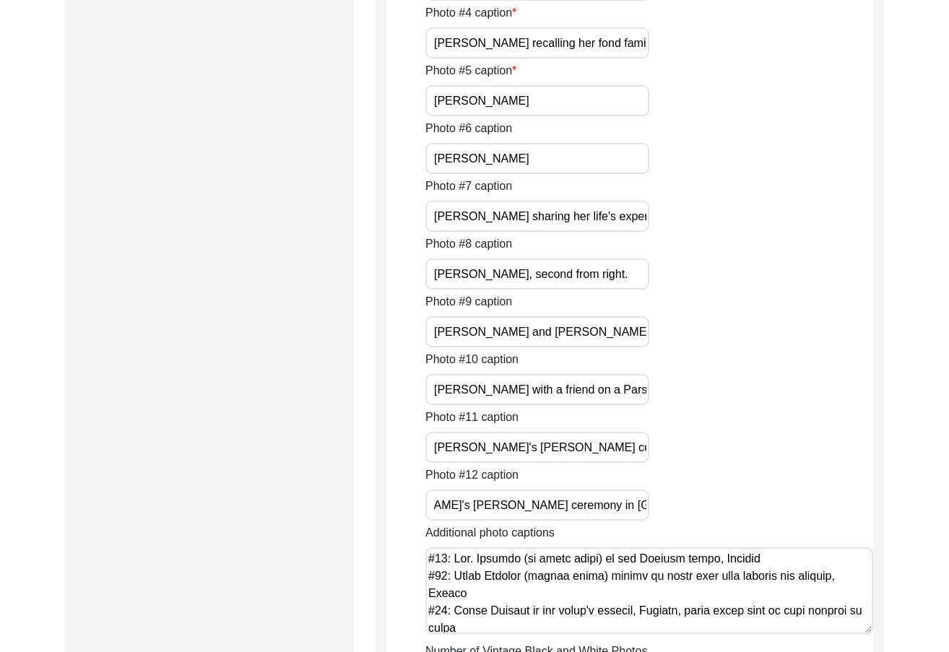
drag, startPoint x: 601, startPoint y: 508, endPoint x: 817, endPoint y: 478, distance: 218.0
click at [817, 478] on div "Photo #12 caption [PERSON_NAME]'s [PERSON_NAME] ceremony in [GEOGRAPHIC_DATA]" at bounding box center [649, 494] width 448 height 54
drag, startPoint x: 608, startPoint y: 459, endPoint x: 737, endPoint y: 459, distance: 129.3
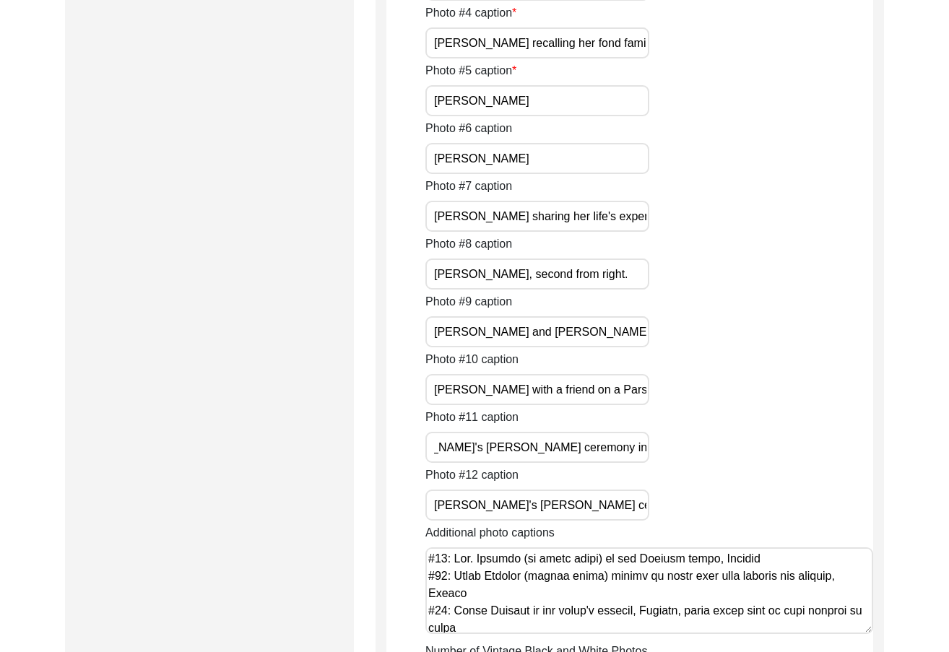
click at [737, 459] on div "Photo #11 caption [PERSON_NAME]'s [PERSON_NAME] ceremony in [GEOGRAPHIC_DATA]" at bounding box center [649, 436] width 448 height 54
click at [619, 438] on input "[PERSON_NAME]'s [PERSON_NAME] ceremony in [GEOGRAPHIC_DATA]" at bounding box center [537, 447] width 224 height 31
drag, startPoint x: 599, startPoint y: 446, endPoint x: 753, endPoint y: 454, distance: 154.1
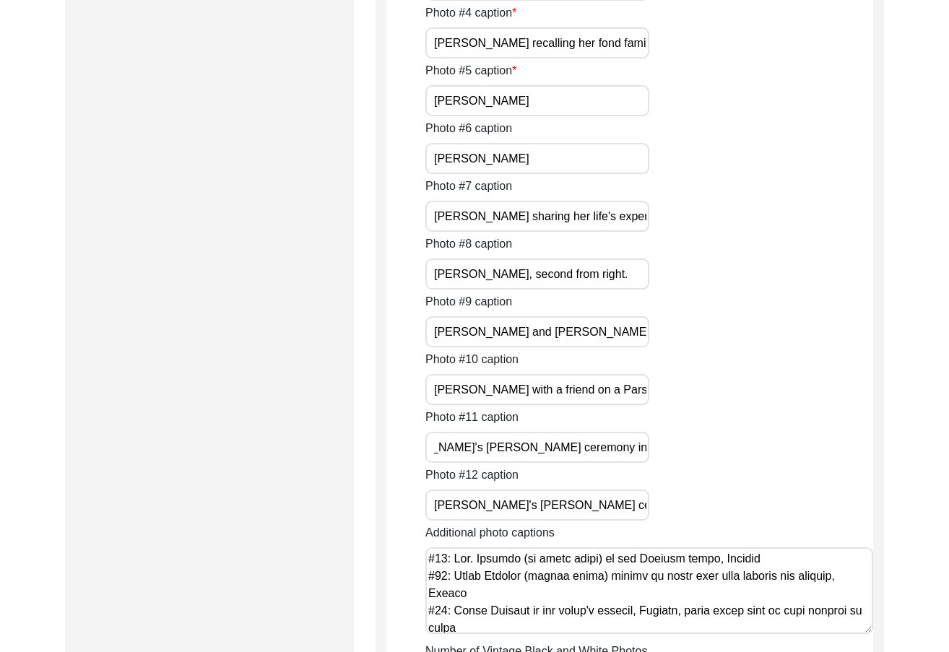
click at [770, 454] on div "Photo #11 caption [PERSON_NAME]'s [PERSON_NAME] ceremony in [GEOGRAPHIC_DATA]" at bounding box center [649, 436] width 448 height 54
click at [609, 449] on input "[PERSON_NAME]'s [PERSON_NAME] ceremony in [GEOGRAPHIC_DATA]" at bounding box center [537, 447] width 224 height 31
drag, startPoint x: 606, startPoint y: 446, endPoint x: 654, endPoint y: 454, distance: 49.0
click at [654, 454] on div "Photo #11 caption [PERSON_NAME]'s [PERSON_NAME] ceremony in [GEOGRAPHIC_DATA]" at bounding box center [649, 436] width 448 height 54
paste input "[GEOGRAPHIC_DATA]"
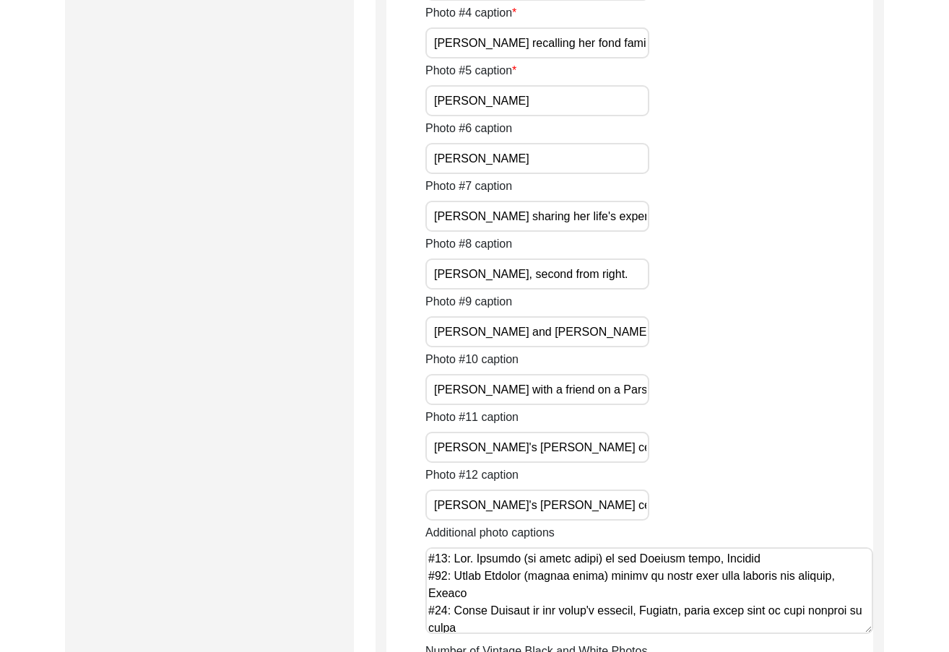
scroll to position [0, 67]
drag, startPoint x: 626, startPoint y: 508, endPoint x: 727, endPoint y: 517, distance: 100.8
click at [769, 523] on div "Photo #1 caption [PERSON_NAME] at her current home in [GEOGRAPHIC_DATA], built …" at bounding box center [649, 264] width 448 height 866
click at [603, 504] on input "[PERSON_NAME]'s [PERSON_NAME] ceremony in [GEOGRAPHIC_DATA]" at bounding box center [537, 505] width 224 height 31
drag, startPoint x: 604, startPoint y: 505, endPoint x: 664, endPoint y: 516, distance: 60.9
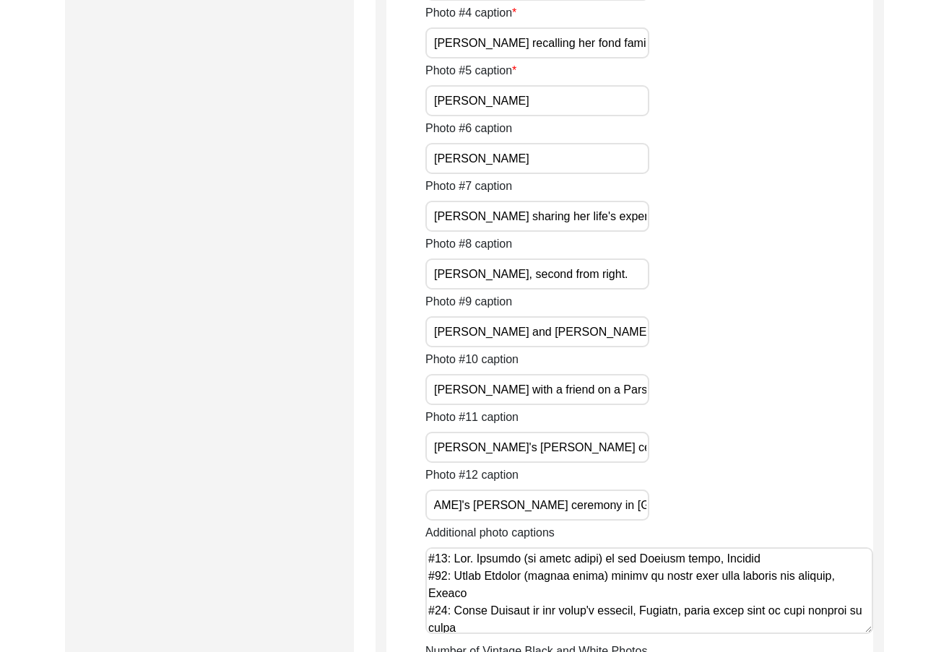
click at [664, 516] on div "Photo #12 caption [PERSON_NAME]'s [PERSON_NAME] ceremony in [GEOGRAPHIC_DATA]" at bounding box center [649, 494] width 448 height 54
paste input "[GEOGRAPHIC_DATA]"
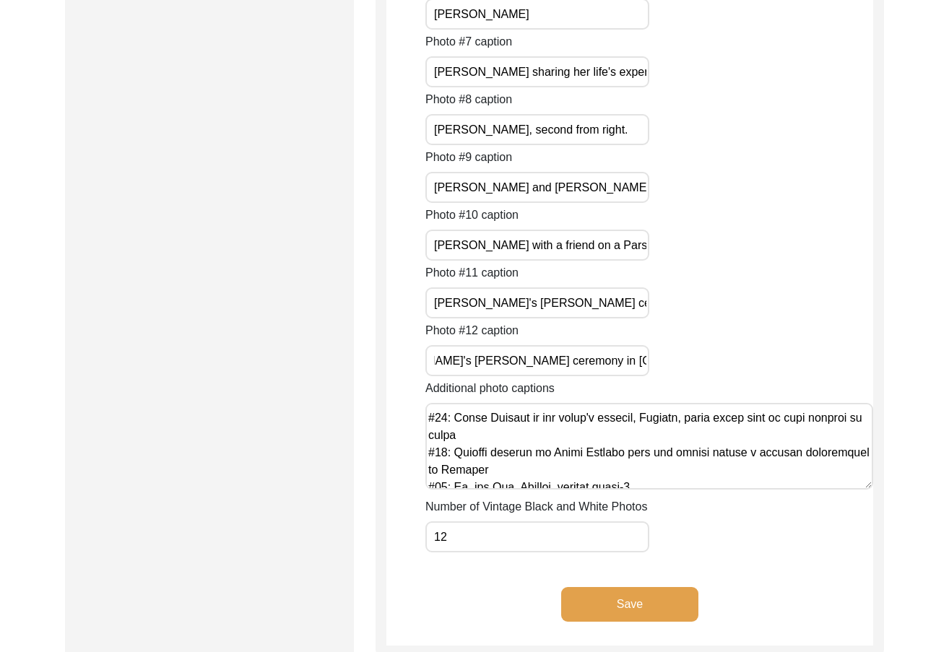
scroll to position [72, 0]
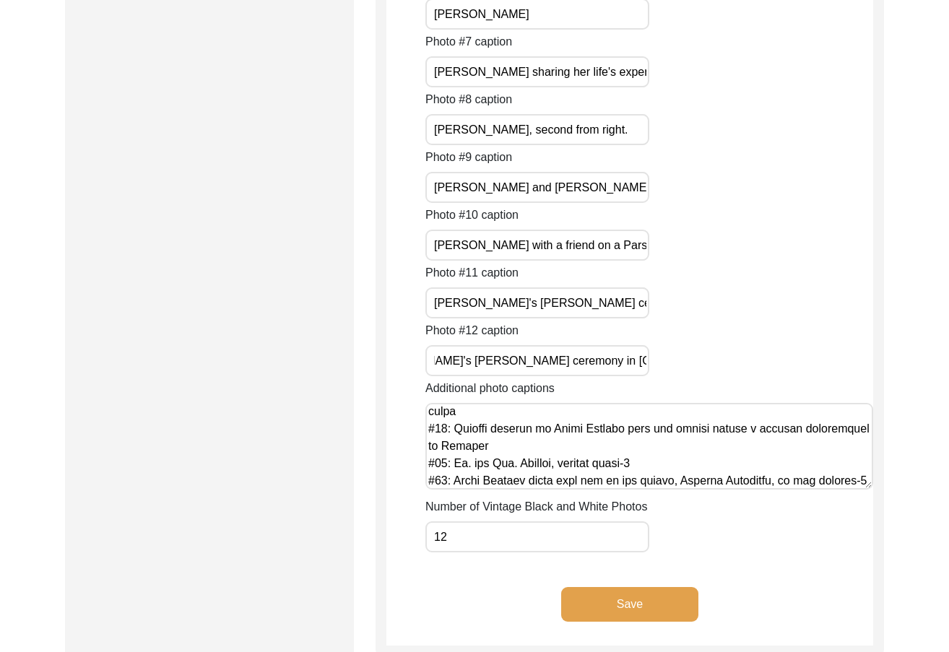
click at [703, 461] on textarea "Additional photo captions" at bounding box center [649, 446] width 448 height 87
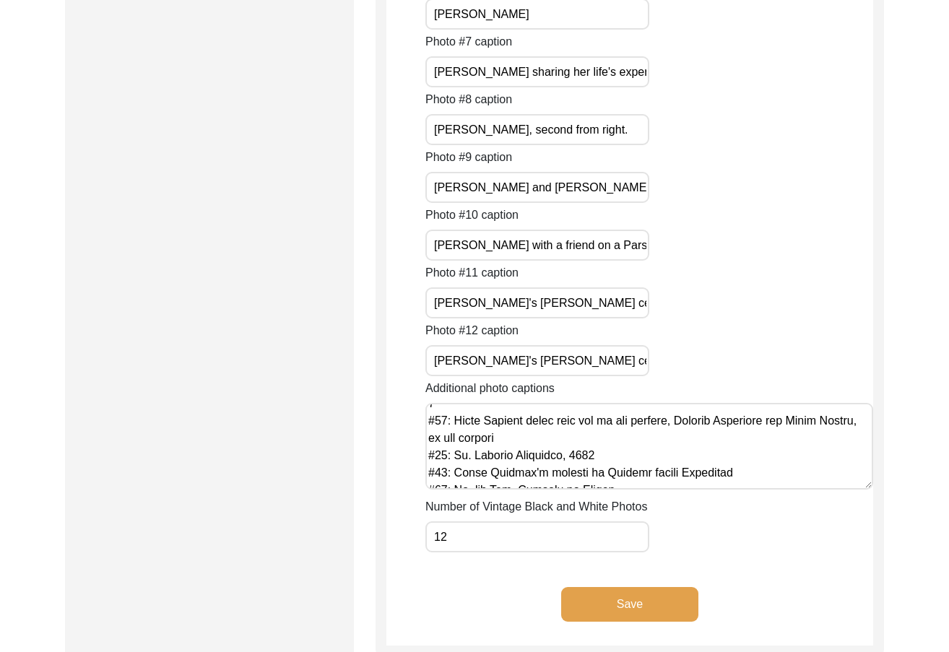
scroll to position [289, 0]
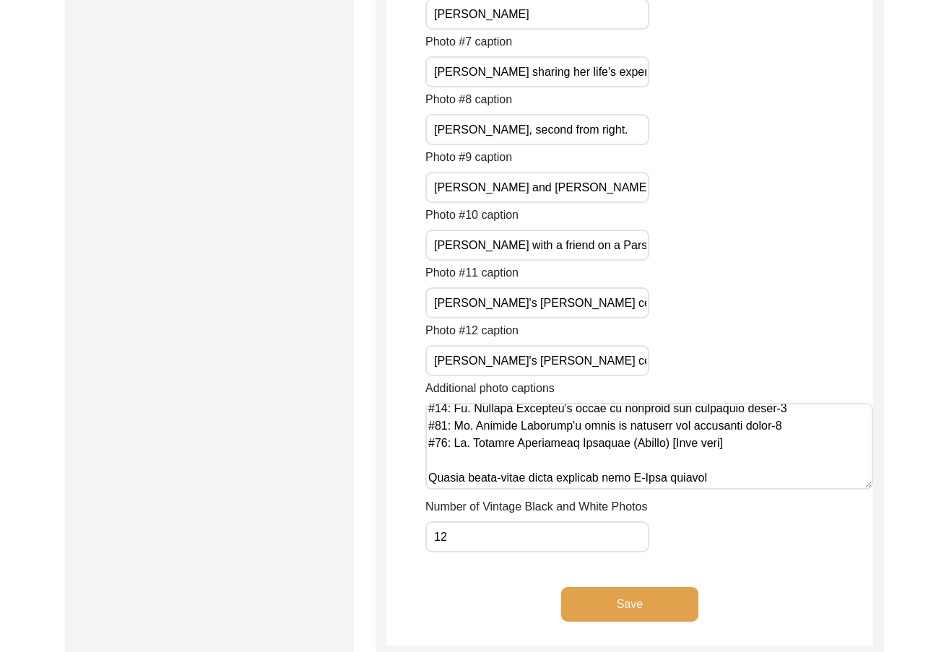
click at [703, 461] on textarea "Additional photo captions" at bounding box center [649, 446] width 448 height 87
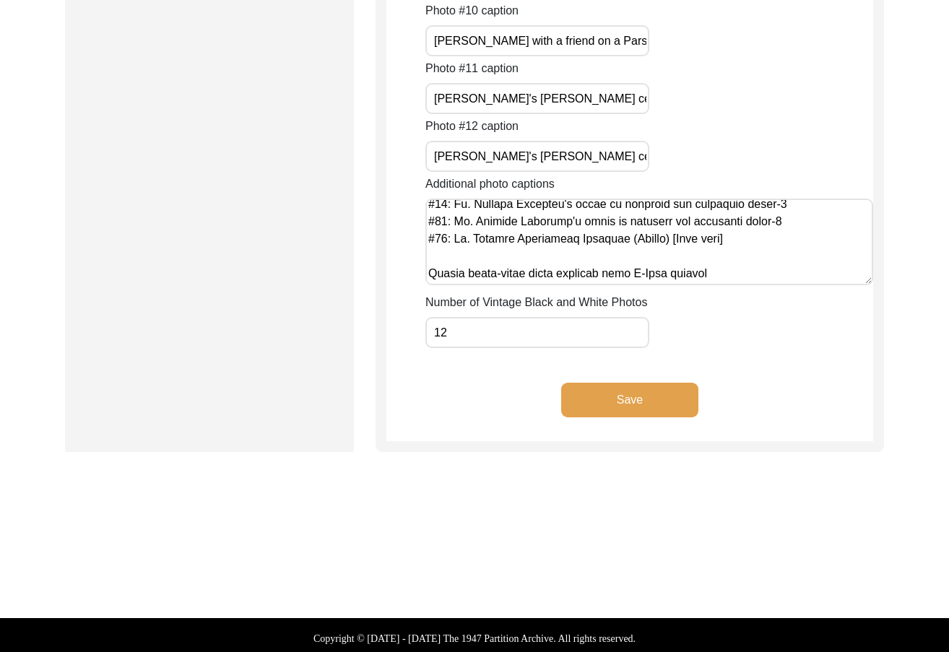
scroll to position [4039, 0]
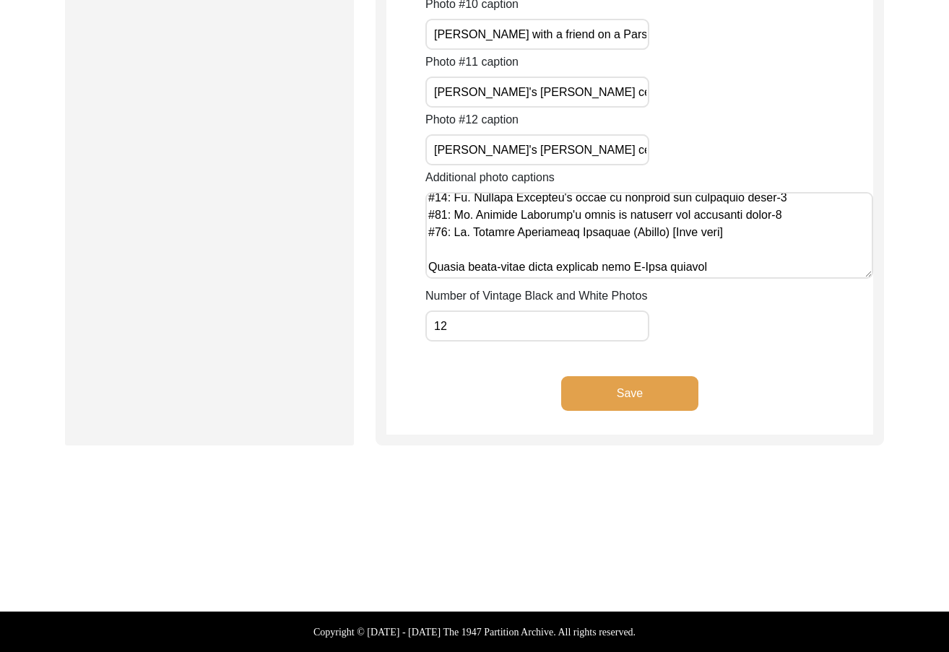
click at [652, 396] on button "Save" at bounding box center [629, 393] width 137 height 35
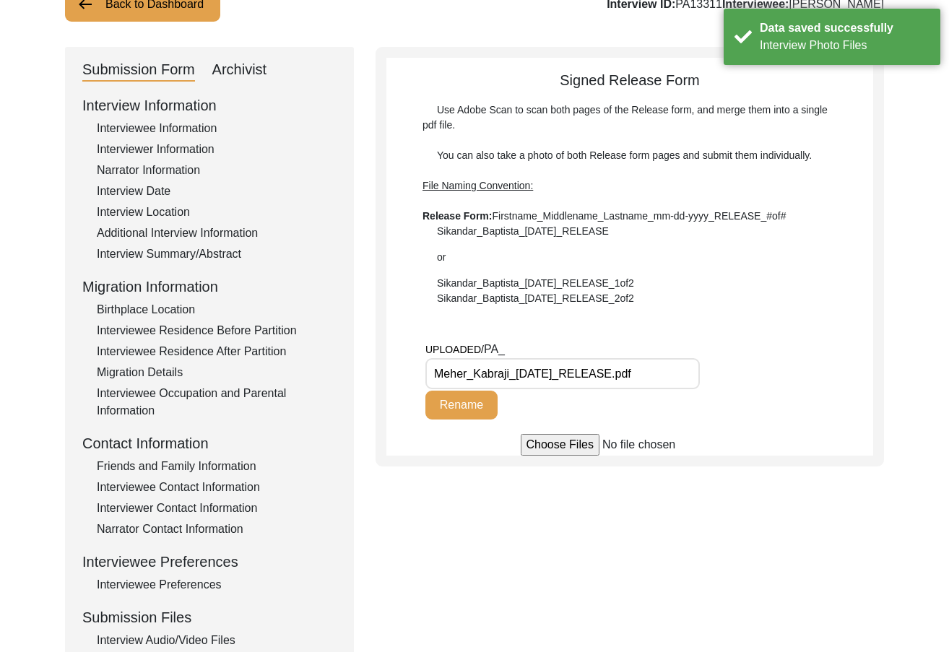
scroll to position [103, 0]
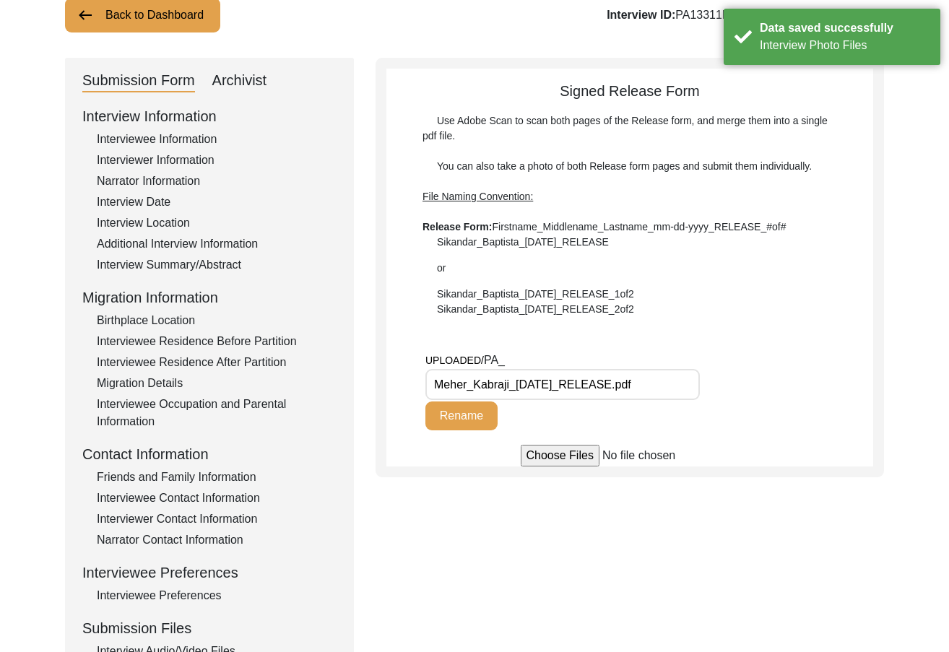
click at [677, 392] on input "Meher_Kabraji_[DATE]_RELEASE.pdf" at bounding box center [562, 384] width 274 height 31
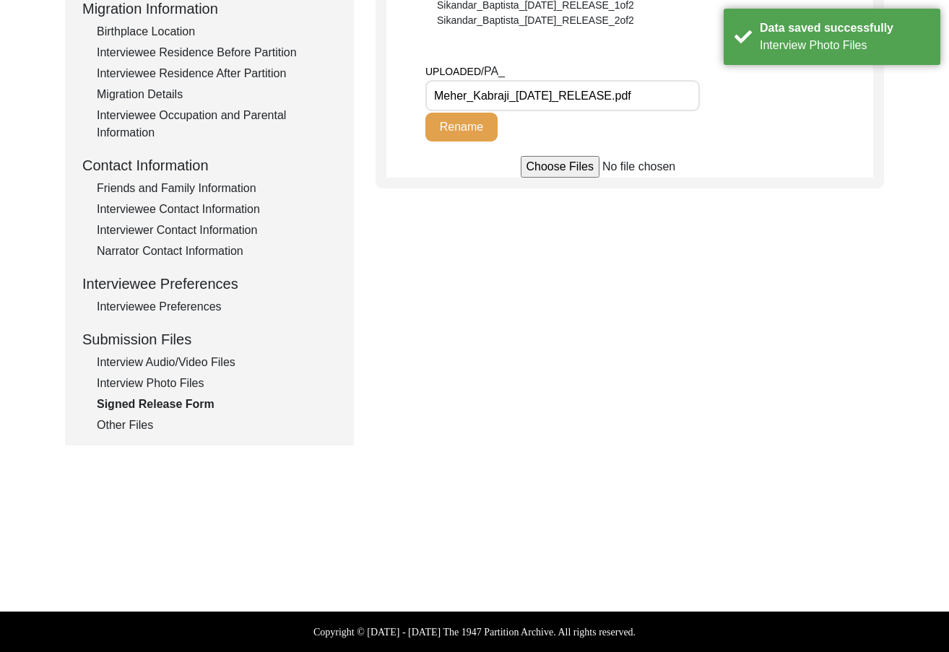
click at [144, 420] on div "Other Files" at bounding box center [217, 425] width 240 height 17
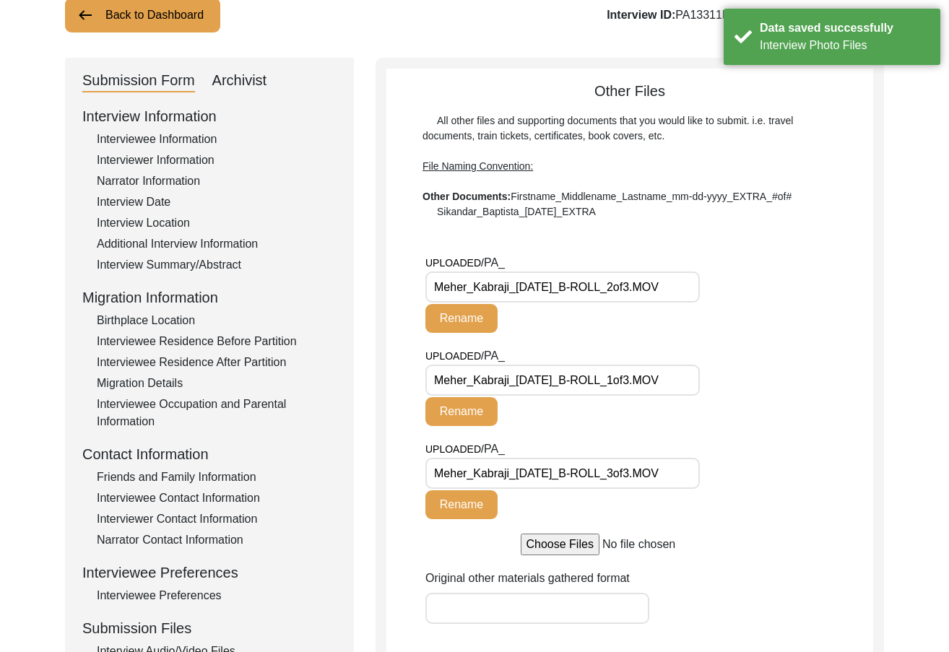
drag, startPoint x: 597, startPoint y: 296, endPoint x: 678, endPoint y: 316, distance: 83.4
click at [676, 305] on div "UPLOADED/ PA_ Meher_Kabraji_[DATE]_B-ROLL_2of3.MOV Rename" at bounding box center [581, 293] width 313 height 79
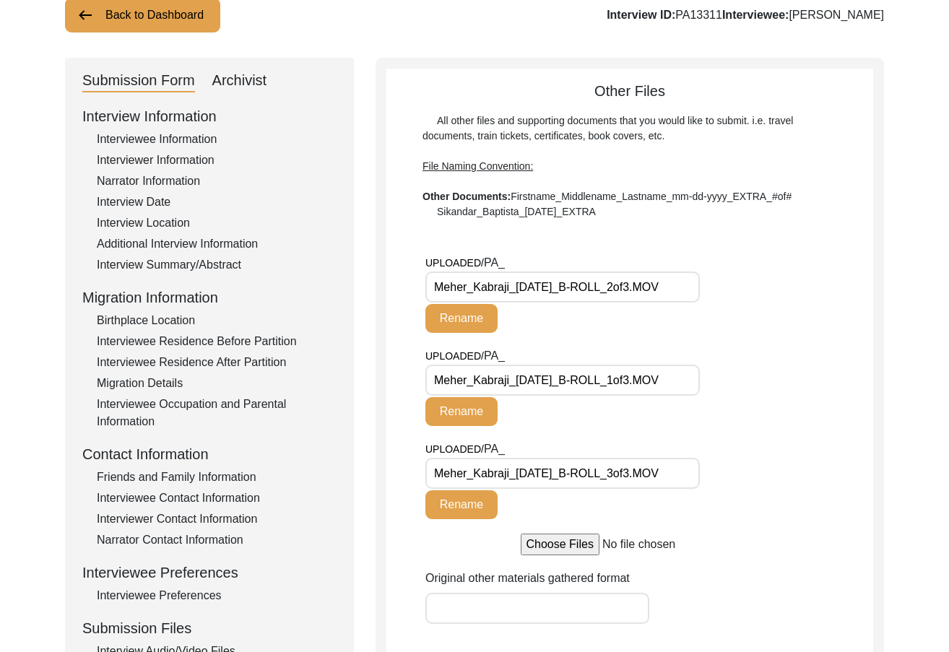
drag, startPoint x: 662, startPoint y: 376, endPoint x: 663, endPoint y: 475, distance: 99.7
click at [704, 401] on div "UPLOADED/ PA_ Meher_Kabraji_[DATE]_B-ROLL_1of3.MOV Rename" at bounding box center [581, 386] width 313 height 79
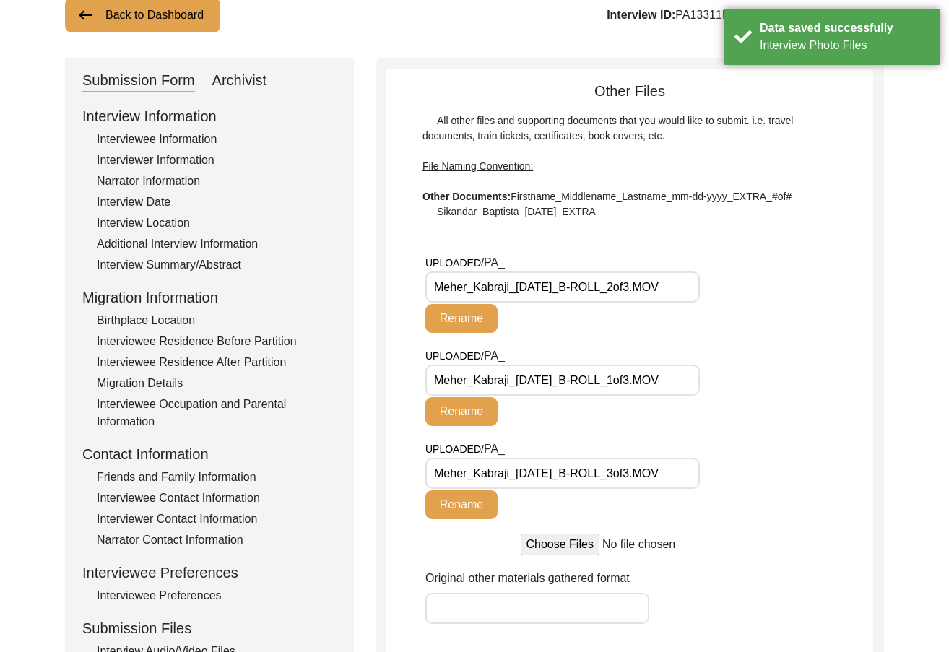
drag, startPoint x: 691, startPoint y: 479, endPoint x: 749, endPoint y: 485, distance: 58.1
click at [749, 485] on div "UPLOADED/ PA_ Meher_Kabraji_[DATE]_B-ROLL_3of3.MOV Rename" at bounding box center [649, 487] width 448 height 93
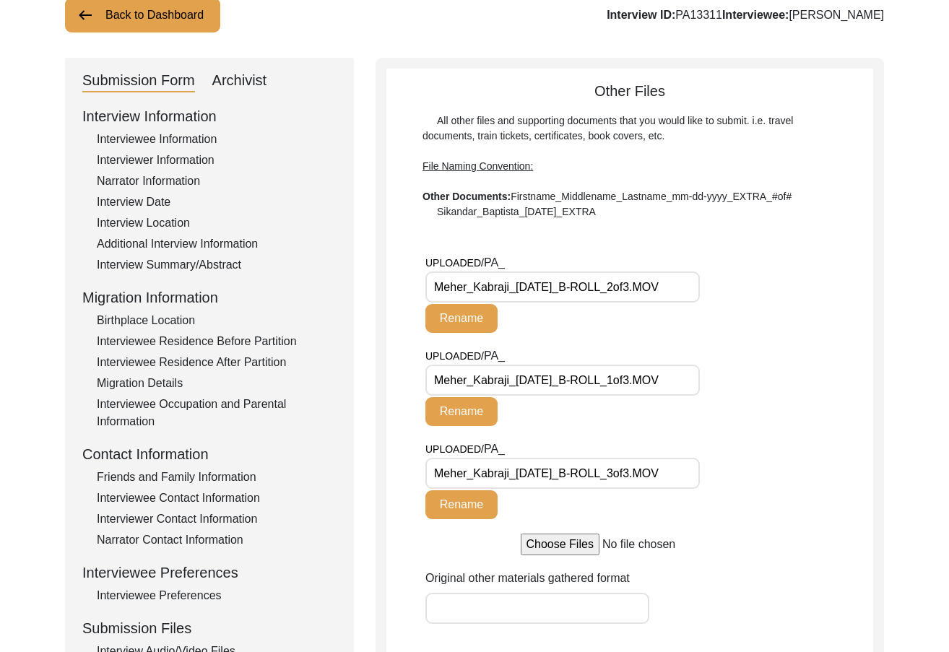
click at [755, 485] on div "UPLOADED/ PA_ Meher_Kabraji_[DATE]_B-ROLL_3of3.MOV Rename" at bounding box center [649, 487] width 448 height 93
click at [266, 87] on div "Archivist" at bounding box center [239, 80] width 55 height 23
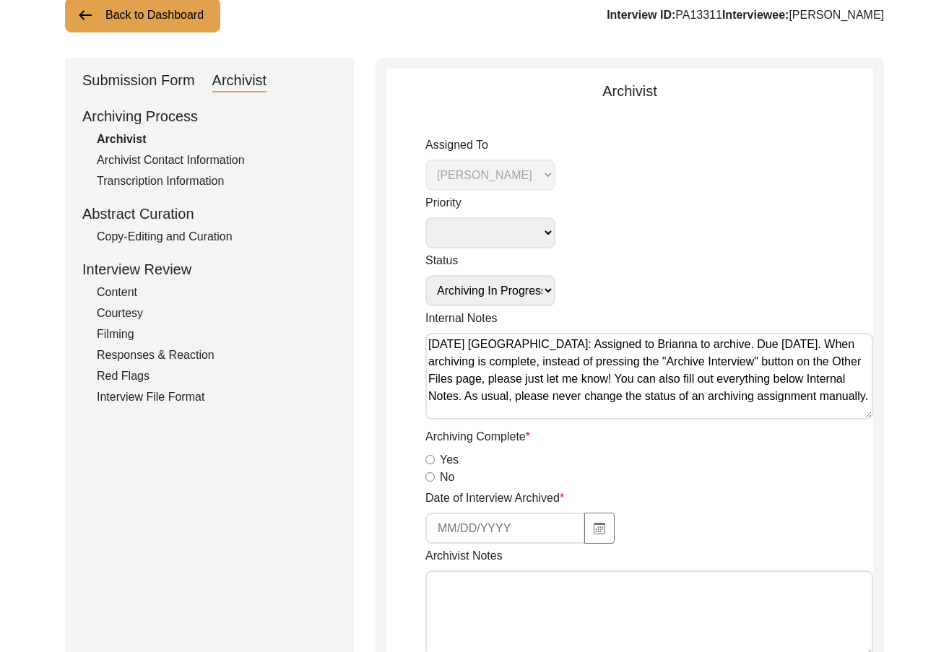
scroll to position [6, 0]
click at [428, 467] on div "Yes" at bounding box center [649, 459] width 448 height 17
click at [429, 457] on input "Yes" at bounding box center [429, 459] width 9 height 9
click at [594, 532] on icon "button" at bounding box center [600, 529] width 12 height 12
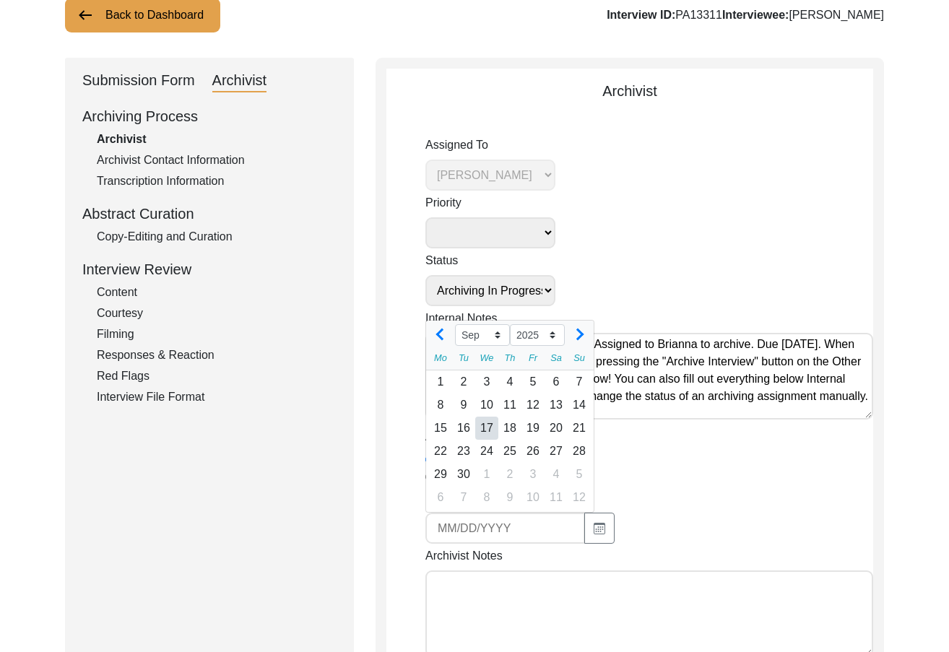
click at [484, 426] on div "17" at bounding box center [486, 428] width 23 height 23
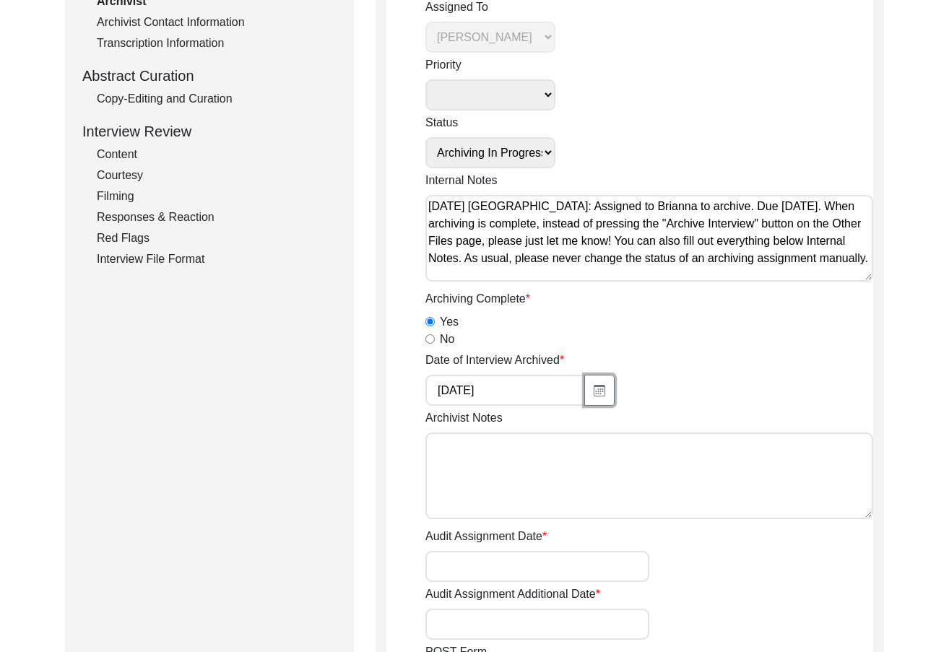
scroll to position [320, 0]
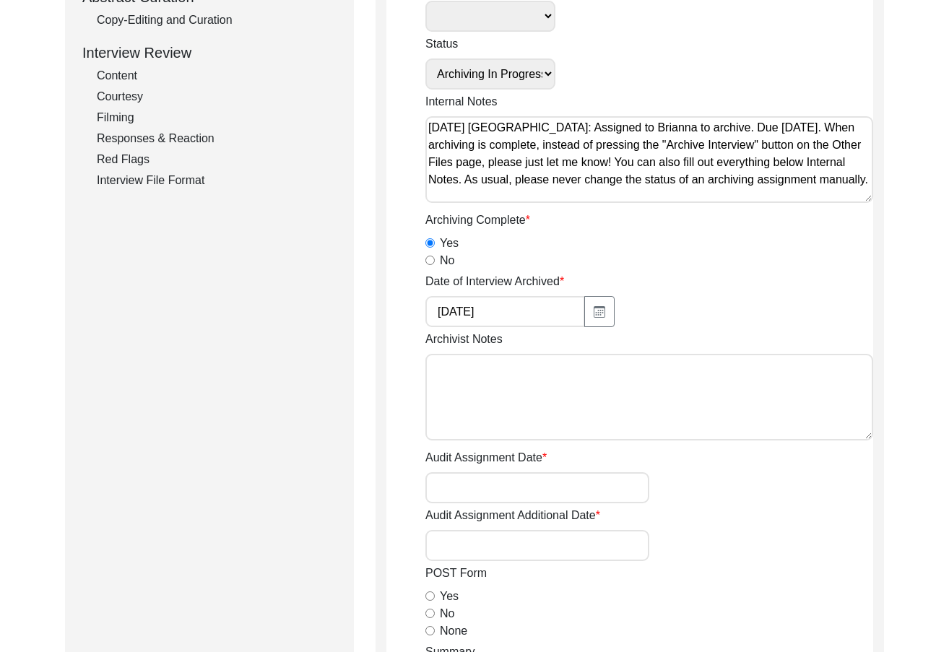
drag, startPoint x: 595, startPoint y: 474, endPoint x: 578, endPoint y: 414, distance: 62.9
click at [595, 469] on div "Audit Assignment Date" at bounding box center [649, 476] width 448 height 54
click at [574, 402] on textarea "Archivist Notes" at bounding box center [649, 397] width 448 height 87
drag, startPoint x: 587, startPoint y: 375, endPoint x: 656, endPoint y: 384, distance: 69.2
click at [587, 375] on textarea "[DATE] [PERSON_NAME]: Archived. Meta-data edits below." at bounding box center [649, 397] width 448 height 87
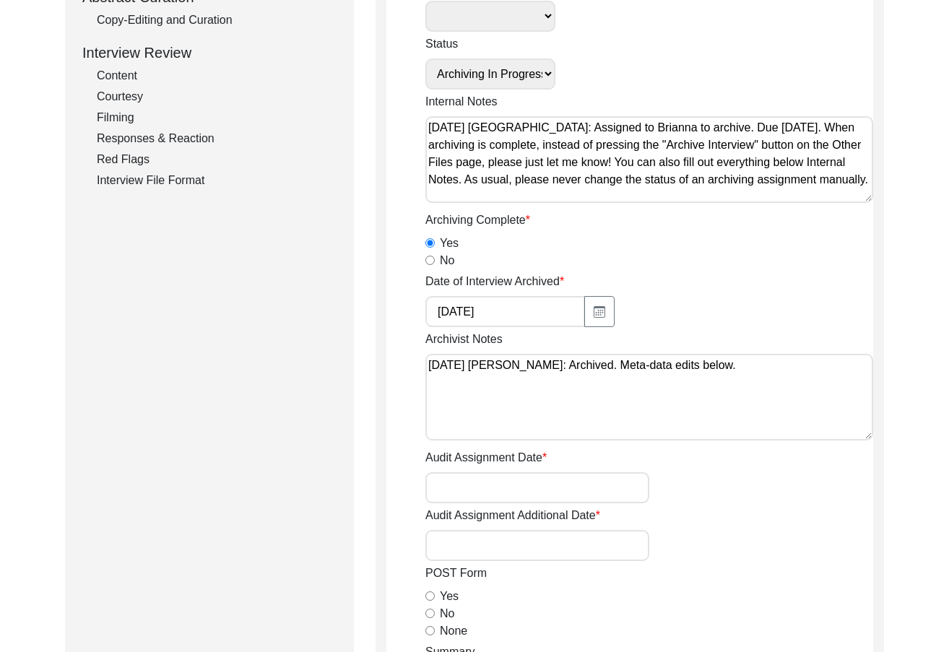
drag, startPoint x: 708, startPoint y: 373, endPoint x: 763, endPoint y: 363, distance: 55.7
click at [708, 373] on textarea "[DATE] [PERSON_NAME]: Archived. Meta-data edits below." at bounding box center [649, 397] width 448 height 87
click at [773, 360] on textarea "[DATE] [PERSON_NAME]: Archived. Meta-data edits below." at bounding box center [649, 397] width 448 height 87
paste textarea "Loremipsumd Sitame Cons: Adipisc Elitsed Doeiusmodte Incidi: Utlabor Etd. Magna…"
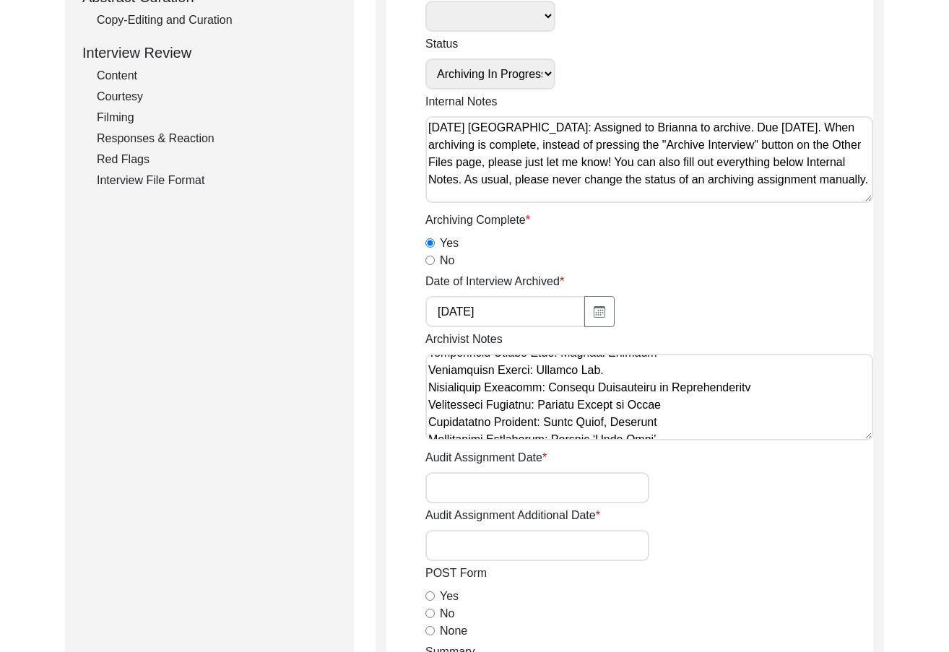
scroll to position [72, 0]
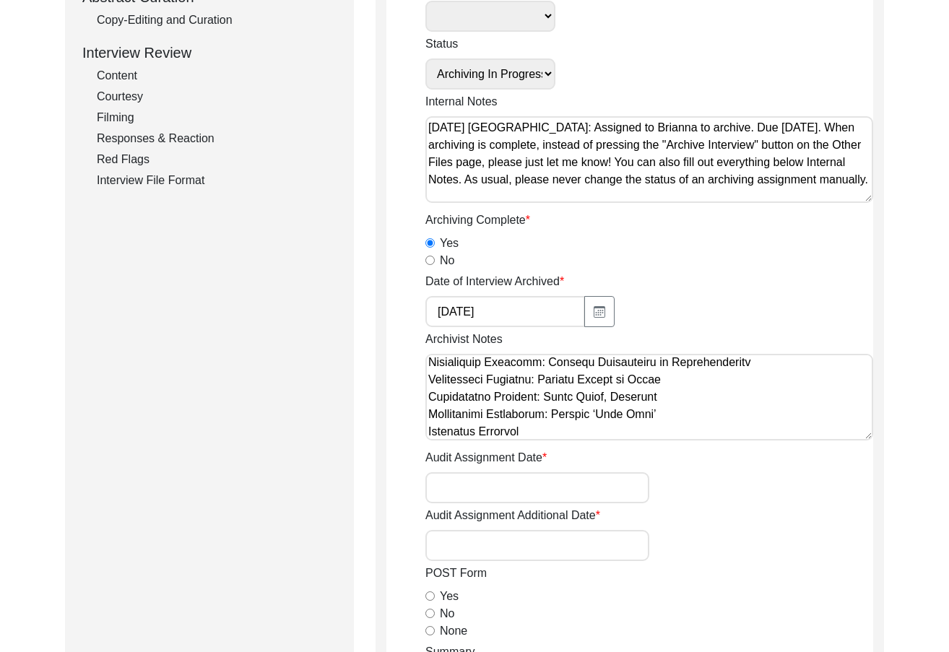
click at [678, 412] on textarea "Archivist Notes" at bounding box center [649, 397] width 448 height 87
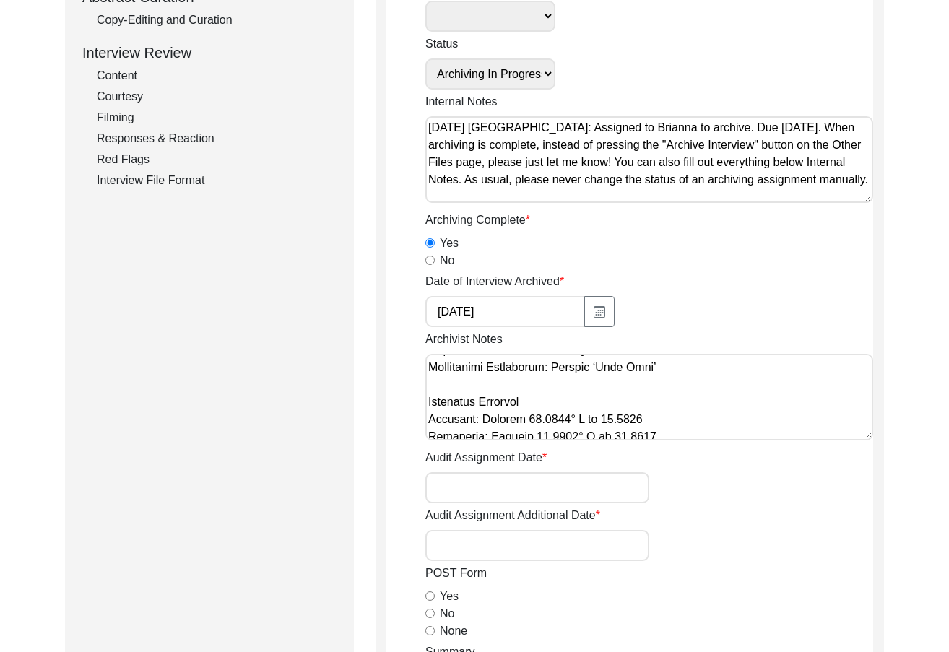
scroll to position [144, 0]
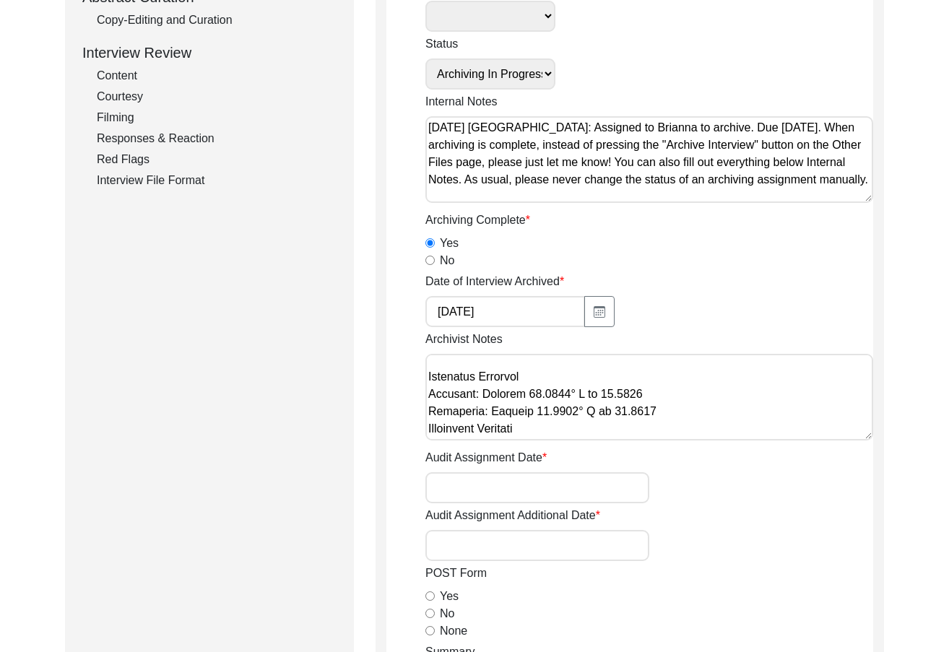
click at [677, 411] on textarea "Archivist Notes" at bounding box center [649, 397] width 448 height 87
click at [674, 407] on textarea "Archivist Notes" at bounding box center [649, 397] width 448 height 87
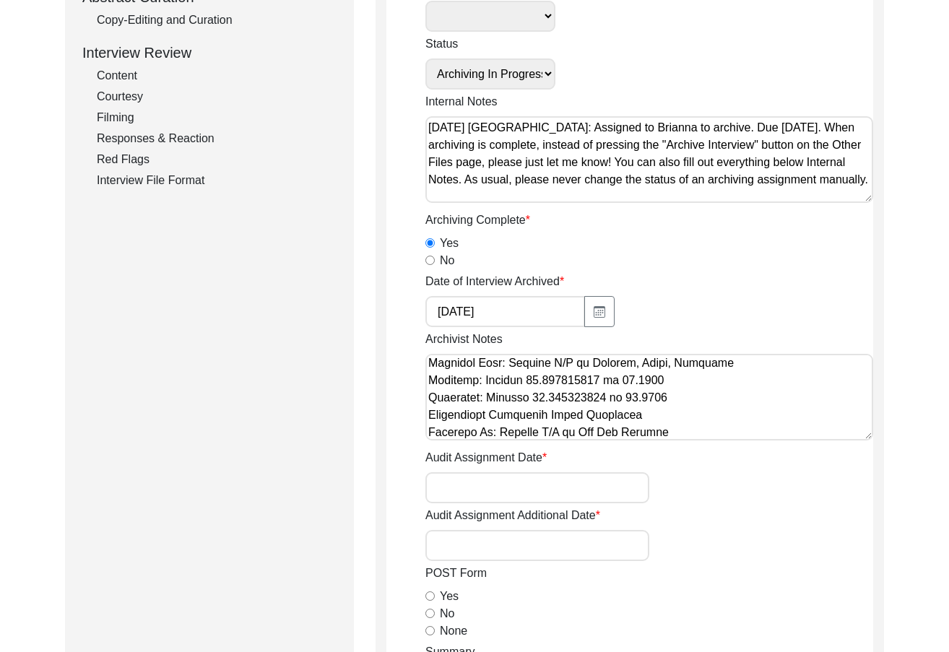
scroll to position [289, 0]
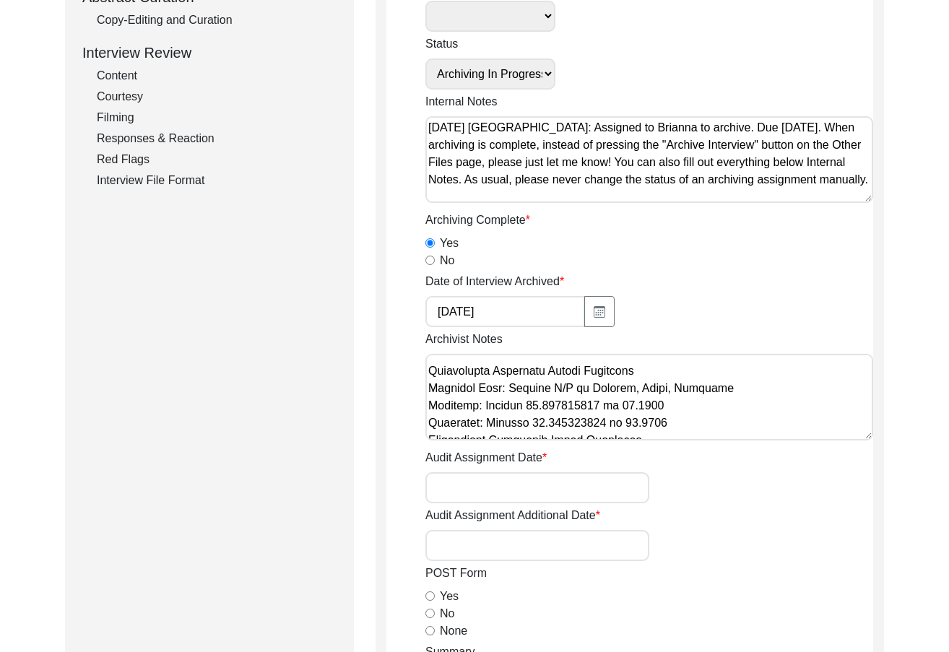
click at [720, 422] on textarea "Archivist Notes" at bounding box center [649, 397] width 448 height 87
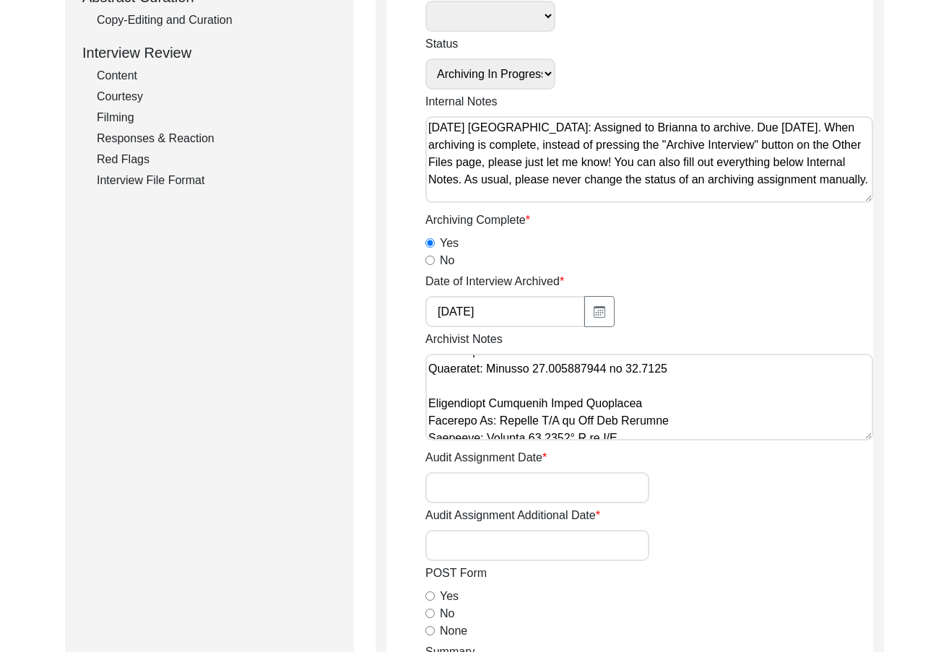
scroll to position [368, 0]
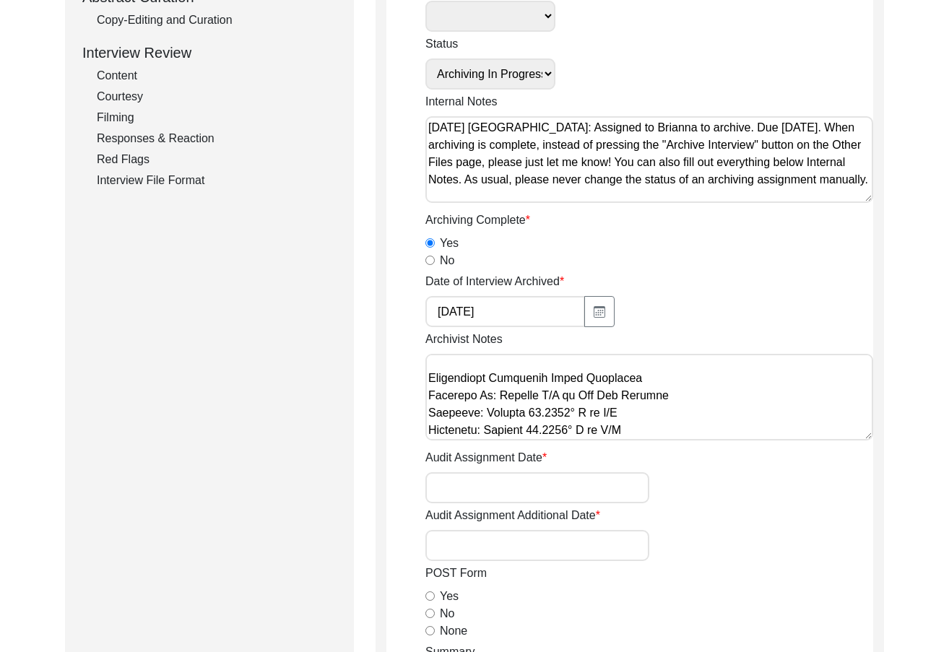
click at [688, 428] on textarea "Archivist Notes" at bounding box center [649, 397] width 448 height 87
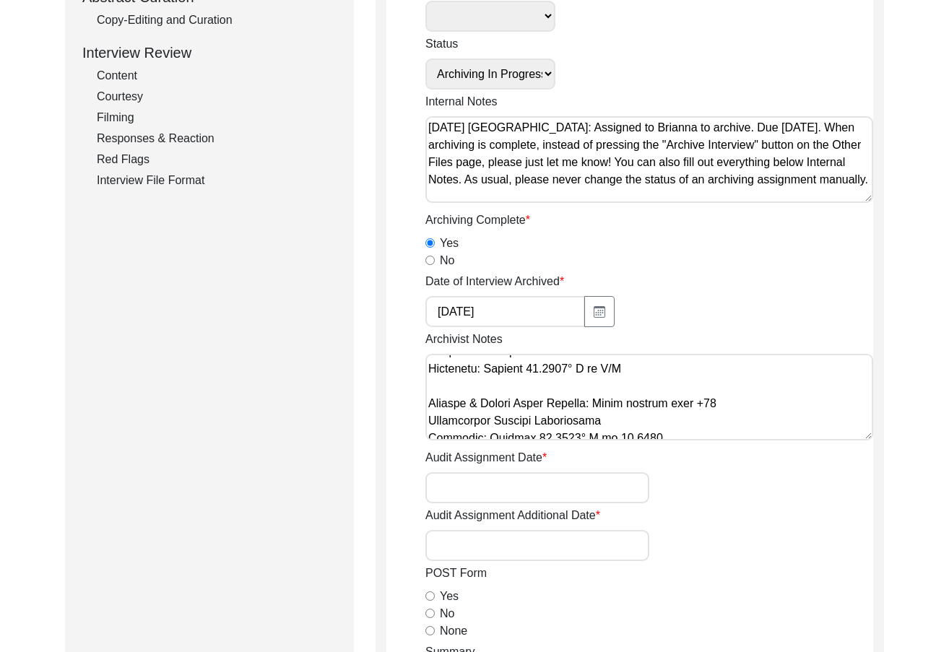
scroll to position [455, 0]
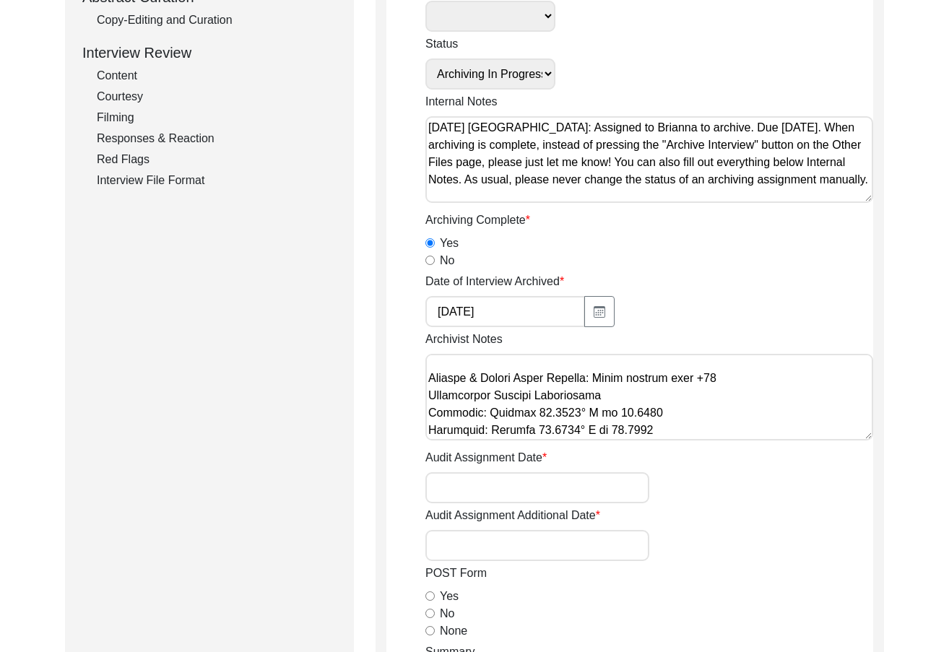
click at [748, 384] on textarea "Archivist Notes" at bounding box center [649, 397] width 448 height 87
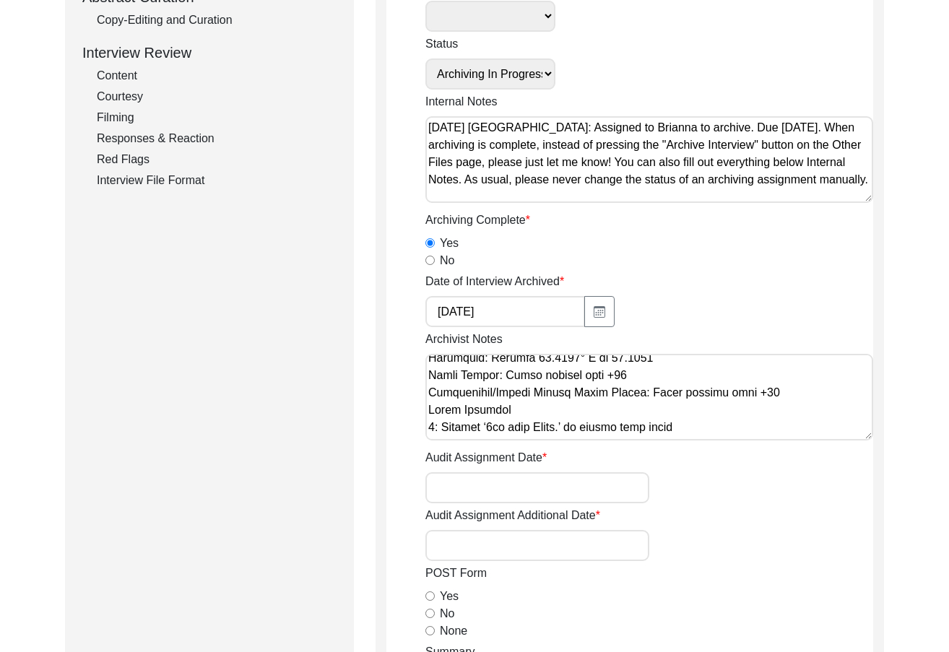
click at [728, 384] on textarea "Archivist Notes" at bounding box center [649, 397] width 448 height 87
click at [719, 379] on textarea "Archivist Notes" at bounding box center [649, 397] width 448 height 87
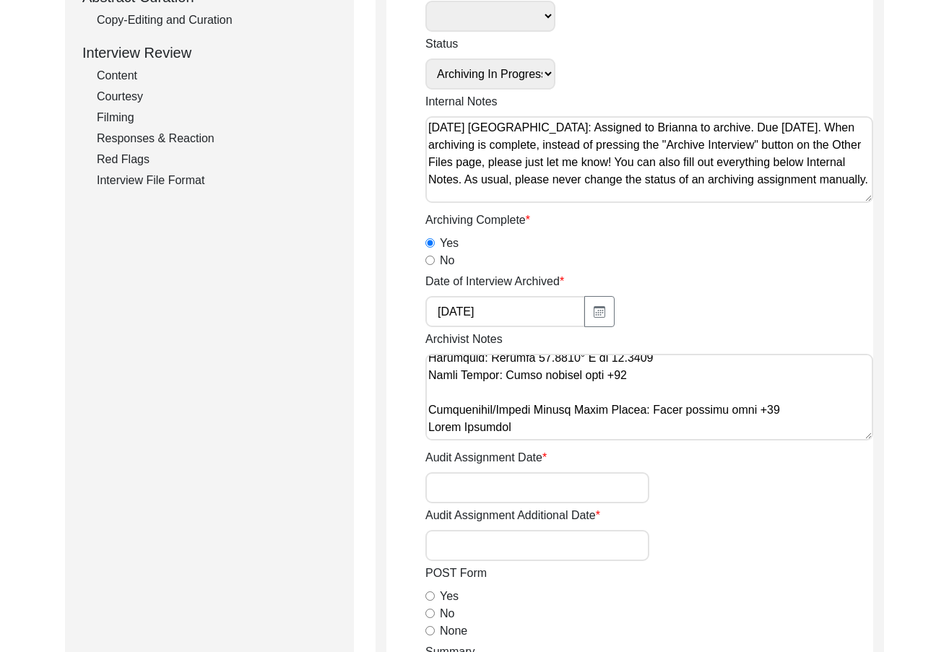
click at [792, 410] on textarea "Archivist Notes" at bounding box center [649, 397] width 448 height 87
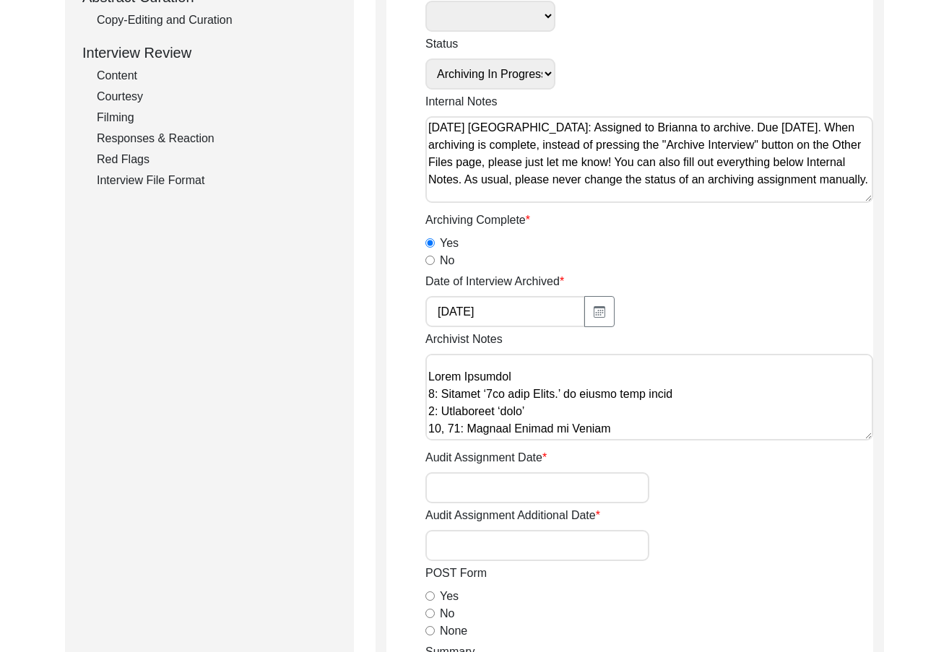
scroll to position [630, 0]
click at [719, 431] on textarea "Archivist Notes" at bounding box center [649, 397] width 448 height 87
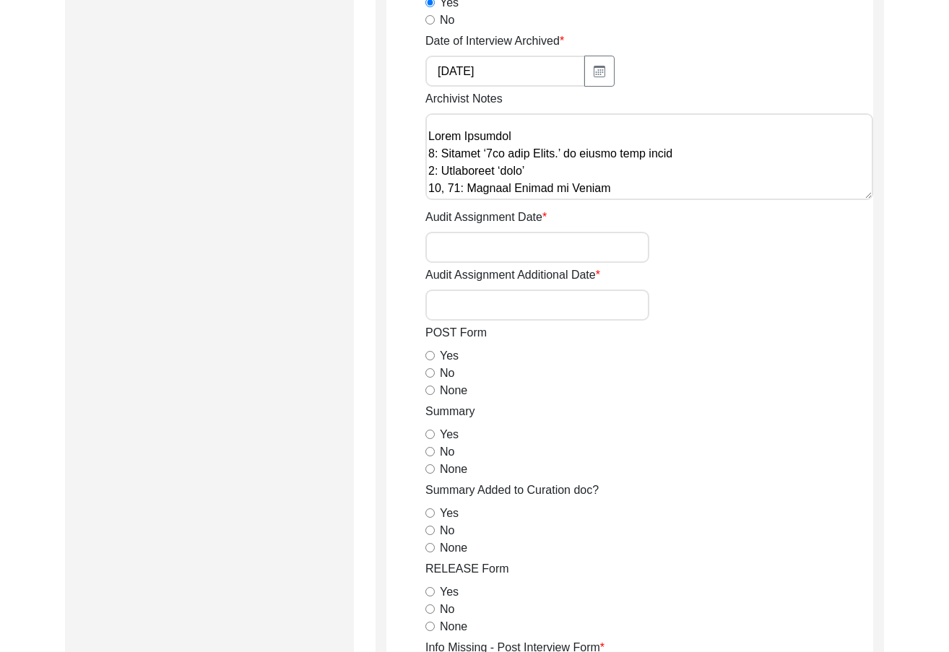
scroll to position [609, 0]
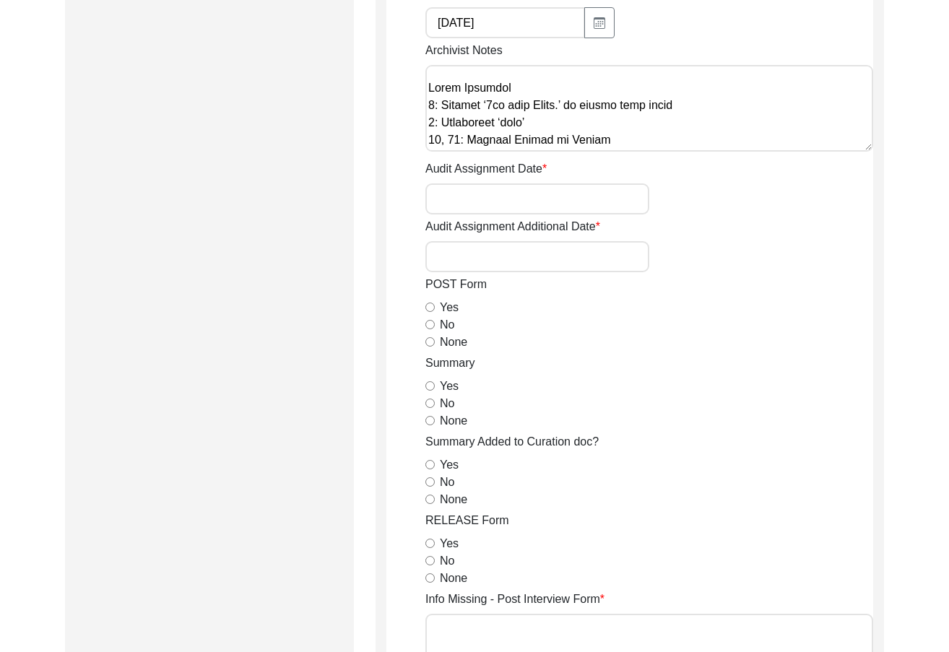
click at [428, 344] on input "None" at bounding box center [429, 341] width 9 height 9
click at [431, 391] on div "Yes" at bounding box center [649, 386] width 448 height 17
click at [428, 388] on input "Yes" at bounding box center [429, 385] width 9 height 9
click at [430, 499] on input "None" at bounding box center [429, 499] width 9 height 9
click at [430, 488] on div "No" at bounding box center [649, 482] width 448 height 17
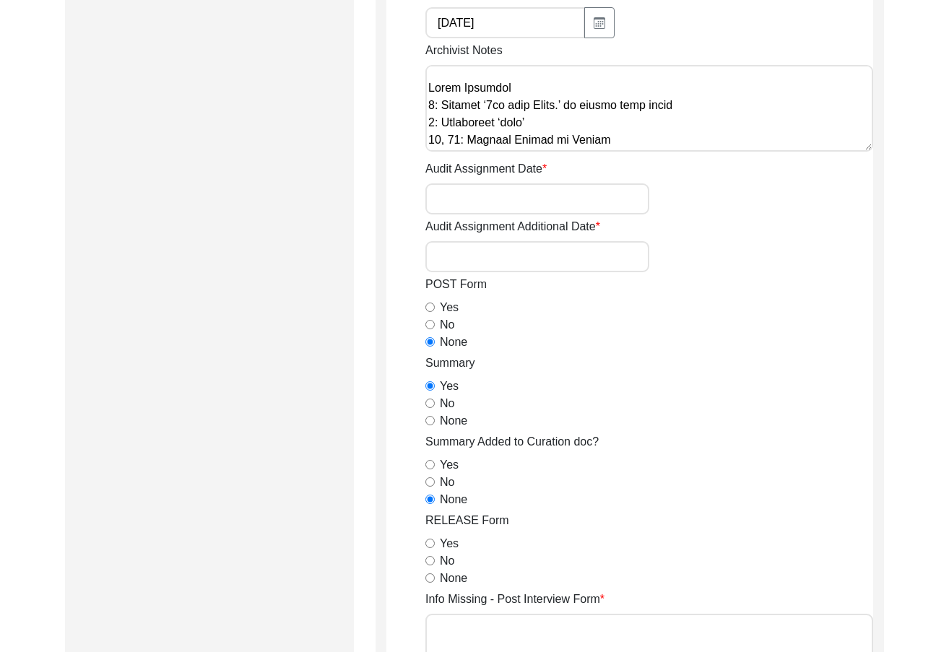
click at [428, 483] on input "No" at bounding box center [429, 481] width 9 height 9
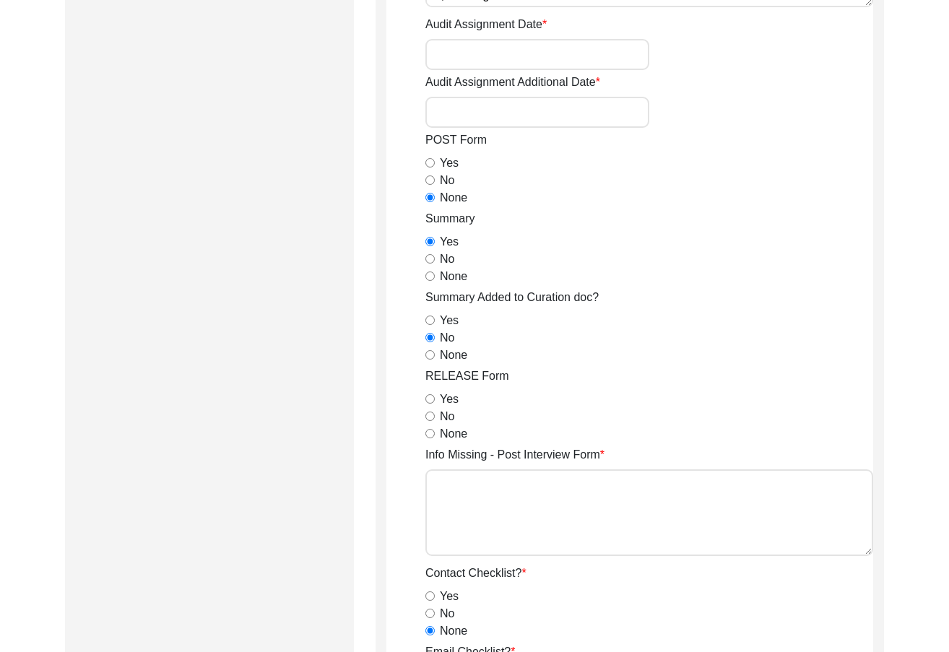
click at [434, 399] on input "Yes" at bounding box center [429, 398] width 9 height 9
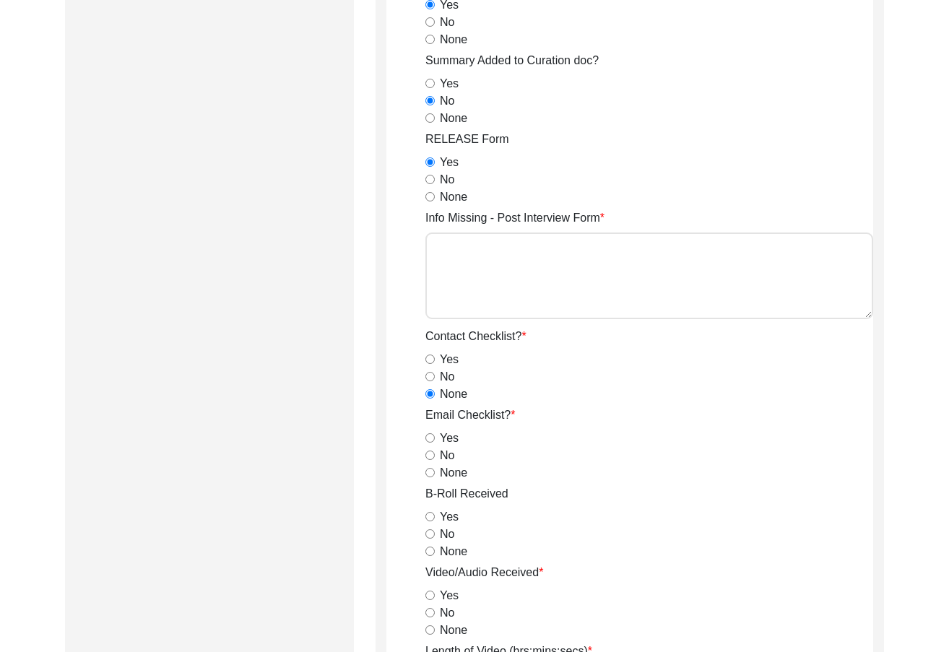
scroll to position [1042, 0]
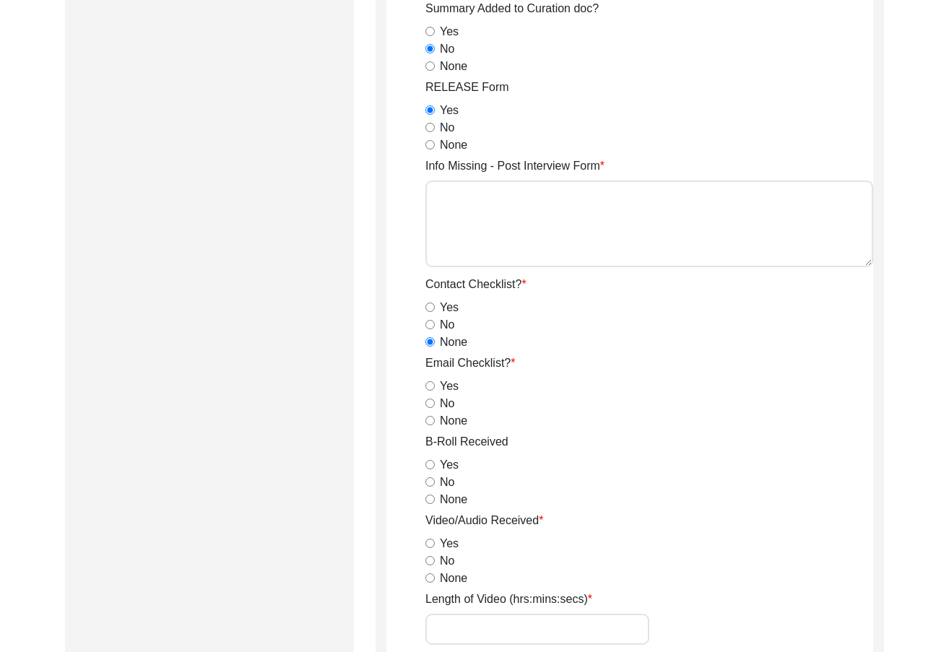
click at [430, 423] on input "None" at bounding box center [429, 420] width 9 height 9
click at [430, 409] on div "No" at bounding box center [649, 403] width 448 height 17
click at [429, 406] on input "No" at bounding box center [429, 403] width 9 height 9
click at [427, 464] on input "Yes" at bounding box center [429, 464] width 9 height 9
click at [430, 543] on input "Yes" at bounding box center [429, 543] width 9 height 9
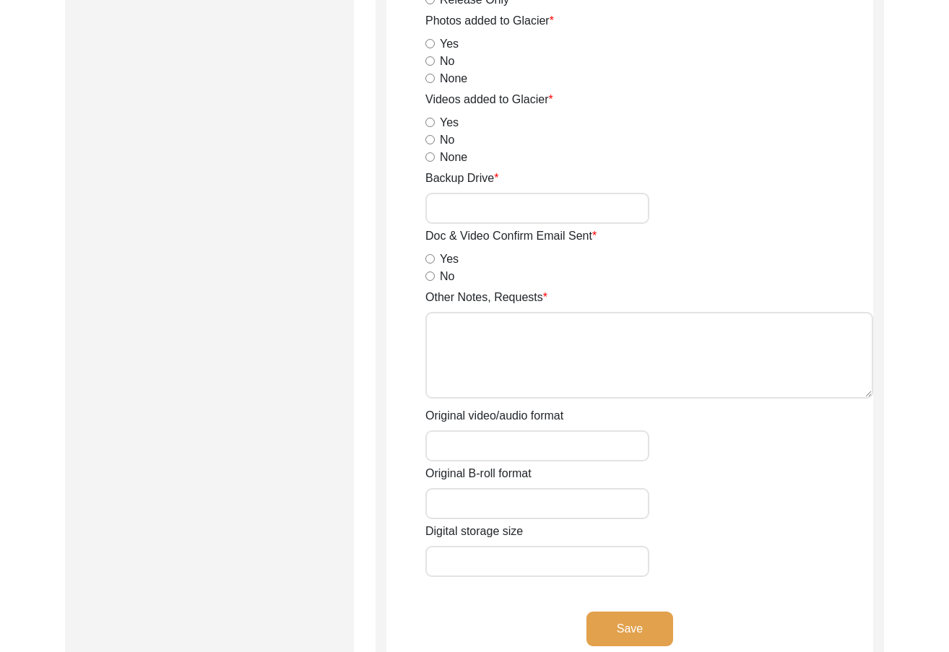
scroll to position [2202, 0]
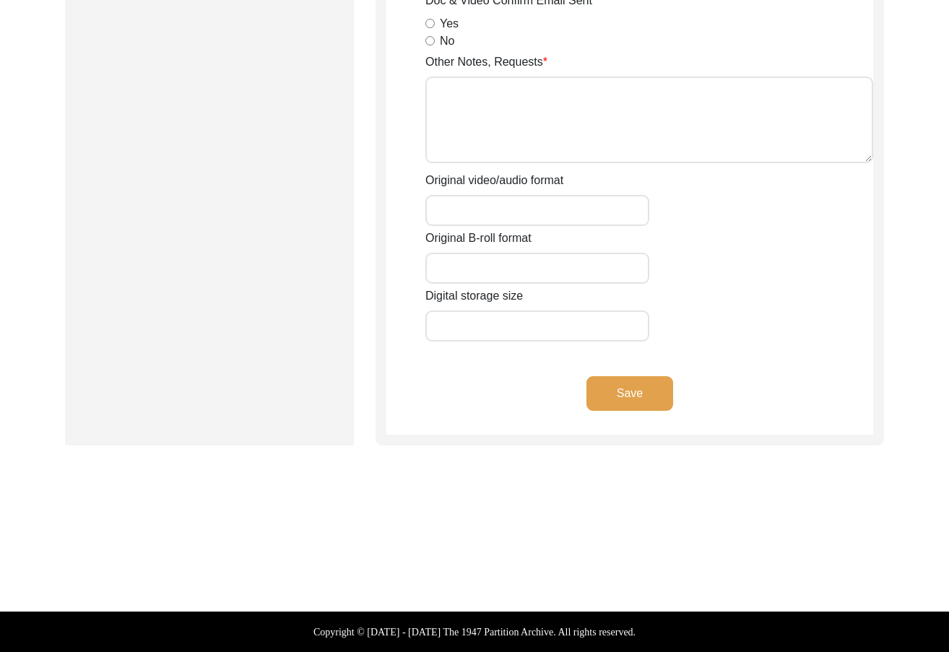
click at [633, 412] on div "Save" at bounding box center [629, 405] width 487 height 58
click at [630, 402] on button "Save" at bounding box center [629, 393] width 87 height 35
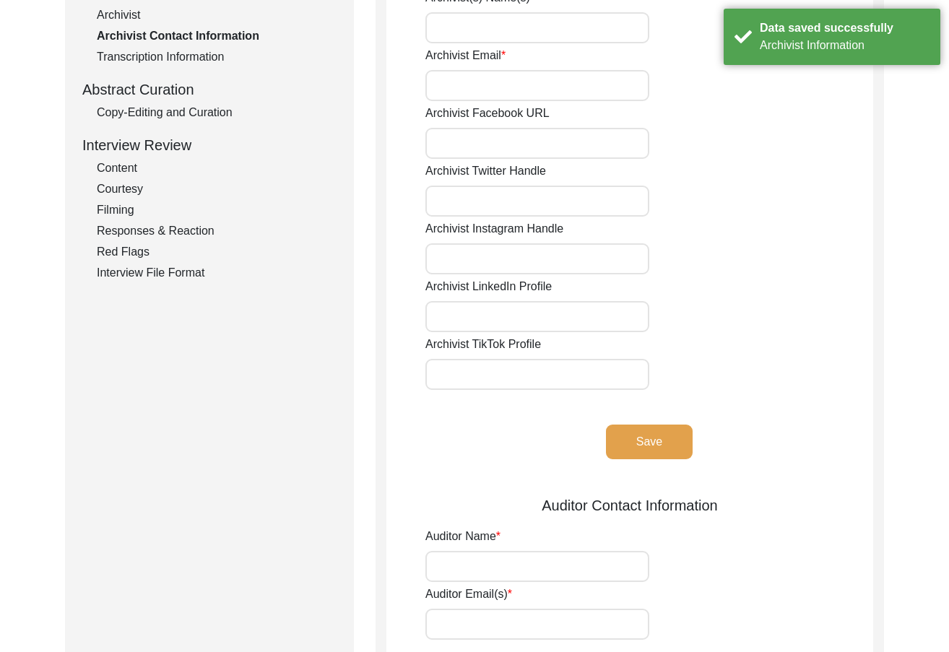
scroll to position [20, 0]
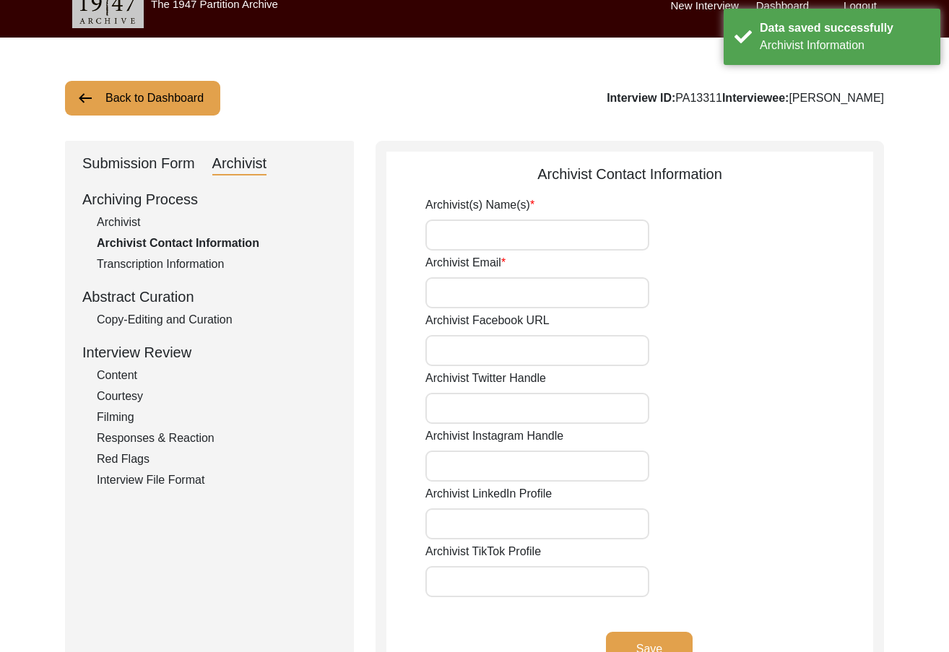
click at [506, 233] on input "Archivist(s) Name(s)" at bounding box center [537, 235] width 224 height 31
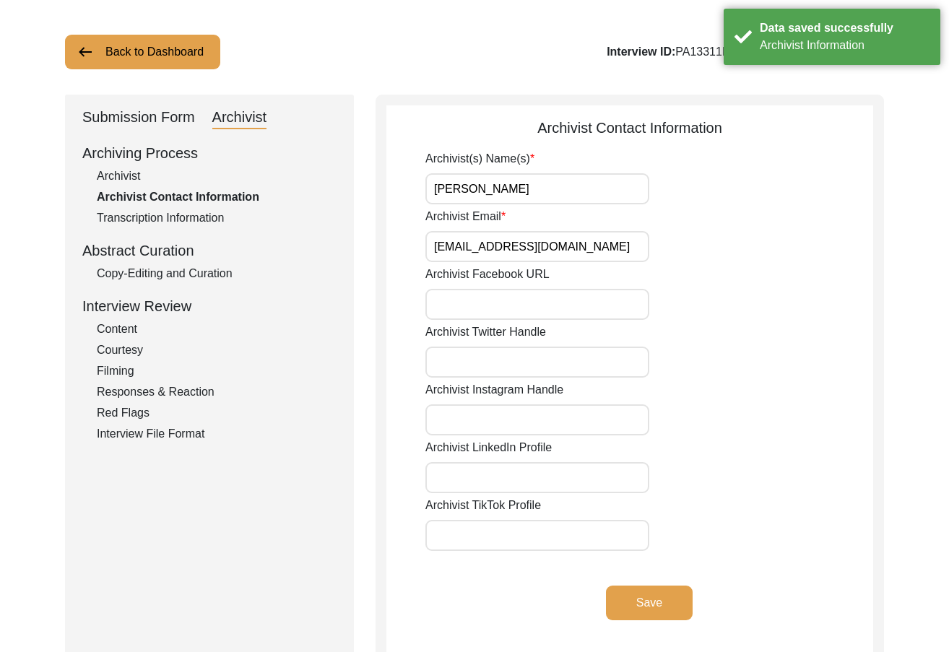
scroll to position [92, 0]
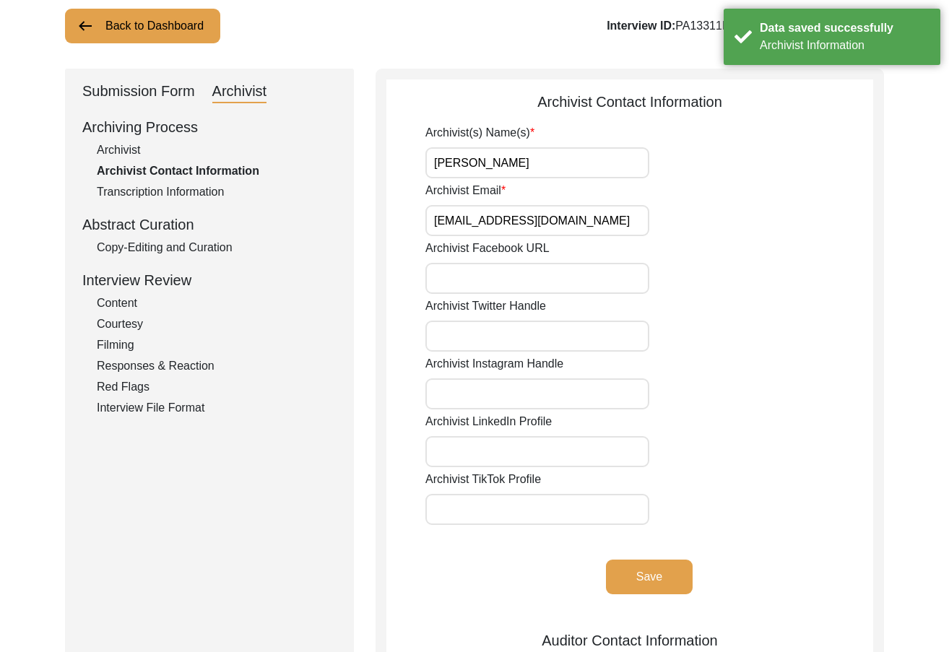
click at [652, 582] on button "Save" at bounding box center [649, 577] width 87 height 35
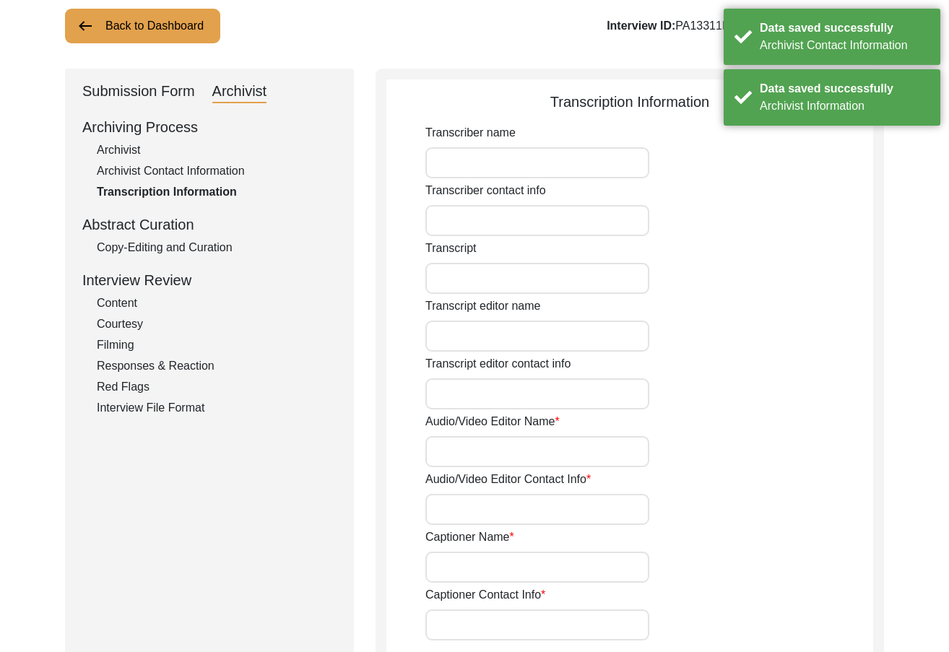
click at [124, 92] on div "Submission Form" at bounding box center [138, 91] width 113 height 23
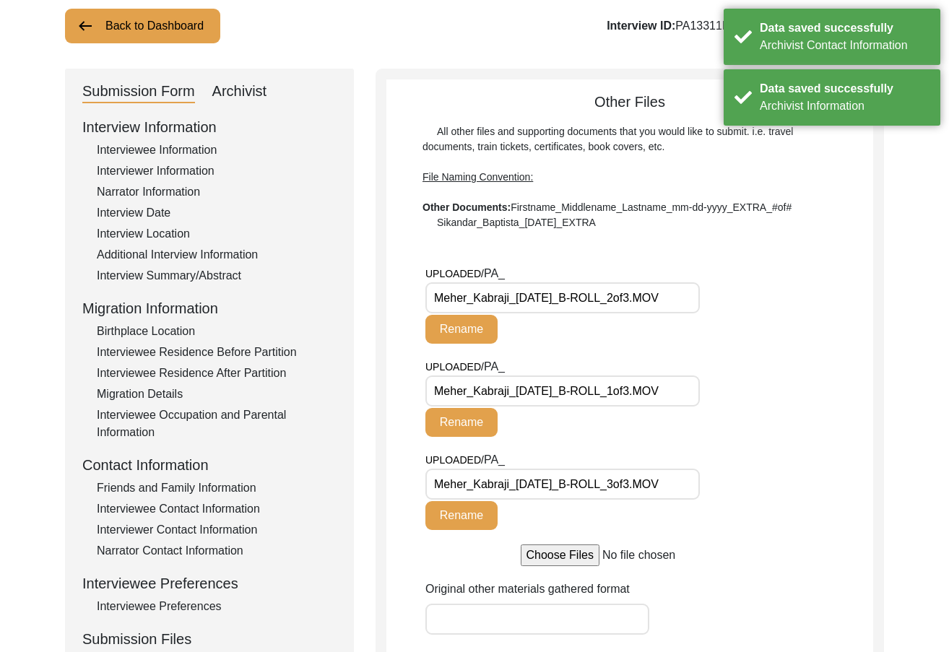
click at [237, 270] on div "Interview Summary/Abstract" at bounding box center [217, 275] width 240 height 17
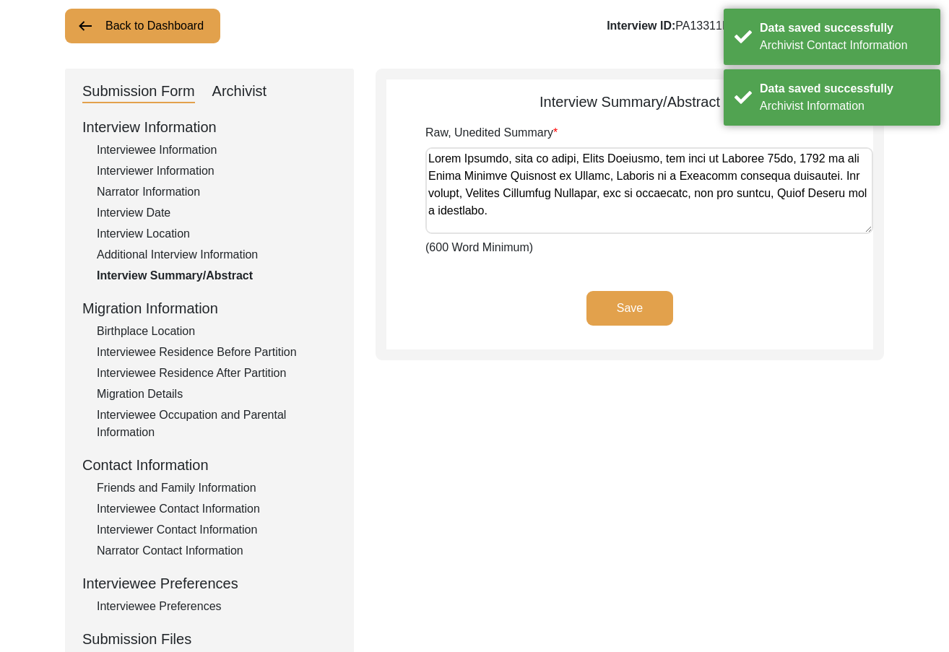
click at [546, 233] on textarea "Raw, Unedited Summary" at bounding box center [649, 190] width 448 height 87
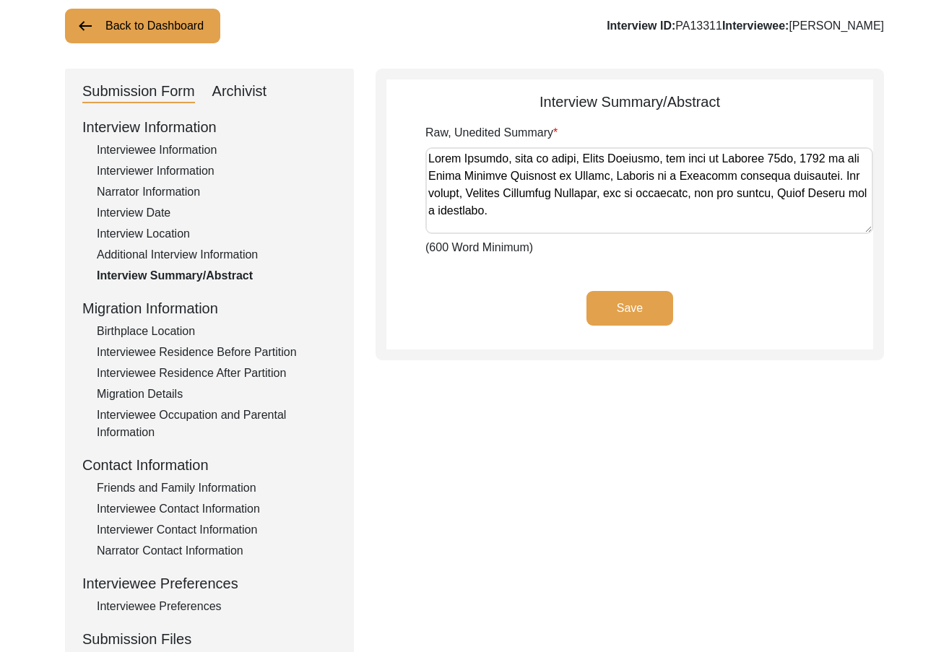
click at [559, 311] on div "Save" at bounding box center [629, 320] width 487 height 58
click at [235, 100] on div "Archivist" at bounding box center [239, 91] width 55 height 23
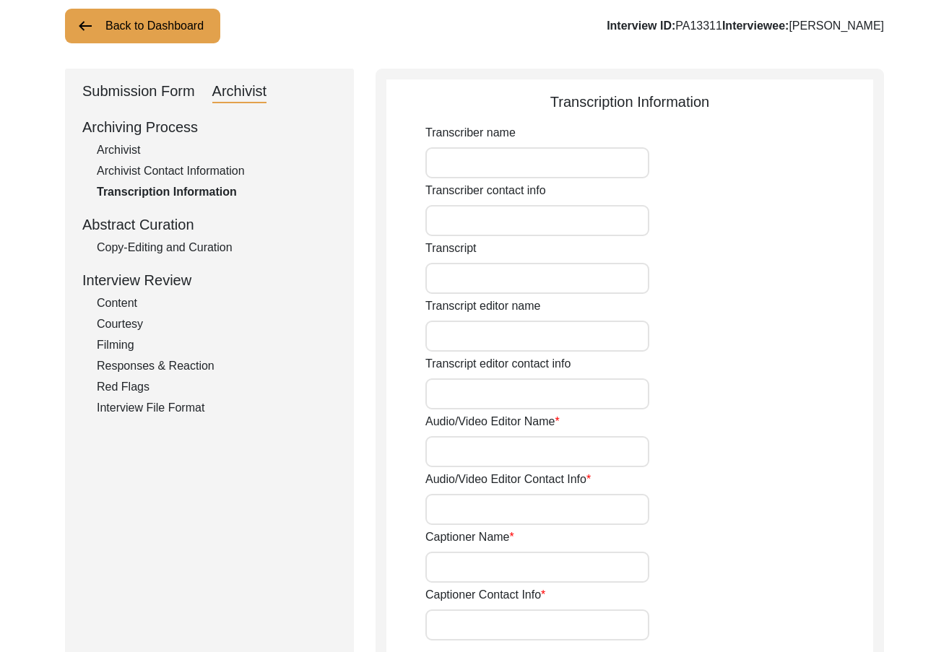
click at [200, 250] on div "Copy-Editing and Curation" at bounding box center [217, 247] width 240 height 17
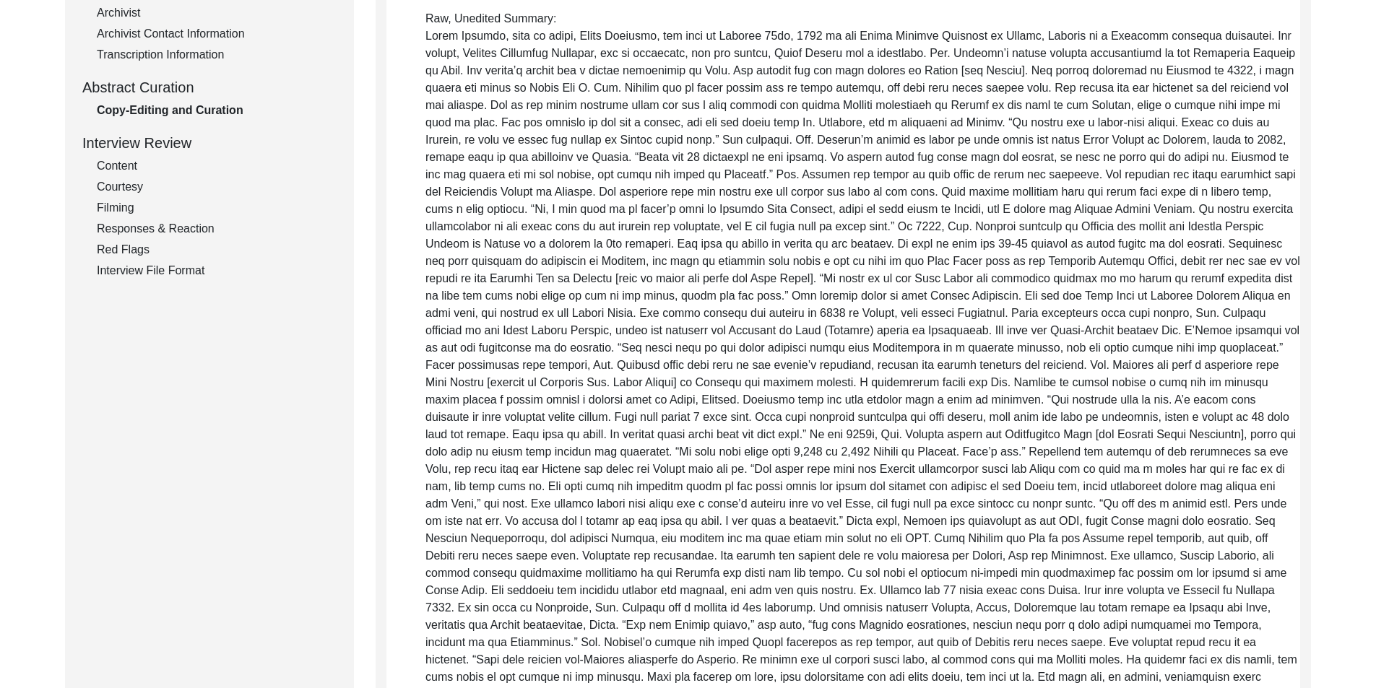
scroll to position [0, 0]
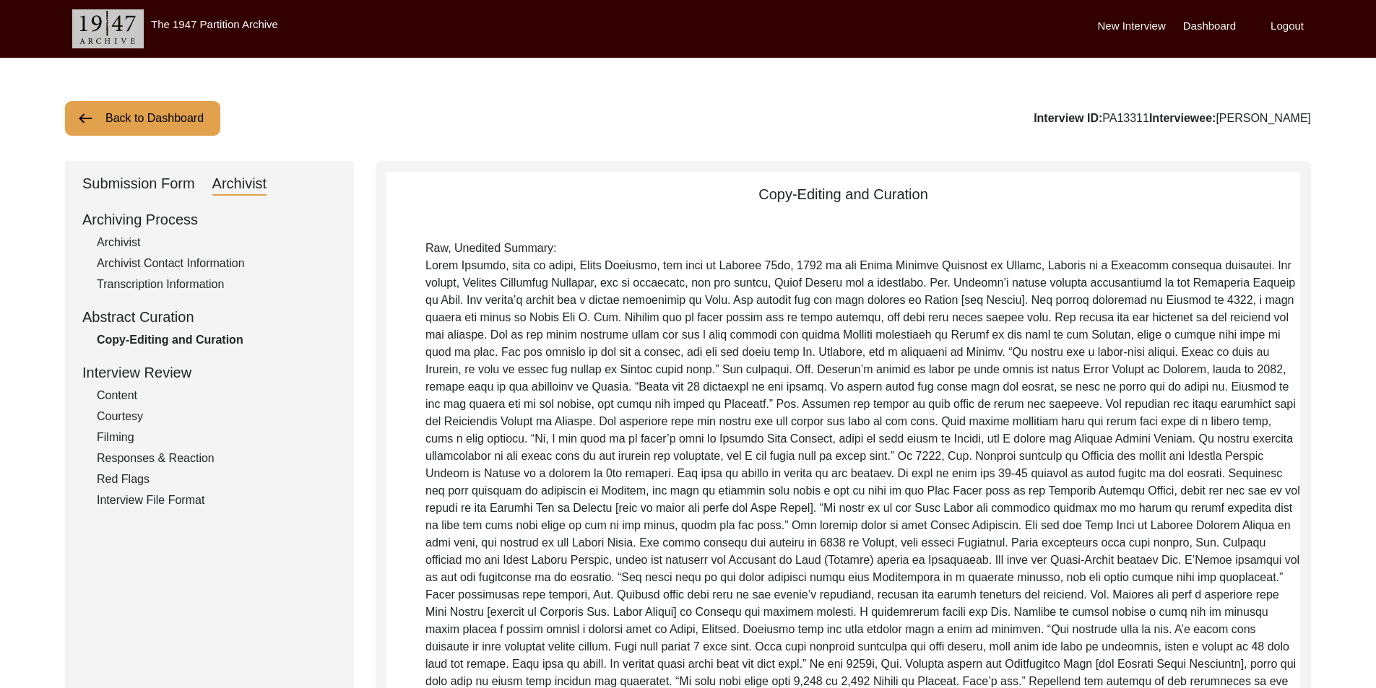
click at [138, 186] on div "Submission Form" at bounding box center [138, 184] width 113 height 23
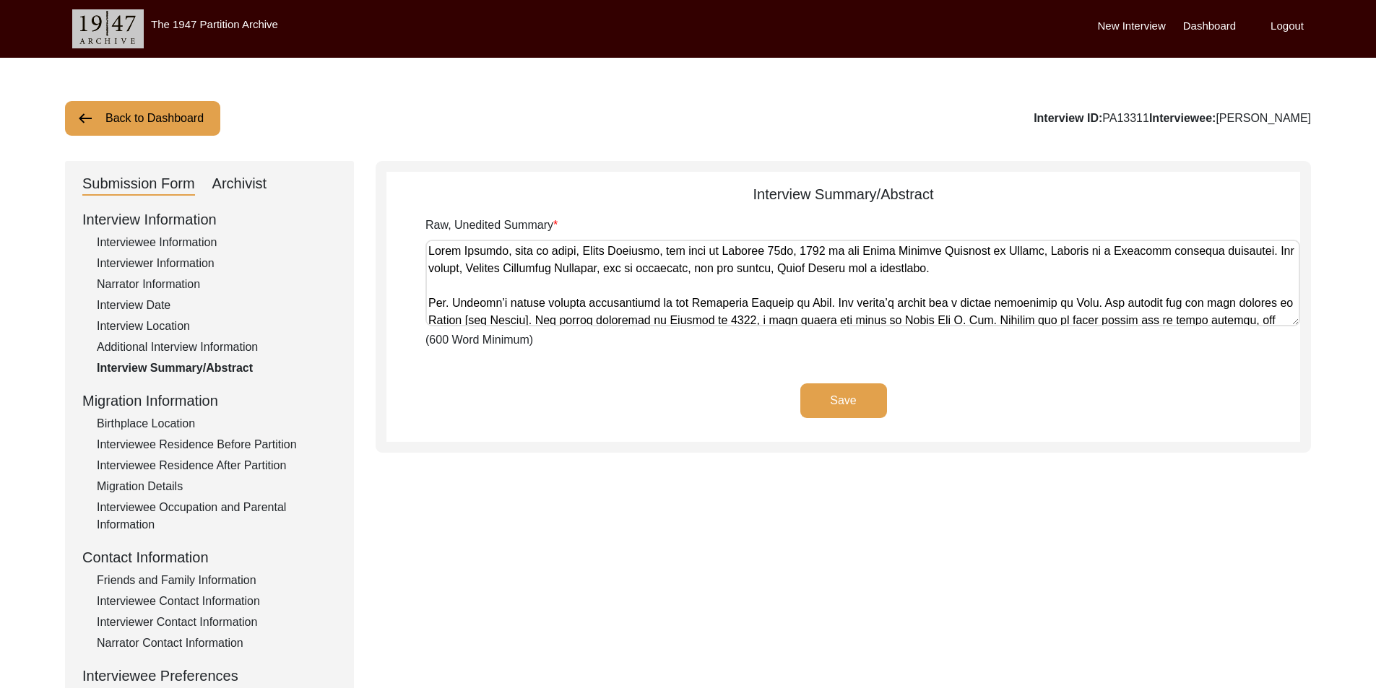
click at [135, 264] on div "Interviewer Information" at bounding box center [217, 263] width 240 height 17
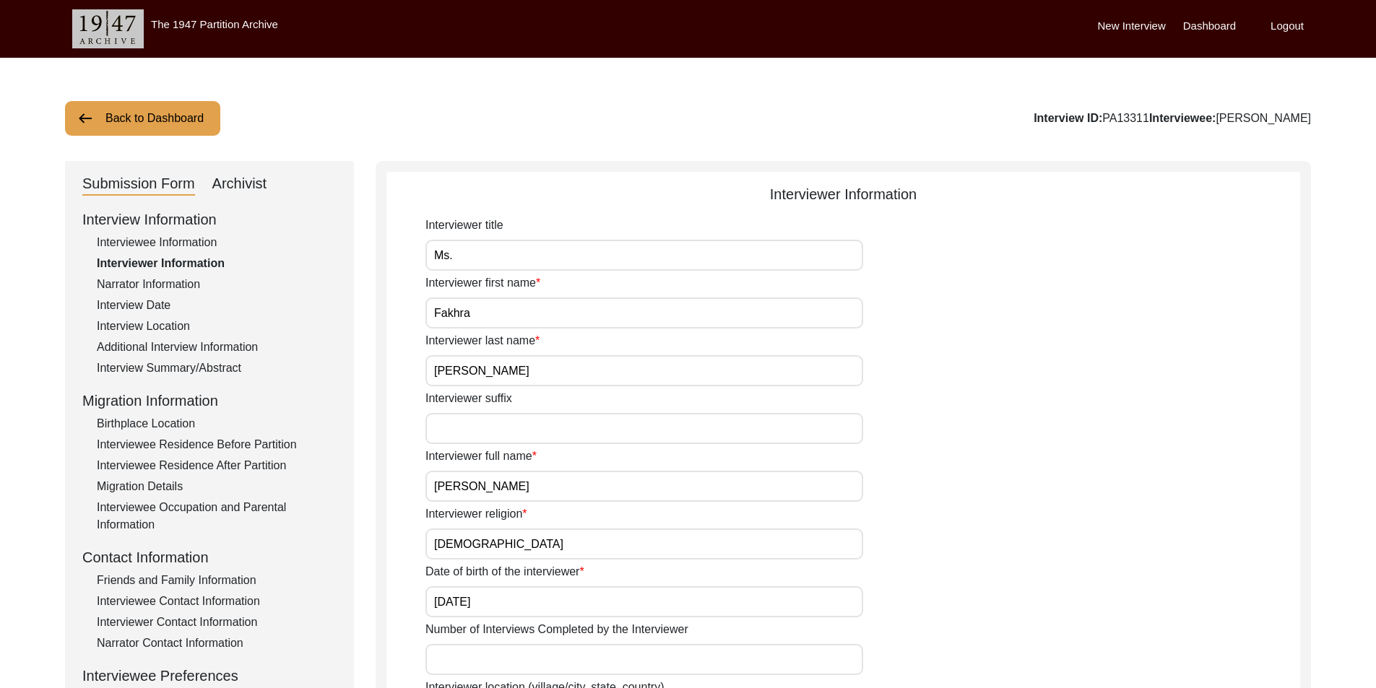
click at [244, 175] on div "Archivist" at bounding box center [239, 184] width 55 height 23
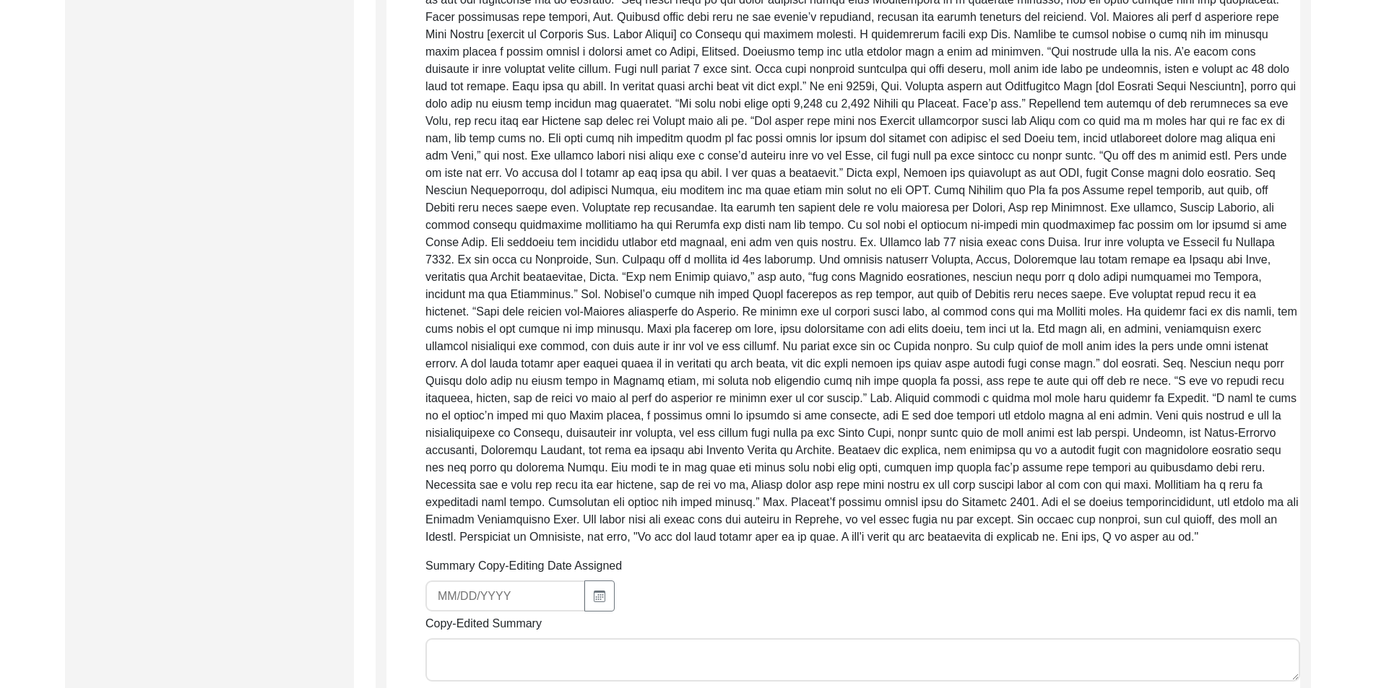
scroll to position [939, 0]
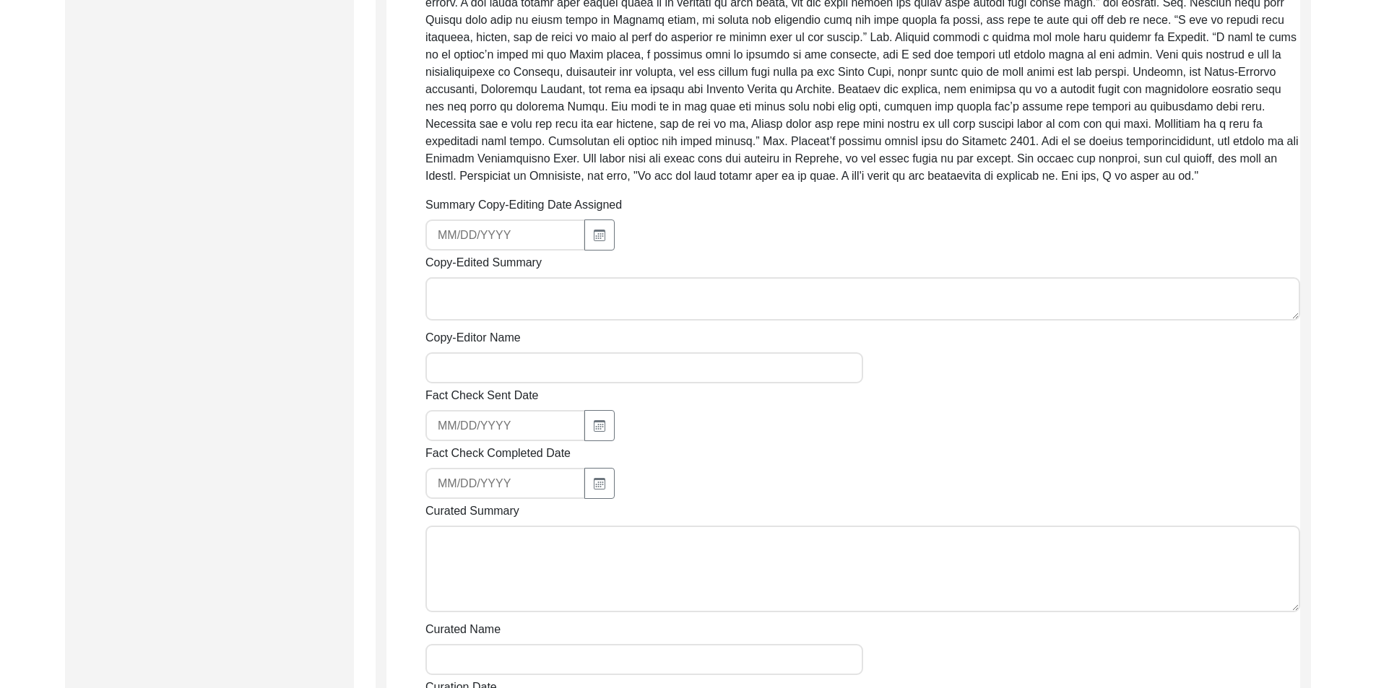
click at [516, 289] on textarea "Copy-Edited Summary" at bounding box center [862, 298] width 875 height 43
click at [594, 236] on icon "button" at bounding box center [600, 236] width 12 height 12
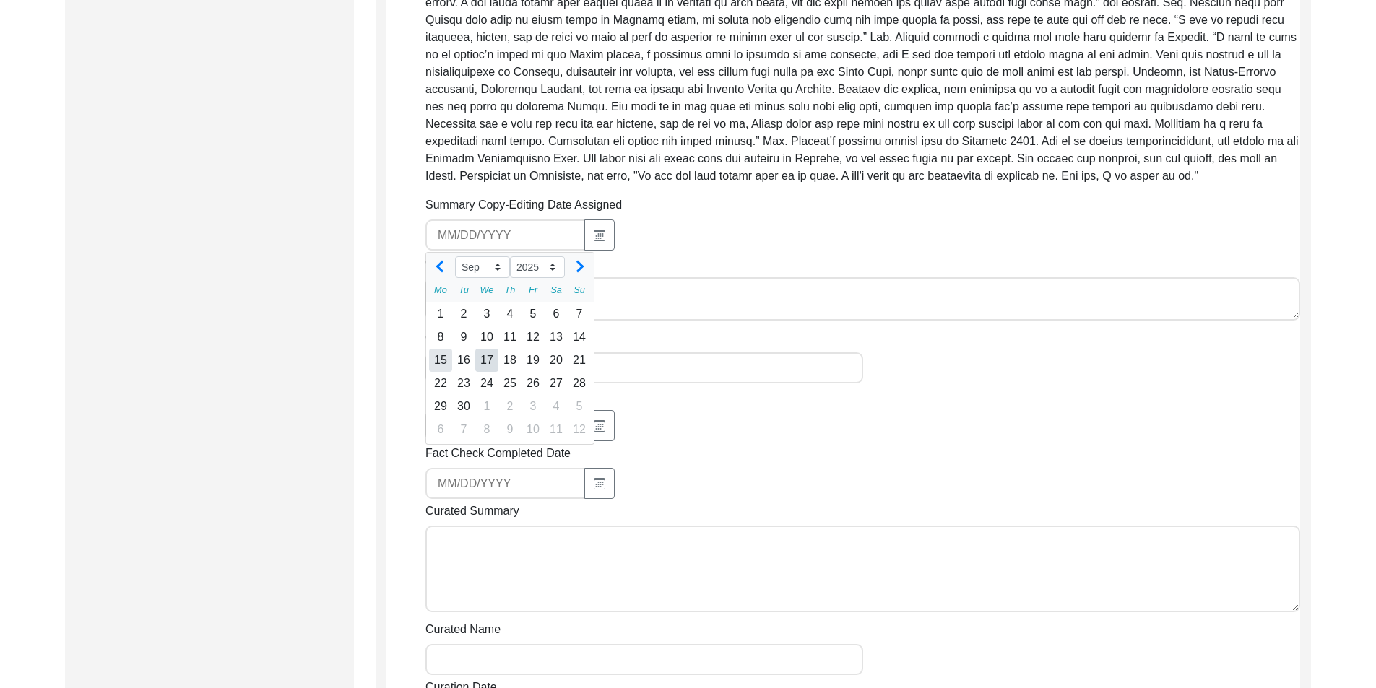
click at [438, 357] on div "15" at bounding box center [440, 360] width 23 height 23
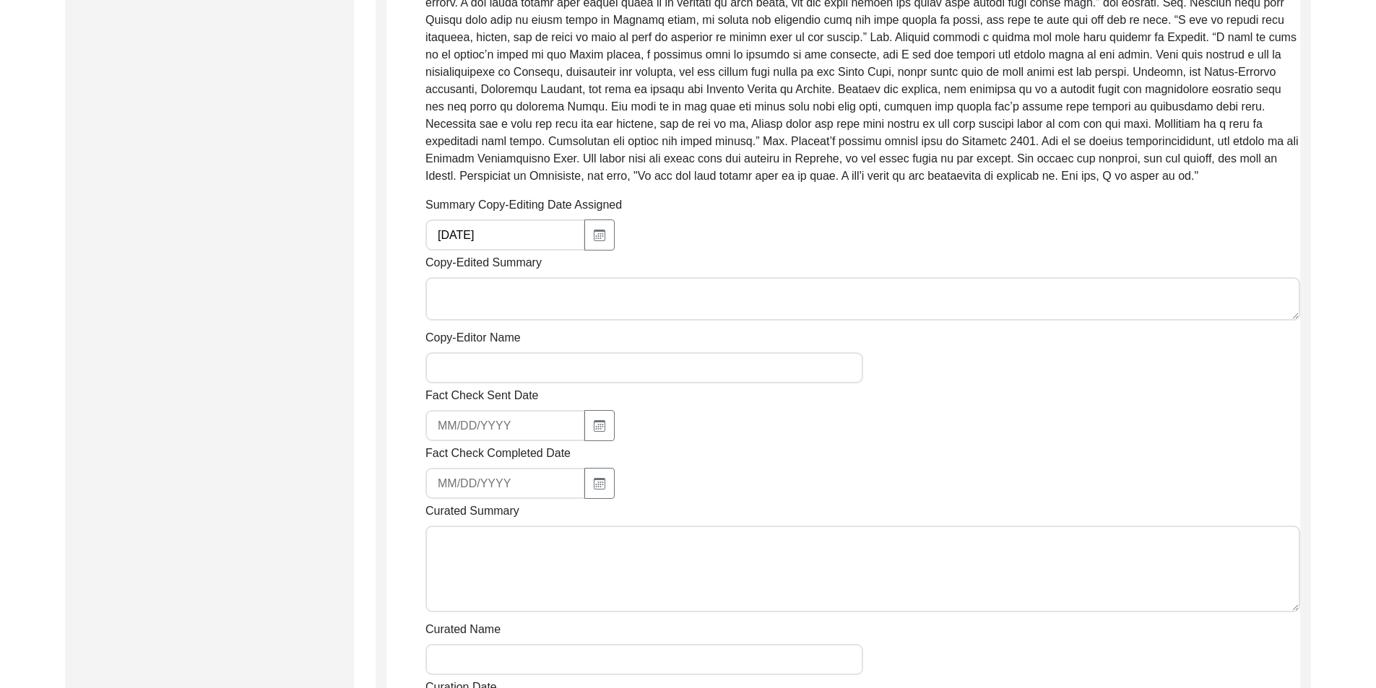
click at [560, 301] on textarea "Copy-Edited Summary" at bounding box center [862, 298] width 875 height 43
paste textarea "Loremip Dolorsi 03/21/0467 Ame. Conse Adipisc, elit se Doeiu Temporin, utl etdo…"
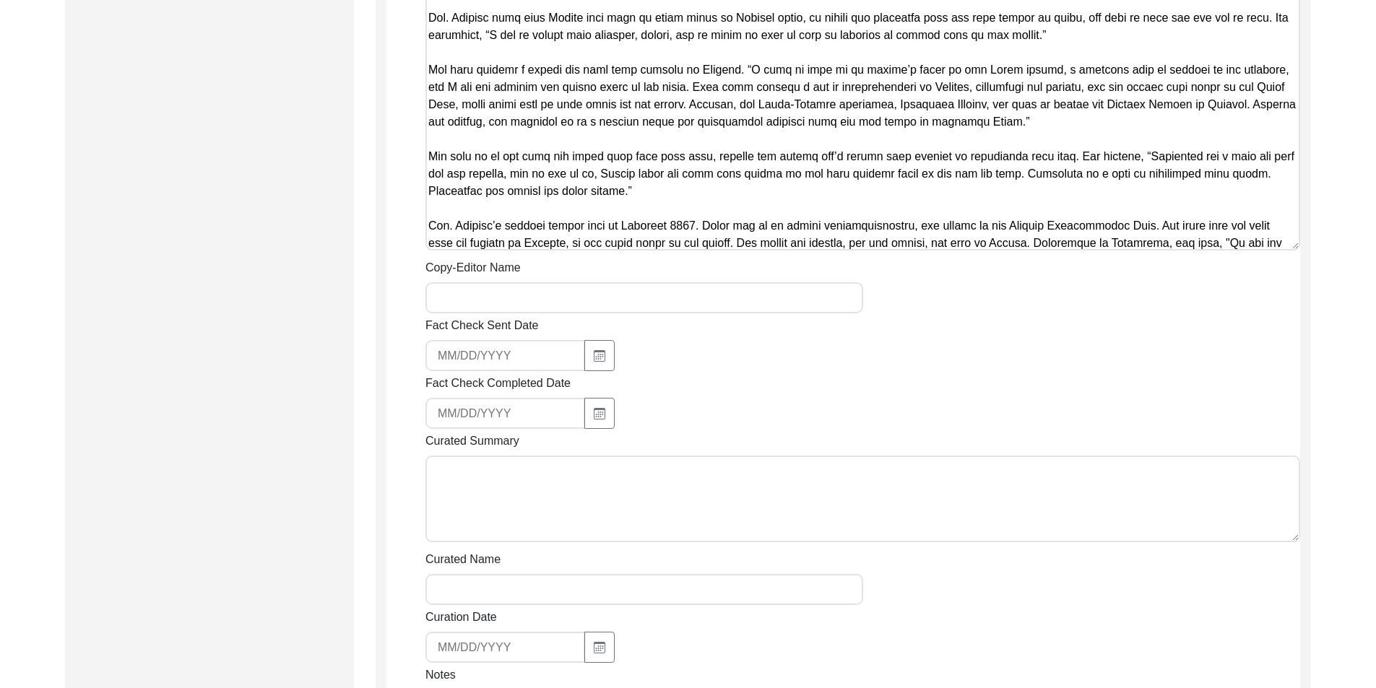
scroll to position [2008, 0]
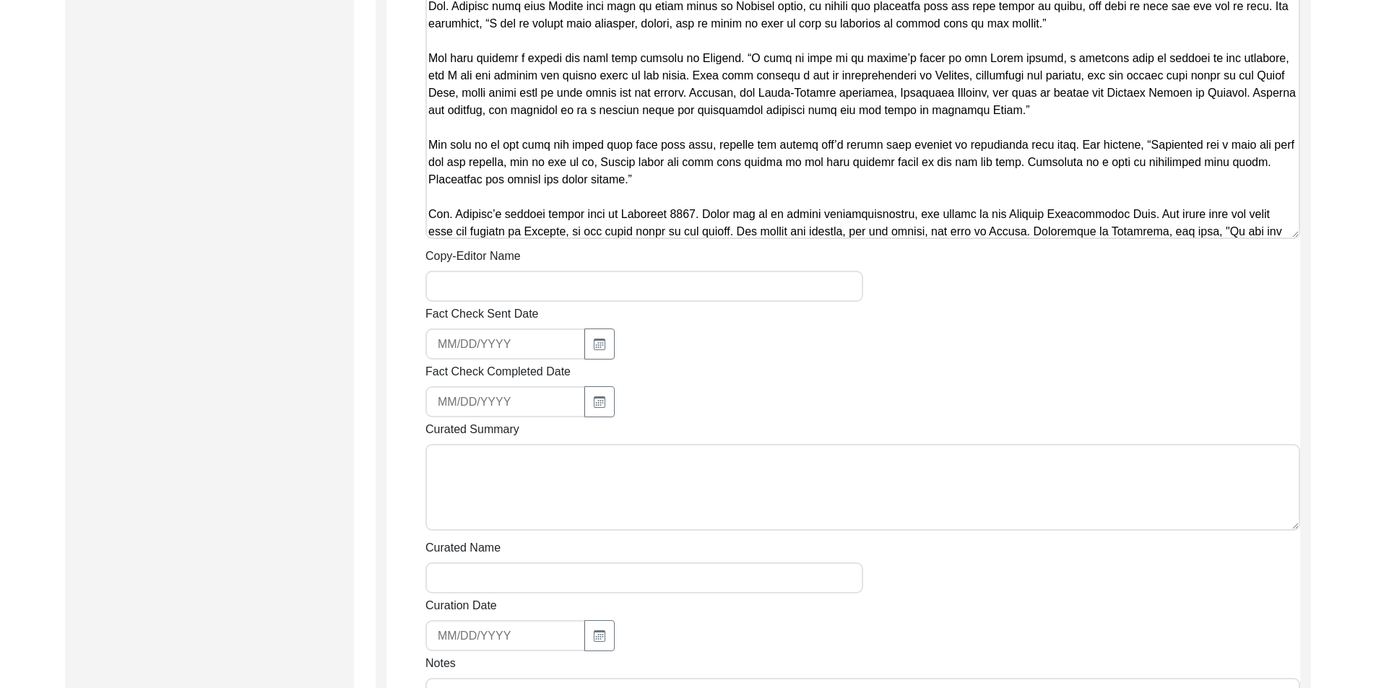
click at [502, 300] on input "Copy-Editor Name" at bounding box center [644, 286] width 438 height 31
click at [530, 343] on input "[EMAIL_ADDRESS][DOMAIN_NAME]" at bounding box center [505, 344] width 160 height 31
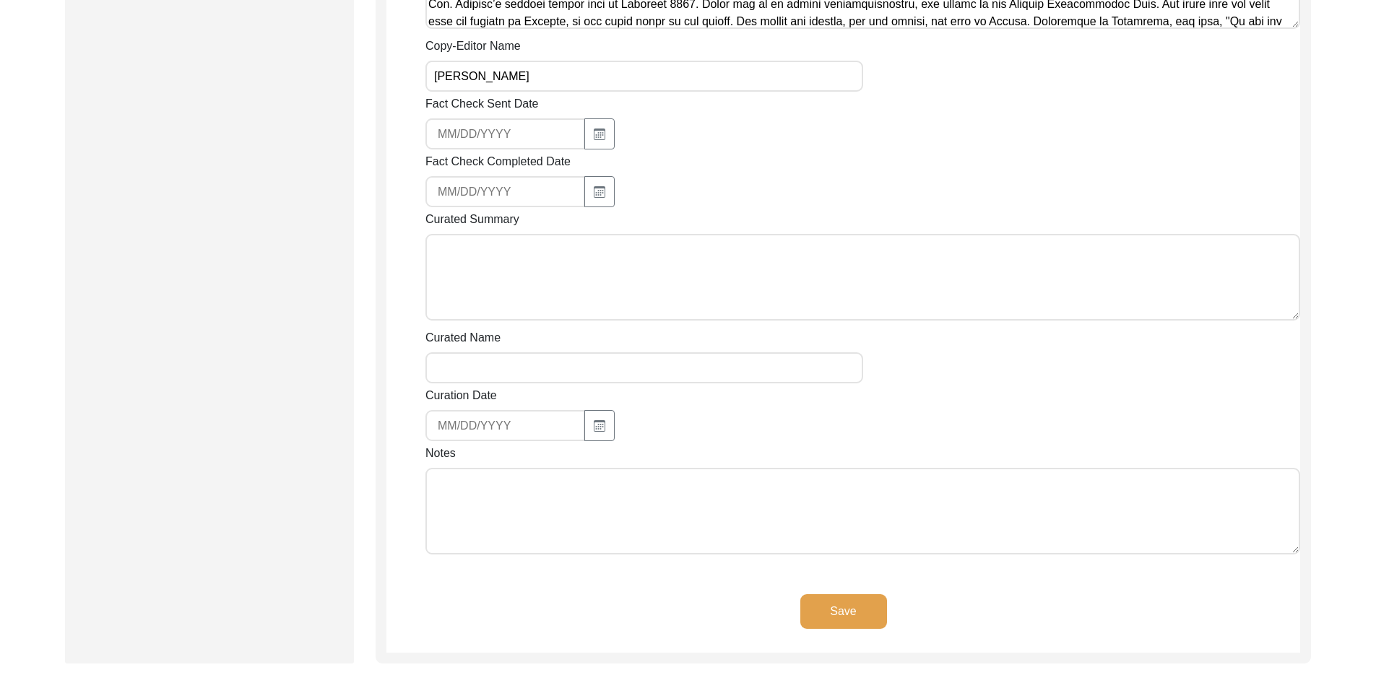
scroll to position [2370, 0]
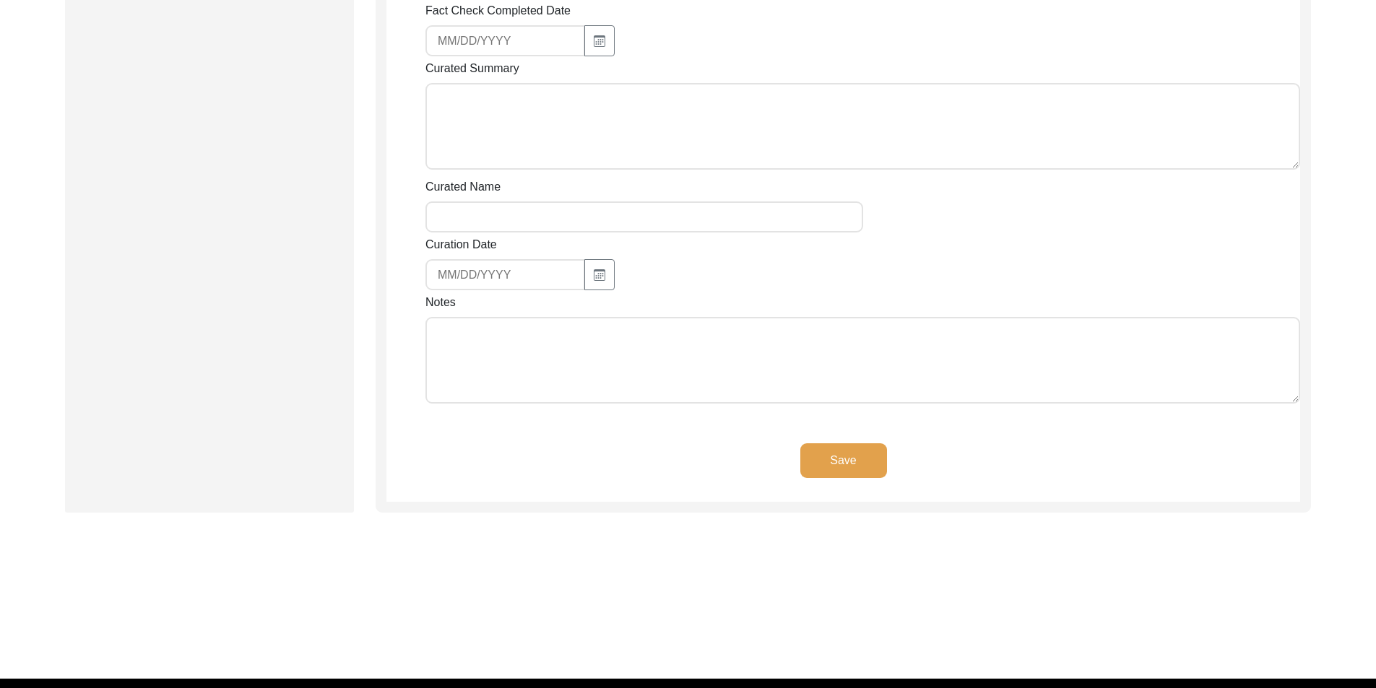
click at [503, 371] on textarea "Notes" at bounding box center [862, 360] width 875 height 87
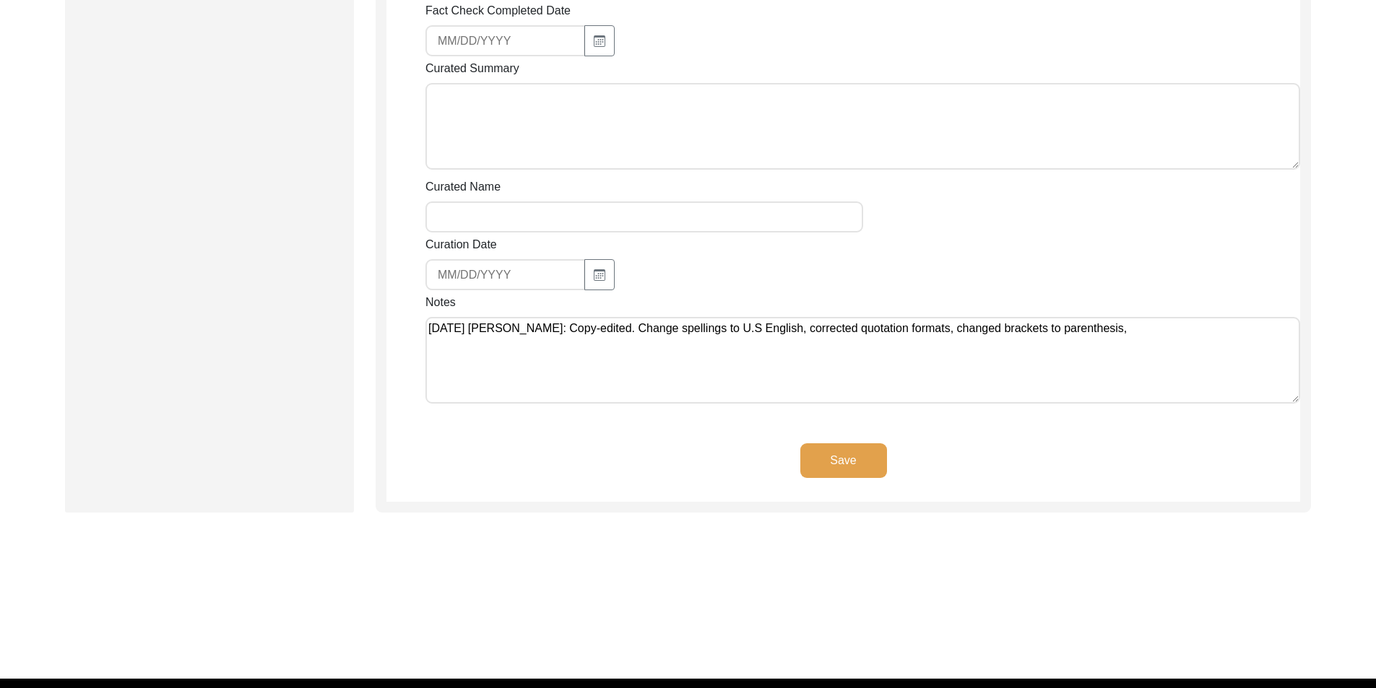
click at [1168, 336] on textarea "[DATE] [PERSON_NAME]: Copy-edited. Change spellings to U.S English, corrected q…" at bounding box center [862, 360] width 875 height 87
drag, startPoint x: 594, startPoint y: 363, endPoint x: 565, endPoint y: 365, distance: 29.0
click at [592, 364] on textarea "[DATE] [PERSON_NAME]: Copy-edited. Change spellings to U.S English, corrected q…" at bounding box center [862, 360] width 875 height 87
click at [495, 354] on textarea "[DATE] [PERSON_NAME]: Copy-edited. Change spellings to U.S English, corrected q…" at bounding box center [862, 360] width 875 height 87
click at [510, 389] on textarea "[DATE] [PERSON_NAME]: Copy-edited. Change spellings to U.S English, corrected q…" at bounding box center [862, 360] width 875 height 87
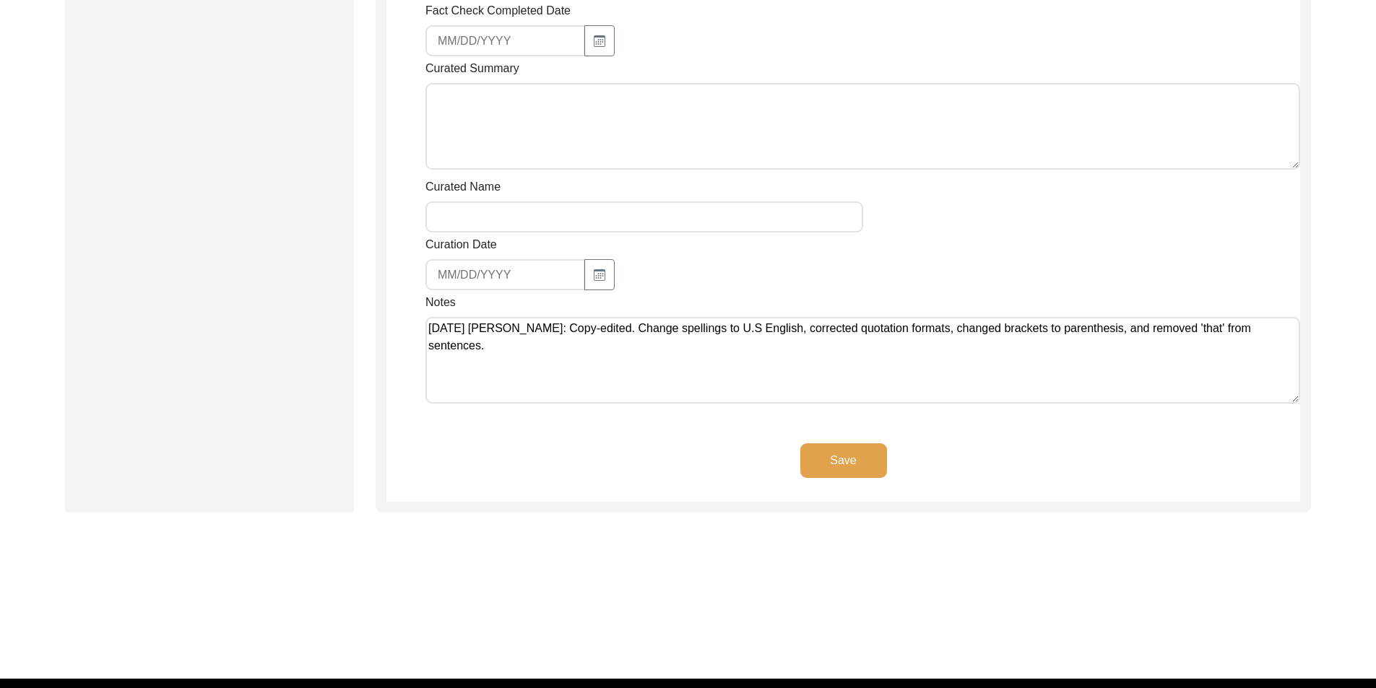
click at [844, 468] on button "Save" at bounding box center [843, 460] width 87 height 35
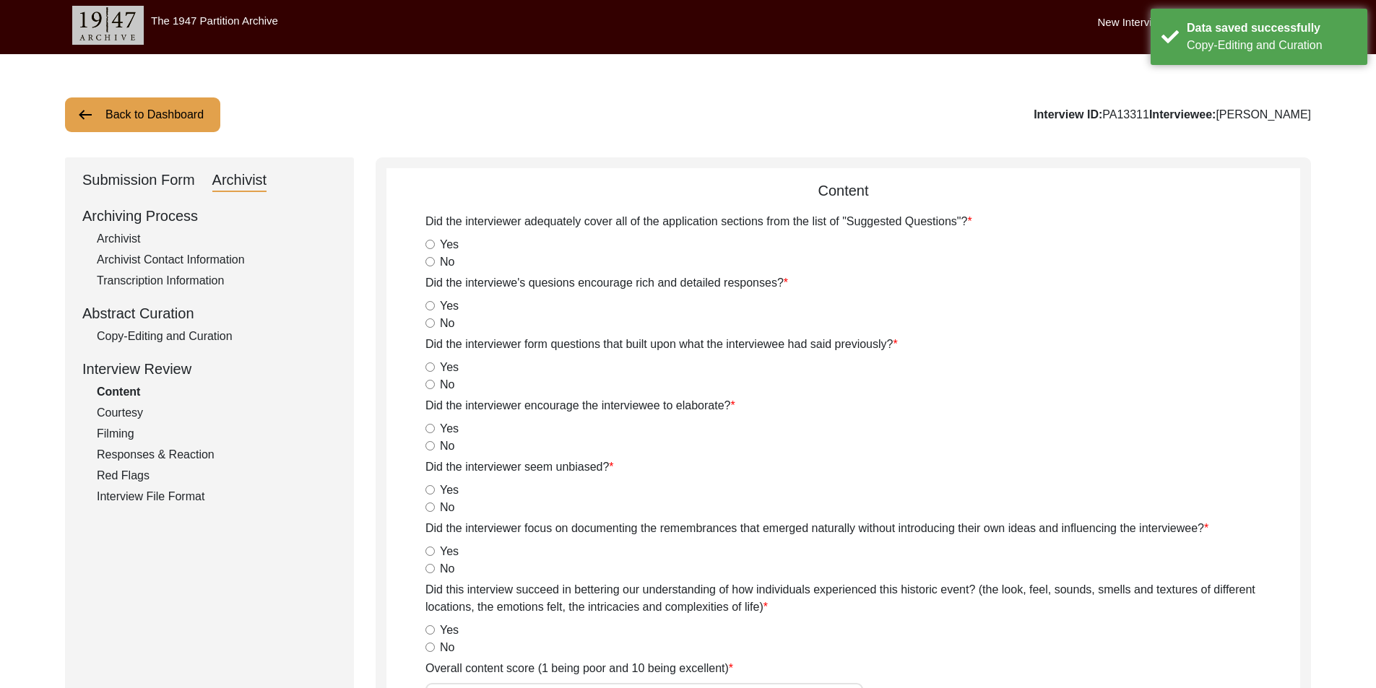
scroll to position [0, 0]
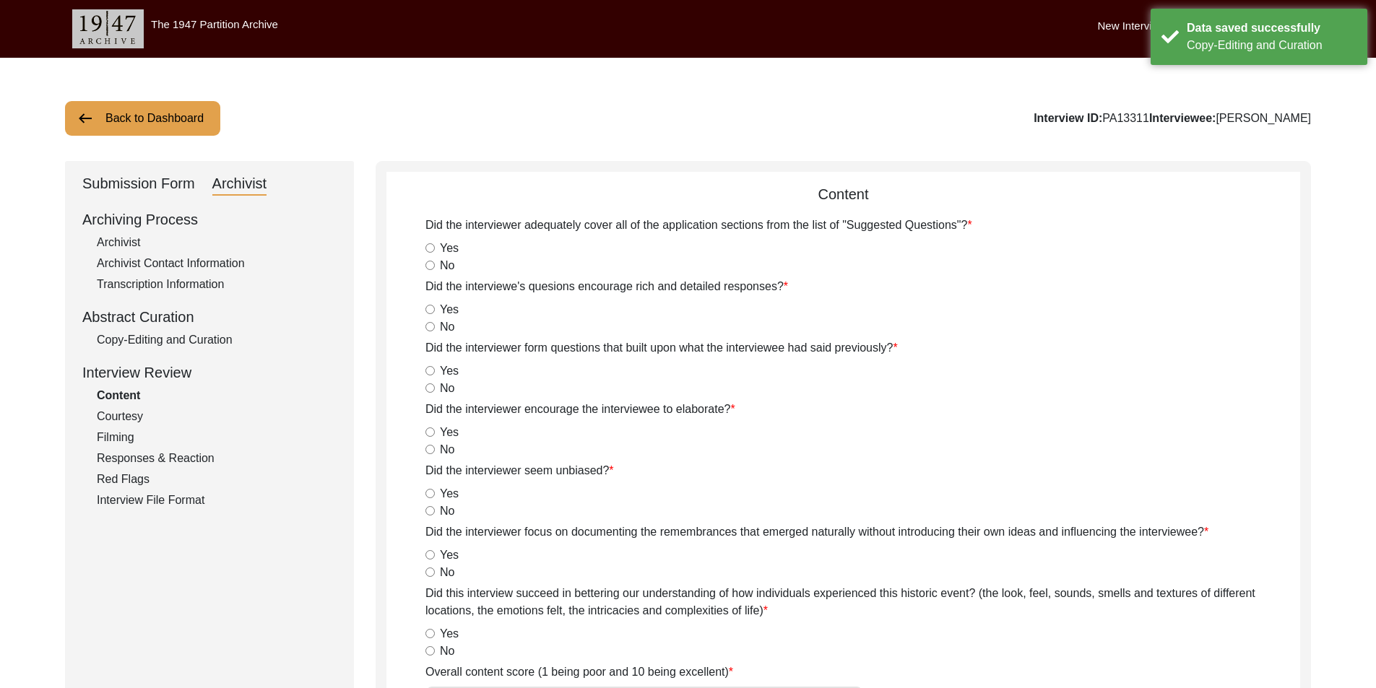
click at [169, 114] on button "Back to Dashboard" at bounding box center [142, 118] width 155 height 35
